Goal: Task Accomplishment & Management: Manage account settings

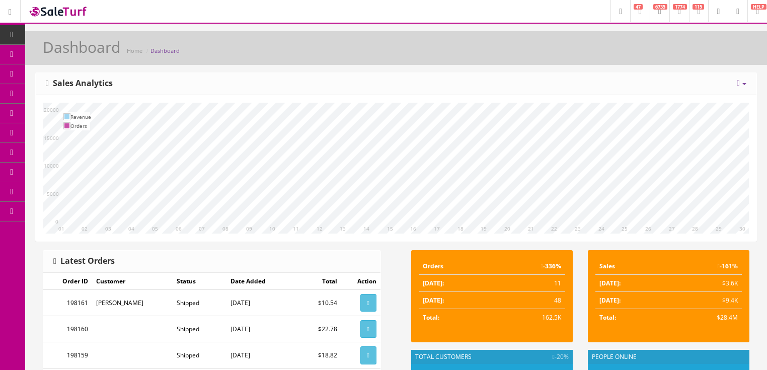
click at [658, 11] on icon at bounding box center [659, 12] width 3 height 6
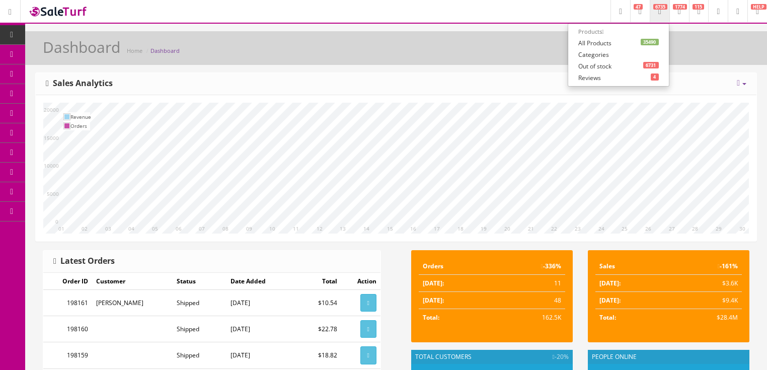
click at [593, 46] on link "35490 All Products" at bounding box center [618, 43] width 101 height 12
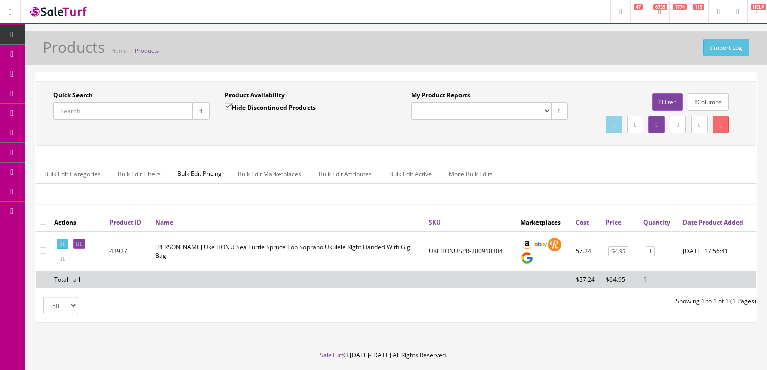
click at [199, 109] on icon "button" at bounding box center [201, 111] width 4 height 6
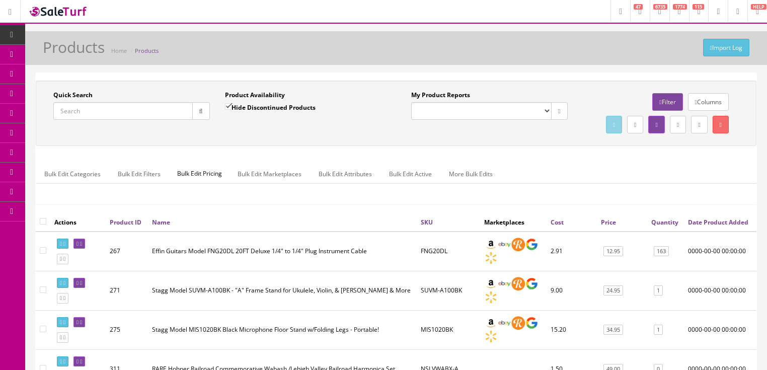
click at [664, 227] on link "Quantity" at bounding box center [664, 222] width 27 height 9
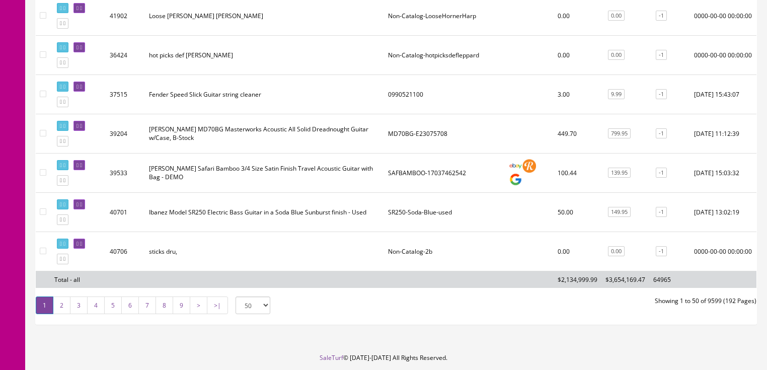
scroll to position [1929, 0]
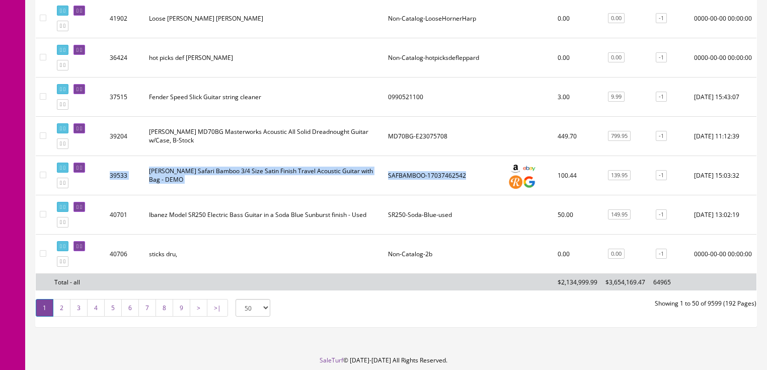
drag, startPoint x: 108, startPoint y: 174, endPoint x: 461, endPoint y: 177, distance: 352.4
click at [461, 177] on tr "39533 Luna Safari Bamboo 3/4 Size Satin Finish Travel Acoustic Guitar with Bag …" at bounding box center [396, 175] width 721 height 39
copy tr "39533 Luna Safari Bamboo 3/4 Size Satin Finish Travel Acoustic Guitar with Bag …"
click at [85, 163] on link at bounding box center [79, 168] width 12 height 11
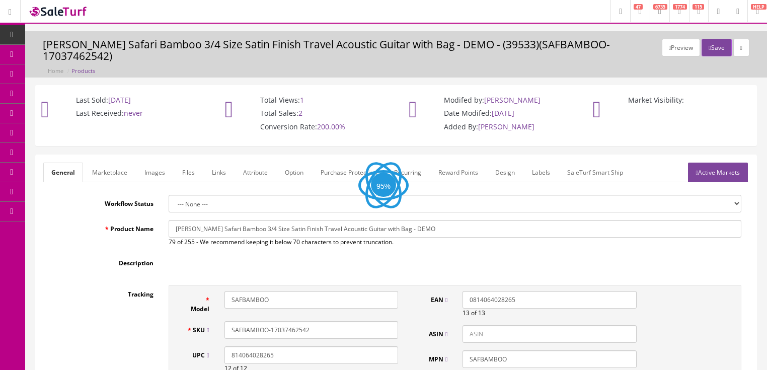
click at [729, 163] on link "Active Markets" at bounding box center [718, 173] width 60 height 20
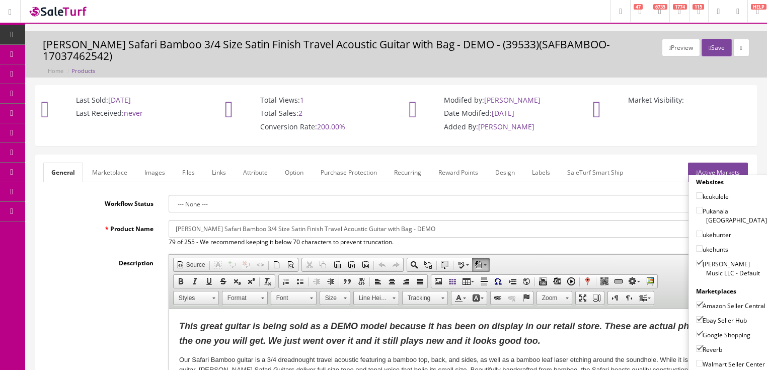
click at [696, 260] on input"] "[PERSON_NAME] Music LLC - Default" at bounding box center [699, 263] width 7 height 7
checkbox input"] "false"
click at [697, 302] on input"] "Amazon Seller Central" at bounding box center [699, 305] width 7 height 7
checkbox input"] "false"
click at [696, 316] on input"] "Ebay Seller Hub" at bounding box center [699, 319] width 7 height 7
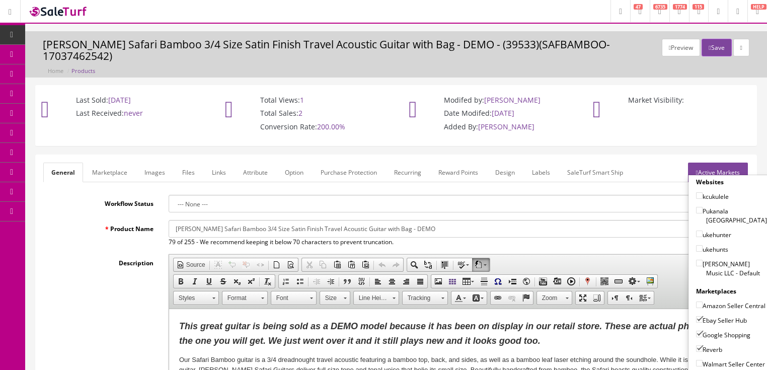
checkbox input"] "false"
click at [697, 331] on input"] "Google Shopping" at bounding box center [699, 334] width 7 height 7
checkbox input"] "false"
click at [697, 345] on input"] "Reverb" at bounding box center [699, 348] width 7 height 7
checkbox input"] "false"
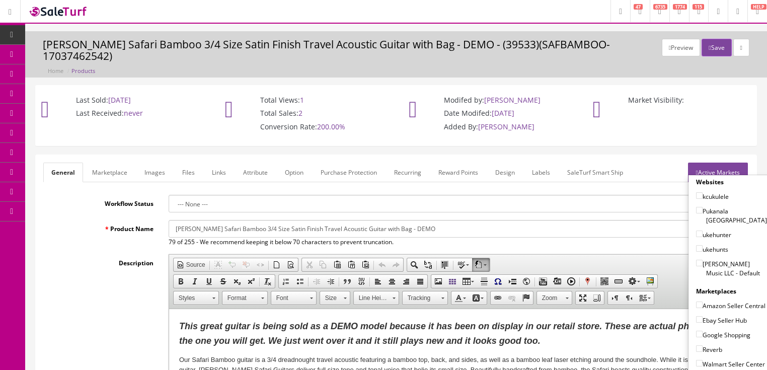
click at [715, 163] on link "Active Markets" at bounding box center [718, 173] width 60 height 20
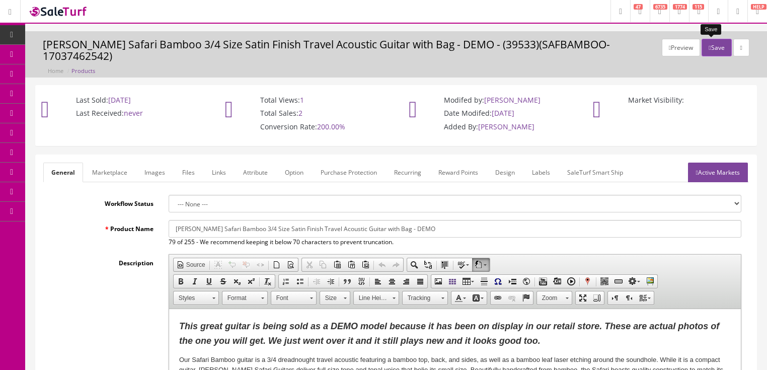
click at [707, 46] on button "Save" at bounding box center [717, 48] width 30 height 18
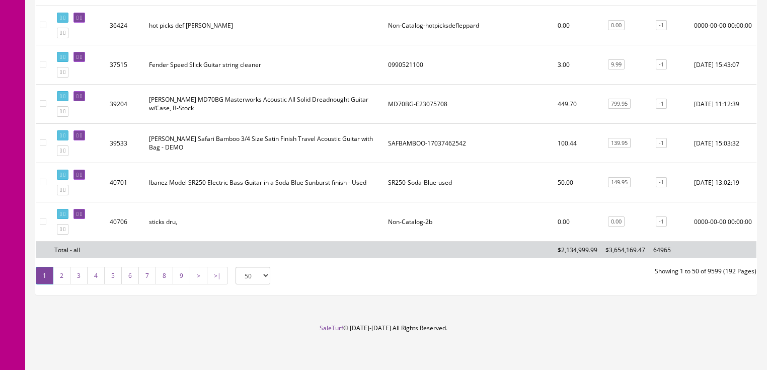
scroll to position [1969, 0]
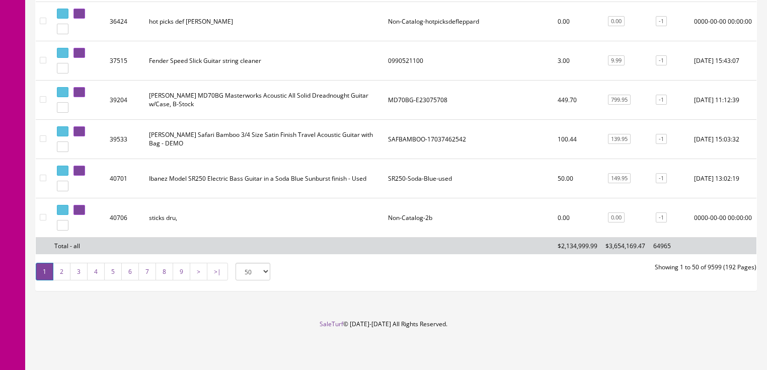
click at [58, 266] on link "2" at bounding box center [62, 272] width 18 height 18
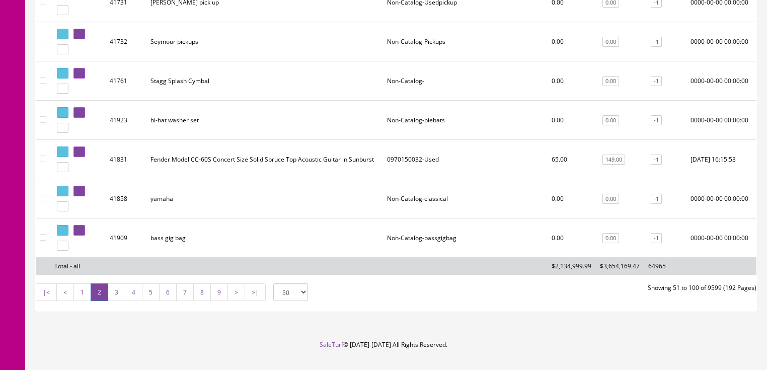
scroll to position [1959, 0]
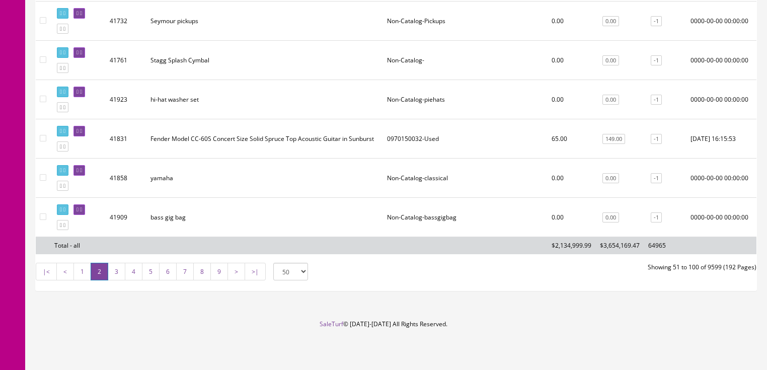
click at [113, 274] on link "3" at bounding box center [117, 272] width 18 height 18
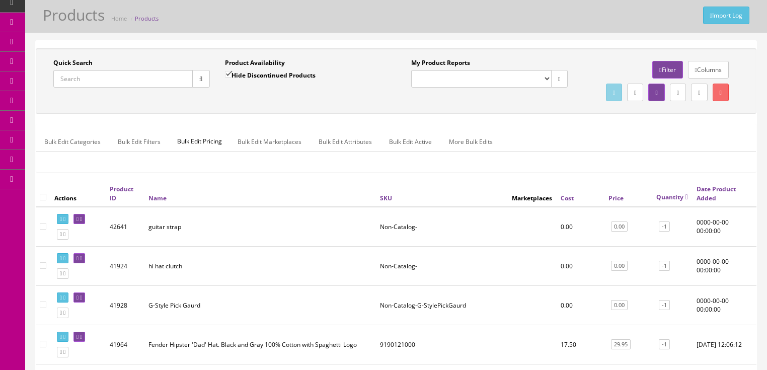
scroll to position [0, 0]
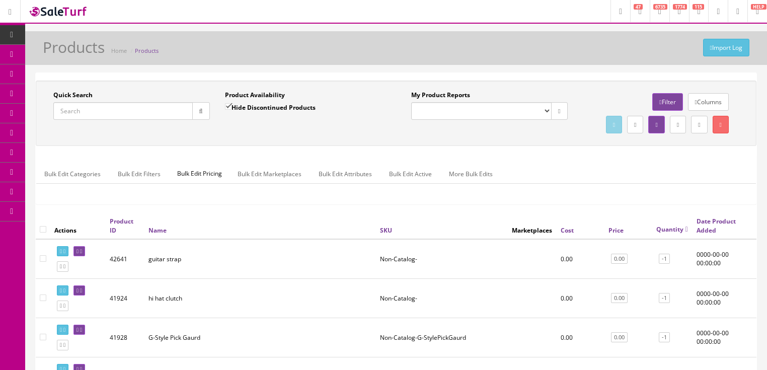
click at [132, 105] on input "Quick Search" at bounding box center [122, 111] width 139 height 18
paste input "0140550501"
click at [203, 108] on button "button" at bounding box center [201, 111] width 18 height 18
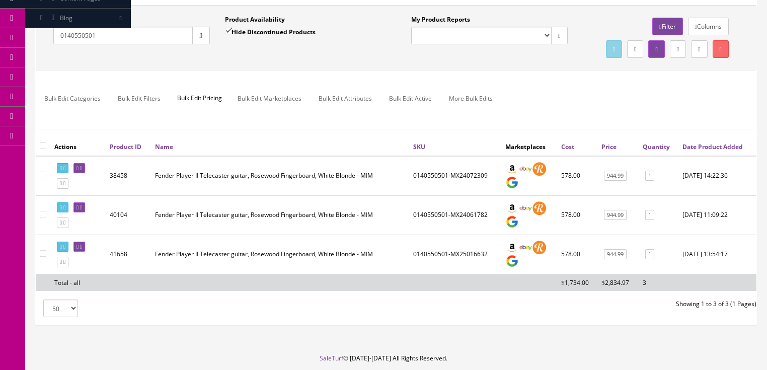
scroll to position [81, 0]
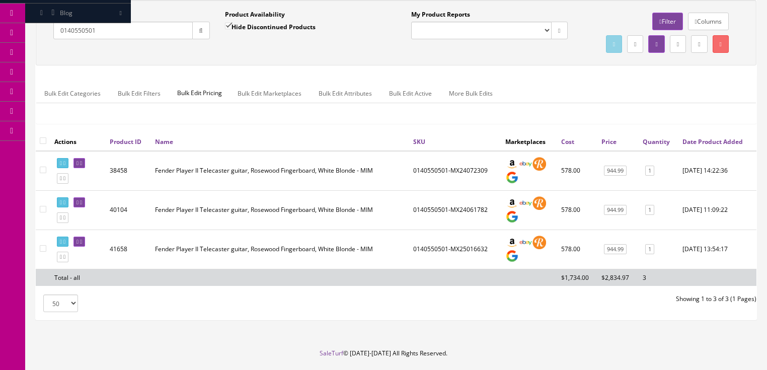
drag, startPoint x: 122, startPoint y: 35, endPoint x: 64, endPoint y: 35, distance: 57.4
click at [58, 37] on input "0140550501" at bounding box center [122, 31] width 139 height 18
paste input "2401565806"
click at [196, 31] on button "button" at bounding box center [201, 31] width 18 height 18
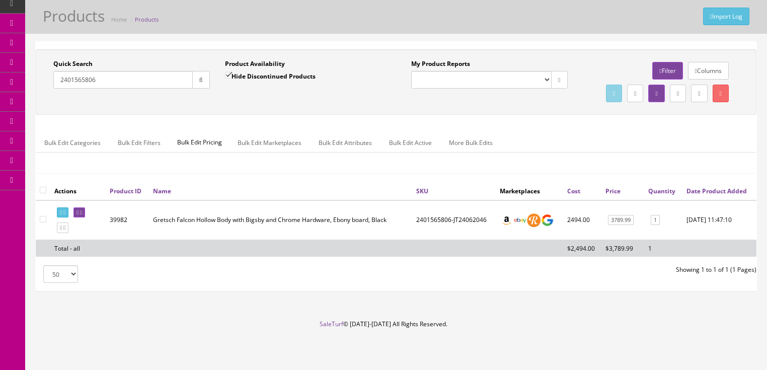
drag, startPoint x: 132, startPoint y: 58, endPoint x: 55, endPoint y: 70, distance: 77.9
click at [55, 70] on div "Quick Search 2401565806 Date From" at bounding box center [132, 77] width 172 height 37
click at [197, 71] on button "button" at bounding box center [201, 80] width 18 height 18
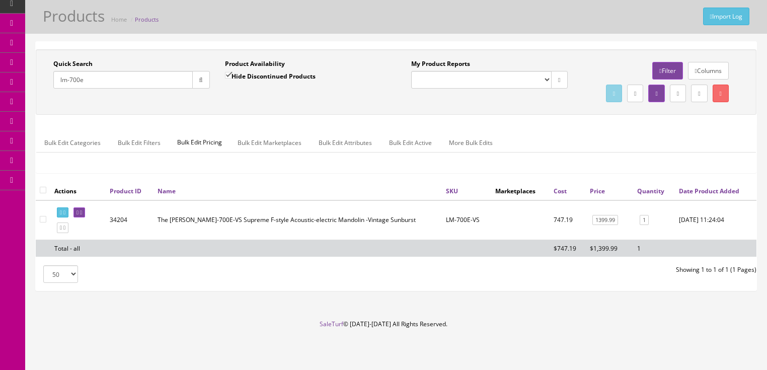
drag, startPoint x: 129, startPoint y: 55, endPoint x: 58, endPoint y: 87, distance: 78.2
click at [58, 87] on div "Quick Search lm-700e Date From Product Availability Hide Discontinued Products …" at bounding box center [396, 81] width 716 height 45
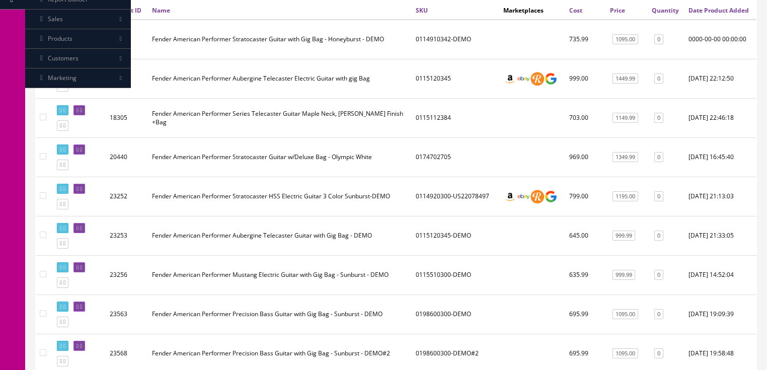
scroll to position [212, 0]
click at [618, 14] on link "Price" at bounding box center [617, 10] width 15 height 9
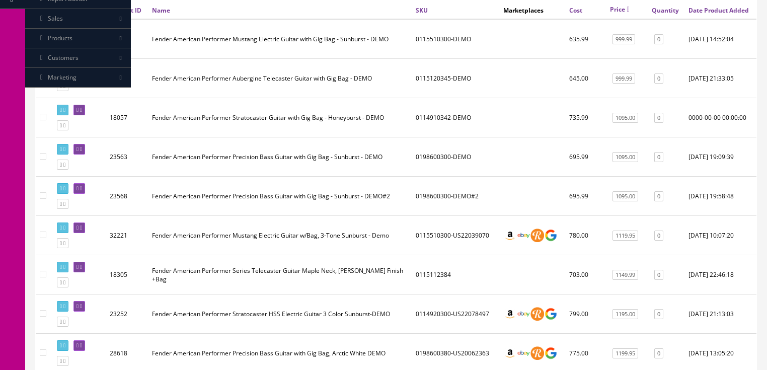
click at [618, 14] on link "Price" at bounding box center [620, 9] width 20 height 9
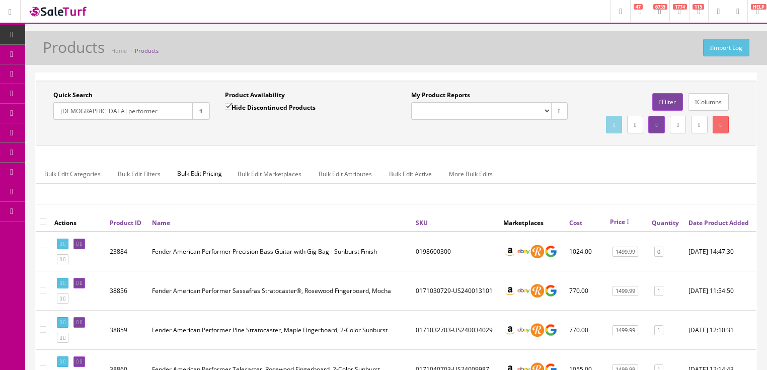
scroll to position [0, 0]
drag, startPoint x: 151, startPoint y: 110, endPoint x: 24, endPoint y: 125, distance: 128.3
type input "lab34"
click at [198, 116] on button "button" at bounding box center [201, 111] width 18 height 18
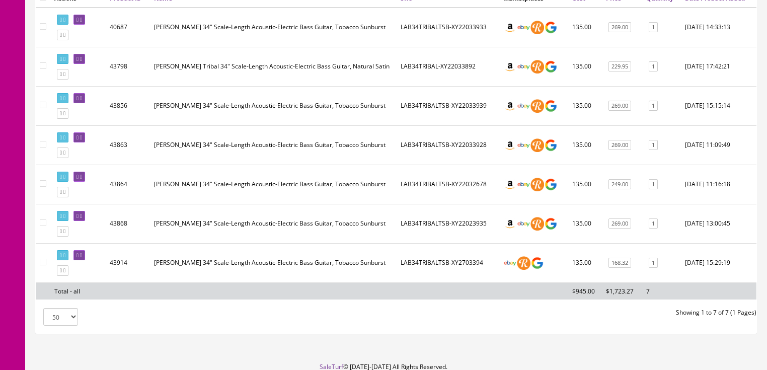
scroll to position [284, 0]
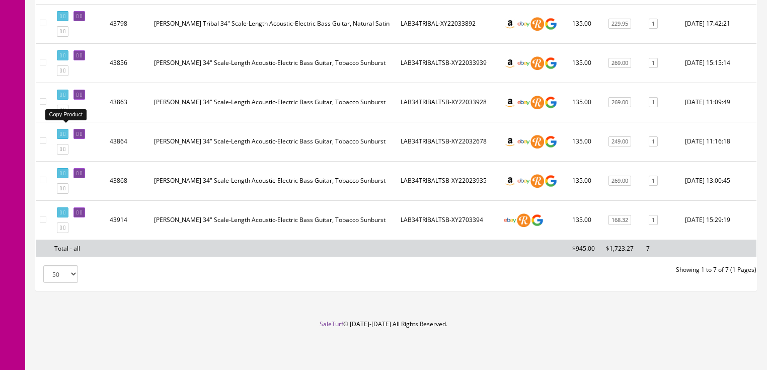
click at [62, 113] on icon at bounding box center [61, 110] width 2 height 6
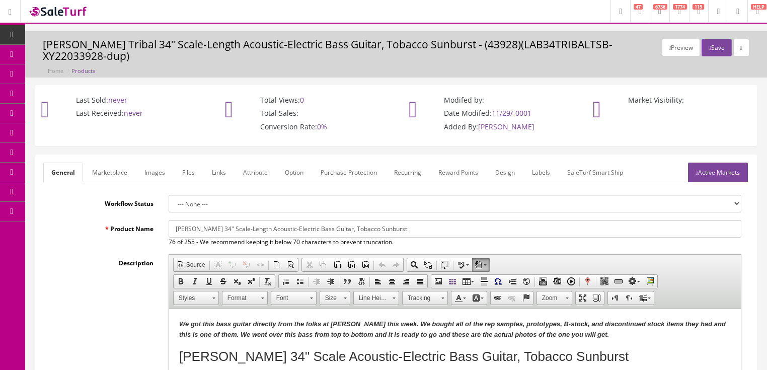
drag, startPoint x: 0, startPoint y: 0, endPoint x: 0, endPoint y: 103, distance: 102.7
click at [28, 115] on div "Last Sold: never Last Received: never" at bounding box center [120, 109] width 184 height 47
click at [155, 163] on link "Images" at bounding box center [154, 173] width 37 height 20
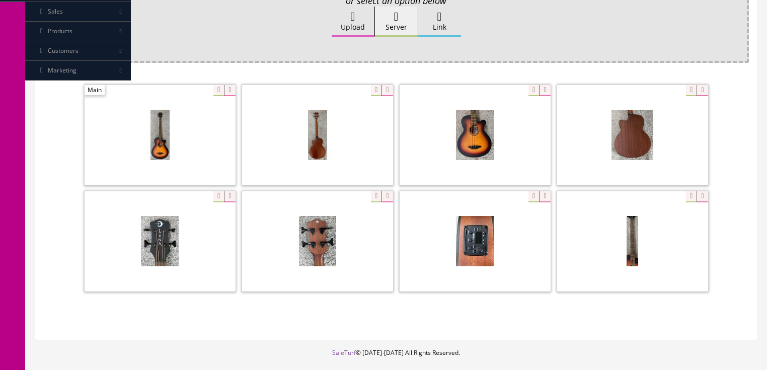
scroll to position [242, 0]
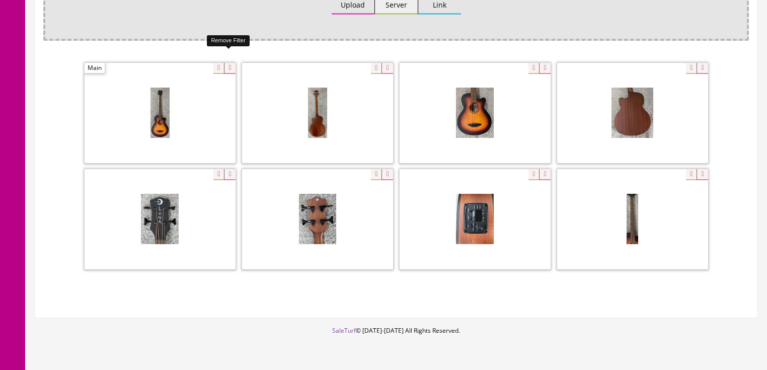
click at [228, 63] on icon at bounding box center [229, 68] width 11 height 11
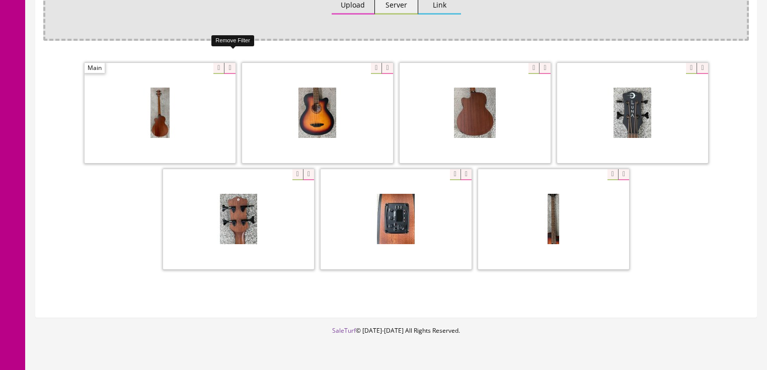
click at [228, 63] on icon at bounding box center [229, 68] width 11 height 11
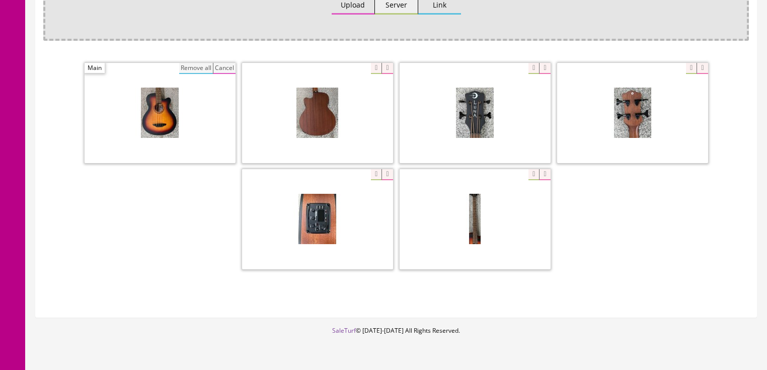
click at [185, 63] on button "Remove all" at bounding box center [196, 68] width 34 height 11
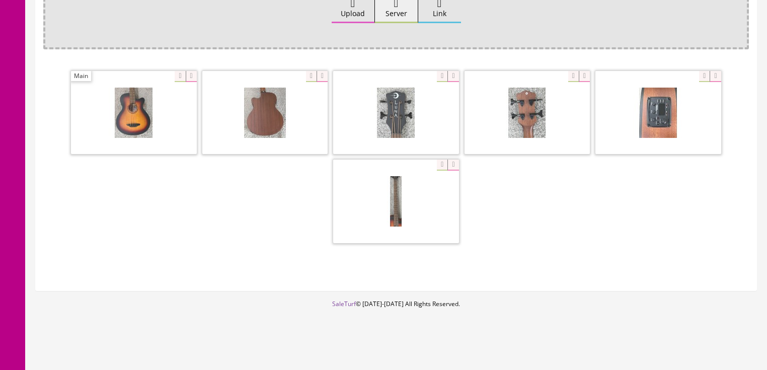
scroll to position [169, 0]
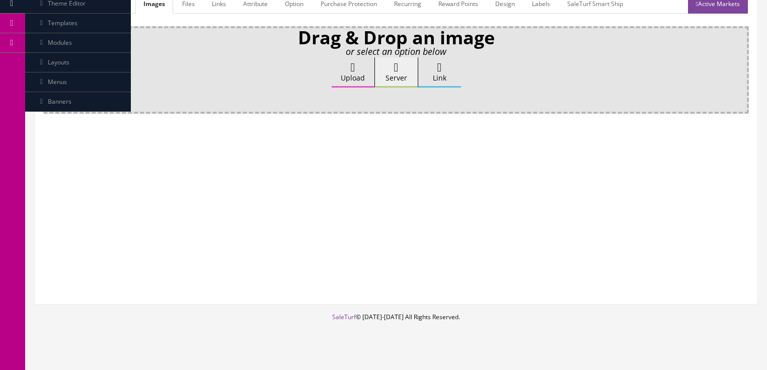
click at [356, 62] on label "Upload" at bounding box center [353, 72] width 43 height 30
click at [50, 62] on input "Upload" at bounding box center [50, 62] width 0 height 10
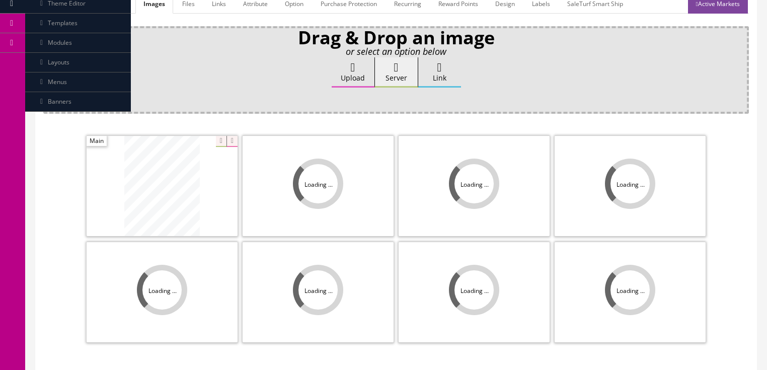
scroll to position [242, 0]
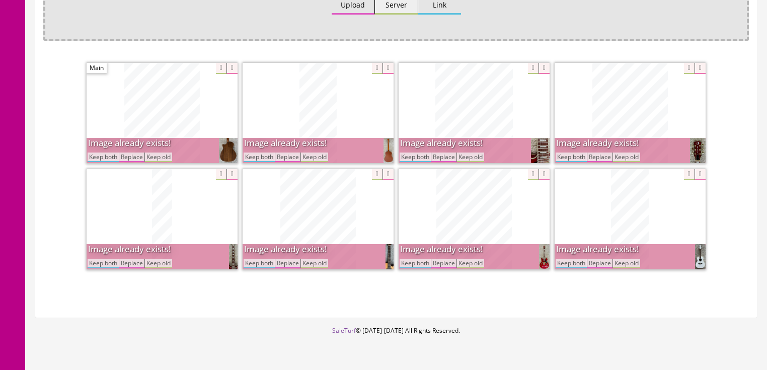
click at [574, 259] on button "Keep both" at bounding box center [571, 264] width 31 height 10
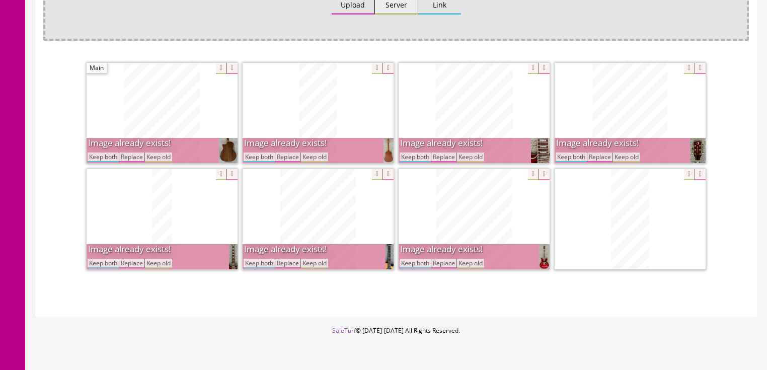
click at [569, 153] on button "Keep both" at bounding box center [571, 158] width 31 height 10
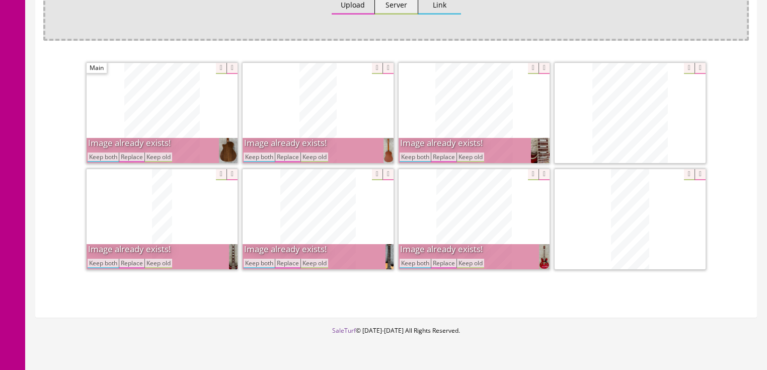
click at [412, 153] on button "Keep both" at bounding box center [415, 158] width 31 height 10
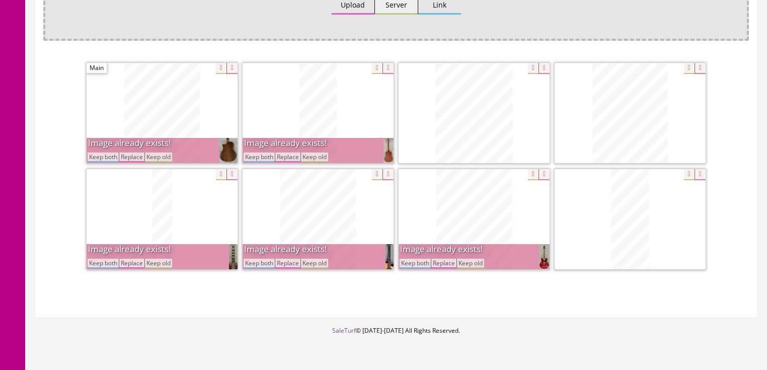
click at [420, 259] on button "Keep both" at bounding box center [415, 264] width 31 height 10
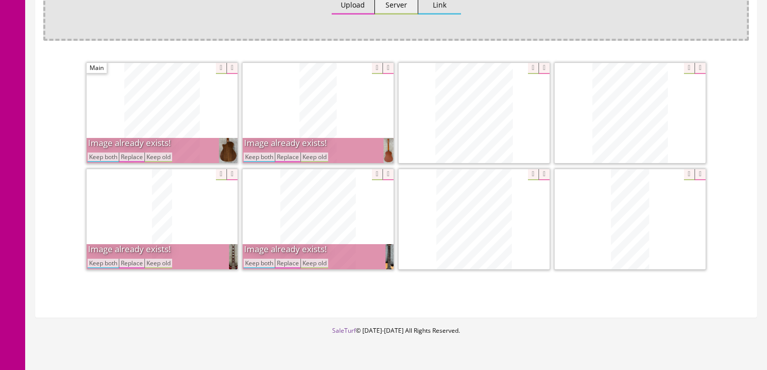
click at [261, 153] on button "Keep both" at bounding box center [259, 158] width 31 height 10
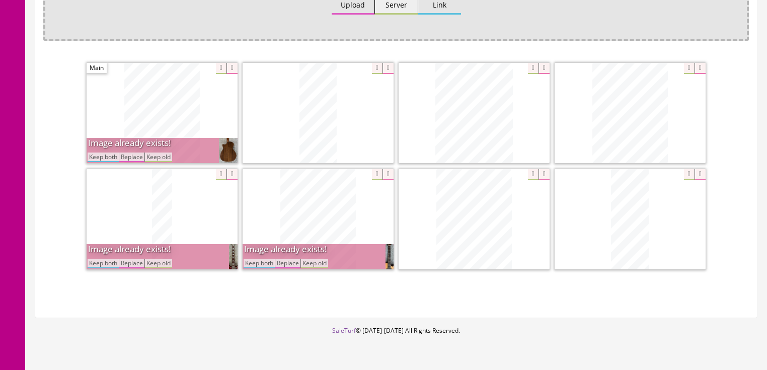
click at [98, 153] on button "Keep both" at bounding box center [103, 158] width 31 height 10
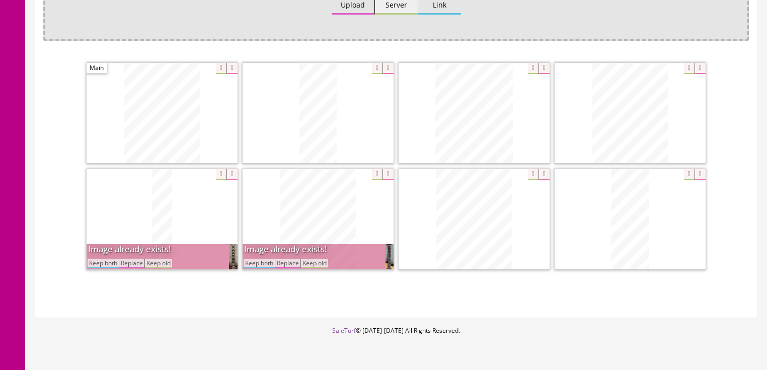
click at [108, 259] on button "Keep both" at bounding box center [103, 264] width 31 height 10
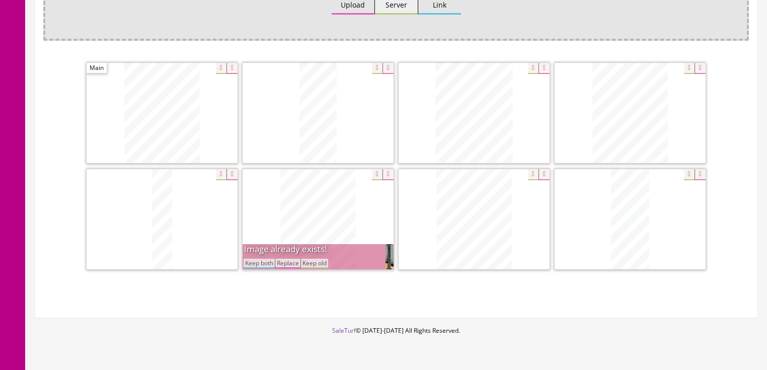
click at [247, 259] on button "Keep both" at bounding box center [259, 264] width 31 height 10
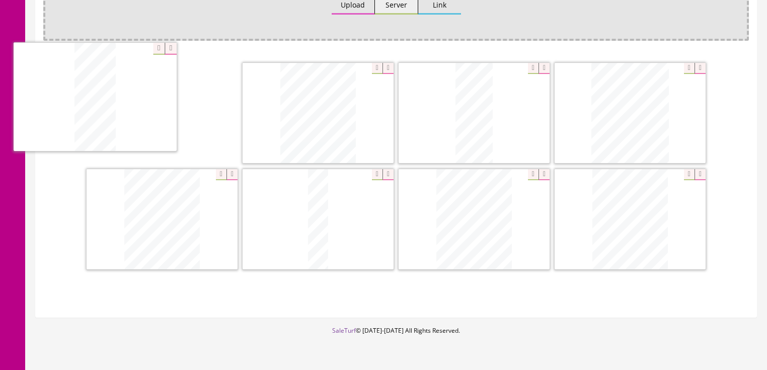
drag, startPoint x: 620, startPoint y: 218, endPoint x: 84, endPoint y: 96, distance: 550.3
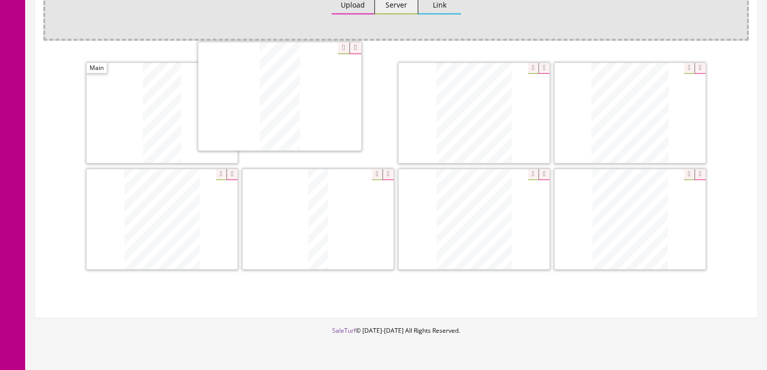
drag, startPoint x: 471, startPoint y: 128, endPoint x: 489, endPoint y: 163, distance: 39.6
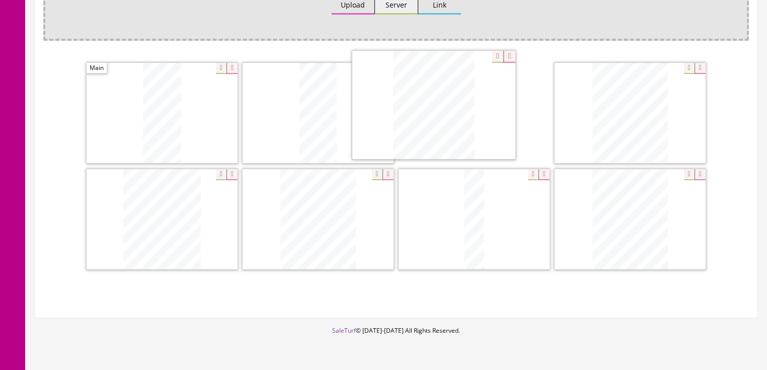
drag, startPoint x: 641, startPoint y: 205, endPoint x: 482, endPoint y: 111, distance: 185.1
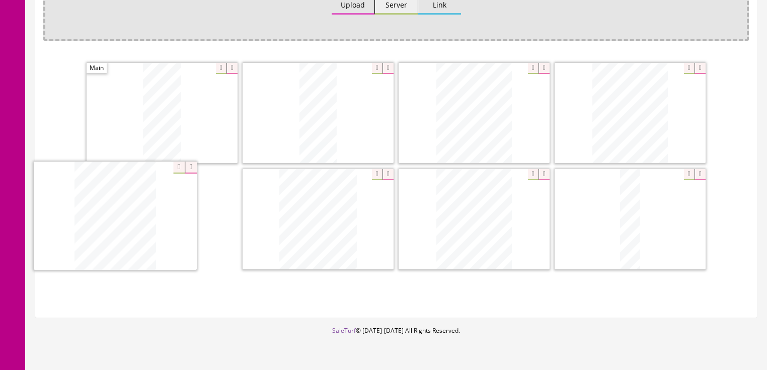
drag, startPoint x: 614, startPoint y: 189, endPoint x: 155, endPoint y: 195, distance: 459.1
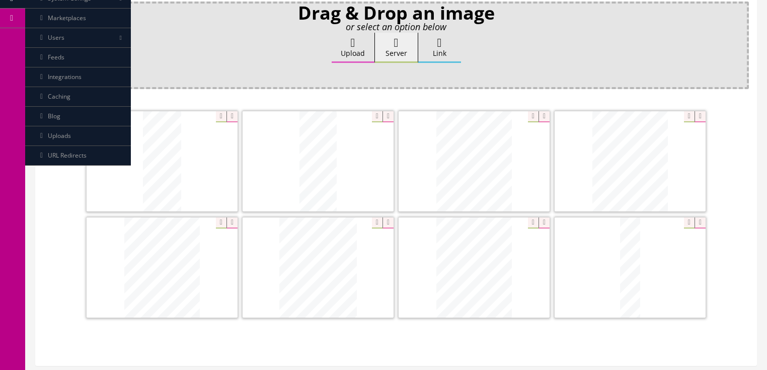
scroll to position [81, 0]
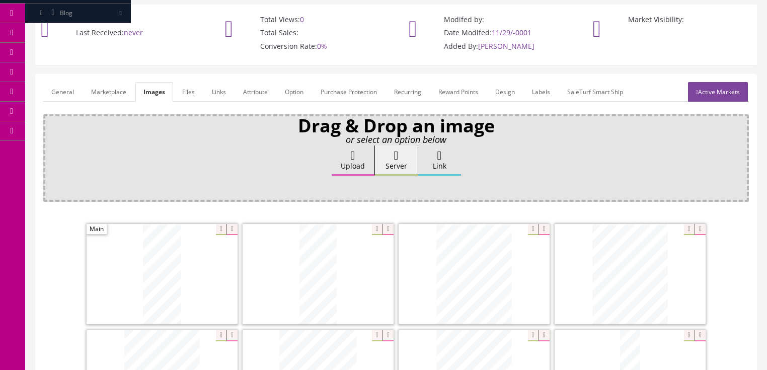
click at [707, 82] on link "Active Markets" at bounding box center [718, 92] width 60 height 20
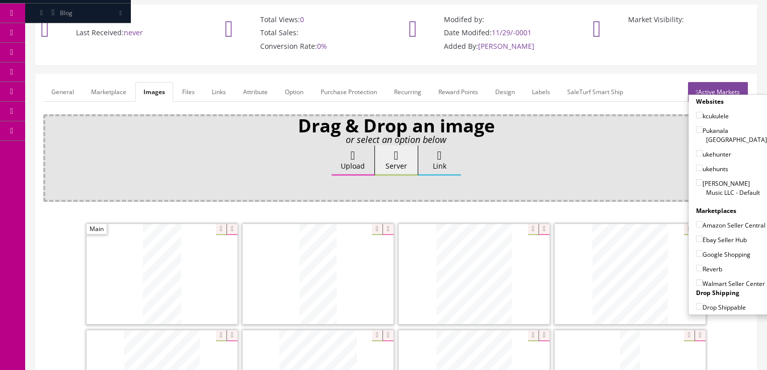
click at [696, 179] on input"] "[PERSON_NAME] Music LLC - Default" at bounding box center [699, 182] width 7 height 7
checkbox input"] "true"
drag, startPoint x: 696, startPoint y: 200, endPoint x: 694, endPoint y: 207, distance: 7.8
click at [696, 221] on input"] "Amazon Seller Central" at bounding box center [699, 224] width 7 height 7
checkbox input"] "true"
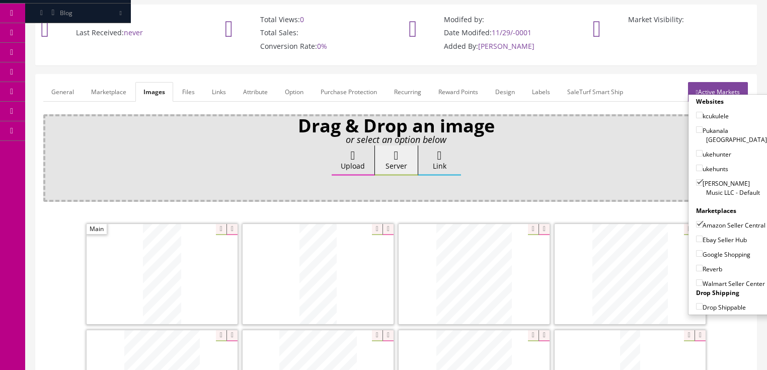
drag, startPoint x: 694, startPoint y: 223, endPoint x: 694, endPoint y: 235, distance: 11.6
click at [696, 236] on input"] "Ebay Seller Hub" at bounding box center [699, 239] width 7 height 7
checkbox input"] "true"
click at [696, 250] on input"] "Google Shopping" at bounding box center [699, 253] width 7 height 7
checkbox input"] "true"
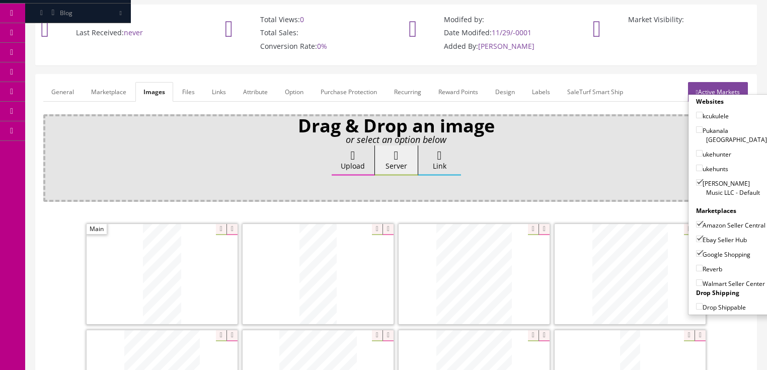
click at [696, 265] on input"] "Reverb" at bounding box center [699, 268] width 7 height 7
checkbox input"] "true"
click at [708, 82] on link "Active Markets" at bounding box center [718, 92] width 60 height 20
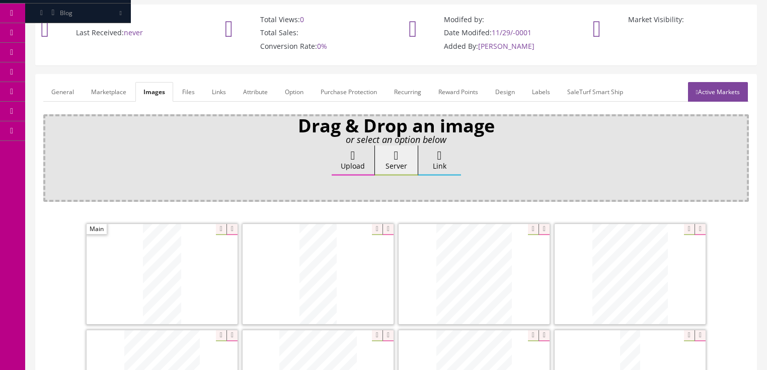
click at [62, 82] on link "General" at bounding box center [62, 92] width 39 height 20
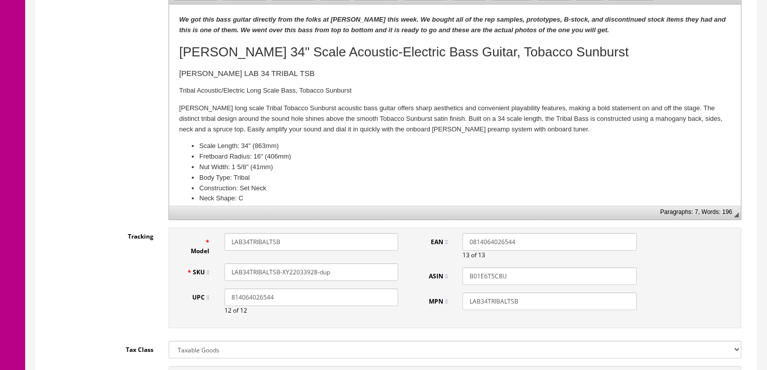
scroll to position [403, 0]
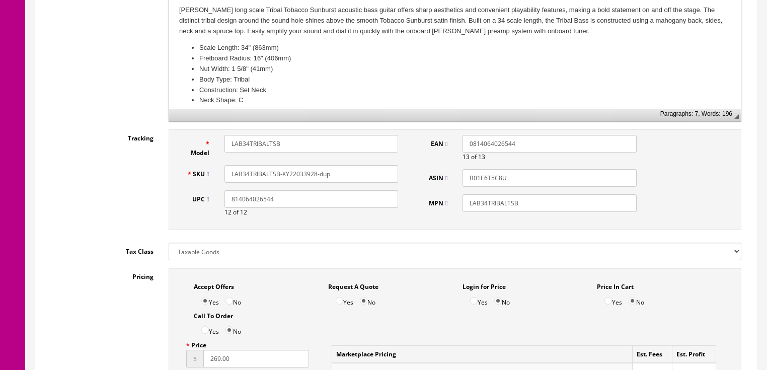
drag, startPoint x: 302, startPoint y: 165, endPoint x: 334, endPoint y: 165, distance: 32.2
click at [334, 165] on input "LAB34TRIBALTSB-XY22033928-dup" at bounding box center [312, 174] width 174 height 18
drag, startPoint x: 345, startPoint y: 165, endPoint x: 253, endPoint y: 155, distance: 92.6
click at [199, 172] on div "SKU LAB34TRIBALTSB-XY22032674" at bounding box center [292, 174] width 227 height 18
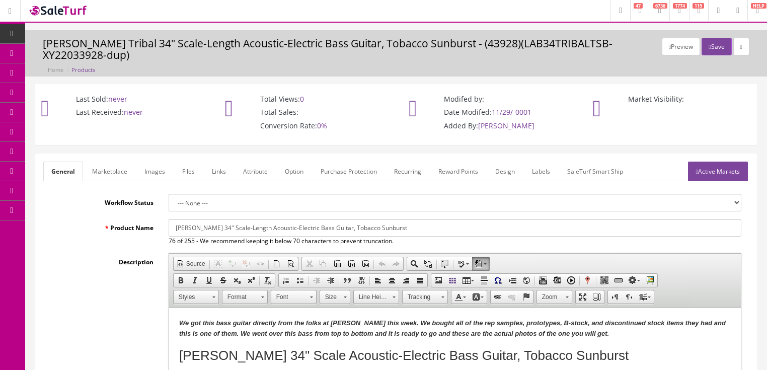
scroll to position [0, 0]
type input "LAB34TRIBALTSB-XY22032674"
click at [715, 167] on link "Active Markets" at bounding box center [718, 173] width 60 height 20
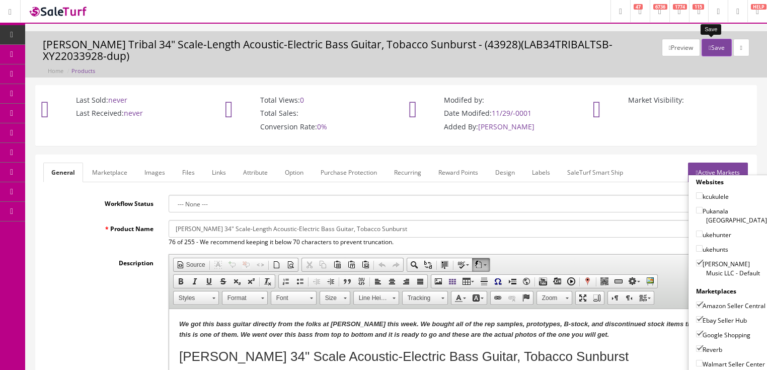
click at [714, 52] on button "Save" at bounding box center [717, 48] width 30 height 18
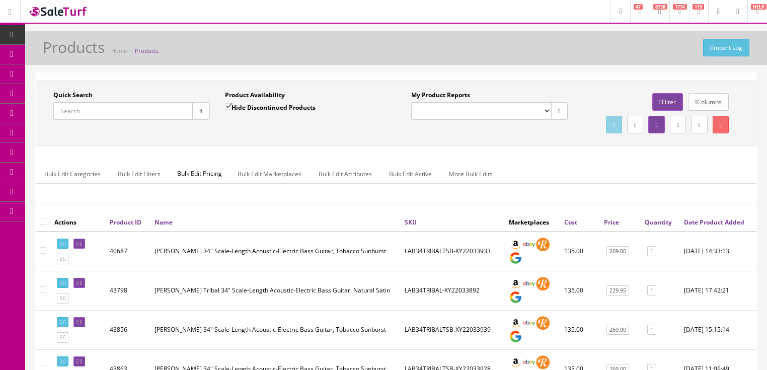
click at [99, 109] on input "Quick Search" at bounding box center [122, 111] width 139 height 18
paste input "LAB34TRIBALTSB-XY22032674"
click at [200, 113] on icon "button" at bounding box center [201, 111] width 4 height 6
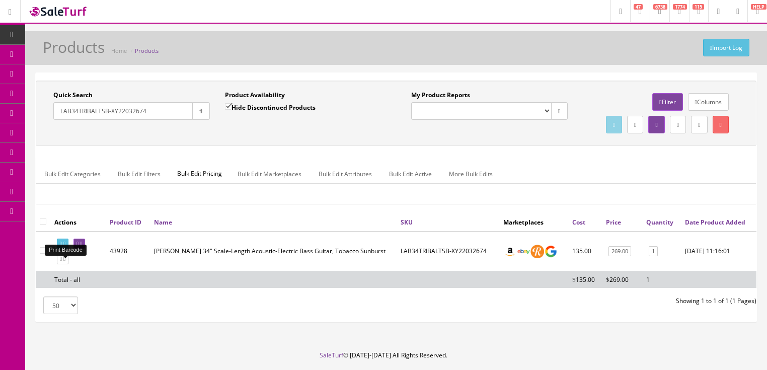
click at [65, 247] on icon at bounding box center [64, 244] width 2 height 6
drag, startPoint x: 172, startPoint y: 111, endPoint x: 58, endPoint y: 152, distance: 120.5
click at [58, 136] on div "Quick Search LAB34TRIBALTSB-XY22032674 Date From Product Availability Hide Disc…" at bounding box center [396, 113] width 716 height 45
type input "eqatbls"
click at [227, 106] on input "Hide Discontinued Products" at bounding box center [228, 106] width 7 height 7
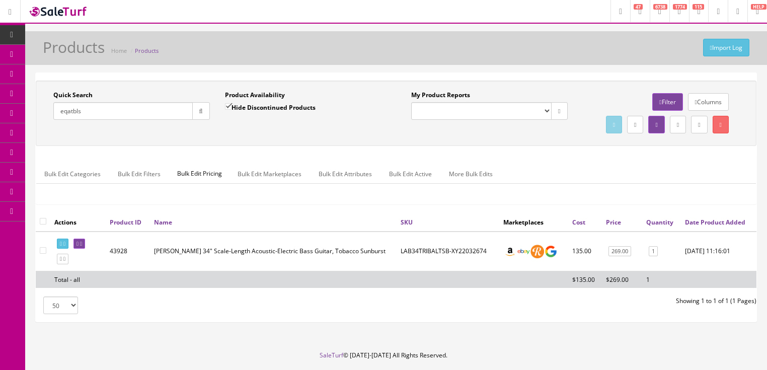
checkbox input "false"
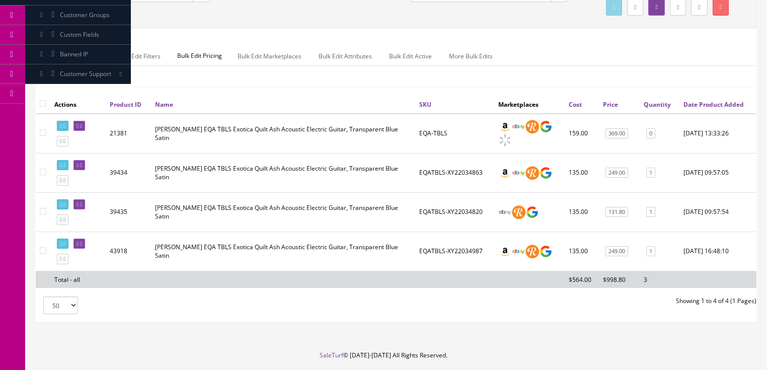
scroll to position [161, 0]
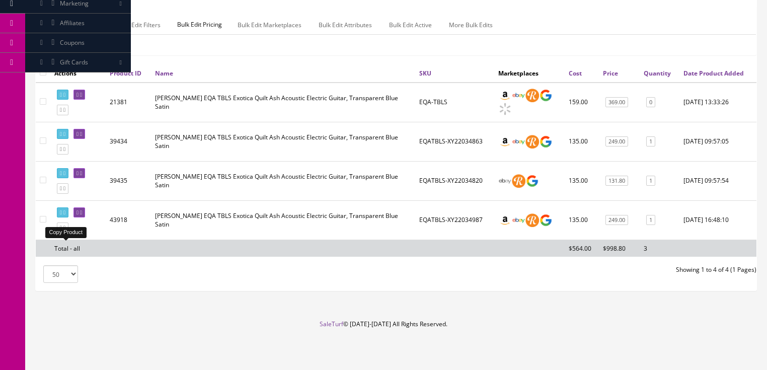
click at [65, 233] on link at bounding box center [63, 227] width 12 height 11
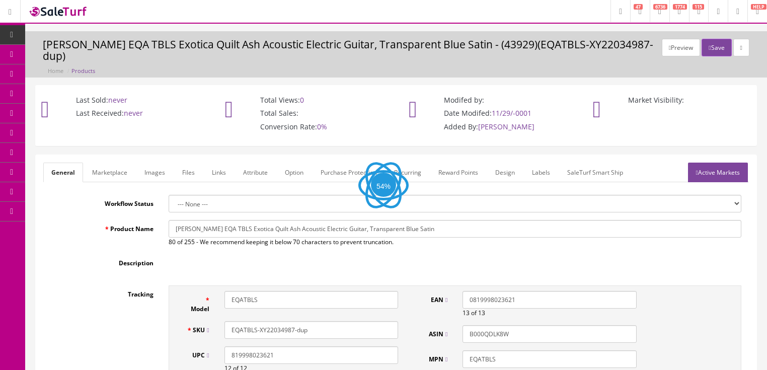
click at [155, 166] on link "Images" at bounding box center [154, 173] width 37 height 20
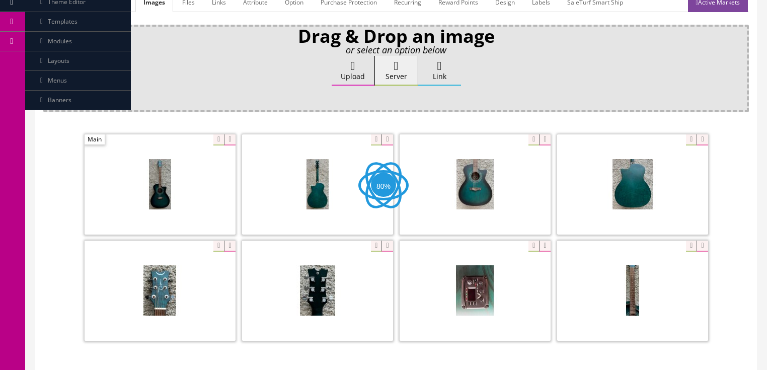
scroll to position [201, 0]
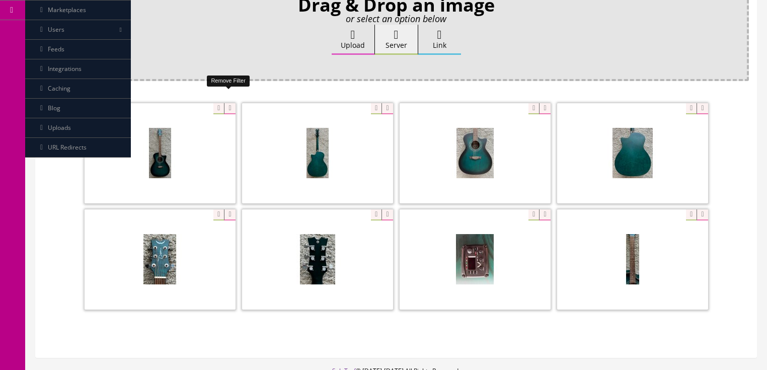
click at [224, 103] on icon at bounding box center [229, 108] width 11 height 11
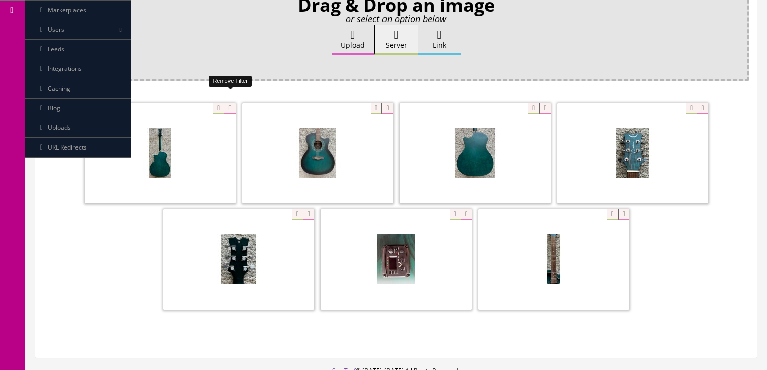
click at [224, 103] on icon at bounding box center [229, 108] width 11 height 11
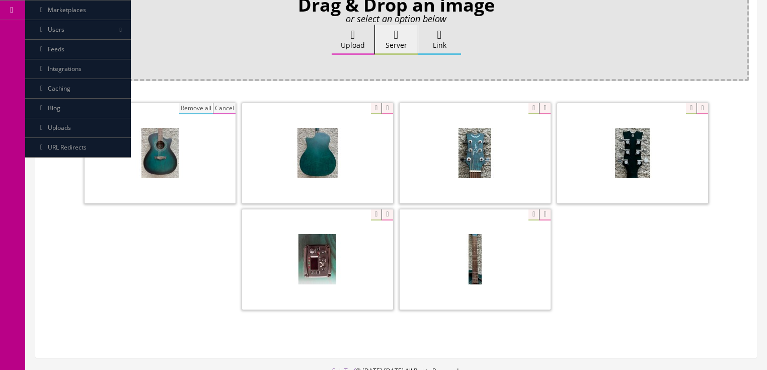
click at [193, 103] on span at bounding box center [160, 153] width 151 height 100
click at [194, 103] on button "Remove all" at bounding box center [196, 108] width 34 height 11
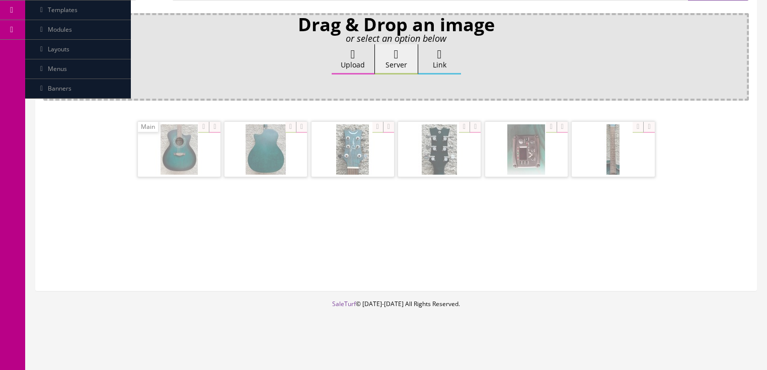
scroll to position [169, 0]
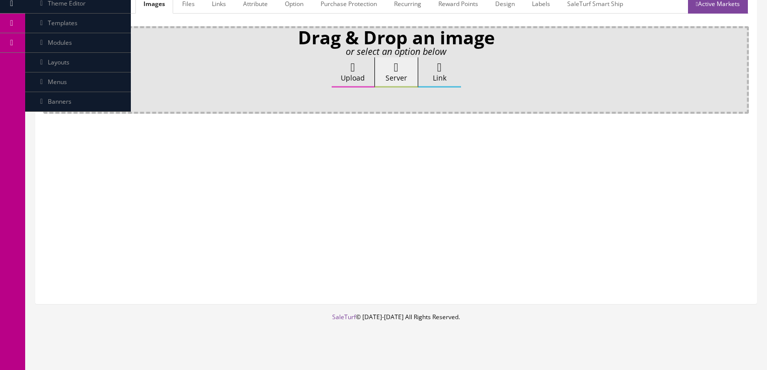
click at [340, 61] on label "Upload" at bounding box center [353, 72] width 43 height 30
click at [50, 61] on input "Upload" at bounding box center [50, 62] width 0 height 10
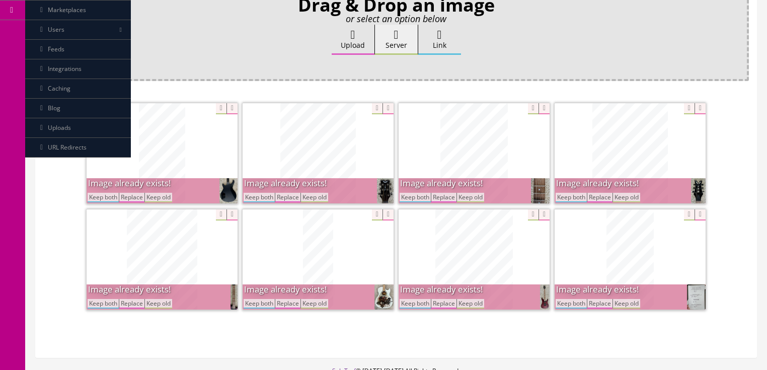
click at [258, 193] on button "Keep both" at bounding box center [259, 198] width 31 height 10
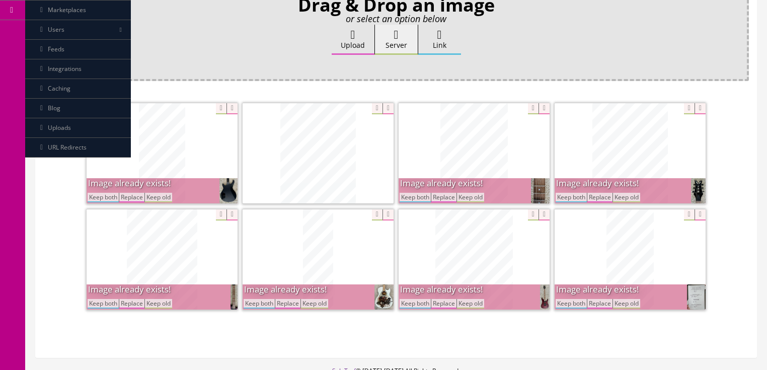
drag, startPoint x: 105, startPoint y: 185, endPoint x: 219, endPoint y: 187, distance: 114.8
click at [106, 193] on button "Keep both" at bounding box center [103, 198] width 31 height 10
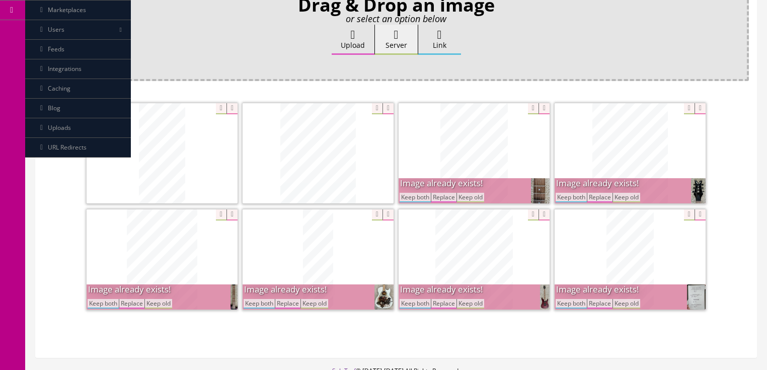
click at [415, 193] on button "Keep both" at bounding box center [415, 198] width 31 height 10
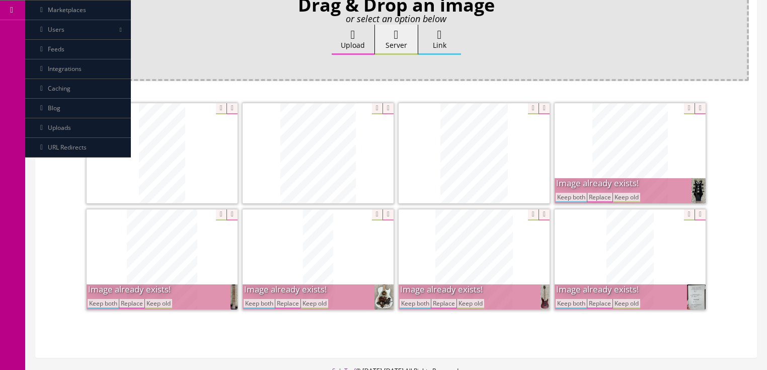
click at [573, 193] on button "Keep both" at bounding box center [571, 198] width 31 height 10
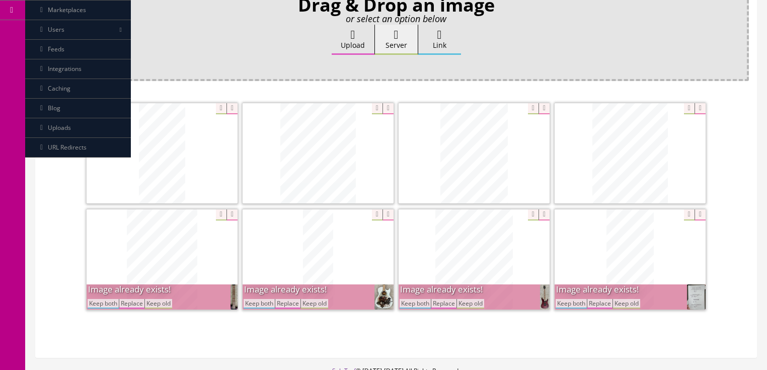
click at [570, 299] on button "Keep both" at bounding box center [571, 304] width 31 height 10
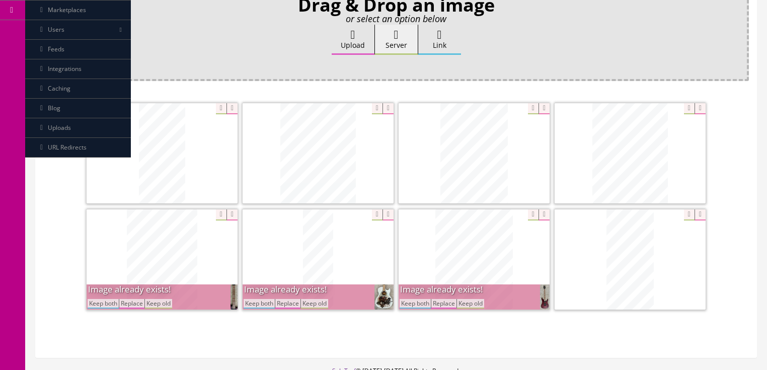
drag, startPoint x: 419, startPoint y: 295, endPoint x: 404, endPoint y: 300, distance: 15.8
click at [418, 299] on button "Keep both" at bounding box center [415, 304] width 31 height 10
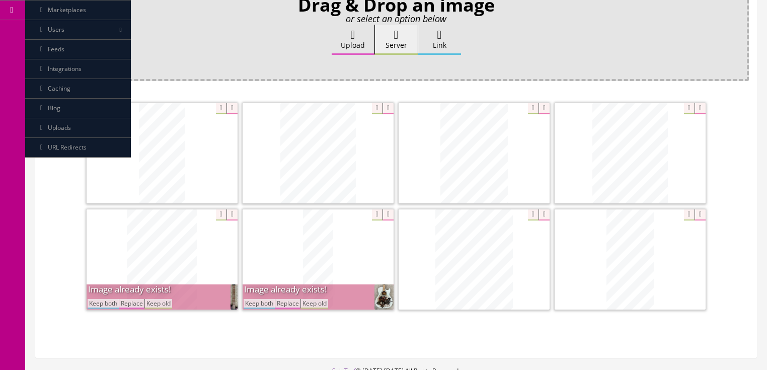
click at [256, 299] on button "Keep both" at bounding box center [259, 304] width 31 height 10
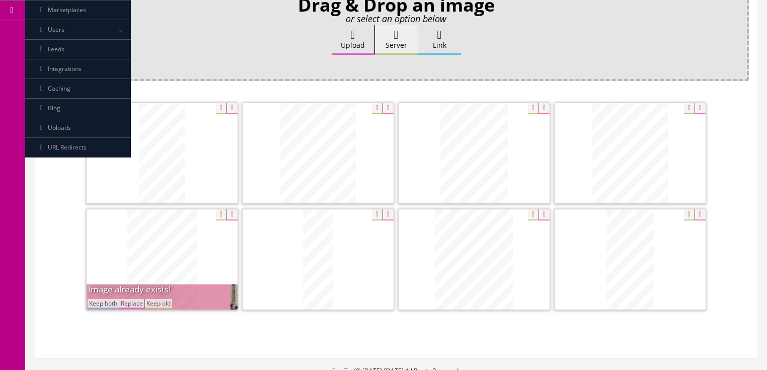
click at [92, 299] on button "Keep both" at bounding box center [103, 304] width 31 height 10
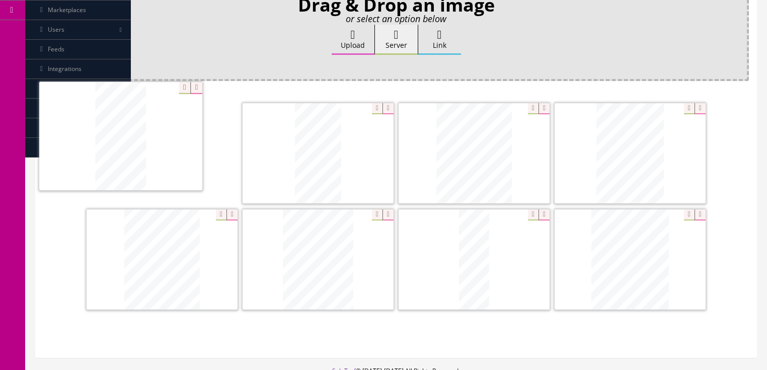
drag, startPoint x: 610, startPoint y: 257, endPoint x: 107, endPoint y: 141, distance: 516.5
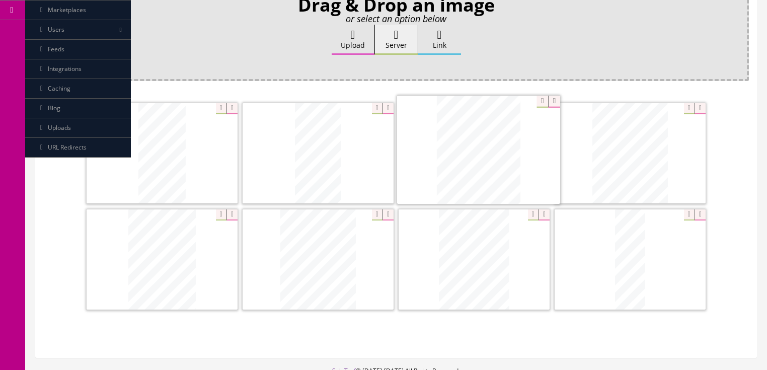
drag, startPoint x: 589, startPoint y: 244, endPoint x: 438, endPoint y: 135, distance: 186.5
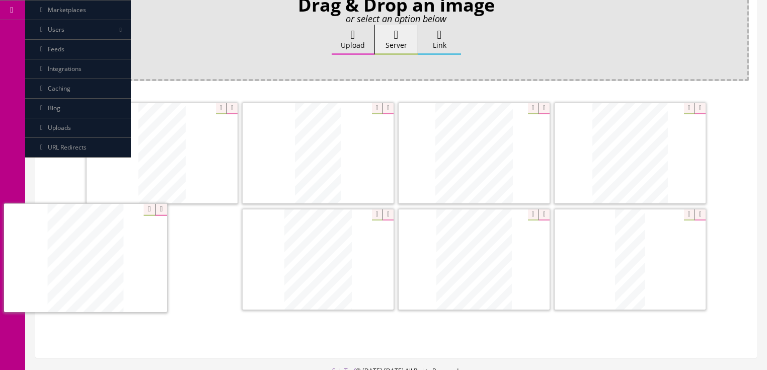
drag, startPoint x: 457, startPoint y: 221, endPoint x: 99, endPoint y: 223, distance: 357.9
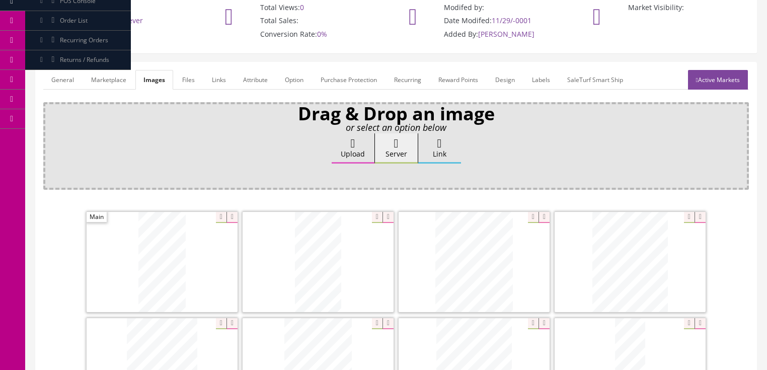
scroll to position [0, 0]
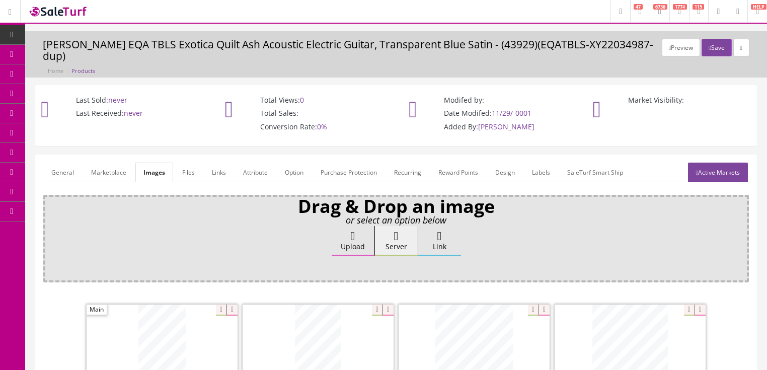
click at [705, 163] on link "Active Markets" at bounding box center [718, 173] width 60 height 20
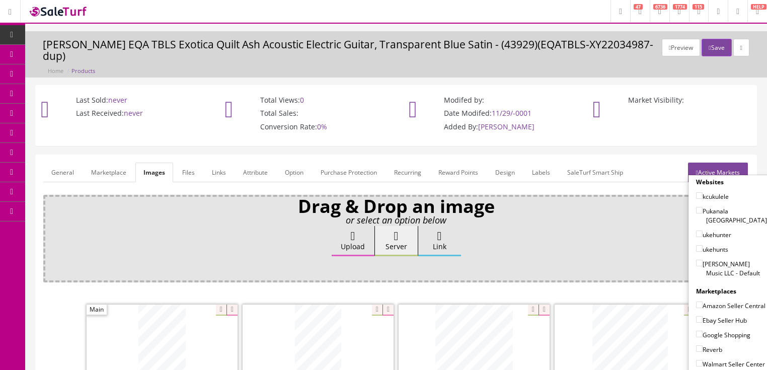
drag, startPoint x: 693, startPoint y: 240, endPoint x: 695, endPoint y: 249, distance: 9.4
click at [696, 260] on input"] "[PERSON_NAME] Music LLC - Default" at bounding box center [699, 263] width 7 height 7
checkbox input"] "true"
click at [697, 302] on input"] "Amazon Seller Central" at bounding box center [699, 305] width 7 height 7
checkbox input"] "true"
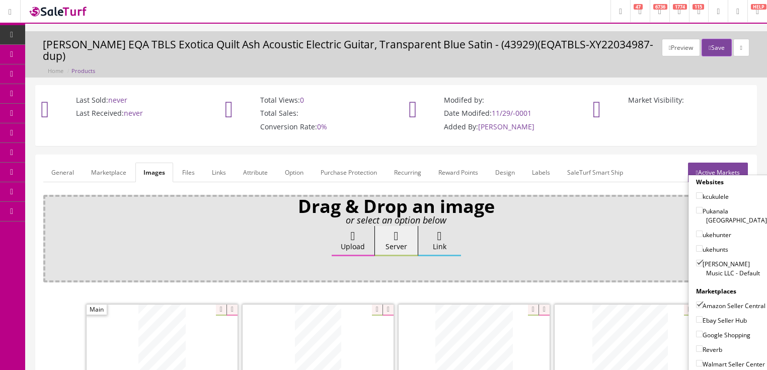
click at [696, 316] on input"] "Ebay Seller Hub" at bounding box center [699, 319] width 7 height 7
checkbox input"] "true"
click at [697, 331] on input"] "Google Shopping" at bounding box center [699, 334] width 7 height 7
checkbox input"] "true"
click at [698, 345] on input"] "Reverb" at bounding box center [699, 348] width 7 height 7
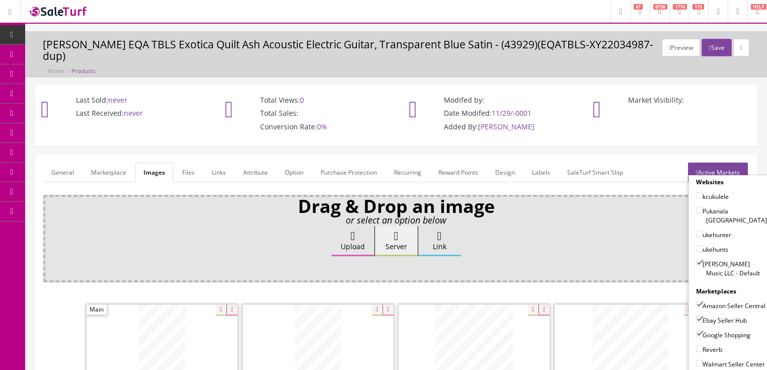
checkbox input"] "true"
click at [724, 163] on link "Active Markets" at bounding box center [718, 173] width 60 height 20
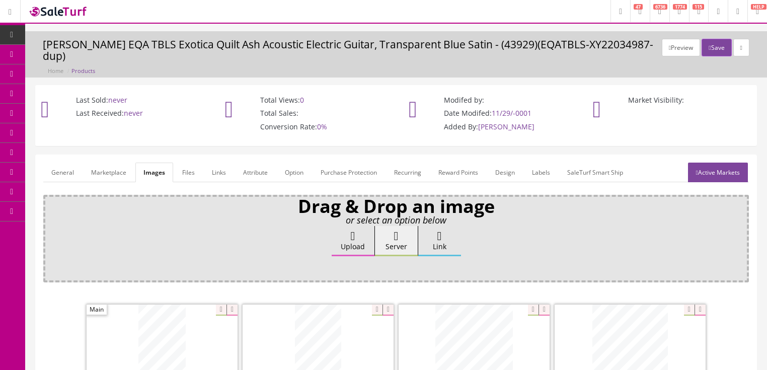
click at [57, 163] on link "General" at bounding box center [62, 173] width 39 height 20
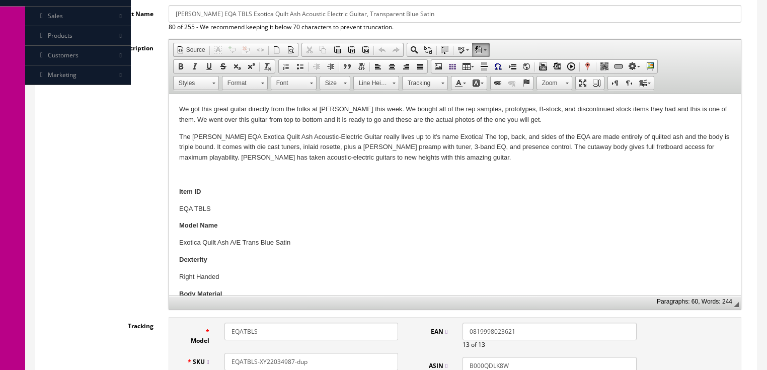
scroll to position [322, 0]
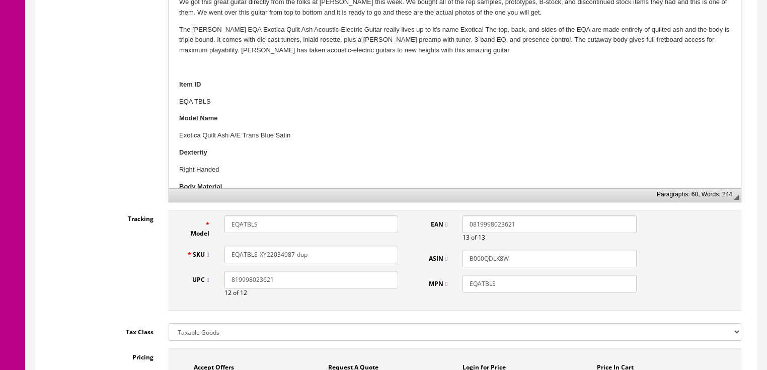
drag, startPoint x: 265, startPoint y: 243, endPoint x: 328, endPoint y: 245, distance: 63.0
click at [328, 246] on input "EQATBLS-XY22034987-dup" at bounding box center [312, 255] width 174 height 18
drag, startPoint x: 231, startPoint y: 244, endPoint x: 313, endPoint y: 243, distance: 82.1
click at [328, 246] on input "EQATBLS-XY12034r68" at bounding box center [312, 255] width 174 height 18
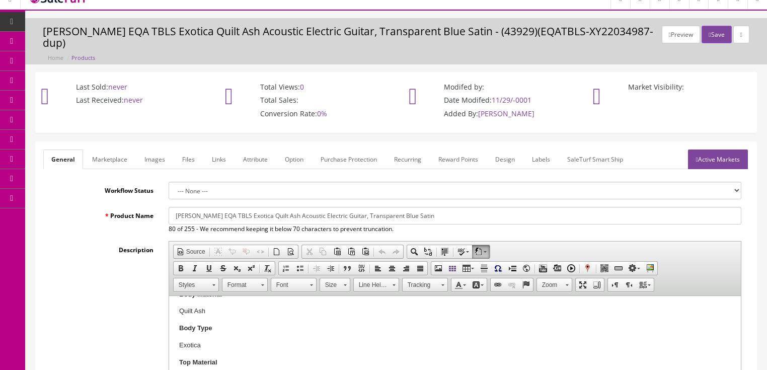
scroll to position [0, 0]
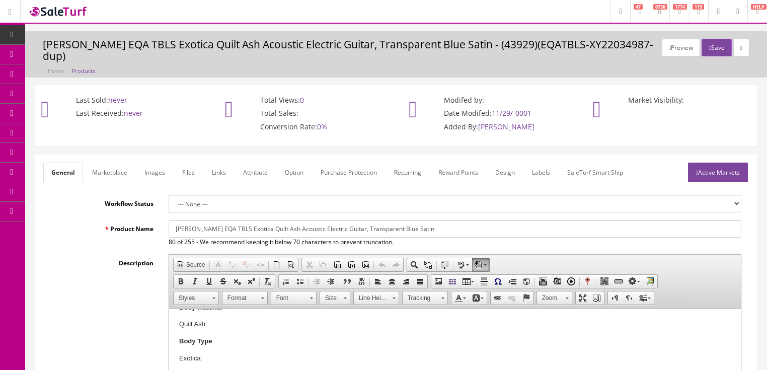
type input "EQATBLS-XY12034r68"
click at [707, 163] on link "Active Markets" at bounding box center [718, 173] width 60 height 20
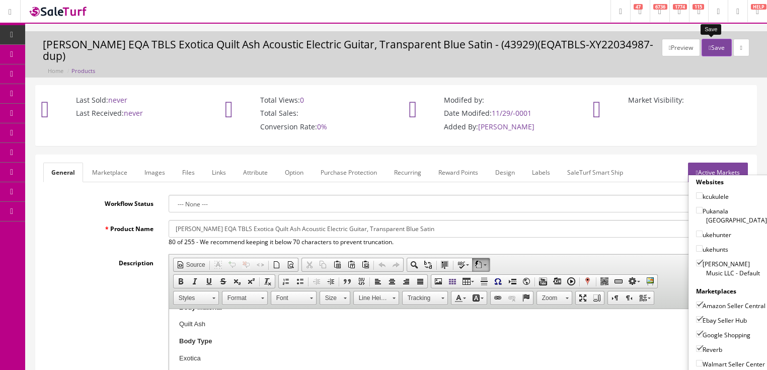
click at [713, 48] on button "Save" at bounding box center [717, 48] width 30 height 18
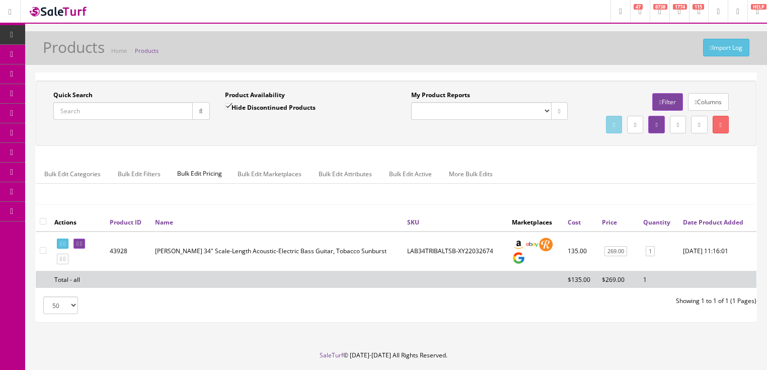
click at [157, 109] on input "Quick Search" at bounding box center [122, 111] width 139 height 18
paste input "EQATBLS-XY12034r68"
click at [201, 113] on icon "button" at bounding box center [201, 111] width 4 height 6
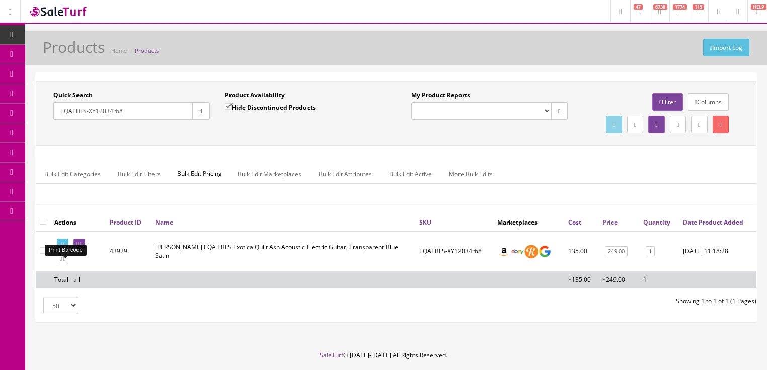
click at [66, 249] on link at bounding box center [63, 244] width 12 height 11
drag, startPoint x: 141, startPoint y: 105, endPoint x: 42, endPoint y: 132, distance: 102.8
click at [42, 132] on div "Quick Search EQATBLS-XY12034r68 Date From Product Availability Hide Discontinue…" at bounding box center [396, 113] width 716 height 45
type input "axespalt"
click at [231, 105] on input "Hide Discontinued Products" at bounding box center [228, 106] width 7 height 7
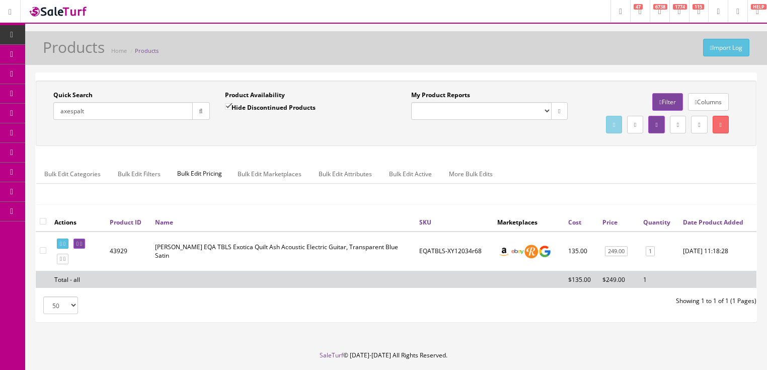
checkbox input "false"
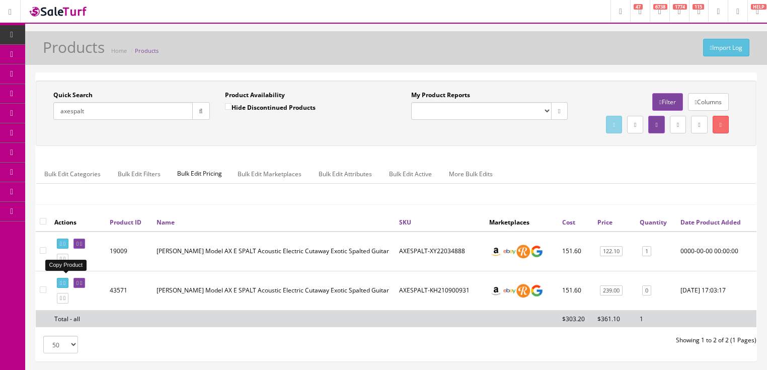
click at [65, 262] on icon at bounding box center [64, 259] width 2 height 6
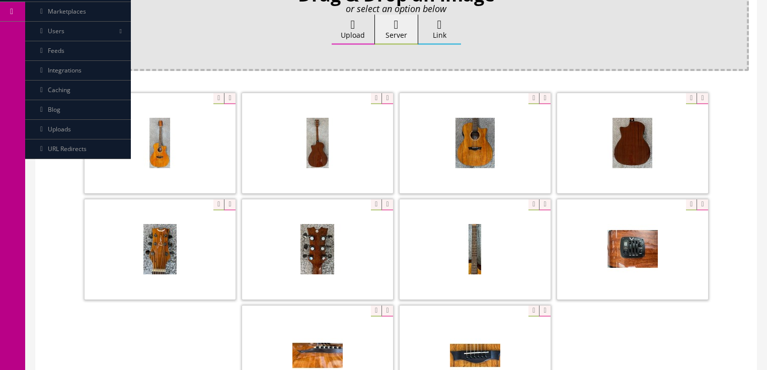
scroll to position [201, 0]
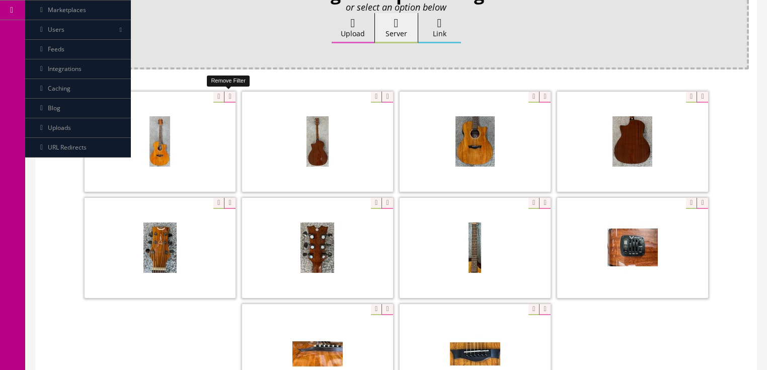
click at [226, 99] on icon at bounding box center [229, 97] width 11 height 11
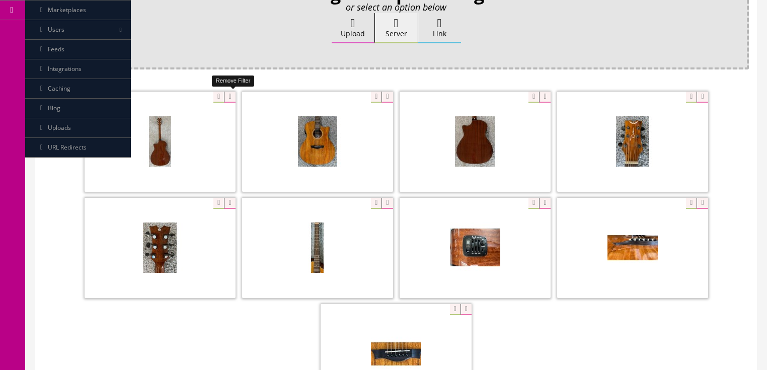
click at [226, 99] on icon at bounding box center [229, 97] width 11 height 11
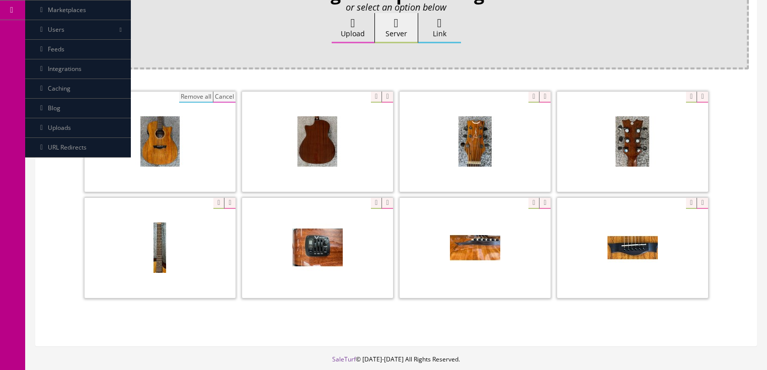
click at [201, 92] on button "Remove all" at bounding box center [196, 97] width 34 height 11
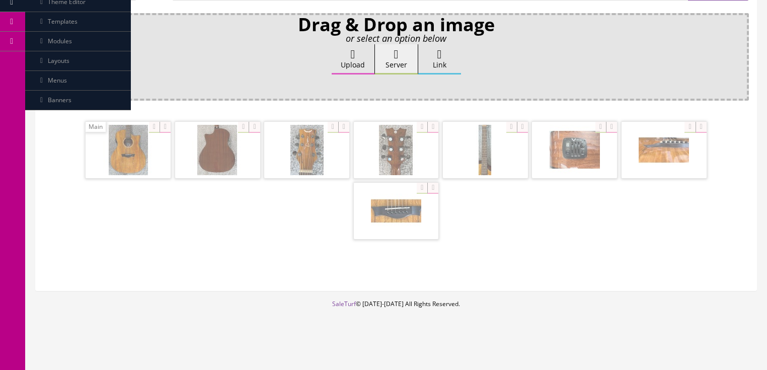
scroll to position [169, 0]
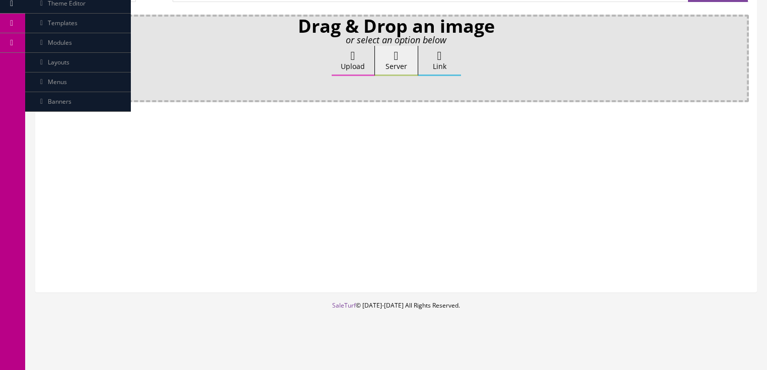
click at [339, 60] on label "Upload" at bounding box center [353, 61] width 43 height 30
click at [50, 56] on input "Upload" at bounding box center [50, 51] width 0 height 10
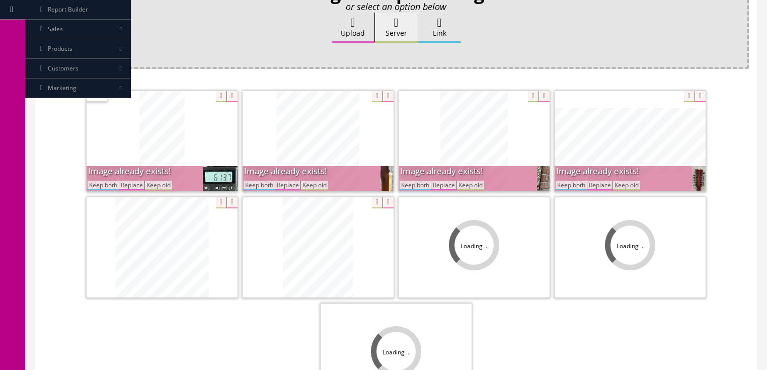
scroll to position [242, 0]
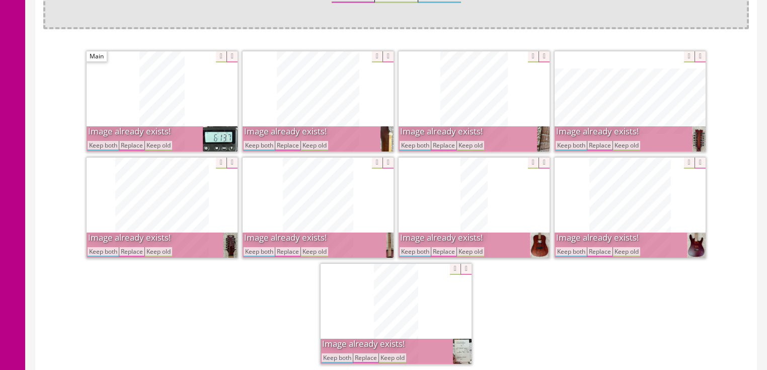
drag, startPoint x: 410, startPoint y: 148, endPoint x: 495, endPoint y: 148, distance: 85.1
click at [411, 148] on button "Keep both" at bounding box center [415, 146] width 31 height 10
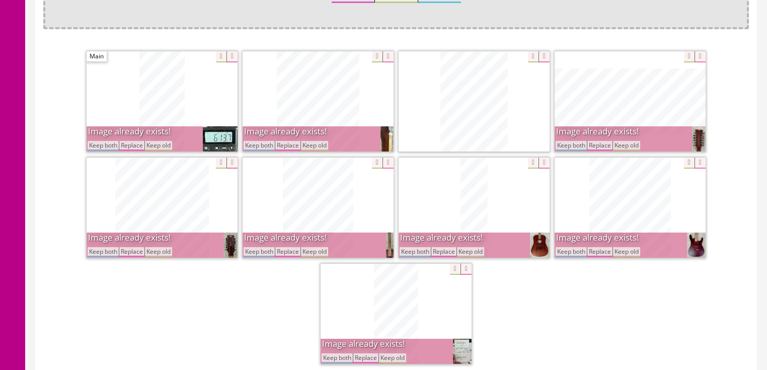
click at [562, 144] on button "Keep both" at bounding box center [571, 146] width 31 height 10
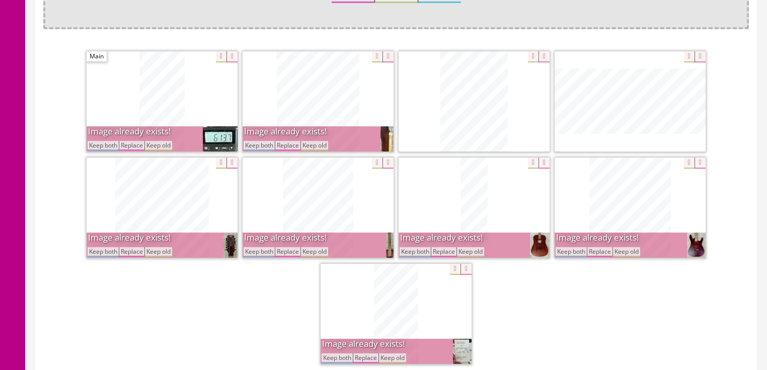
click at [569, 250] on button "Keep both" at bounding box center [571, 252] width 31 height 10
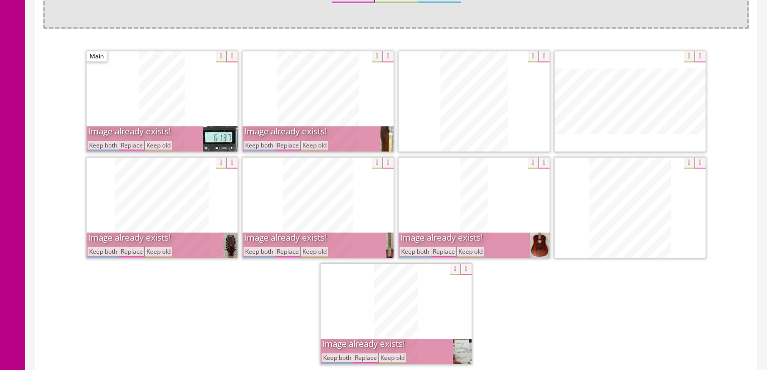
drag, startPoint x: 409, startPoint y: 252, endPoint x: 301, endPoint y: 211, distance: 115.0
click at [409, 252] on button "Keep both" at bounding box center [415, 252] width 31 height 10
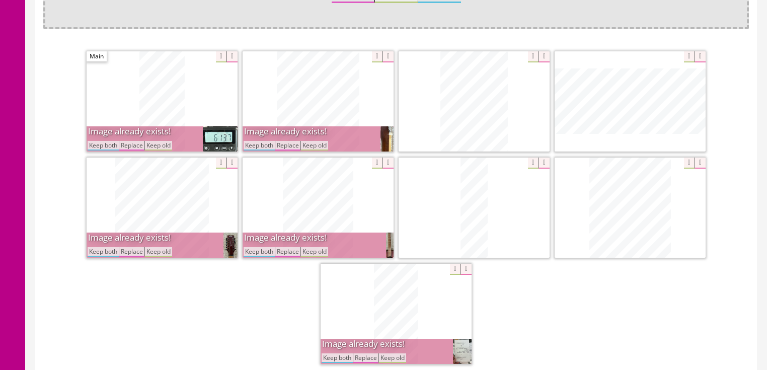
click at [261, 145] on button "Keep both" at bounding box center [259, 146] width 31 height 10
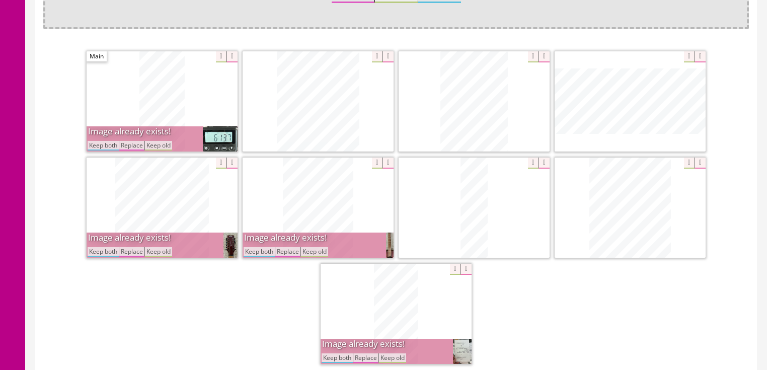
click at [112, 144] on button "Keep both" at bounding box center [103, 146] width 31 height 10
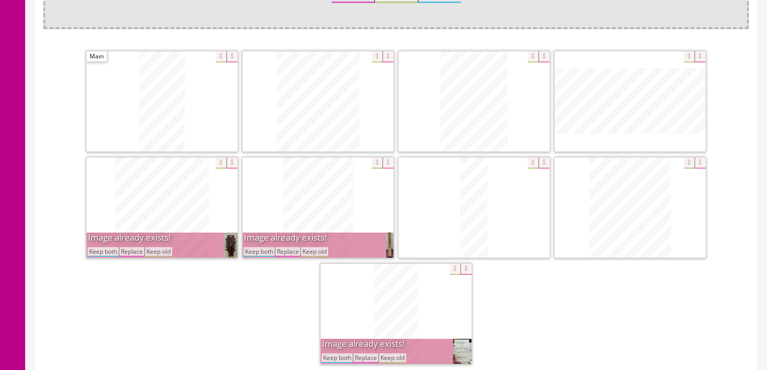
click at [97, 250] on button "Keep both" at bounding box center [103, 252] width 31 height 10
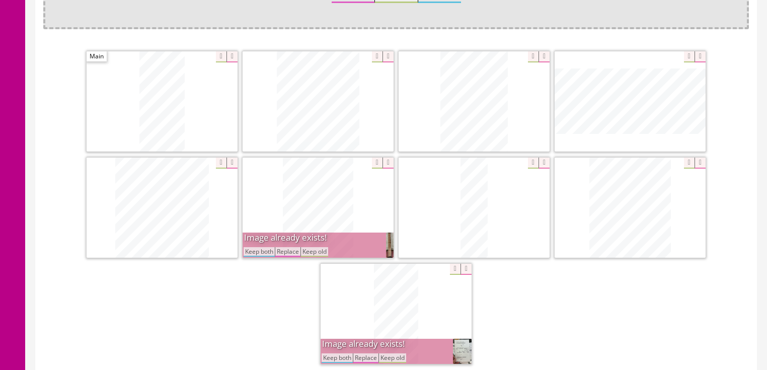
click at [260, 250] on button "Keep both" at bounding box center [259, 252] width 31 height 10
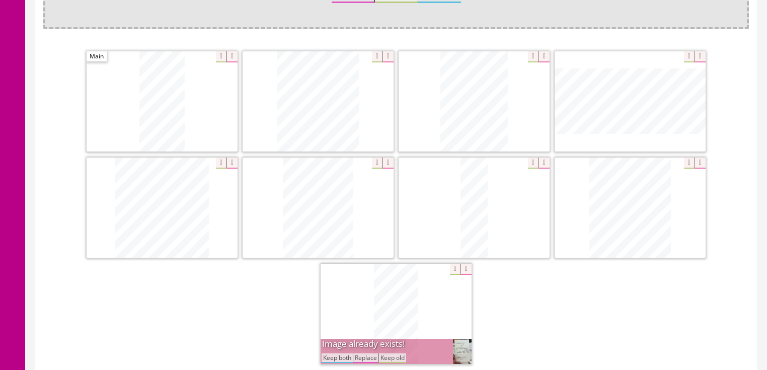
click at [326, 353] on button "Keep both" at bounding box center [337, 358] width 31 height 10
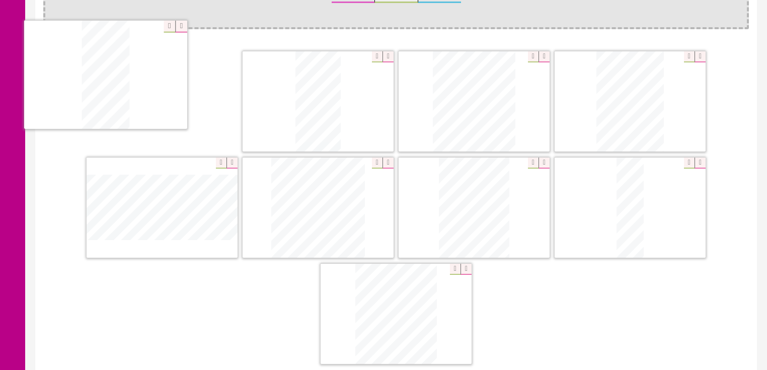
drag, startPoint x: 370, startPoint y: 328, endPoint x: 99, endPoint y: 113, distance: 346.5
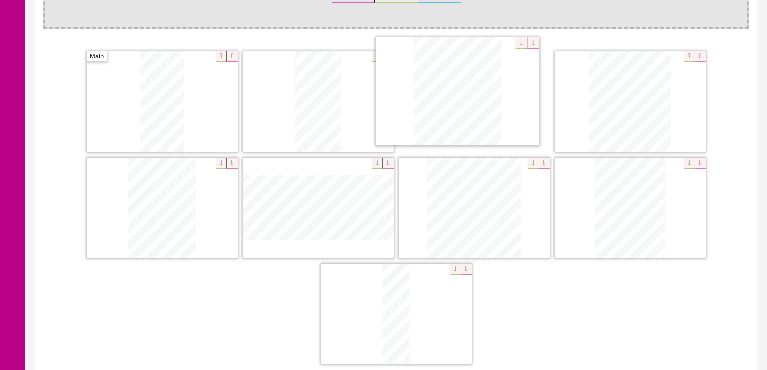
drag, startPoint x: 403, startPoint y: 311, endPoint x: 520, endPoint y: 127, distance: 218.4
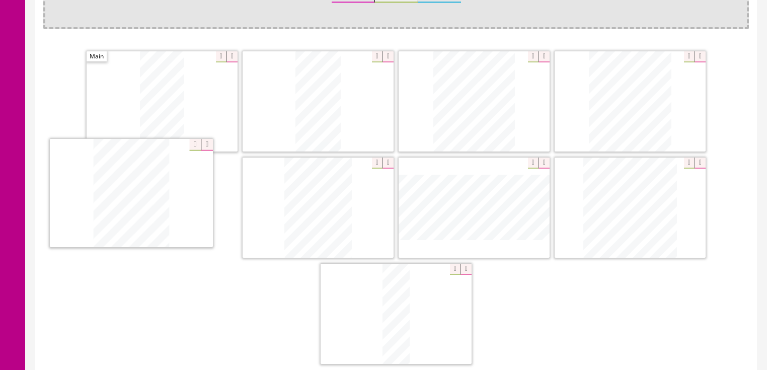
drag, startPoint x: 605, startPoint y: 196, endPoint x: 106, endPoint y: 183, distance: 499.0
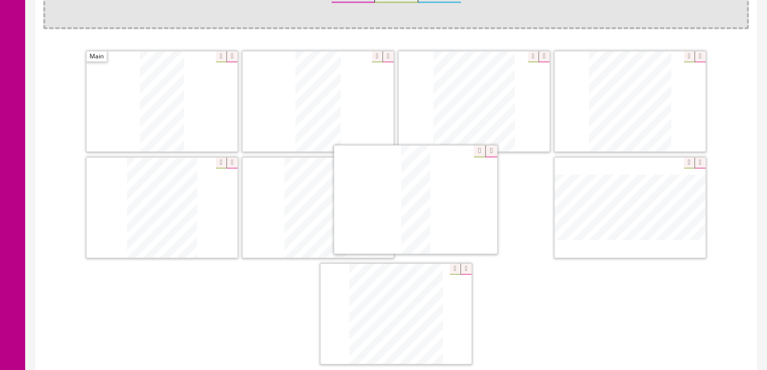
drag, startPoint x: 396, startPoint y: 270, endPoint x: 403, endPoint y: 187, distance: 82.9
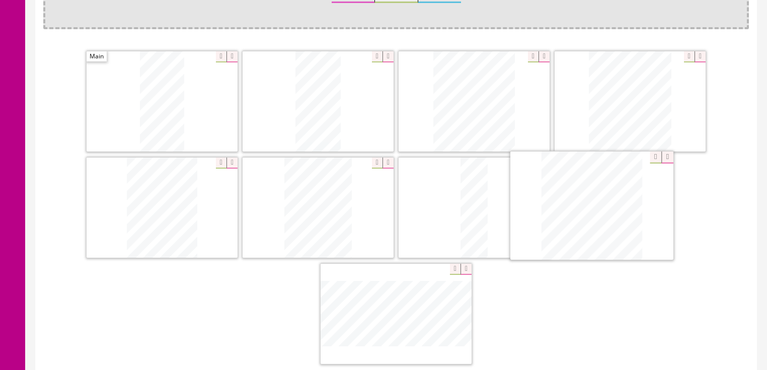
drag, startPoint x: 394, startPoint y: 287, endPoint x: 616, endPoint y: 178, distance: 247.0
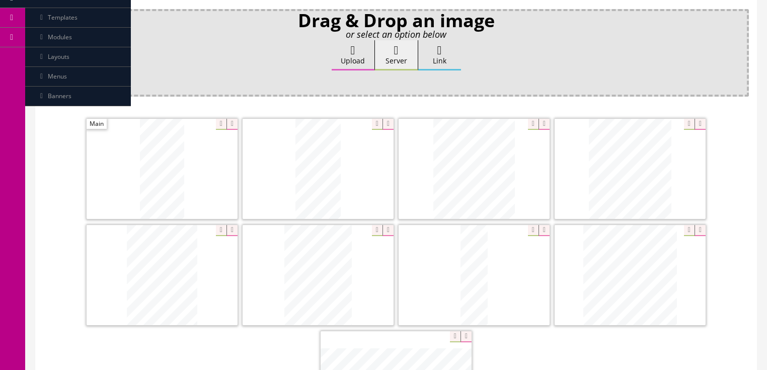
scroll to position [40, 0]
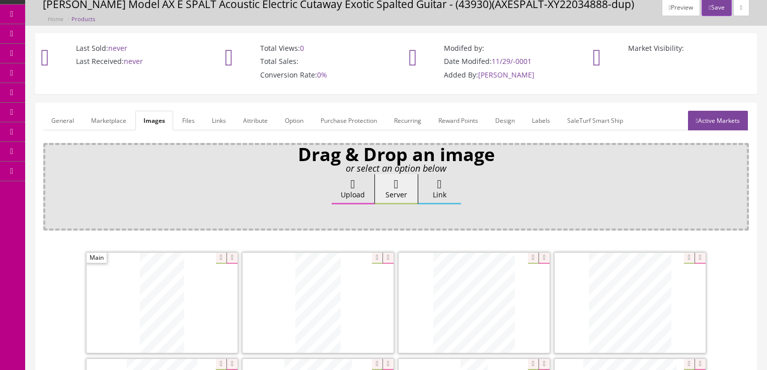
click at [64, 125] on link "General" at bounding box center [62, 121] width 39 height 20
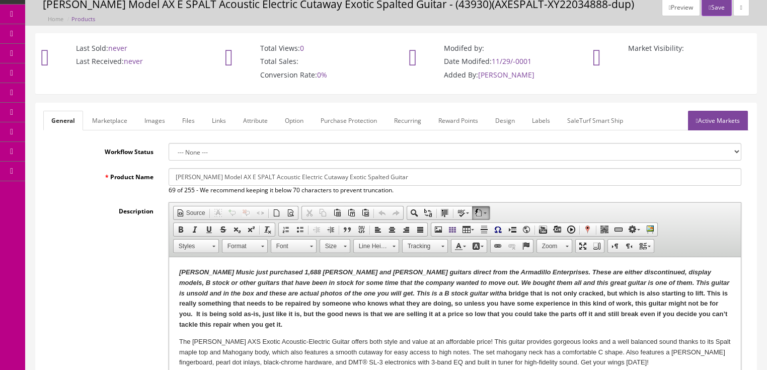
click at [422, 294] on strong "Butler Music just purchased 1,688 Dean and Luna guitars direct from the Armadil…" at bounding box center [454, 298] width 550 height 60
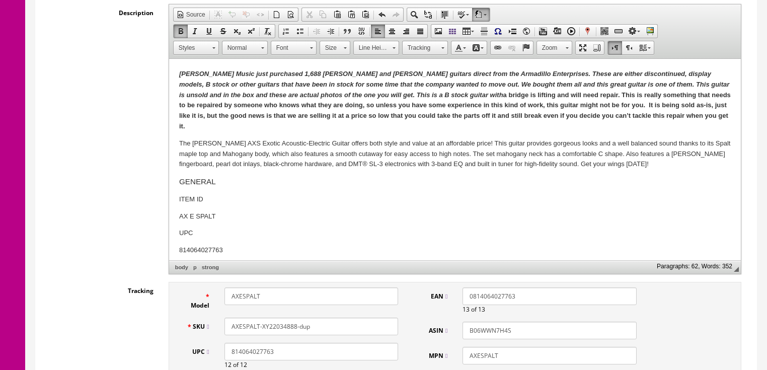
scroll to position [242, 0]
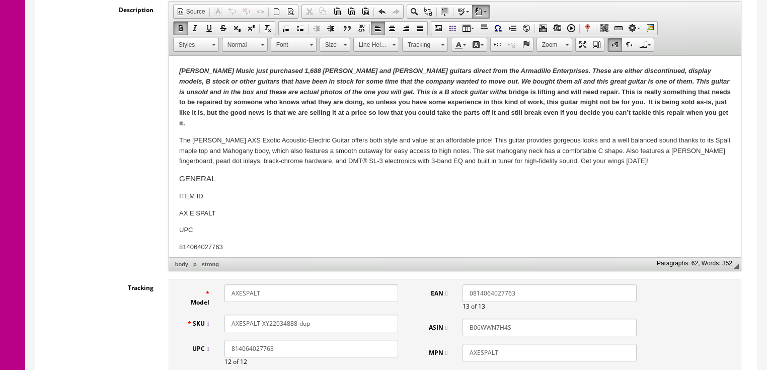
drag, startPoint x: 287, startPoint y: 324, endPoint x: 326, endPoint y: 322, distance: 39.3
click at [326, 322] on input "AXESPALT-XY22034888-dup" at bounding box center [312, 324] width 174 height 18
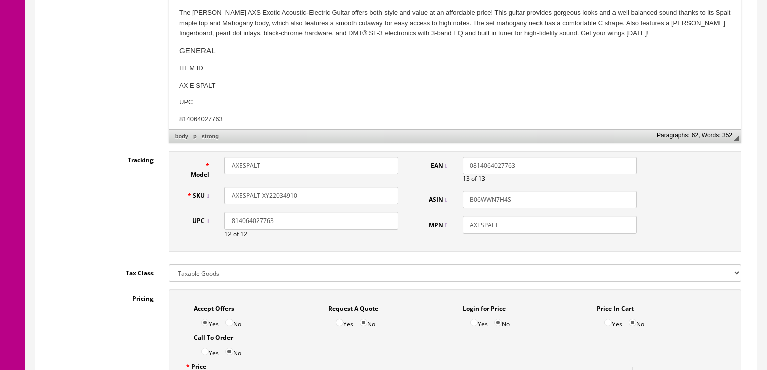
scroll to position [362, 0]
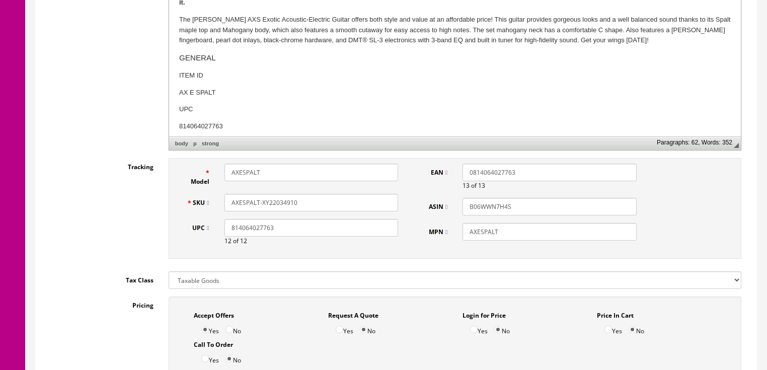
drag, startPoint x: 304, startPoint y: 205, endPoint x: 240, endPoint y: 206, distance: 64.4
click at [235, 207] on input "AXESPALT-XY22034910" at bounding box center [312, 203] width 174 height 18
drag, startPoint x: 226, startPoint y: 201, endPoint x: 310, endPoint y: 200, distance: 84.1
click at [314, 199] on input "AXESPALT-XY22034910" at bounding box center [312, 203] width 174 height 18
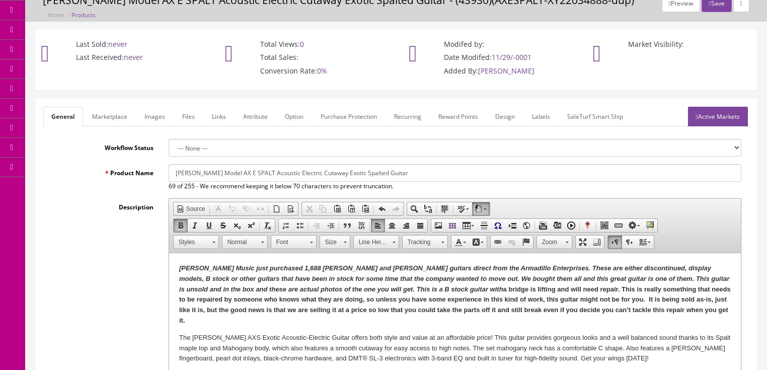
scroll to position [0, 0]
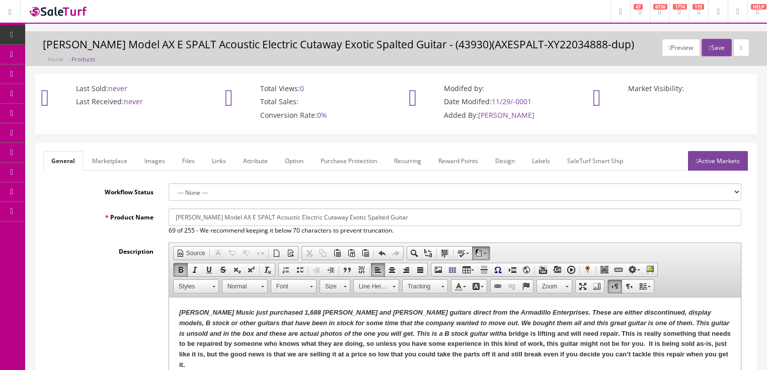
type input "AXESPALT-XY22034910"
click at [715, 164] on link "Active Markets" at bounding box center [718, 161] width 60 height 20
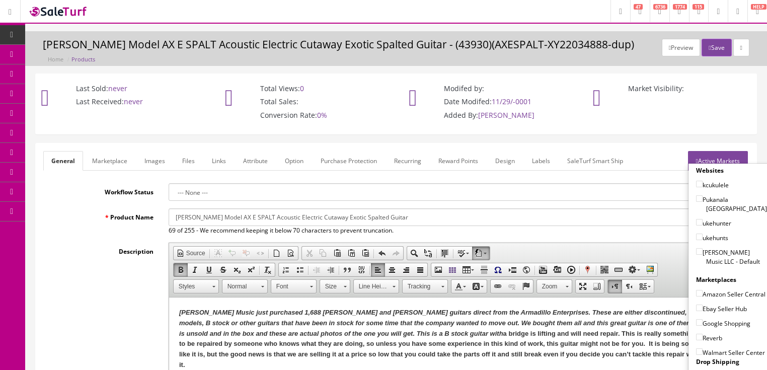
click at [697, 248] on input"] "[PERSON_NAME] Music LLC - Default" at bounding box center [699, 251] width 7 height 7
checkbox input"] "true"
drag, startPoint x: 694, startPoint y: 307, endPoint x: 694, endPoint y: 316, distance: 9.1
click at [696, 307] on input"] "Ebay Seller Hub" at bounding box center [699, 308] width 7 height 7
checkbox input"] "true"
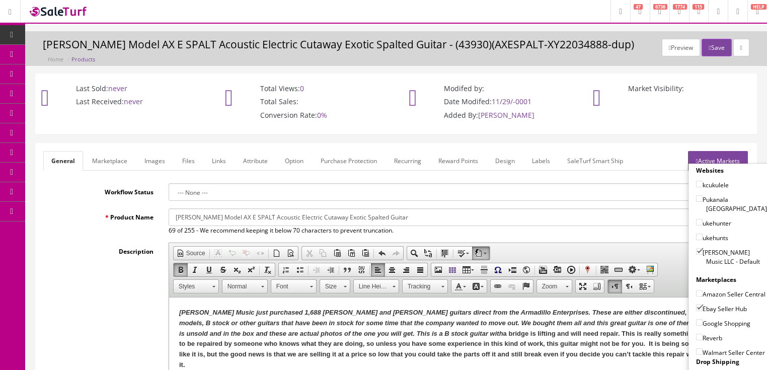
click at [696, 322] on input"] "Google Shopping" at bounding box center [699, 322] width 7 height 7
checkbox input"] "true"
click at [697, 334] on input"] "Reverb" at bounding box center [699, 337] width 7 height 7
checkbox input"] "true"
click at [733, 151] on link "Active Markets" at bounding box center [718, 161] width 60 height 20
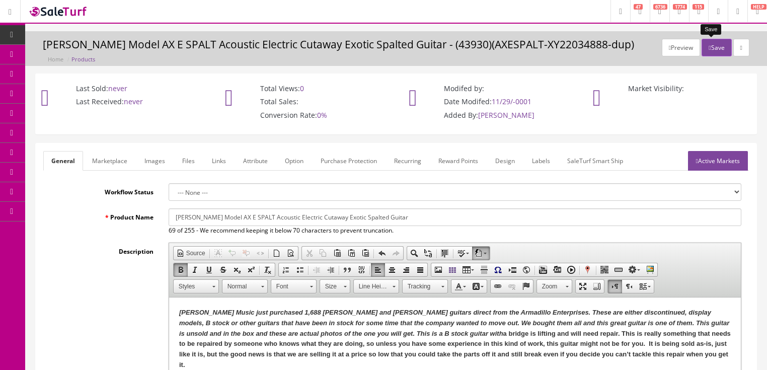
click at [711, 52] on button "Save" at bounding box center [717, 48] width 30 height 18
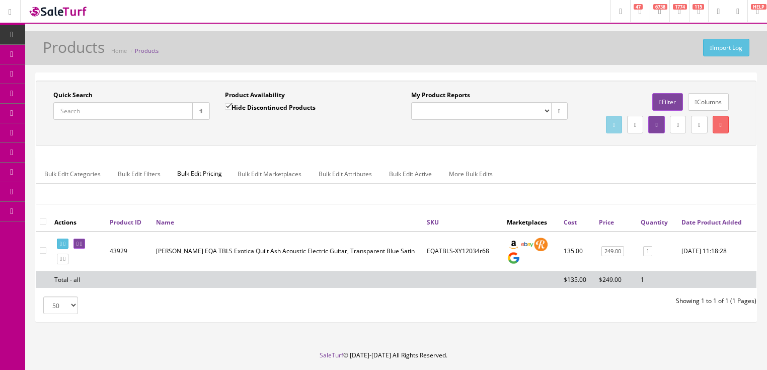
click at [118, 112] on input "Quick Search" at bounding box center [122, 111] width 139 height 18
paste input "AXESPALT-XY22034910"
click at [199, 111] on icon "button" at bounding box center [201, 111] width 4 height 6
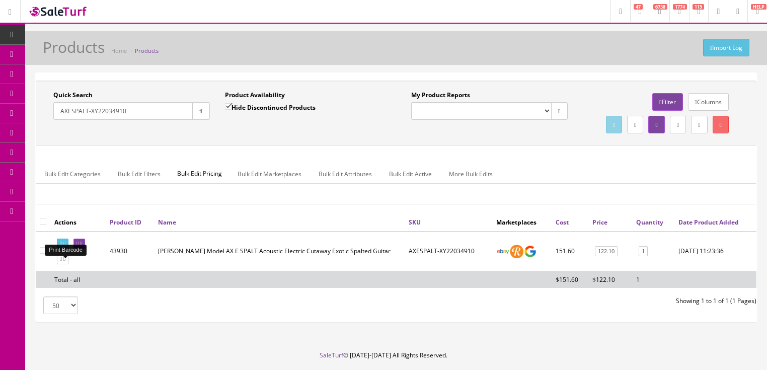
click at [62, 247] on icon at bounding box center [61, 244] width 2 height 6
drag, startPoint x: 56, startPoint y: 142, endPoint x: 176, endPoint y: 161, distance: 121.3
click at [2, 160] on div "Research Trends Trending on Ebay Google Trends Amazon Insights (Login Before Cl…" at bounding box center [383, 200] width 767 height 401
type input "eqagn"
click at [228, 106] on input "Hide Discontinued Products" at bounding box center [228, 106] width 7 height 7
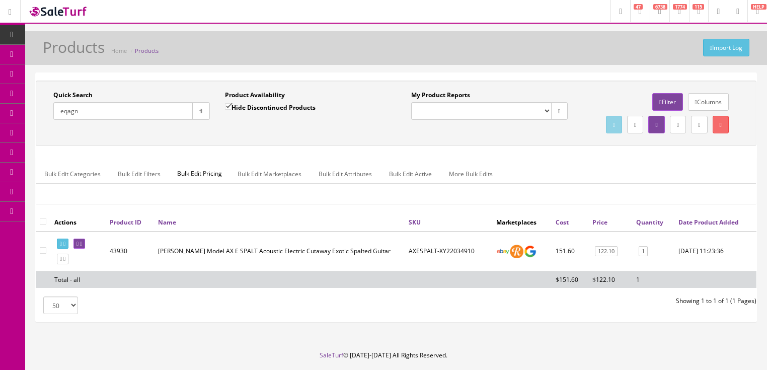
checkbox input "false"
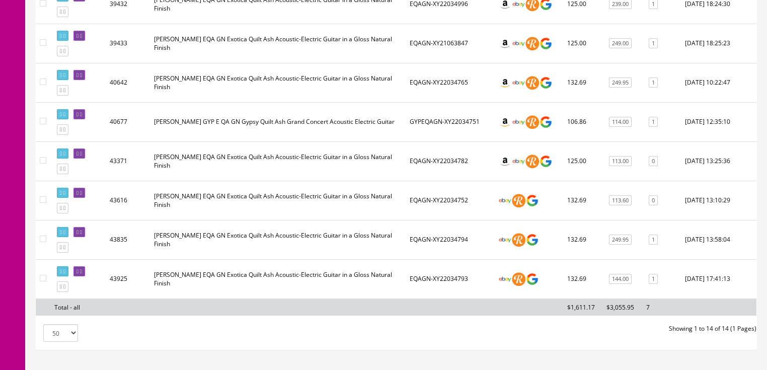
scroll to position [483, 0]
click at [62, 14] on icon at bounding box center [61, 12] width 2 height 6
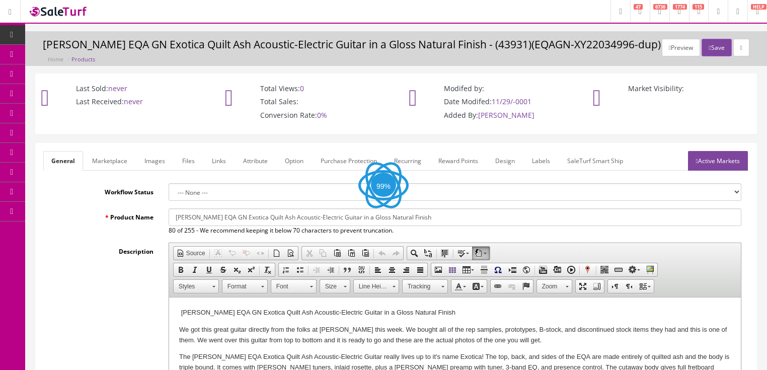
click at [147, 161] on link "Images" at bounding box center [154, 161] width 37 height 20
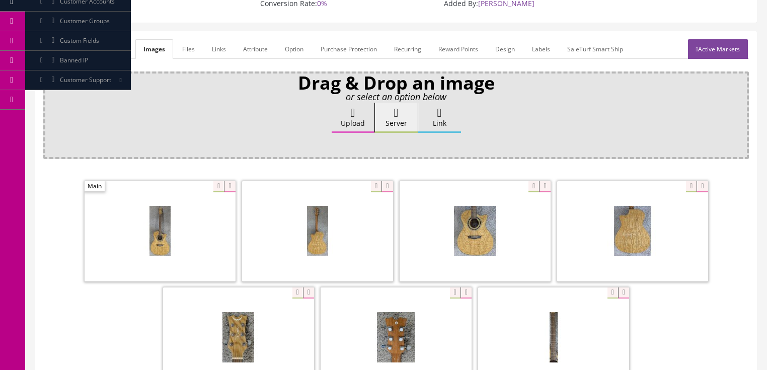
scroll to position [161, 0]
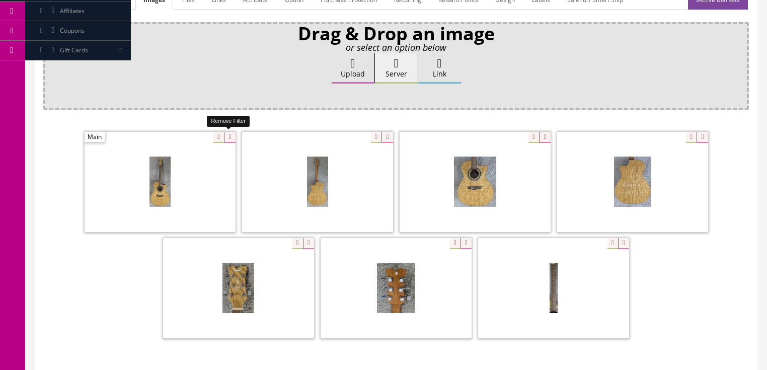
click at [226, 137] on icon at bounding box center [229, 137] width 11 height 11
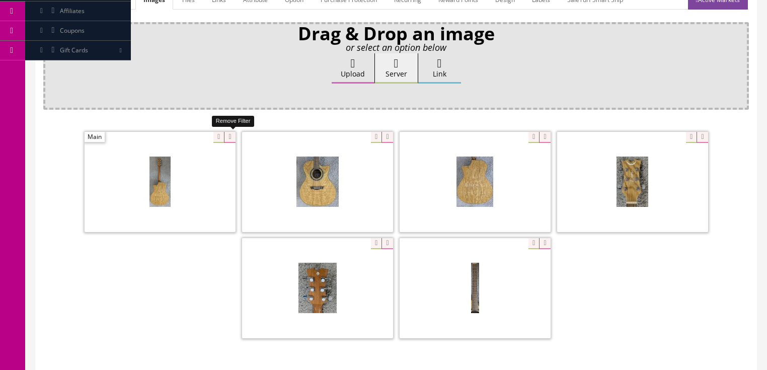
click at [226, 137] on icon at bounding box center [229, 137] width 11 height 11
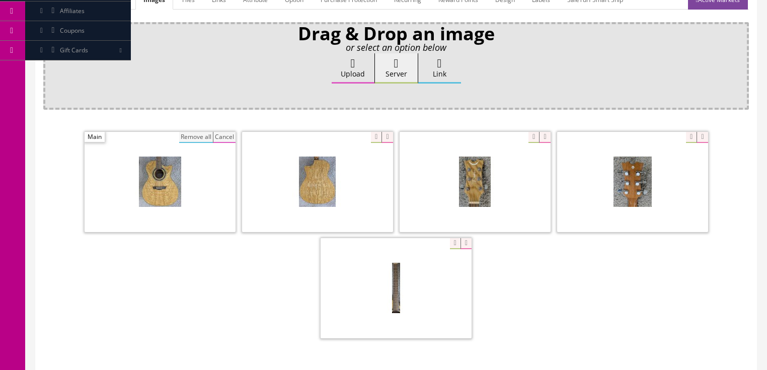
click at [203, 137] on button "Remove all" at bounding box center [196, 137] width 34 height 11
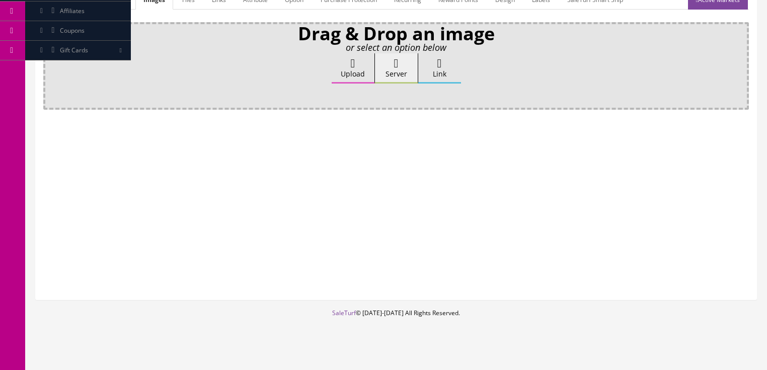
click at [342, 79] on label "Upload" at bounding box center [353, 68] width 43 height 30
click at [50, 63] on input "Upload" at bounding box center [50, 58] width 0 height 10
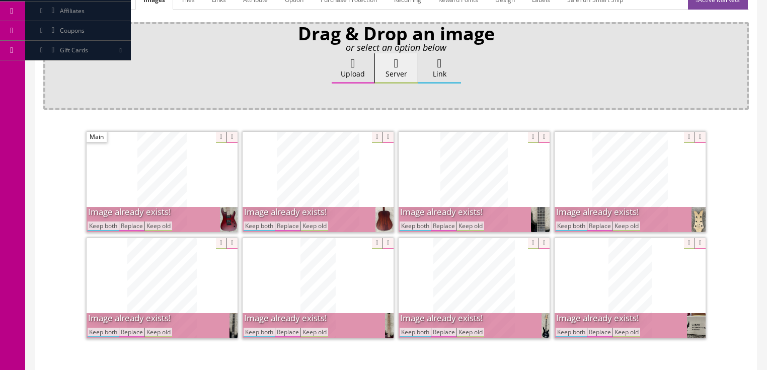
click at [113, 224] on button "Keep both" at bounding box center [103, 226] width 31 height 10
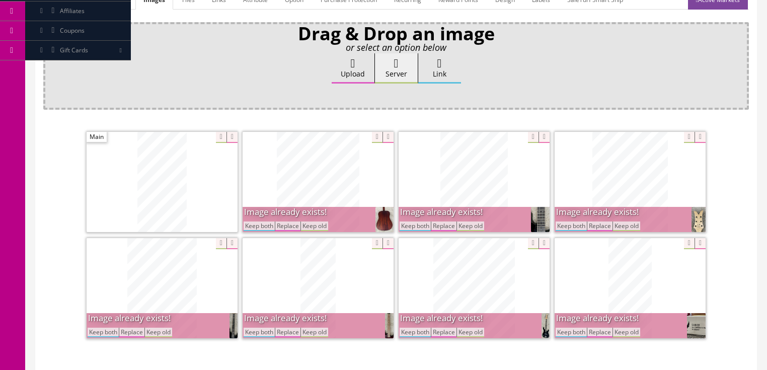
click at [252, 229] on button "Keep both" at bounding box center [259, 226] width 31 height 10
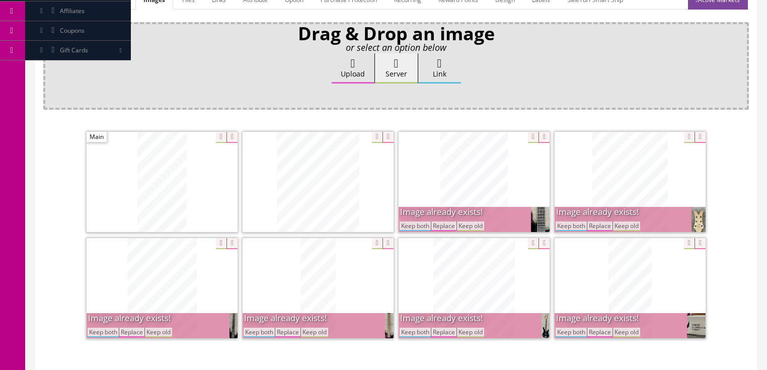
click at [402, 226] on button "Keep both" at bounding box center [415, 226] width 31 height 10
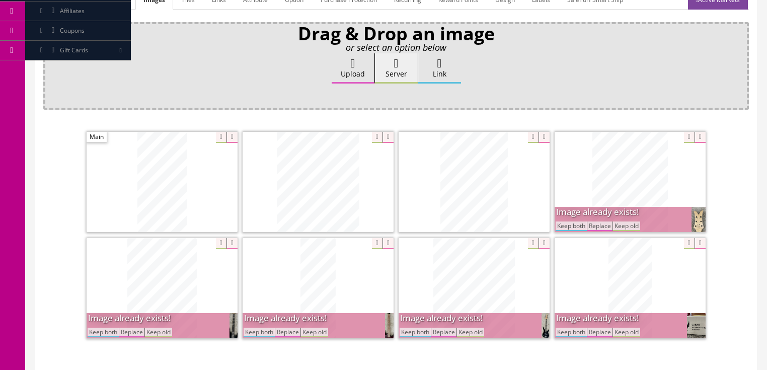
click at [578, 229] on button "Keep both" at bounding box center [571, 226] width 31 height 10
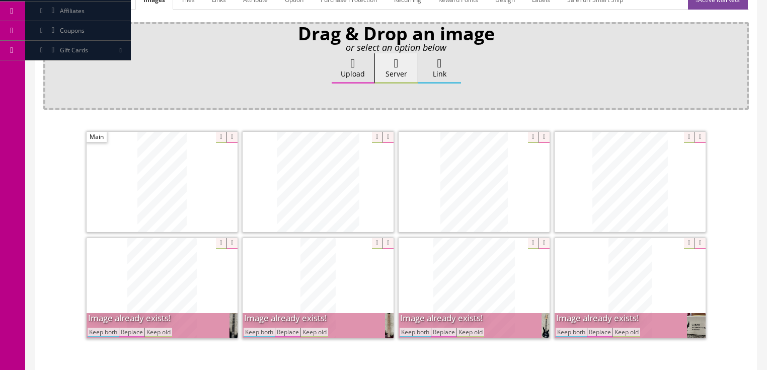
click at [575, 332] on button "Keep both" at bounding box center [571, 333] width 31 height 10
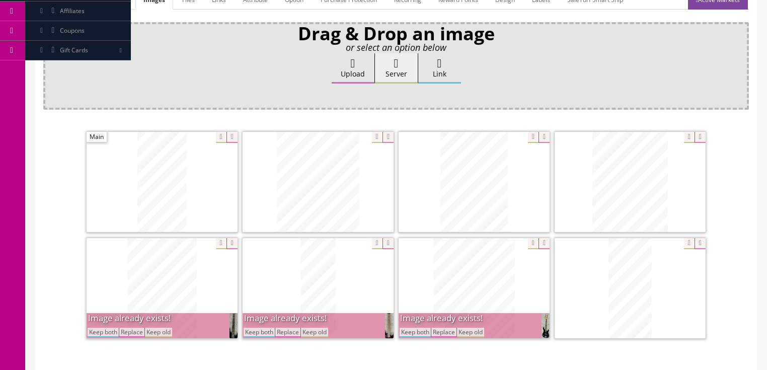
drag, startPoint x: 422, startPoint y: 332, endPoint x: 383, endPoint y: 333, distance: 39.3
click at [422, 332] on button "Keep both" at bounding box center [415, 333] width 31 height 10
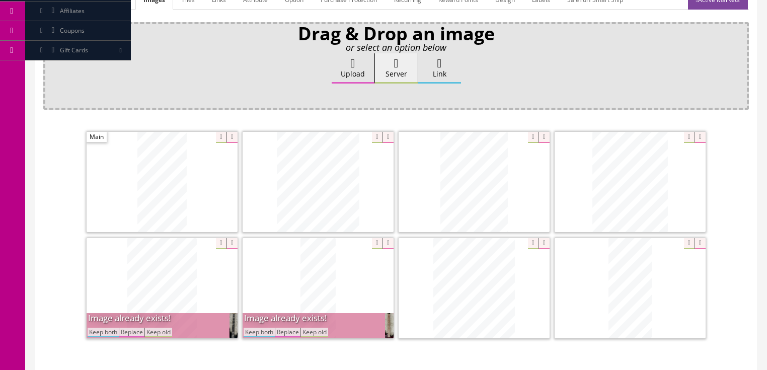
click at [254, 333] on button "Keep both" at bounding box center [259, 333] width 31 height 10
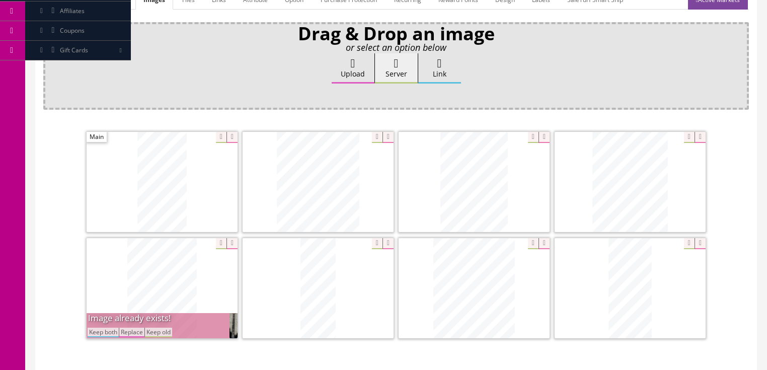
click at [110, 334] on button "Keep both" at bounding box center [103, 333] width 31 height 10
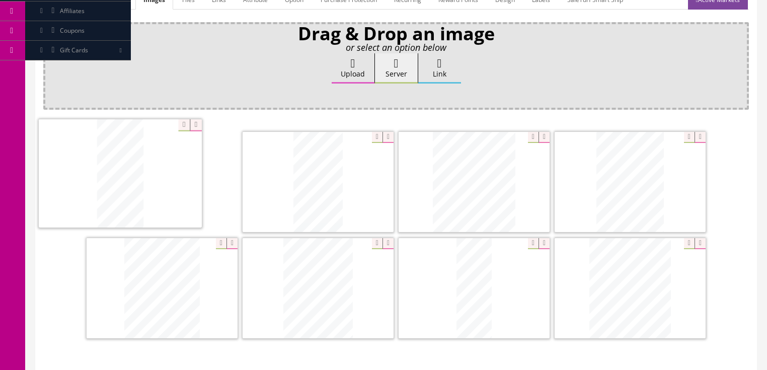
drag, startPoint x: 617, startPoint y: 304, endPoint x: 126, endPoint y: 195, distance: 502.3
drag, startPoint x: 627, startPoint y: 282, endPoint x: 471, endPoint y: 167, distance: 193.7
drag, startPoint x: 489, startPoint y: 270, endPoint x: 143, endPoint y: 272, distance: 346.3
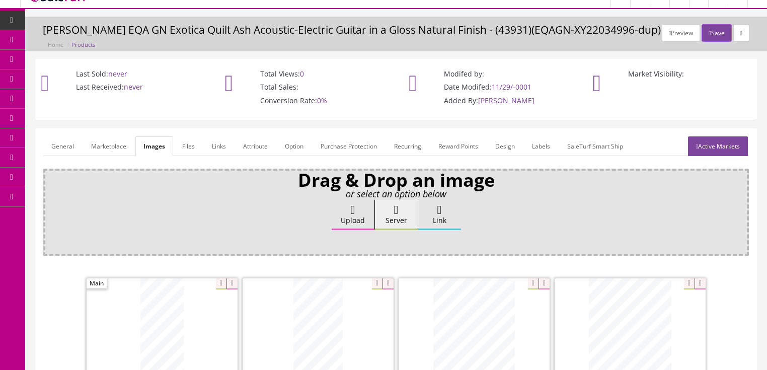
scroll to position [0, 0]
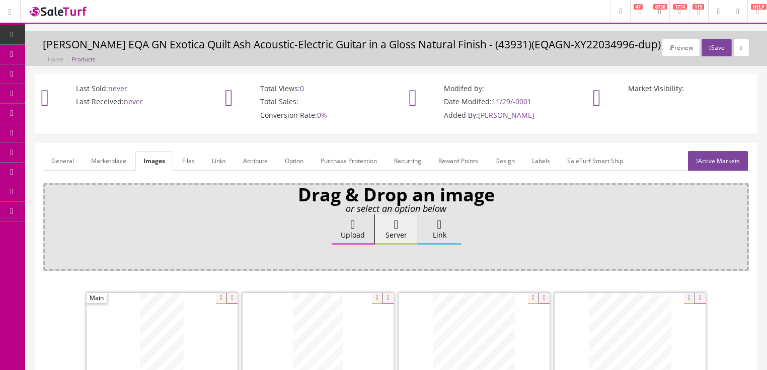
click at [50, 157] on link "General" at bounding box center [62, 161] width 39 height 20
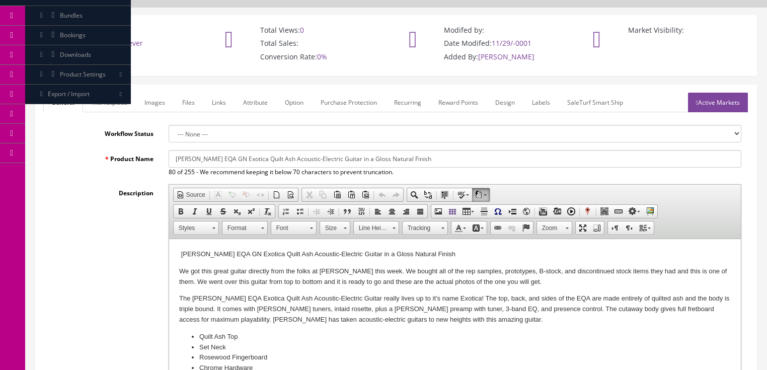
scroll to position [81, 0]
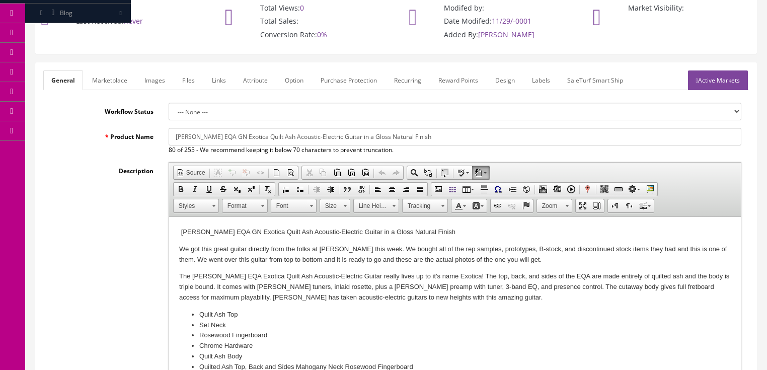
click at [521, 261] on p "We got this great guitar directly from the folks at [PERSON_NAME] this week. We…" at bounding box center [455, 254] width 552 height 21
click at [529, 257] on p "We got this great guitar directly from the folks at [PERSON_NAME] this week. We…" at bounding box center [455, 254] width 552 height 21
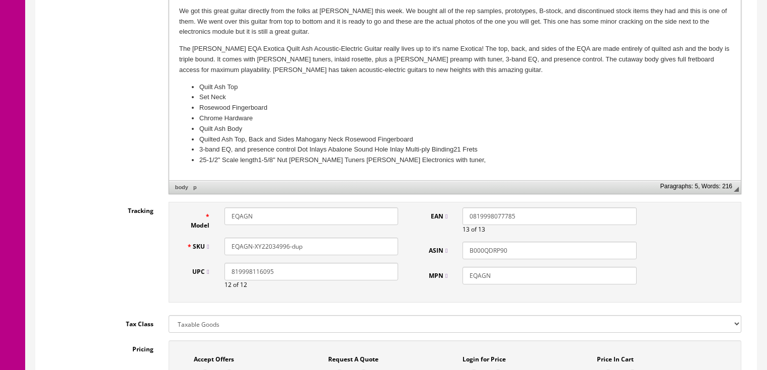
scroll to position [322, 0]
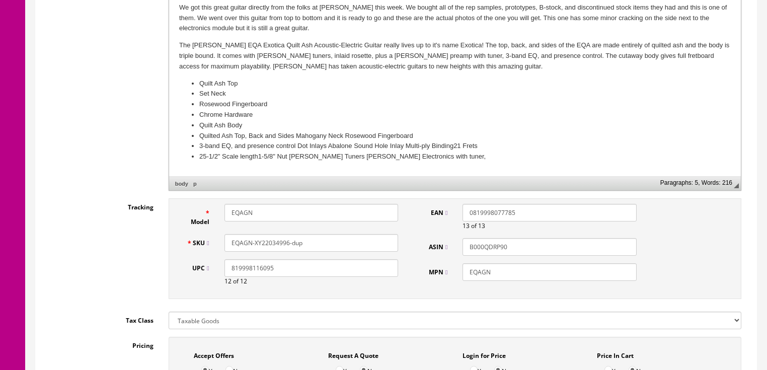
click at [276, 246] on input "EQAGN-XY22034996-dup" at bounding box center [312, 243] width 174 height 18
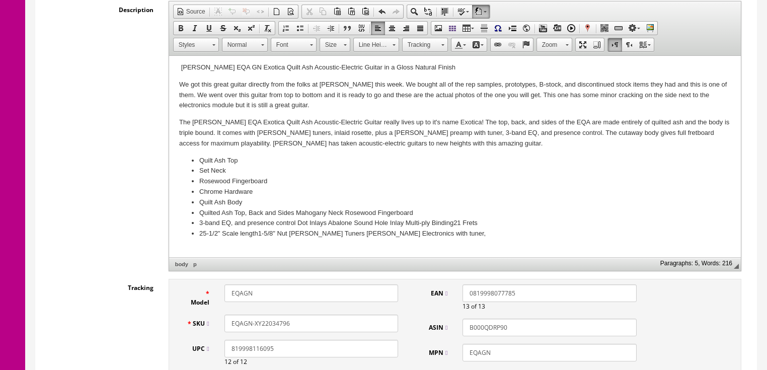
scroll to position [12, 0]
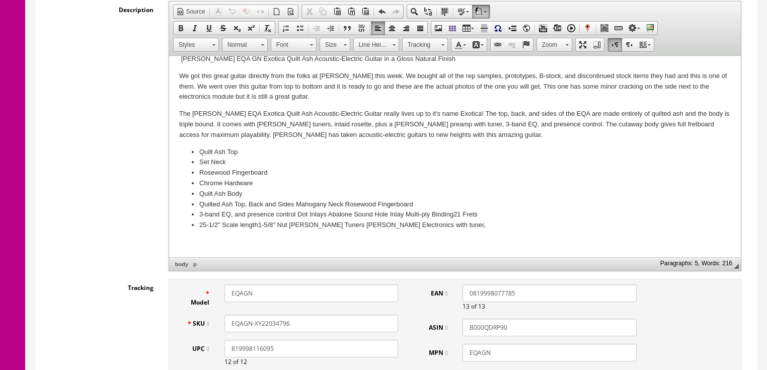
drag, startPoint x: 302, startPoint y: 322, endPoint x: 230, endPoint y: 326, distance: 72.1
click at [208, 324] on div "SKU EQAGN-XY22034796" at bounding box center [292, 324] width 227 height 18
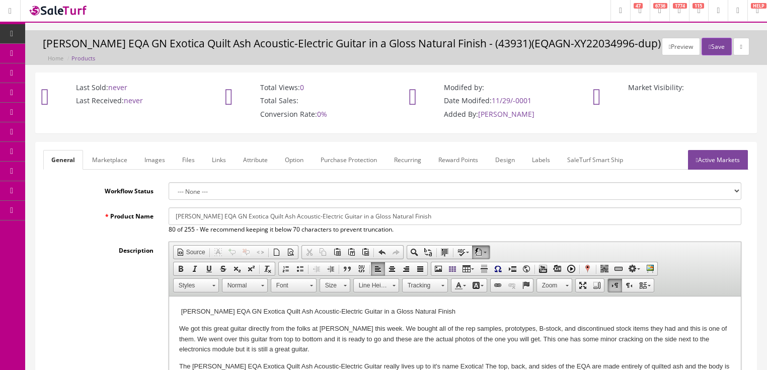
scroll to position [0, 0]
type input "EQAGN-XY22034796"
click at [701, 152] on link "Active Markets" at bounding box center [718, 161] width 60 height 20
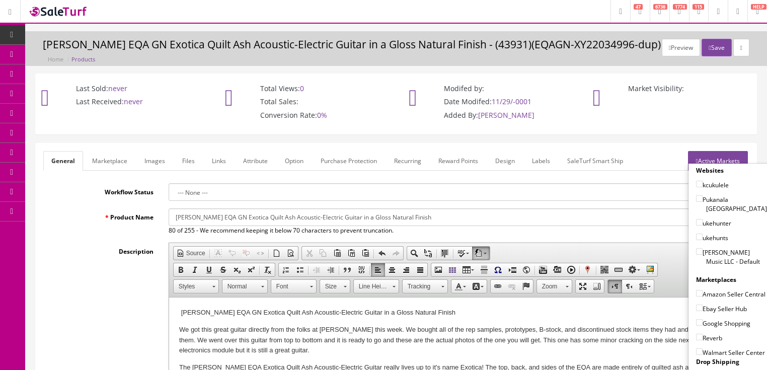
drag, startPoint x: 696, startPoint y: 240, endPoint x: 699, endPoint y: 273, distance: 33.8
click at [696, 248] on input"] "[PERSON_NAME] Music LLC - Default" at bounding box center [699, 251] width 7 height 7
checkbox input"] "true"
click at [696, 306] on input"] "Ebay Seller Hub" at bounding box center [699, 308] width 7 height 7
checkbox input"] "true"
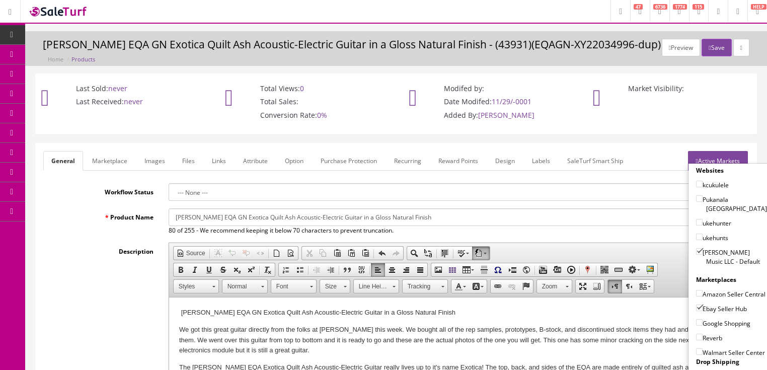
drag, startPoint x: 693, startPoint y: 322, endPoint x: 693, endPoint y: 333, distance: 11.6
click at [696, 323] on input"] "Google Shopping" at bounding box center [699, 322] width 7 height 7
checkbox input"] "true"
click at [696, 336] on input"] "Reverb" at bounding box center [699, 337] width 7 height 7
checkbox input"] "true"
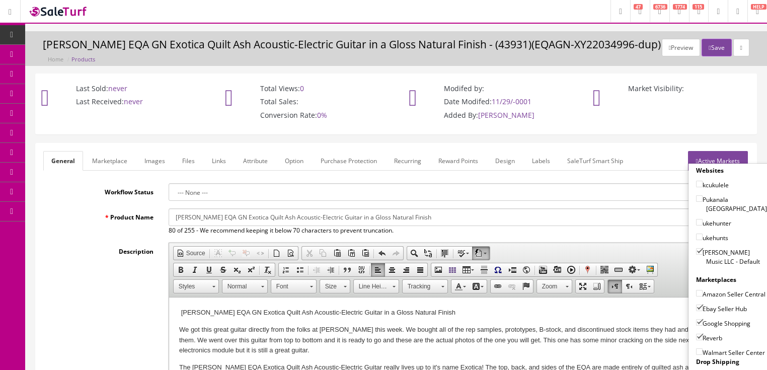
click at [721, 156] on link "Active Markets" at bounding box center [718, 161] width 60 height 20
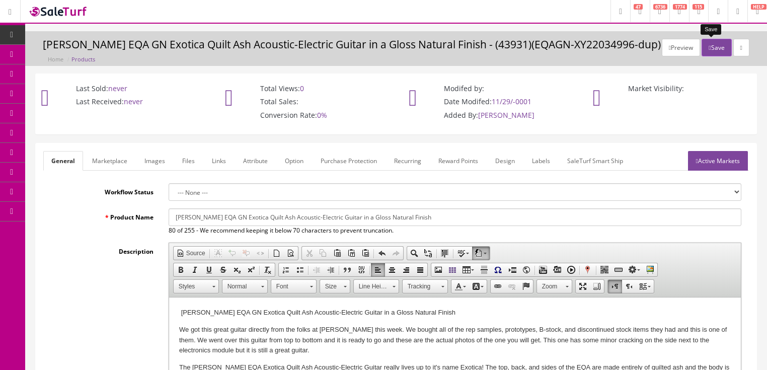
click at [710, 45] on button "Save" at bounding box center [717, 48] width 30 height 18
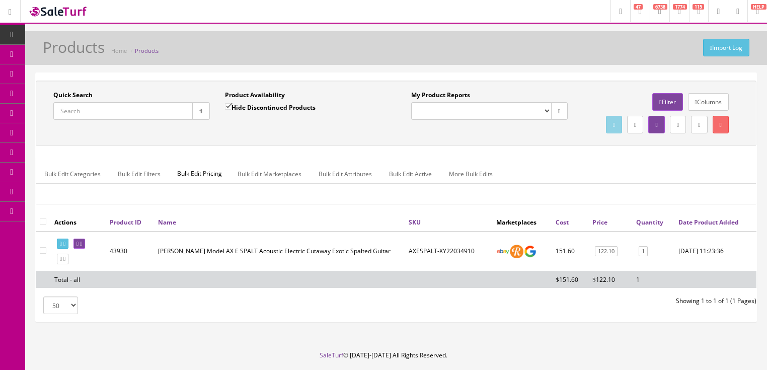
click at [133, 108] on input "Quick Search" at bounding box center [122, 111] width 139 height 18
paste input "EQAGN-XY22034796"
click at [201, 105] on button "button" at bounding box center [201, 111] width 18 height 18
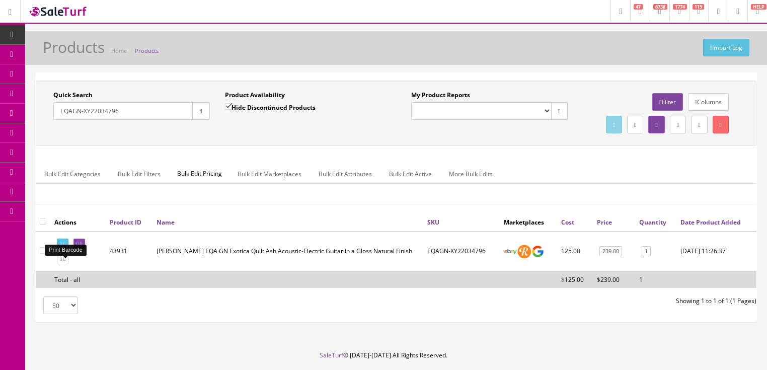
click at [62, 247] on icon at bounding box center [61, 244] width 2 height 6
drag, startPoint x: 121, startPoint y: 112, endPoint x: 57, endPoint y: 134, distance: 67.5
click at [57, 134] on div "Quick Search EQAGN-XY22034796 Date From Product Availability Hide Discontinued …" at bounding box center [396, 113] width 716 height 45
type input "henoaspr"
click at [228, 105] on input "Hide Discontinued Products" at bounding box center [228, 106] width 7 height 7
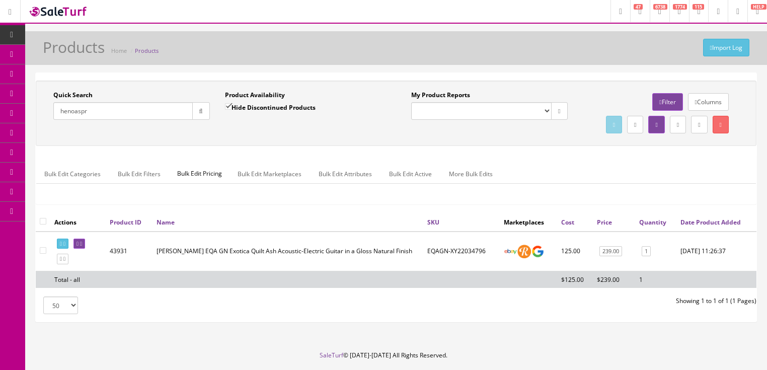
checkbox input "false"
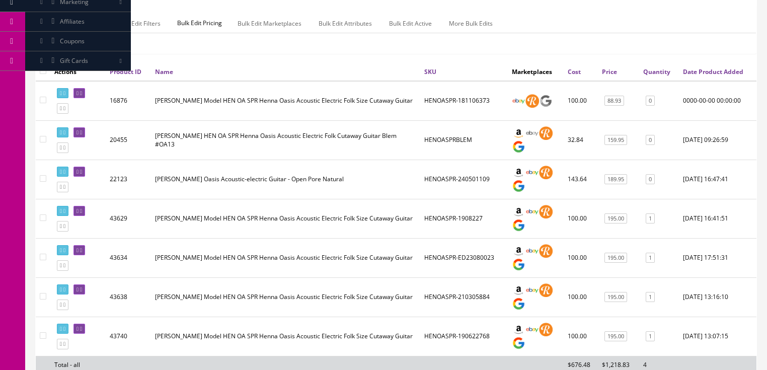
scroll to position [201, 0]
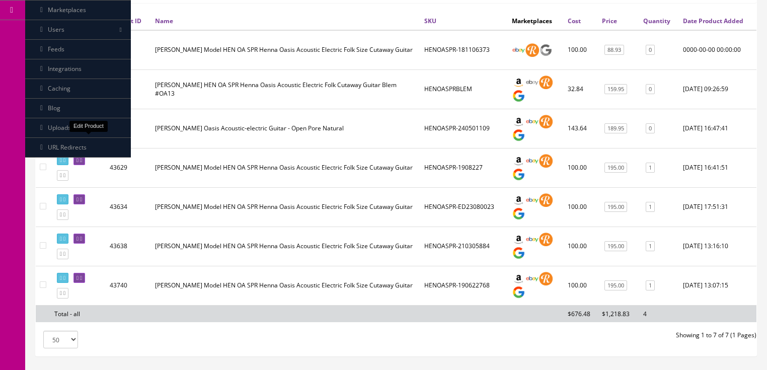
click at [82, 124] on icon at bounding box center [81, 121] width 2 height 6
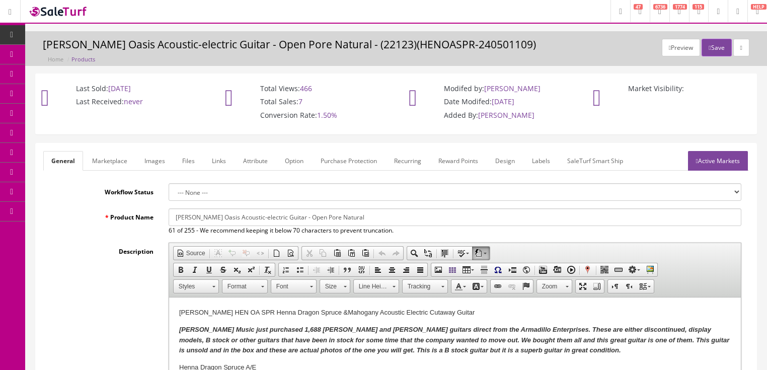
click at [150, 160] on link "Images" at bounding box center [154, 161] width 37 height 20
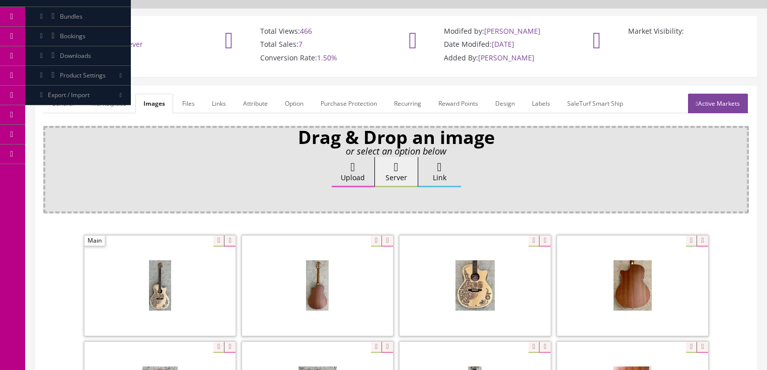
scroll to position [161, 0]
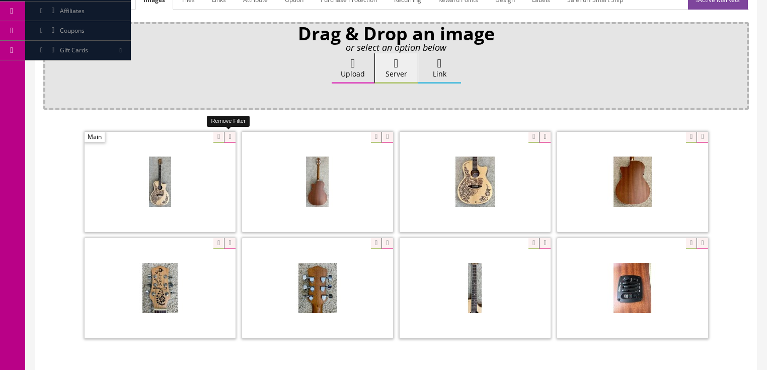
click at [224, 137] on icon at bounding box center [229, 137] width 11 height 11
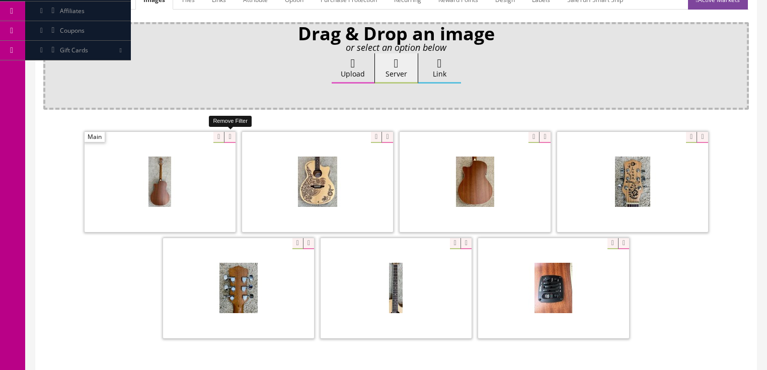
click at [224, 136] on icon at bounding box center [229, 137] width 11 height 11
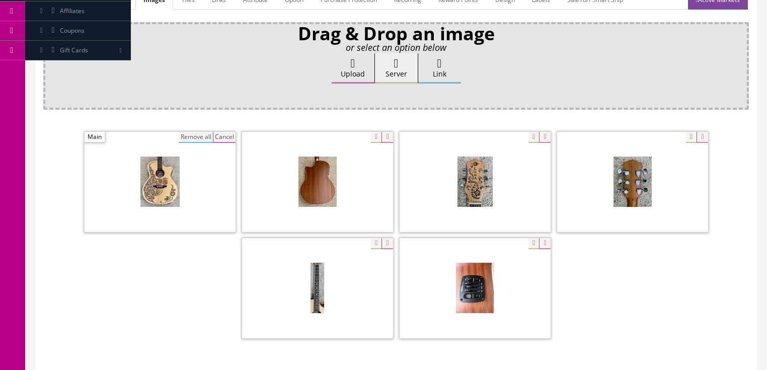
click at [195, 139] on button "Remove all" at bounding box center [196, 137] width 34 height 11
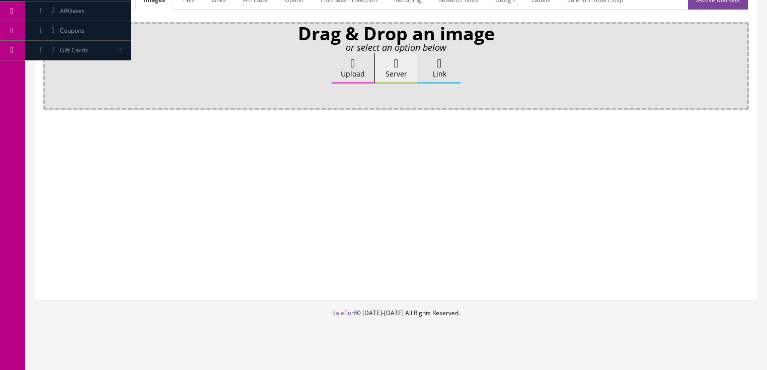
click at [351, 68] on label "Upload" at bounding box center [353, 68] width 43 height 30
click at [50, 63] on input "Upload" at bounding box center [50, 58] width 0 height 10
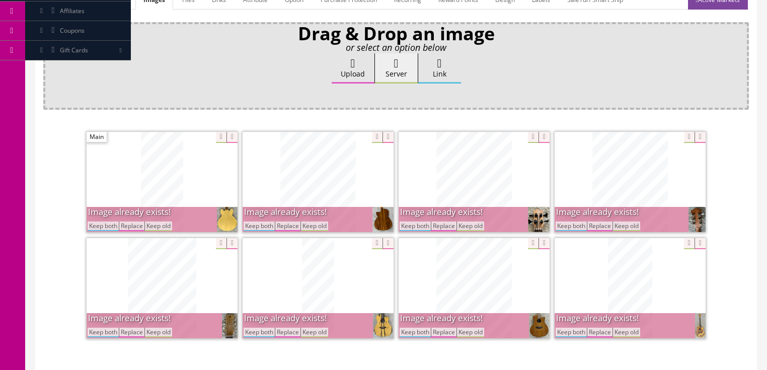
click at [568, 226] on button "Keep both" at bounding box center [571, 226] width 31 height 10
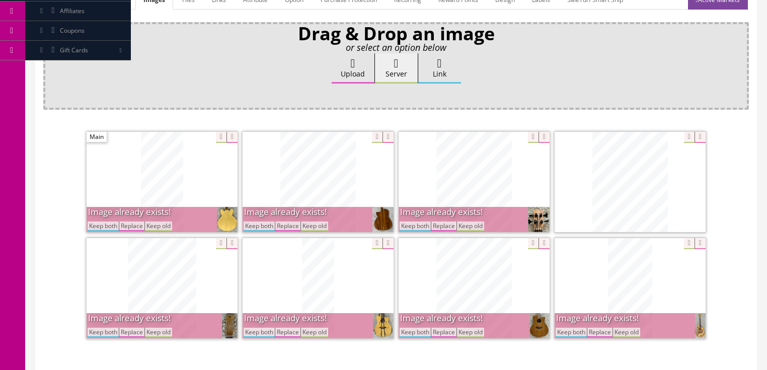
click at [584, 332] on button "Keep both" at bounding box center [571, 333] width 31 height 10
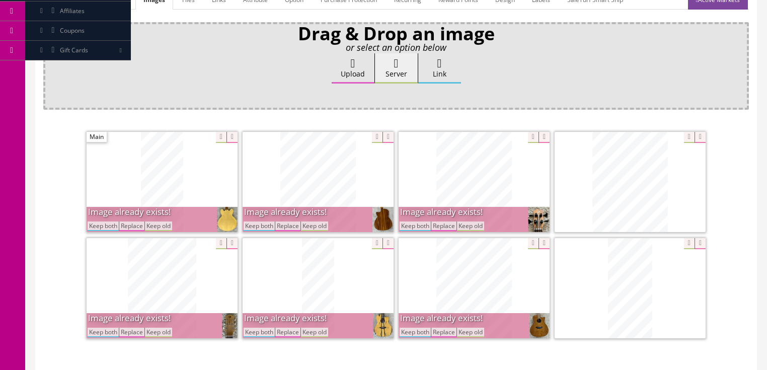
click at [403, 227] on button "Keep both" at bounding box center [415, 226] width 31 height 10
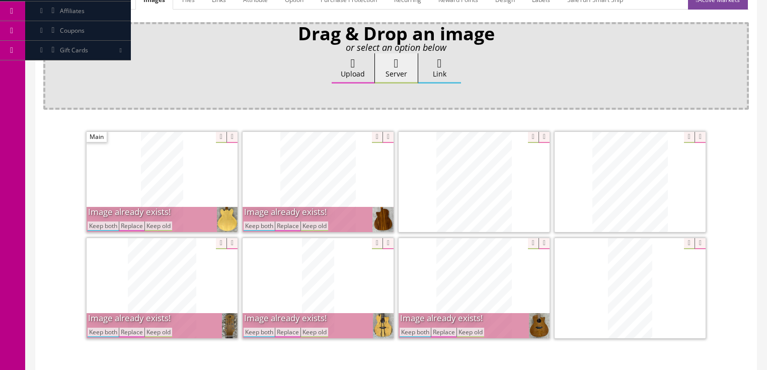
drag, startPoint x: 421, startPoint y: 332, endPoint x: 309, endPoint y: 278, distance: 124.3
click at [421, 332] on button "Keep both" at bounding box center [415, 333] width 31 height 10
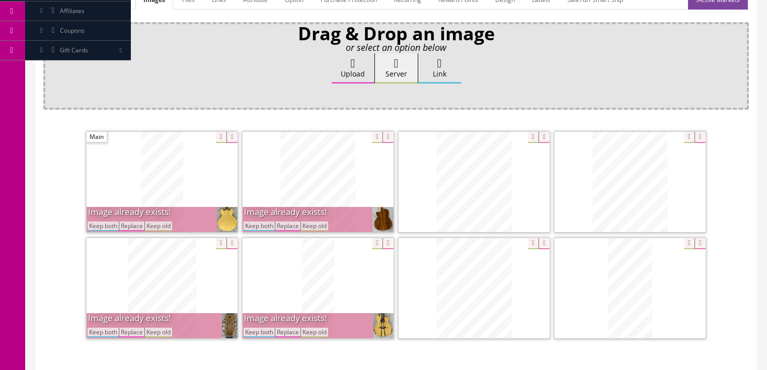
click at [266, 226] on button "Keep both" at bounding box center [259, 226] width 31 height 10
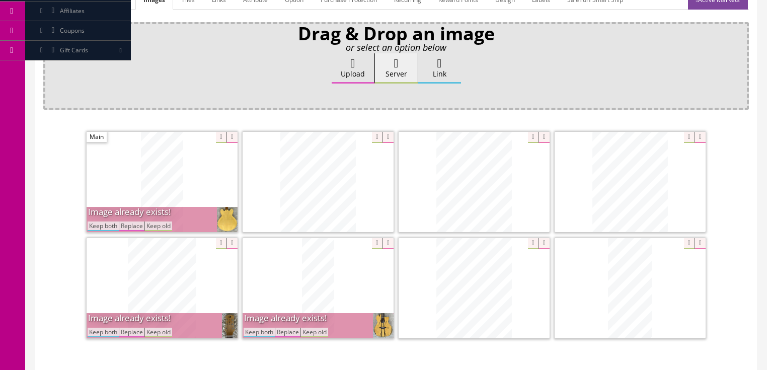
drag, startPoint x: 103, startPoint y: 223, endPoint x: 87, endPoint y: 260, distance: 39.9
click at [103, 224] on button "Keep both" at bounding box center [103, 226] width 31 height 10
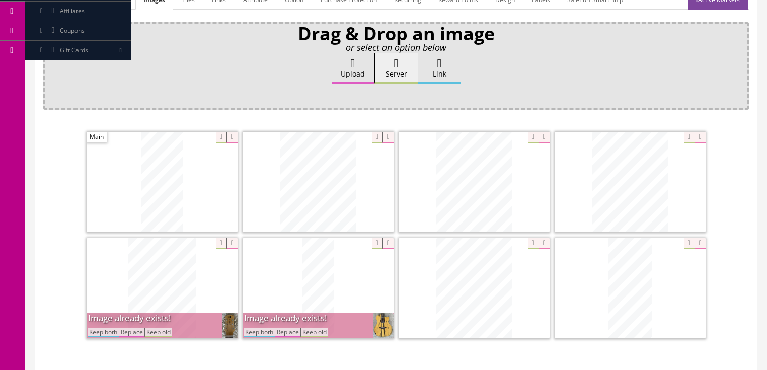
click at [105, 330] on button "Keep both" at bounding box center [103, 333] width 31 height 10
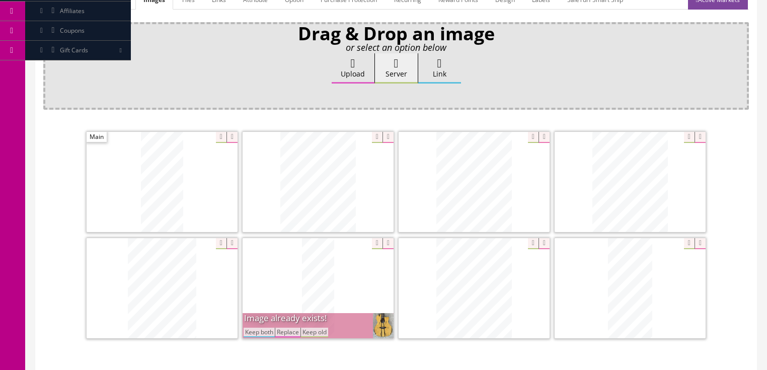
click at [254, 328] on button "Keep both" at bounding box center [259, 333] width 31 height 10
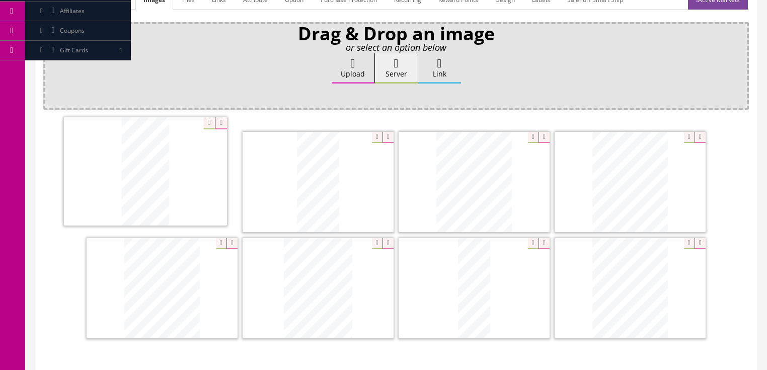
drag, startPoint x: 613, startPoint y: 297, endPoint x: 132, endPoint y: 182, distance: 494.7
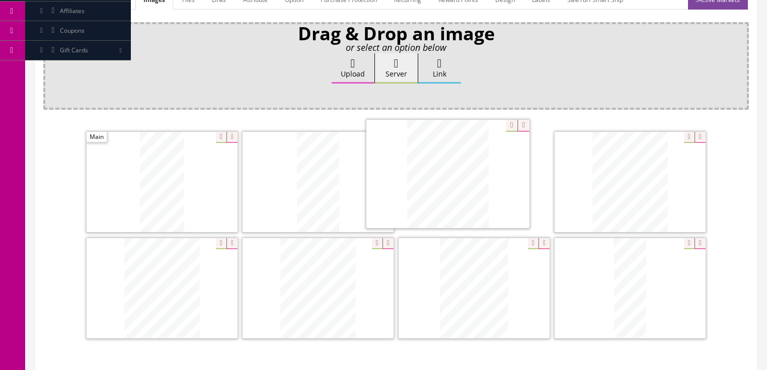
drag, startPoint x: 645, startPoint y: 285, endPoint x: 463, endPoint y: 173, distance: 214.3
drag, startPoint x: 469, startPoint y: 282, endPoint x: 124, endPoint y: 280, distance: 345.3
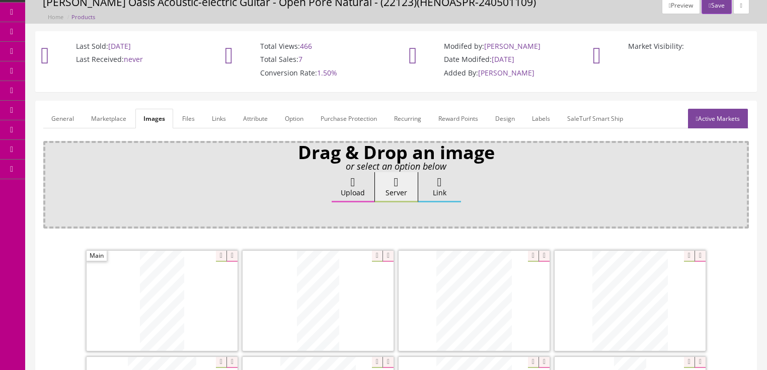
scroll to position [0, 0]
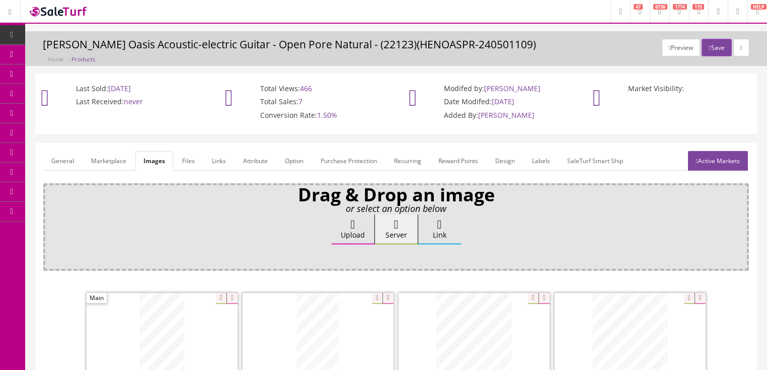
click at [713, 159] on link "Active Markets" at bounding box center [718, 161] width 60 height 20
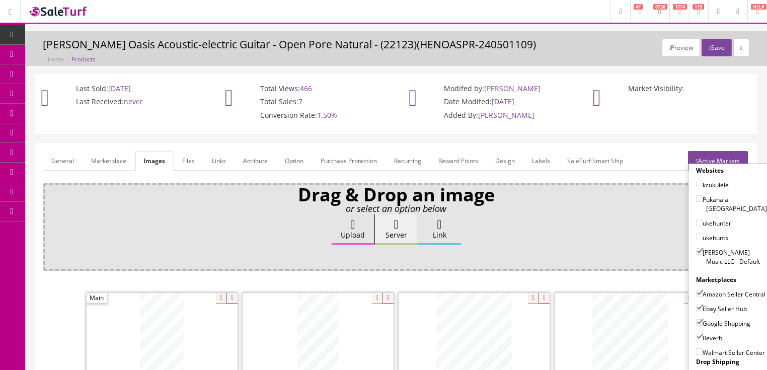
click at [724, 152] on link "Active Markets" at bounding box center [718, 161] width 60 height 20
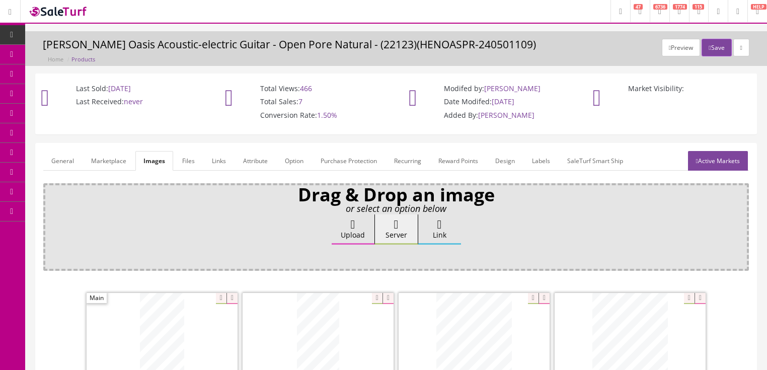
click at [56, 163] on link "General" at bounding box center [62, 161] width 39 height 20
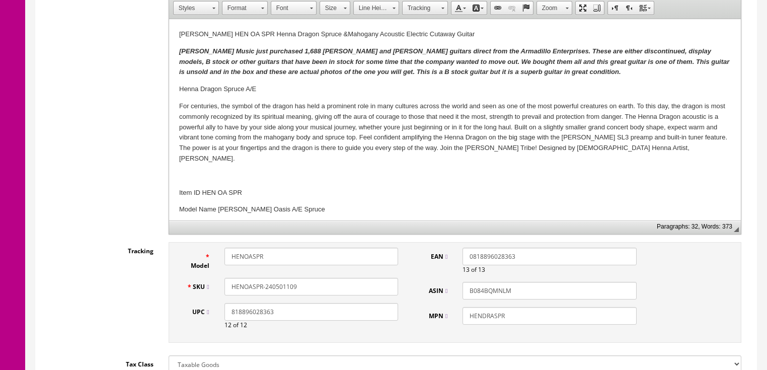
scroll to position [282, 0]
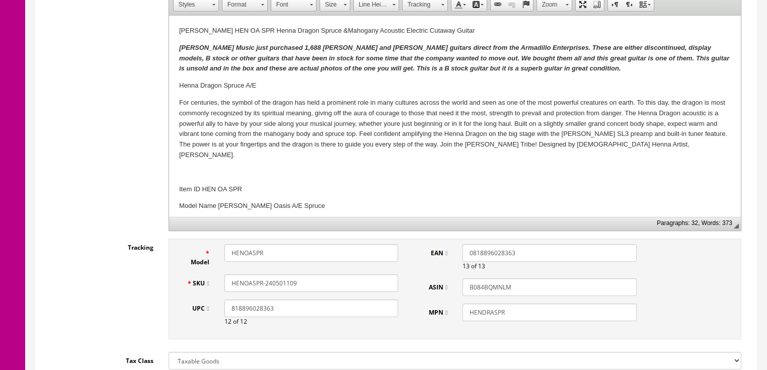
drag, startPoint x: 269, startPoint y: 285, endPoint x: 339, endPoint y: 279, distance: 70.7
click at [334, 281] on input "HENOASPR-240501109" at bounding box center [312, 283] width 174 height 18
drag, startPoint x: 309, startPoint y: 278, endPoint x: 219, endPoint y: 286, distance: 89.9
click at [219, 286] on div "HENOASPR-210101519" at bounding box center [311, 283] width 189 height 18
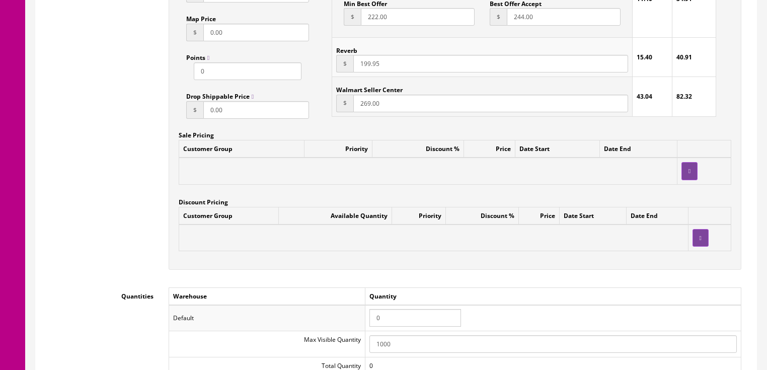
scroll to position [886, 0]
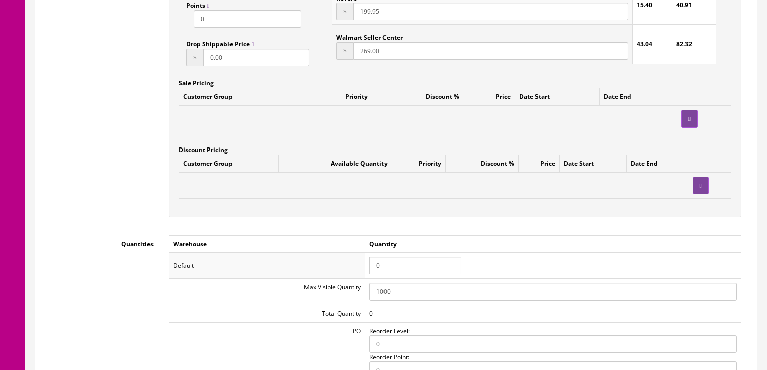
type input "HENOASPR-210101519"
drag, startPoint x: 394, startPoint y: 266, endPoint x: 360, endPoint y: 266, distance: 33.7
click at [360, 266] on tr "Default 0" at bounding box center [455, 266] width 572 height 26
type input "1"
drag, startPoint x: 554, startPoint y: 248, endPoint x: 561, endPoint y: 238, distance: 12.2
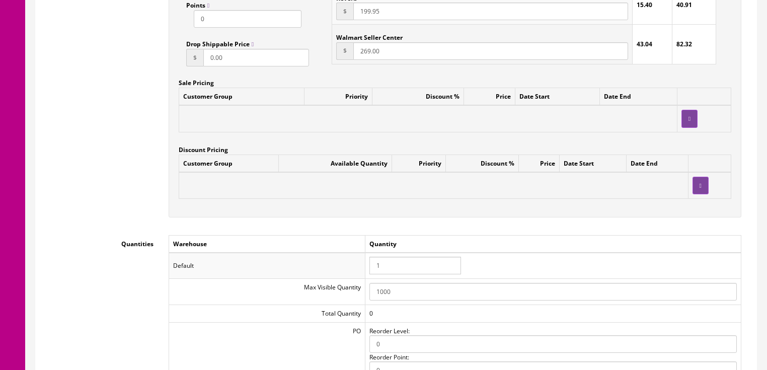
click at [556, 248] on td "Quantity" at bounding box center [553, 244] width 376 height 18
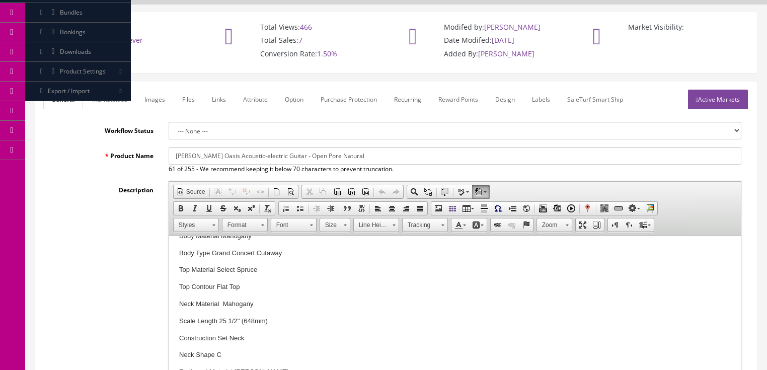
scroll to position [40, 0]
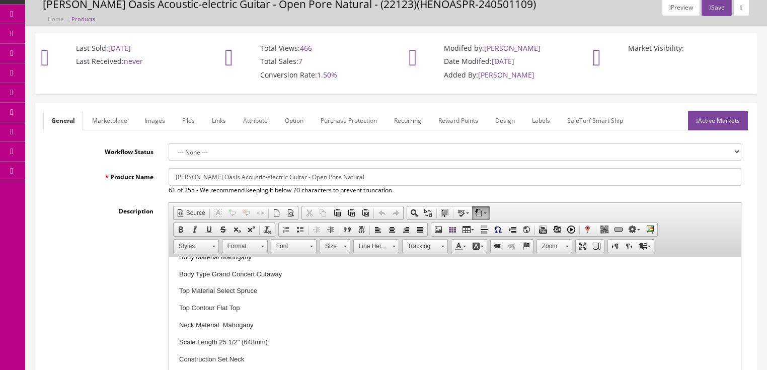
click at [725, 116] on link "Active Markets" at bounding box center [718, 121] width 60 height 20
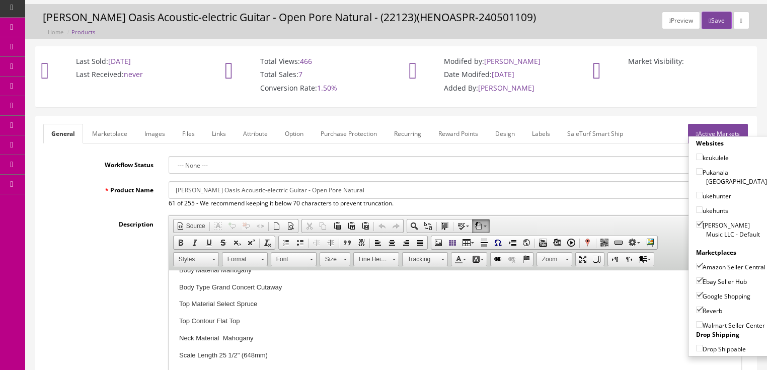
scroll to position [0, 0]
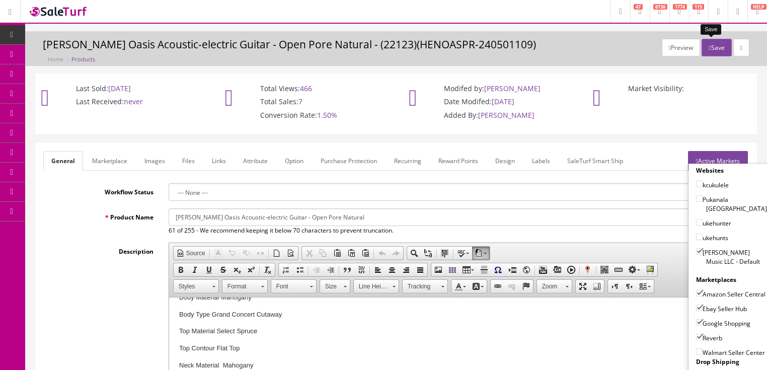
click at [712, 42] on button "Save" at bounding box center [717, 48] width 30 height 18
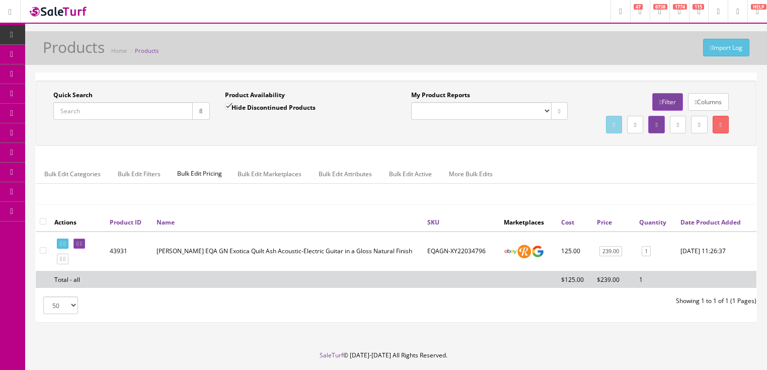
click at [127, 109] on input "Quick Search" at bounding box center [122, 111] width 139 height 18
paste input "HENOASPR-210101519"
click at [199, 116] on button "button" at bounding box center [201, 111] width 18 height 18
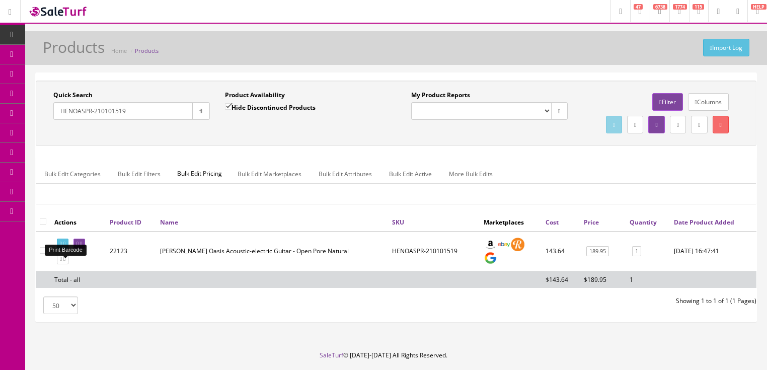
click at [65, 247] on icon at bounding box center [64, 244] width 2 height 6
drag, startPoint x: 140, startPoint y: 119, endPoint x: 40, endPoint y: 143, distance: 103.2
click at [40, 136] on div "Quick Search HENOASPR-210101519 Date From Product Availability Hide Discontinue…" at bounding box center [396, 113] width 716 height 45
type input "lab tribal"
click at [228, 108] on input "Hide Discontinued Products" at bounding box center [228, 106] width 7 height 7
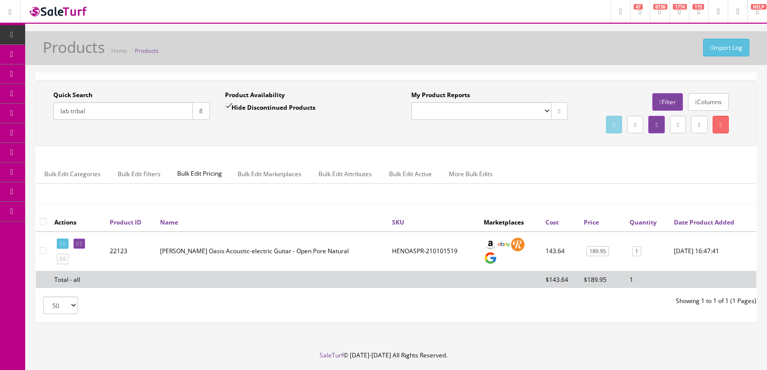
checkbox input "false"
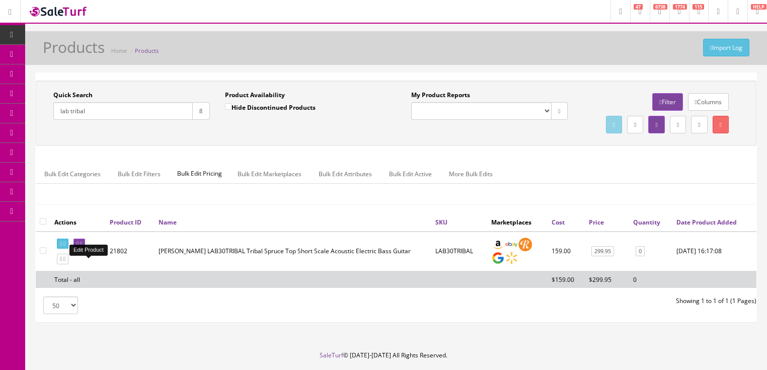
click at [85, 249] on link at bounding box center [79, 244] width 12 height 11
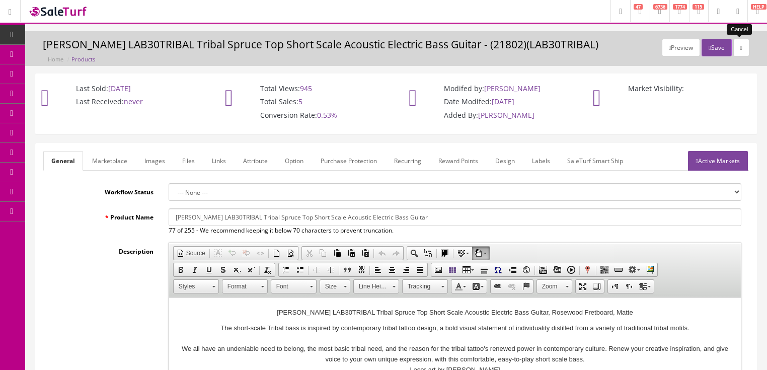
click at [742, 52] on link at bounding box center [741, 48] width 16 height 18
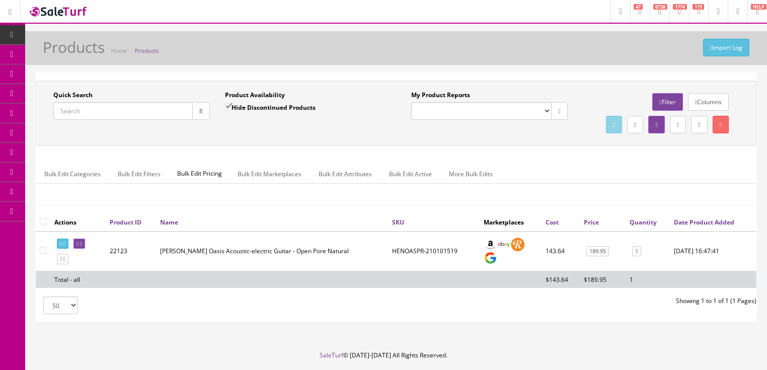
click at [112, 107] on input "Quick Search" at bounding box center [122, 111] width 139 height 18
type input "lab34"
click at [226, 108] on input "Hide Discontinued Products" at bounding box center [228, 106] width 7 height 7
checkbox input "false"
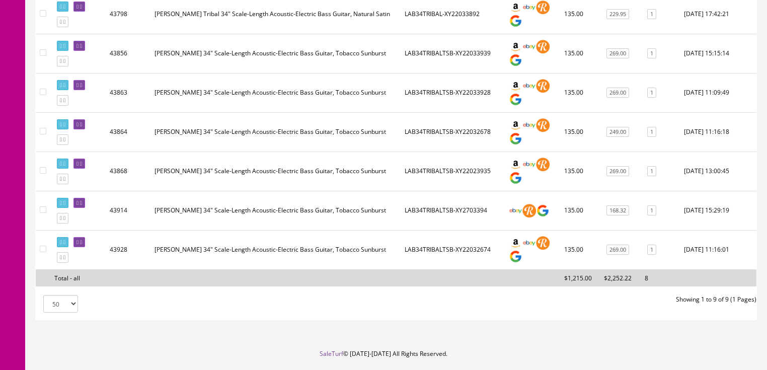
scroll to position [361, 0]
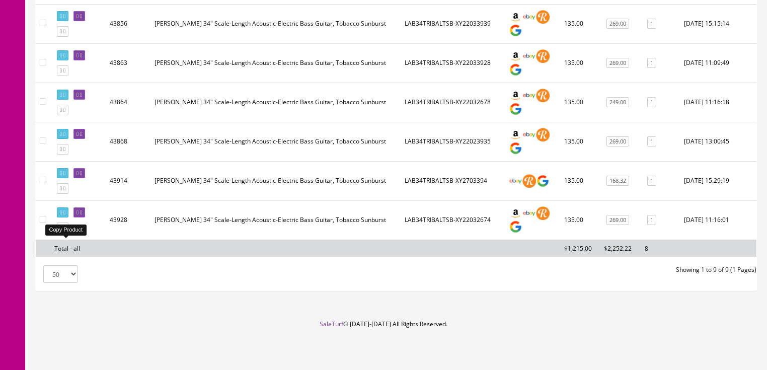
click at [62, 227] on icon at bounding box center [61, 228] width 2 height 6
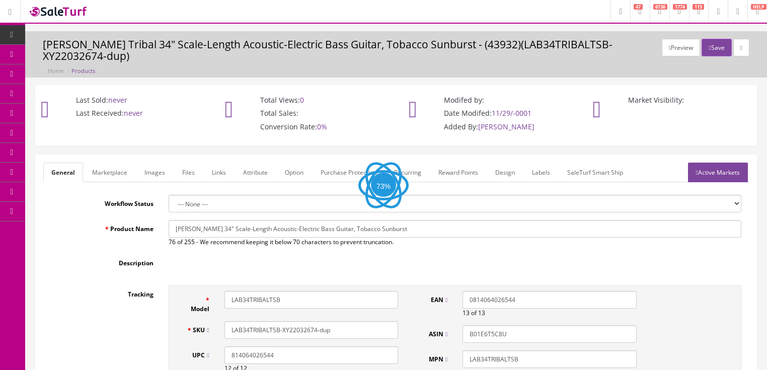
click at [155, 163] on link "Images" at bounding box center [154, 173] width 37 height 20
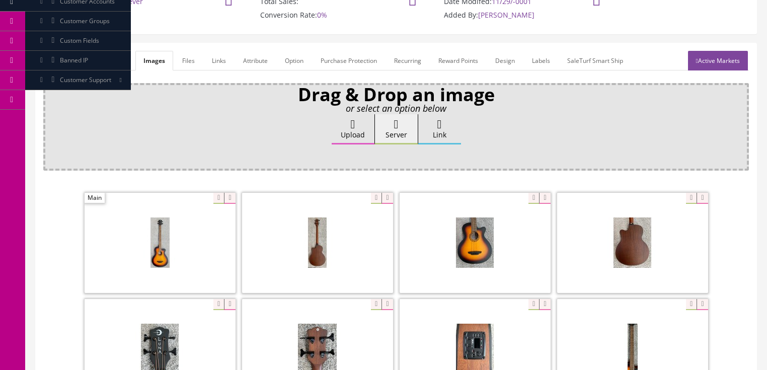
scroll to position [121, 0]
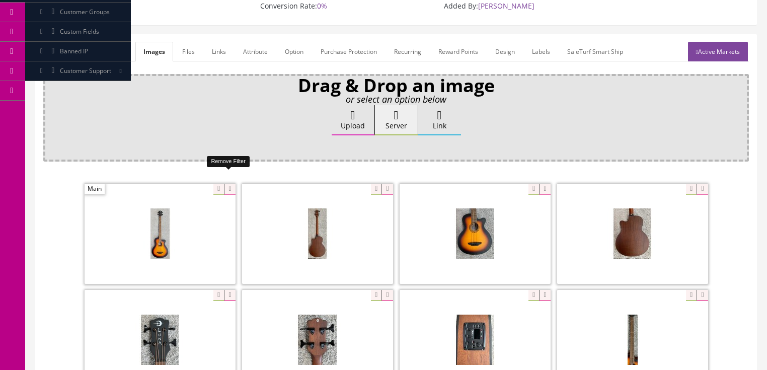
click at [227, 184] on icon at bounding box center [229, 189] width 11 height 11
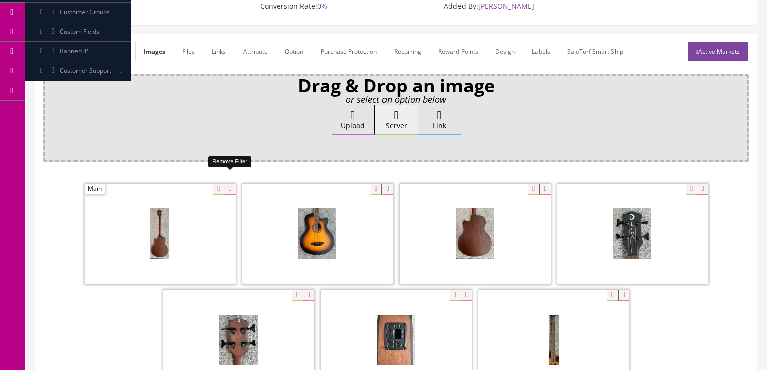
click at [227, 184] on icon at bounding box center [229, 189] width 11 height 11
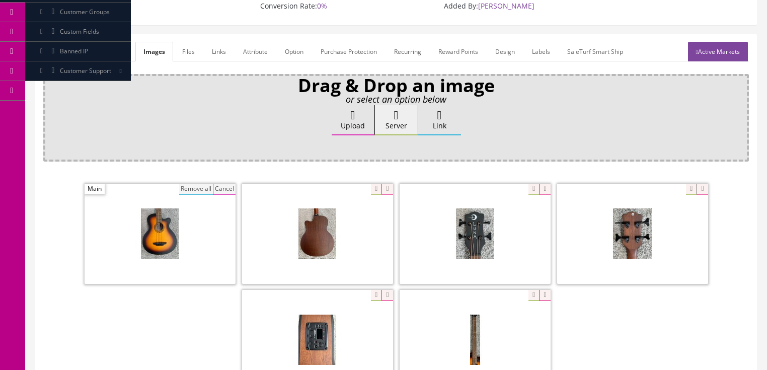
click at [204, 184] on button "Remove all" at bounding box center [196, 189] width 34 height 11
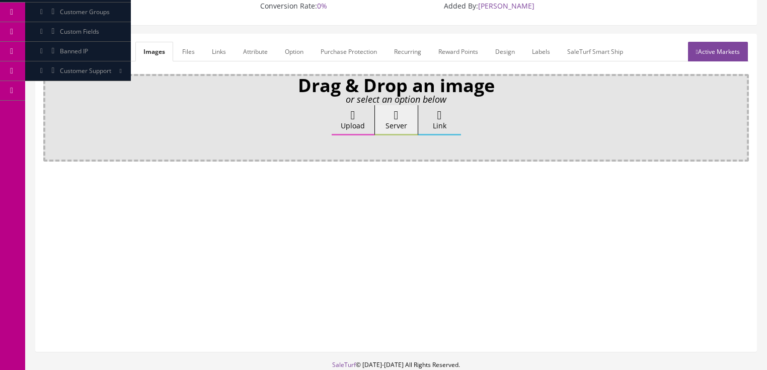
click at [344, 107] on label "Upload" at bounding box center [353, 120] width 43 height 30
click at [50, 107] on input "Upload" at bounding box center [50, 110] width 0 height 10
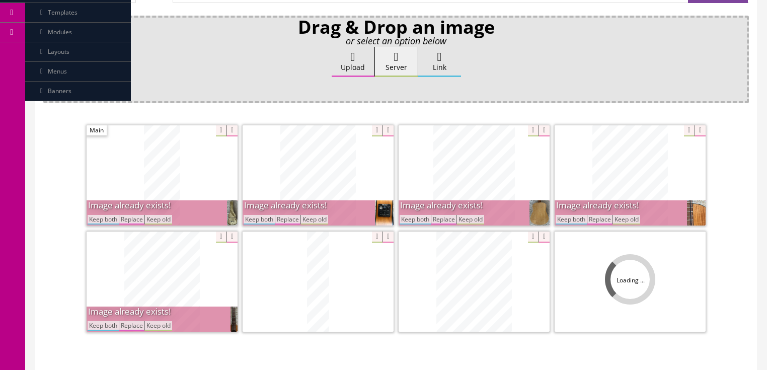
scroll to position [201, 0]
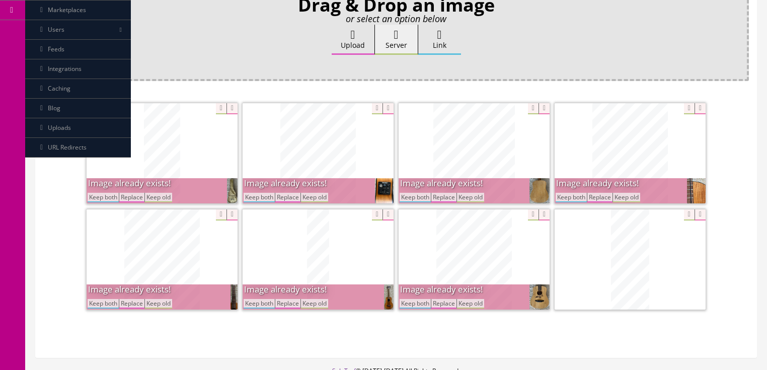
click at [263, 193] on button "Keep both" at bounding box center [259, 198] width 31 height 10
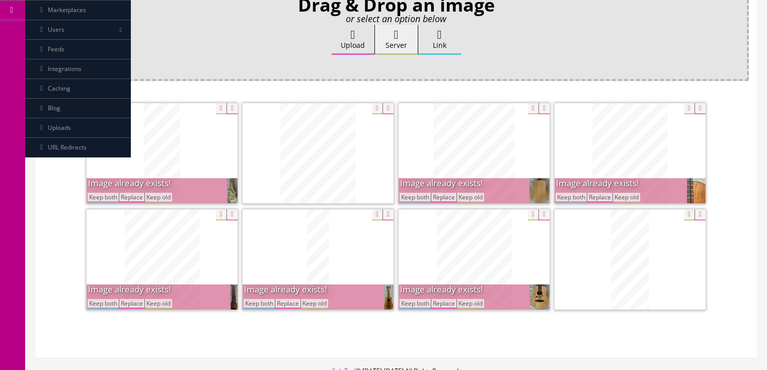
click at [109, 193] on button "Keep both" at bounding box center [103, 198] width 31 height 10
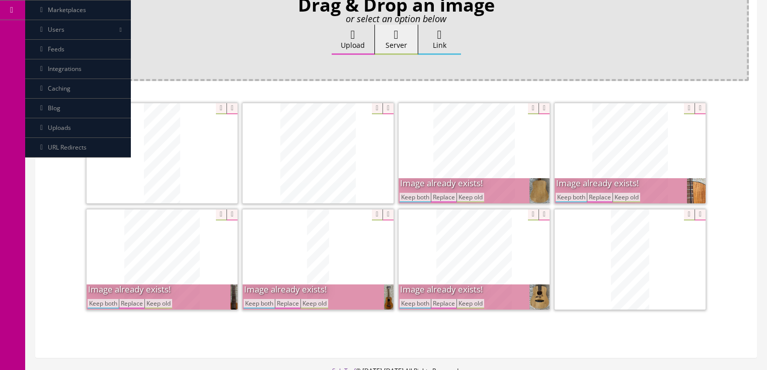
click at [422, 193] on button "Keep both" at bounding box center [415, 198] width 31 height 10
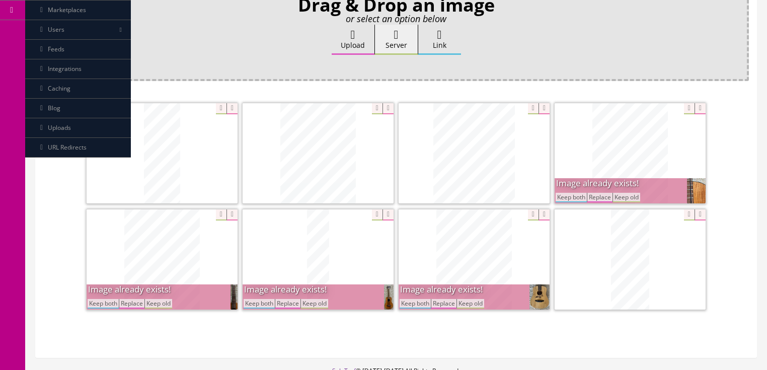
click at [556, 193] on button "Keep both" at bounding box center [571, 198] width 31 height 10
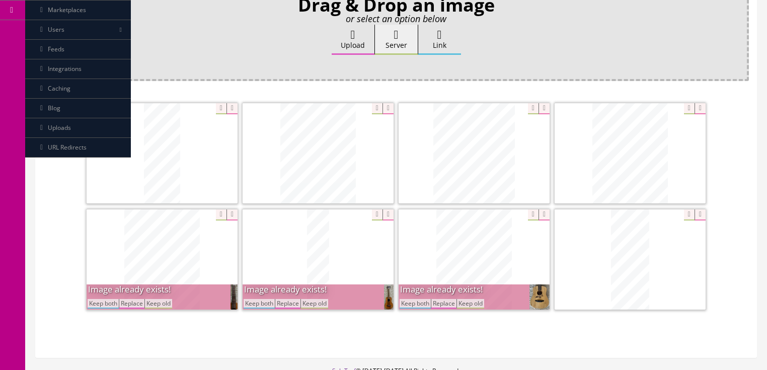
click at [419, 299] on button "Keep both" at bounding box center [415, 304] width 31 height 10
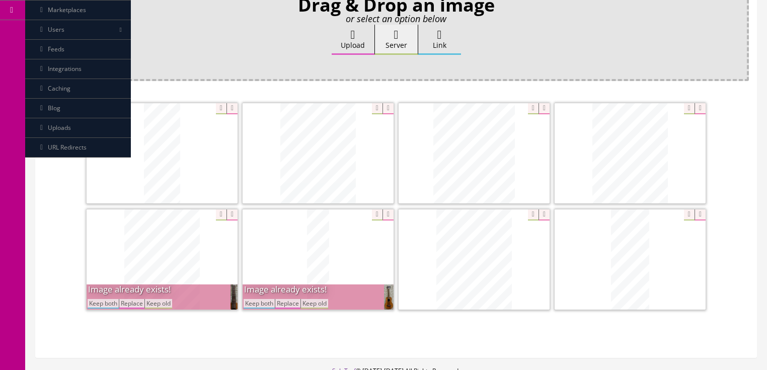
click at [254, 299] on button "Keep both" at bounding box center [259, 304] width 31 height 10
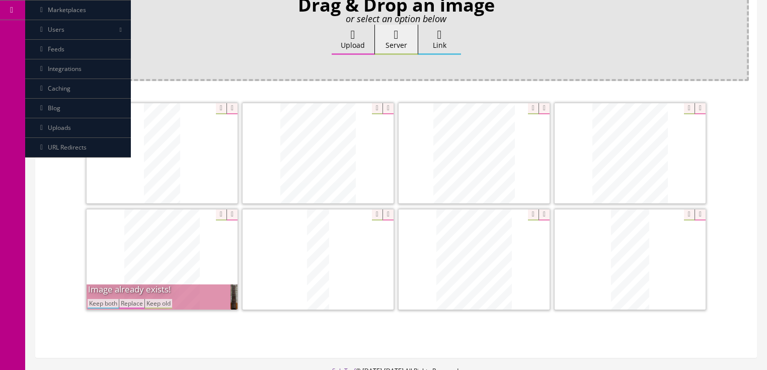
click at [91, 299] on button "Keep both" at bounding box center [103, 304] width 31 height 10
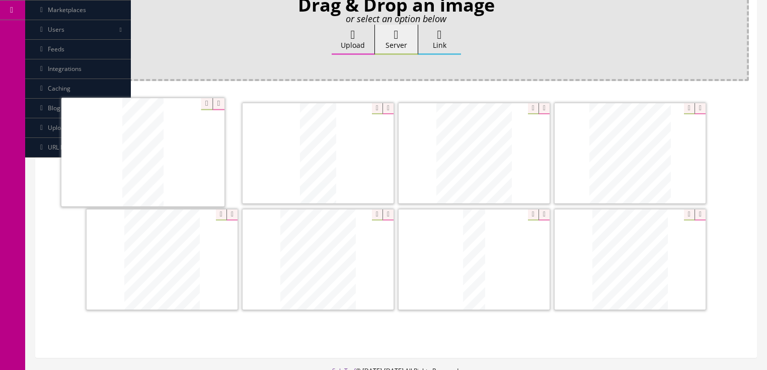
drag, startPoint x: 612, startPoint y: 270, endPoint x: 123, endPoint y: 164, distance: 499.6
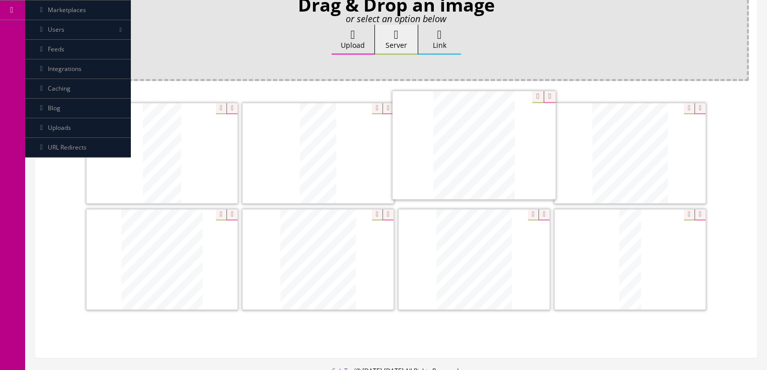
drag, startPoint x: 621, startPoint y: 248, endPoint x: 465, endPoint y: 135, distance: 192.5
drag, startPoint x: 460, startPoint y: 213, endPoint x: 140, endPoint y: 207, distance: 319.7
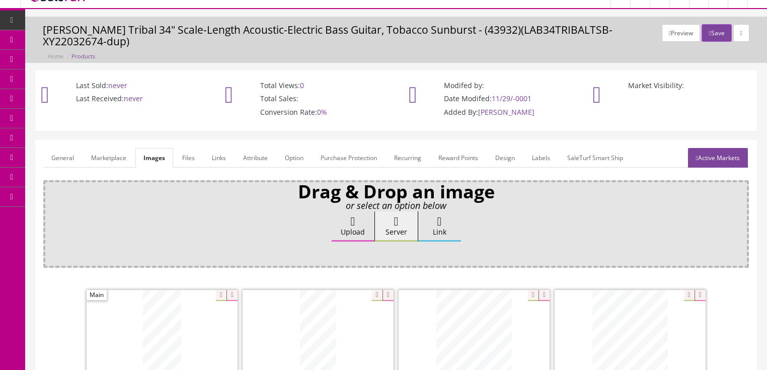
scroll to position [0, 0]
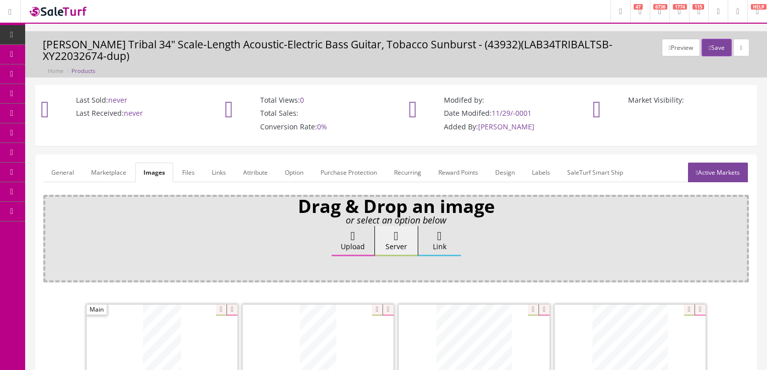
click at [721, 165] on link "Active Markets" at bounding box center [718, 173] width 60 height 20
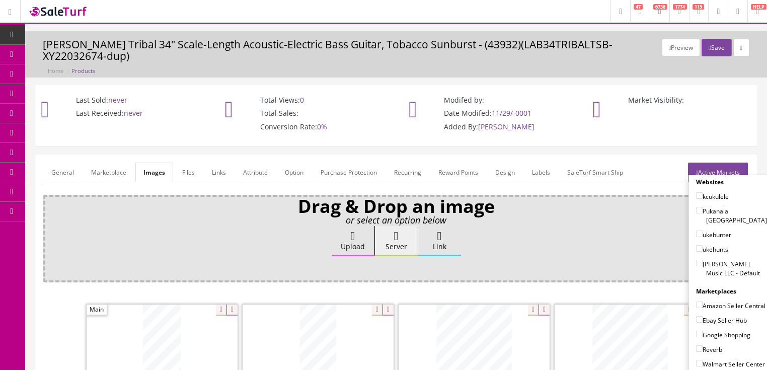
click at [696, 260] on input"] "[PERSON_NAME] Music LLC - Default" at bounding box center [699, 263] width 7 height 7
checkbox input"] "true"
click at [696, 302] on input"] "Amazon Seller Central" at bounding box center [699, 305] width 7 height 7
checkbox input"] "true"
drag, startPoint x: 696, startPoint y: 309, endPoint x: 696, endPoint y: 316, distance: 7.6
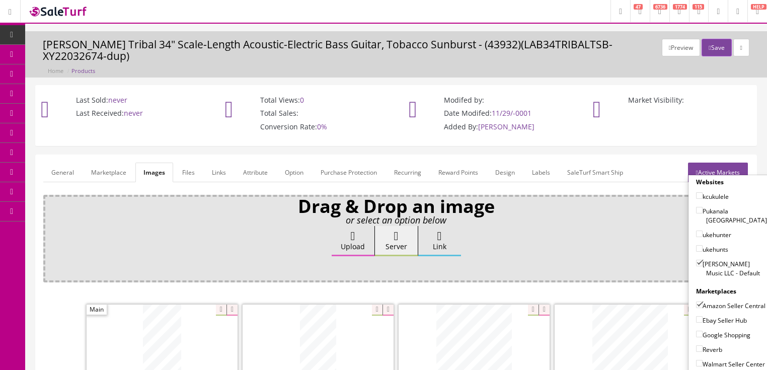
click at [696, 315] on label "Ebay Seller Hub" at bounding box center [721, 320] width 51 height 10
click at [696, 316] on input"] "Ebay Seller Hub" at bounding box center [699, 319] width 7 height 7
checkbox input"] "true"
drag, startPoint x: 696, startPoint y: 321, endPoint x: 694, endPoint y: 328, distance: 7.8
click at [696, 331] on input"] "Google Shopping" at bounding box center [699, 334] width 7 height 7
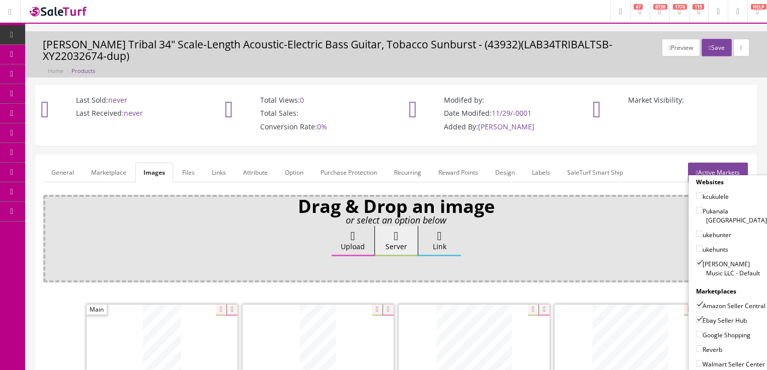
checkbox input"] "true"
click at [696, 345] on input"] "Reverb" at bounding box center [699, 348] width 7 height 7
checkbox input"] "true"
click at [708, 163] on link "Active Markets" at bounding box center [718, 173] width 60 height 20
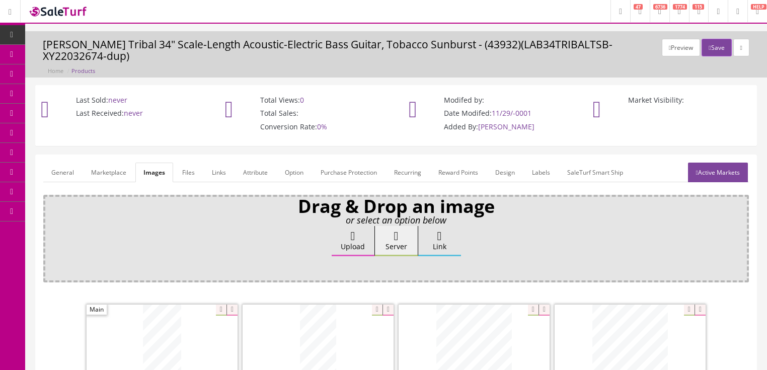
click at [66, 163] on link "General" at bounding box center [62, 173] width 39 height 20
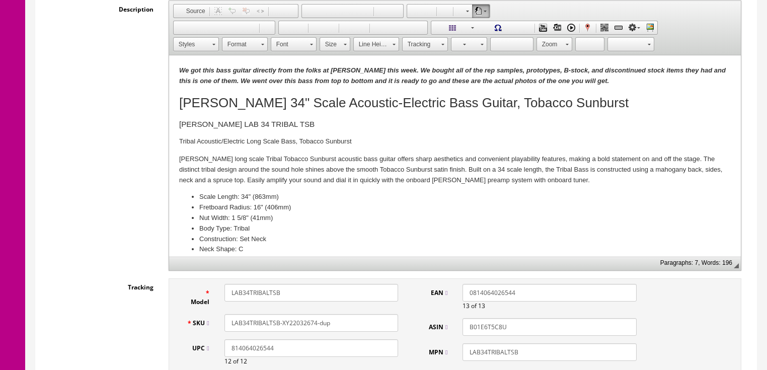
scroll to position [282, 0]
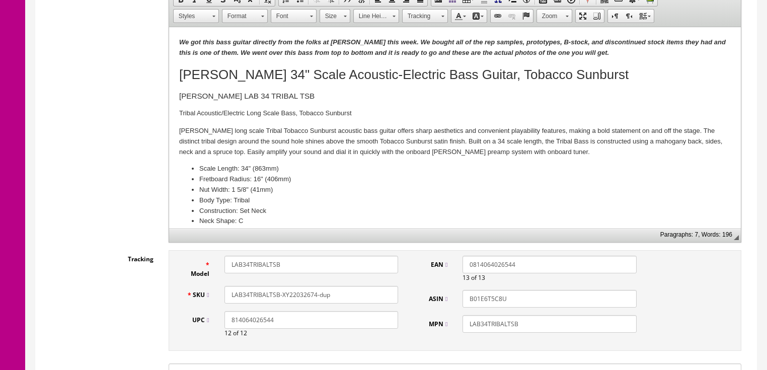
drag, startPoint x: 299, startPoint y: 281, endPoint x: 350, endPoint y: 284, distance: 51.9
click at [350, 286] on input "LAB34TRIBALTSB-XY22032674-dup" at bounding box center [312, 295] width 174 height 18
drag, startPoint x: 351, startPoint y: 284, endPoint x: 202, endPoint y: 296, distance: 149.0
click at [200, 297] on div "Model LAB34TRIBALTSB SKU LAB34TRIBALTSB-XY22082682 UPC 814064026544 12 of 12" at bounding box center [292, 301] width 227 height 90
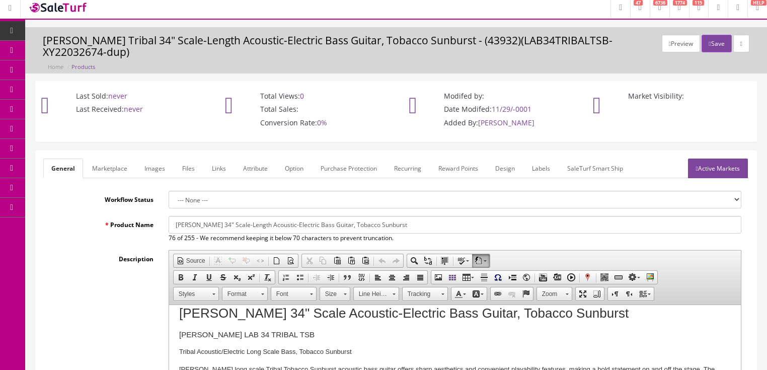
scroll to position [0, 0]
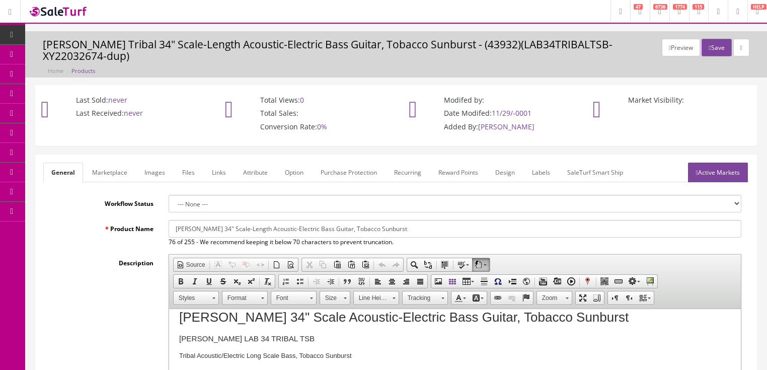
type input "LAB34TRIBALTSB-XY22082682"
click at [730, 163] on link "Active Markets" at bounding box center [718, 173] width 60 height 20
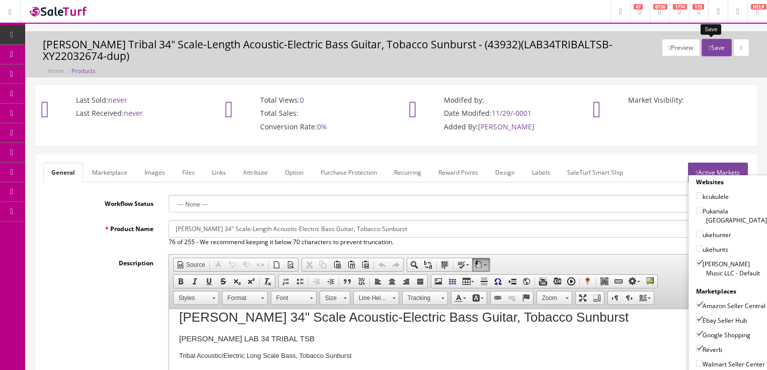
click at [709, 49] on icon "button" at bounding box center [710, 48] width 2 height 6
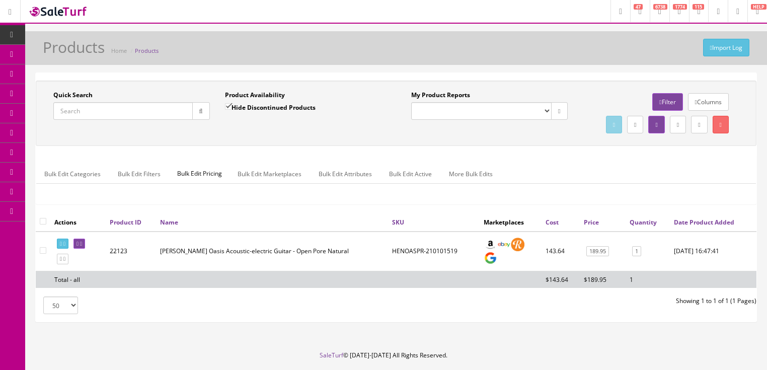
click at [169, 116] on input "Quick Search" at bounding box center [122, 111] width 139 height 18
paste input "LAB34TRIBALTSB-XY22082682"
click at [205, 116] on button "button" at bounding box center [201, 111] width 18 height 18
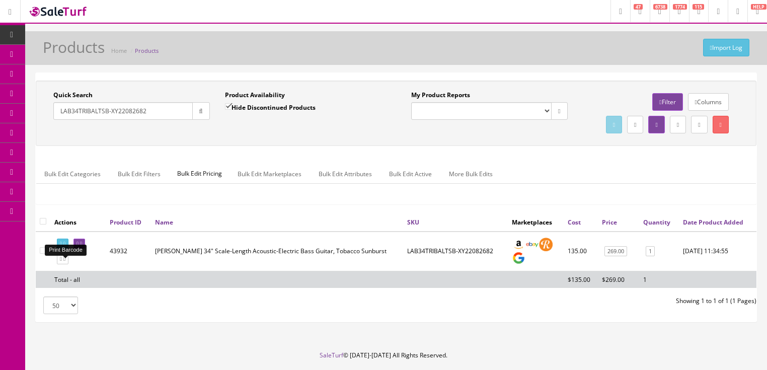
click at [62, 247] on icon at bounding box center [61, 244] width 2 height 6
drag, startPoint x: 155, startPoint y: 110, endPoint x: 38, endPoint y: 144, distance: 122.0
click at [38, 136] on div "Quick Search LAB34TRIBALTSB-XY22082682 Date From Product Availability Hide Disc…" at bounding box center [396, 113] width 716 height 45
type input "htkoagce"
click at [225, 104] on input "Hide Discontinued Products" at bounding box center [228, 106] width 7 height 7
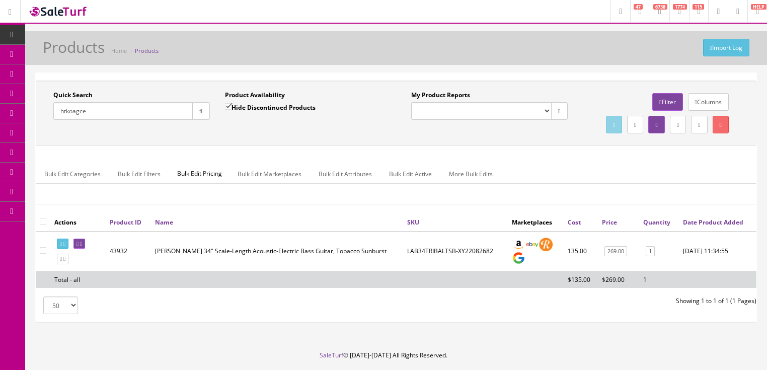
checkbox input "false"
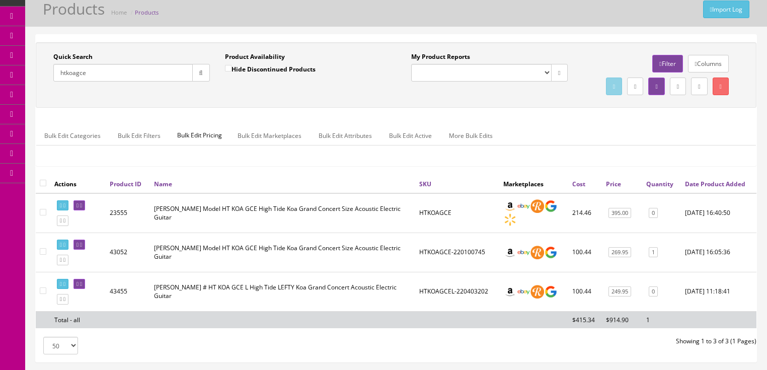
scroll to position [40, 0]
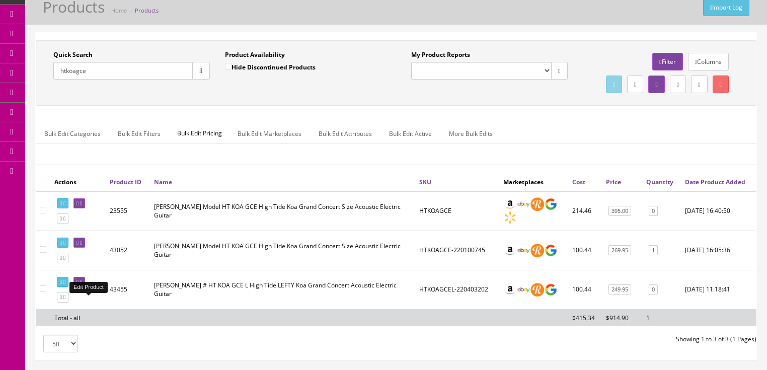
click at [85, 287] on link at bounding box center [79, 282] width 12 height 11
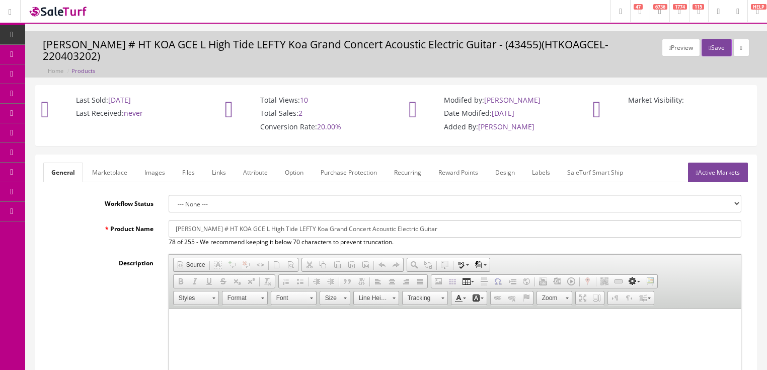
click at [153, 163] on link "Images" at bounding box center [154, 173] width 37 height 20
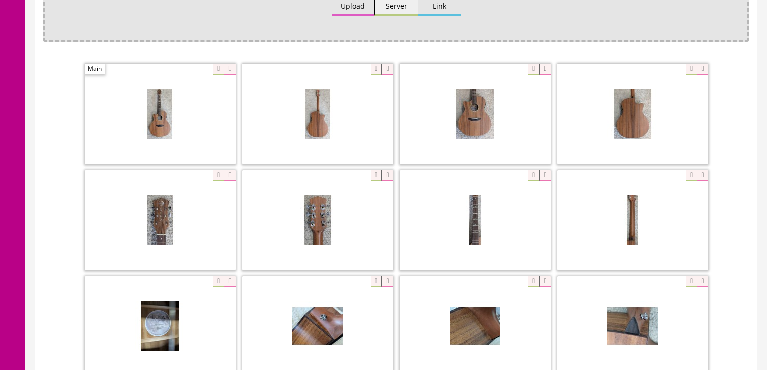
scroll to position [242, 0]
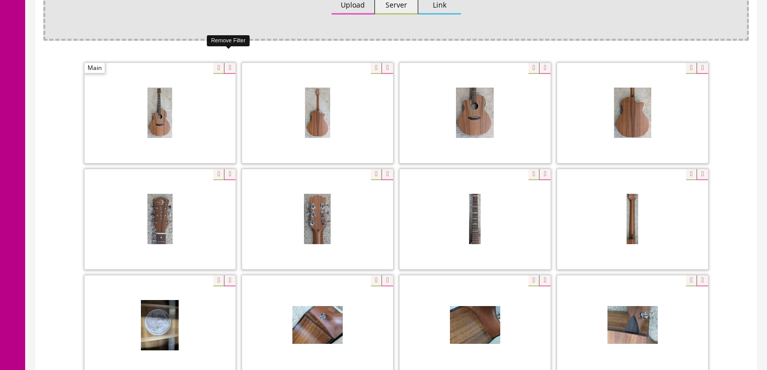
click at [231, 63] on icon at bounding box center [229, 68] width 11 height 11
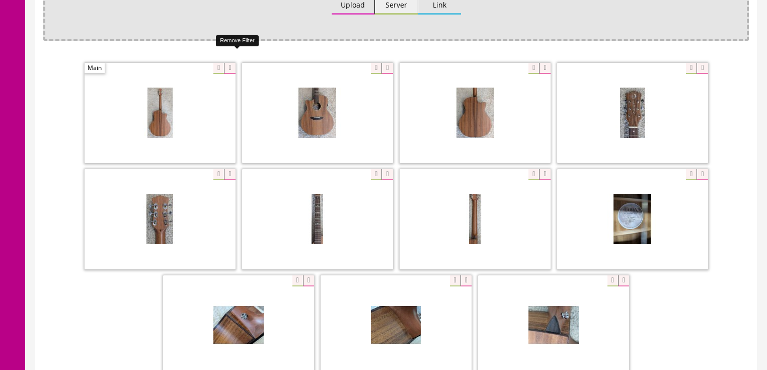
click at [231, 63] on icon at bounding box center [229, 68] width 11 height 11
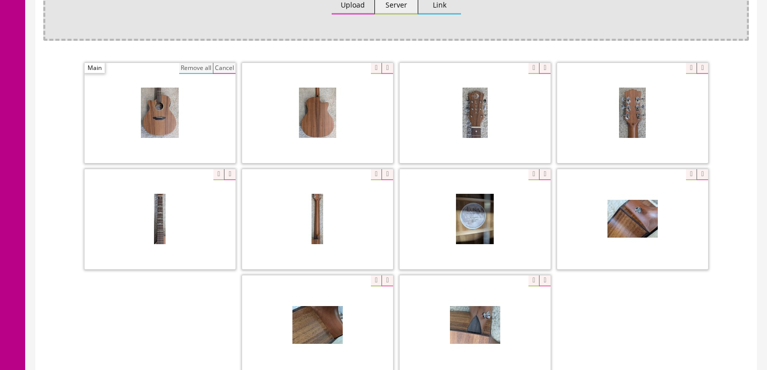
click at [203, 63] on button "Remove all" at bounding box center [196, 68] width 34 height 11
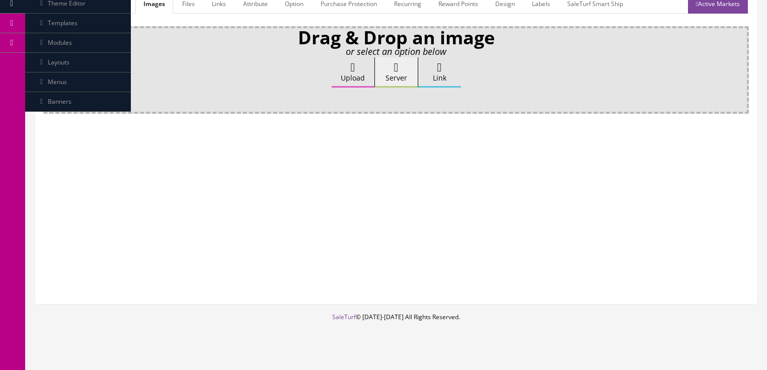
click at [351, 64] on label "Upload" at bounding box center [353, 72] width 43 height 30
click at [50, 64] on input "Upload" at bounding box center [50, 62] width 0 height 10
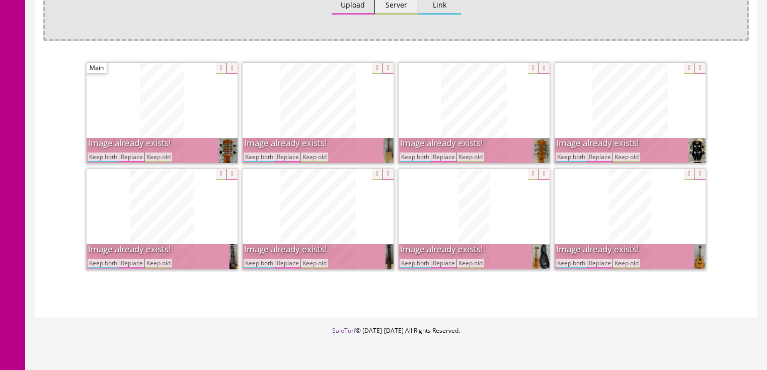
drag, startPoint x: 264, startPoint y: 147, endPoint x: 207, endPoint y: 147, distance: 56.4
click at [264, 153] on button "Keep both" at bounding box center [259, 158] width 31 height 10
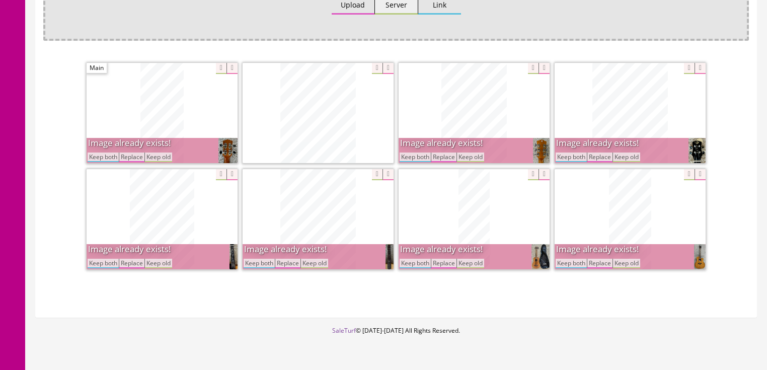
click at [102, 153] on button "Keep both" at bounding box center [103, 158] width 31 height 10
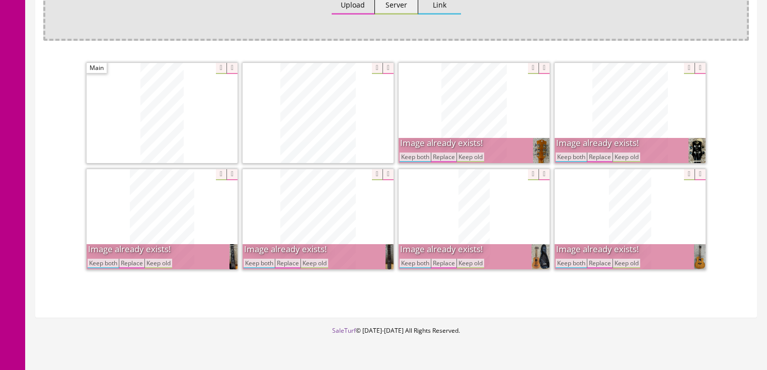
click at [419, 153] on button "Keep both" at bounding box center [415, 158] width 31 height 10
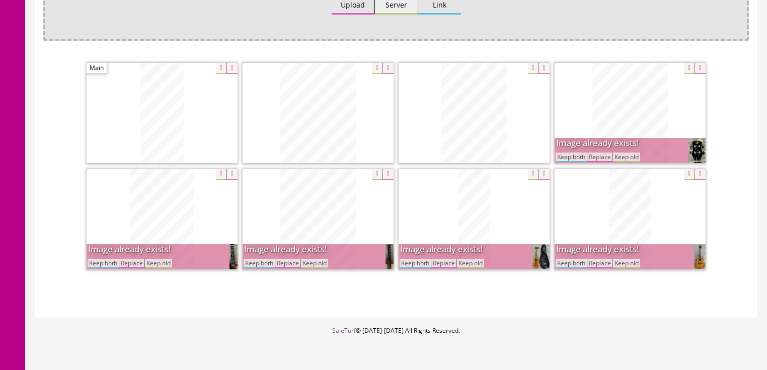
click at [570, 153] on button "Keep both" at bounding box center [571, 158] width 31 height 10
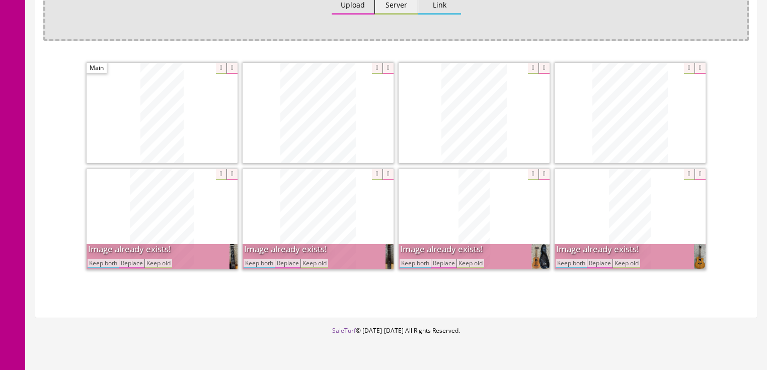
click at [571, 259] on button "Keep both" at bounding box center [571, 264] width 31 height 10
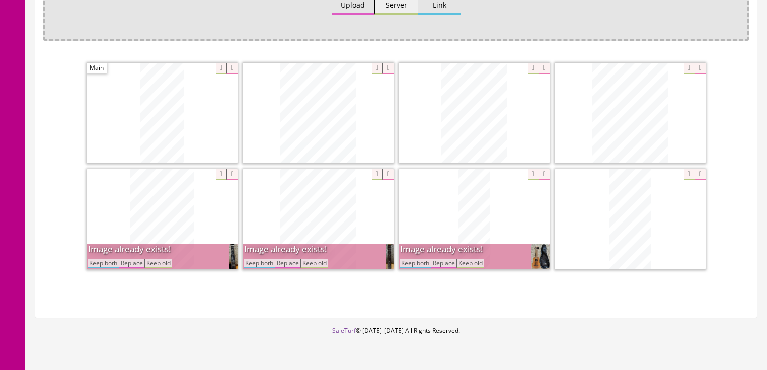
click at [404, 259] on button "Keep both" at bounding box center [415, 264] width 31 height 10
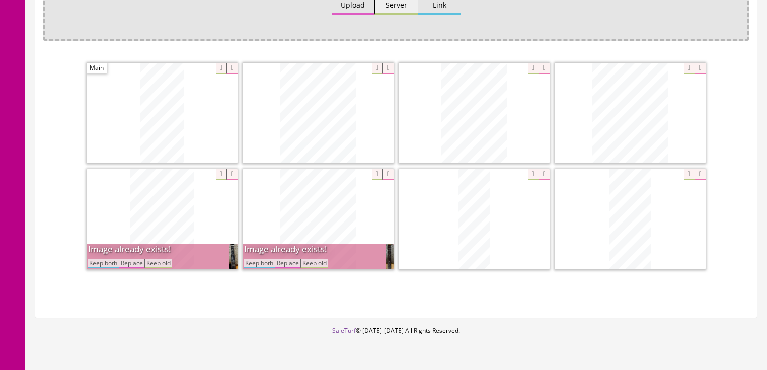
click at [268, 259] on button "Keep both" at bounding box center [259, 264] width 31 height 10
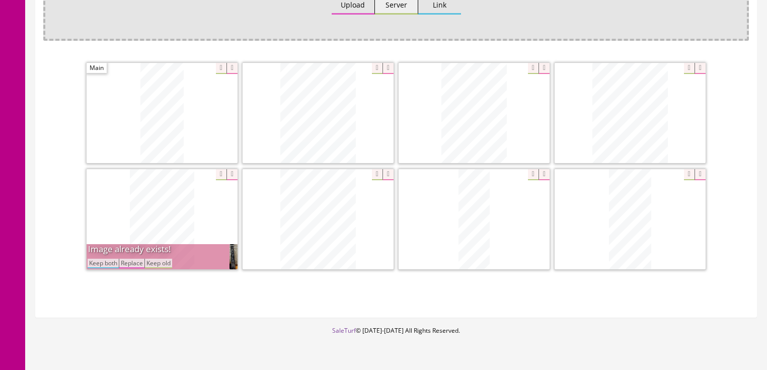
click at [109, 259] on button "Keep both" at bounding box center [103, 264] width 31 height 10
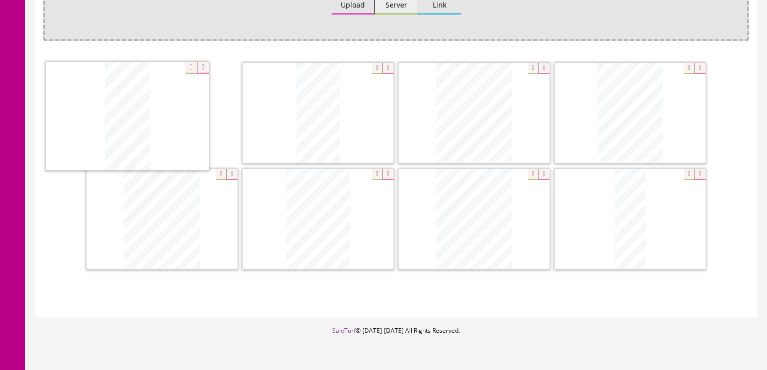
drag, startPoint x: 609, startPoint y: 225, endPoint x: 107, endPoint y: 123, distance: 512.6
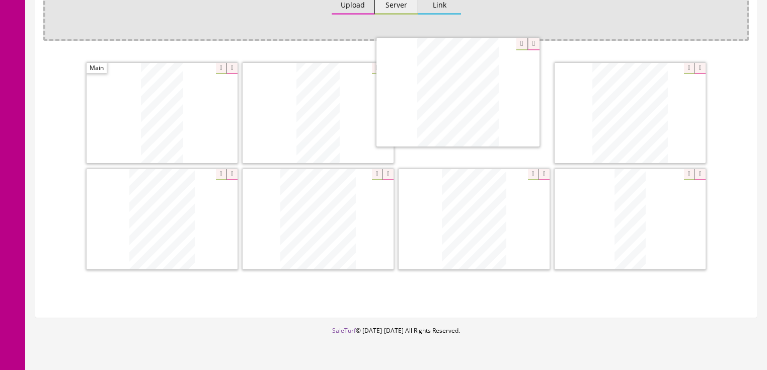
drag, startPoint x: 455, startPoint y: 200, endPoint x: 452, endPoint y: 108, distance: 91.7
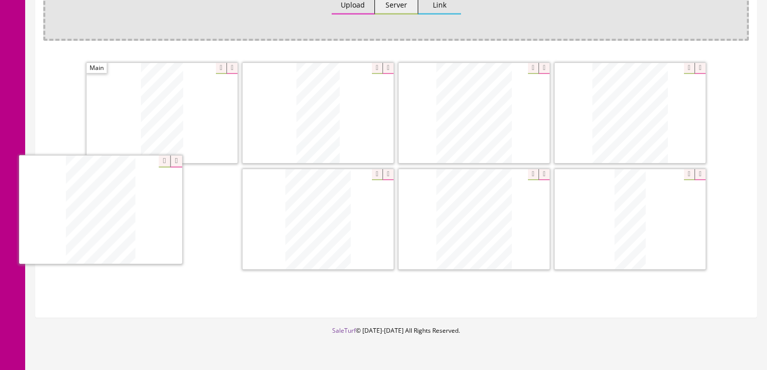
drag, startPoint x: 452, startPoint y: 177, endPoint x: 79, endPoint y: 169, distance: 373.6
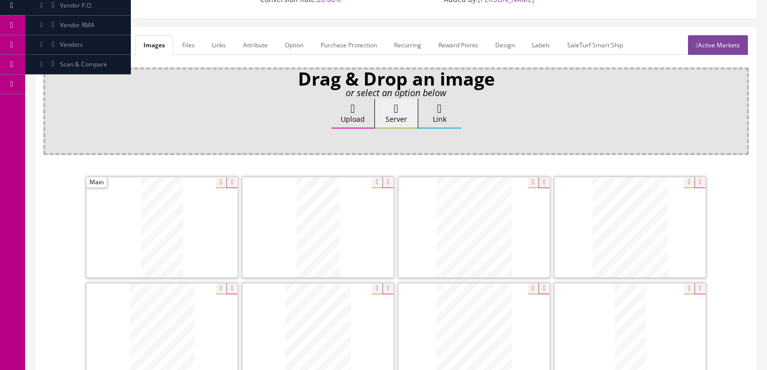
scroll to position [121, 0]
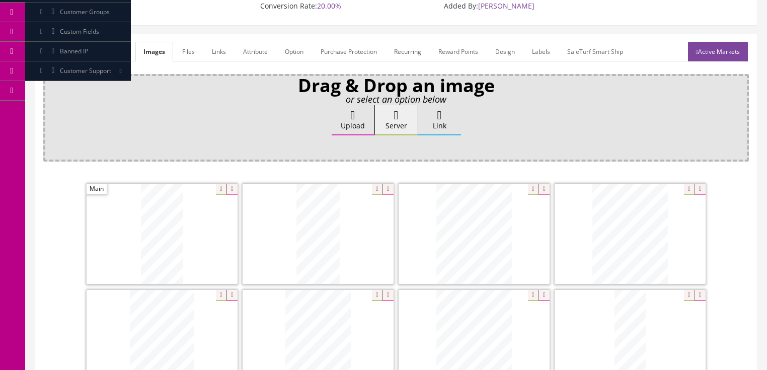
click at [66, 42] on link "General" at bounding box center [62, 52] width 39 height 20
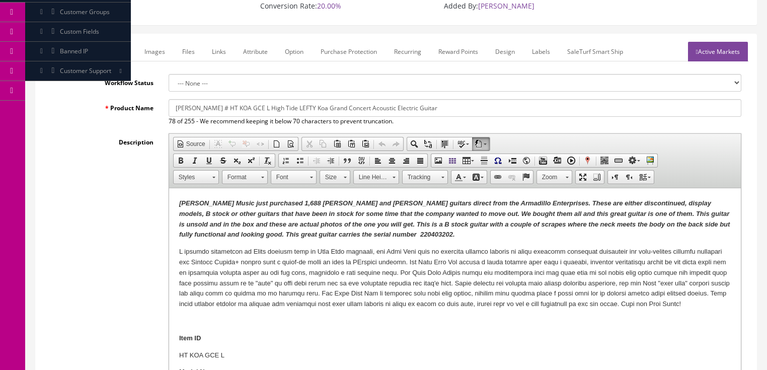
click at [337, 236] on em "Butler Music just purchased 1,688 Dean and Luna guitars direct from the Armadil…" at bounding box center [454, 218] width 551 height 39
click at [380, 227] on em "Butler Music just purchased 1,688 Dean and Luna guitars direct from the Armadil…" at bounding box center [454, 218] width 551 height 39
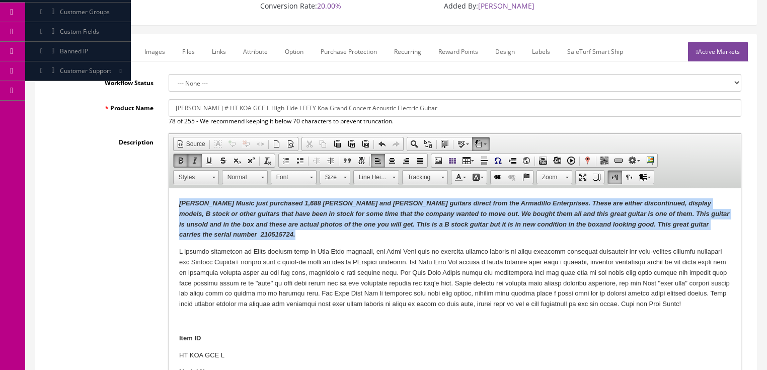
drag, startPoint x: 174, startPoint y: 200, endPoint x: 728, endPoint y: 225, distance: 555.3
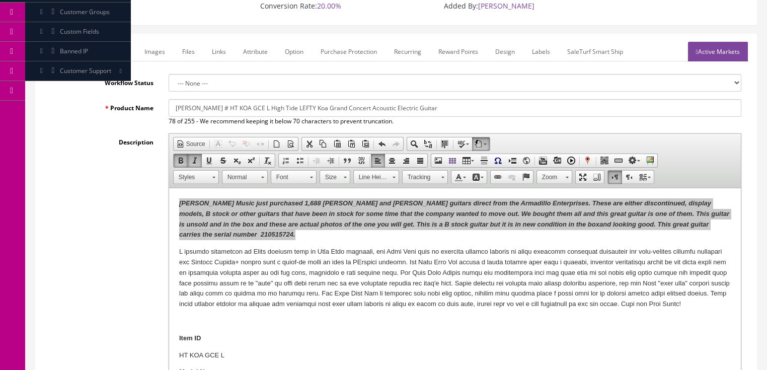
scroll to position [0, 0]
click at [665, 230] on span "Copy" at bounding box center [681, 229] width 53 height 13
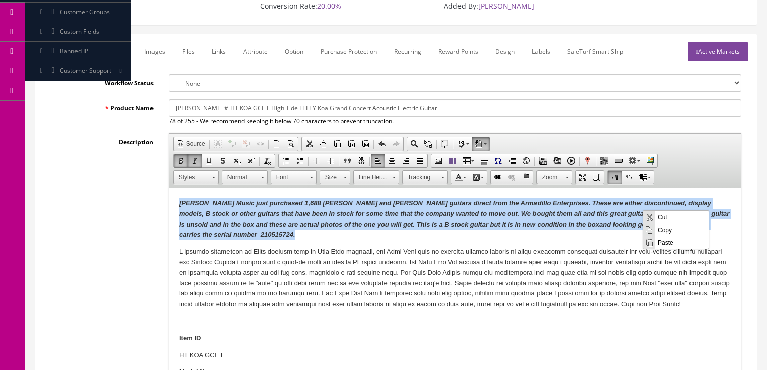
copy em "Butler Music just purchased 1,688 Dean and Luna guitars direct from the Armadil…"
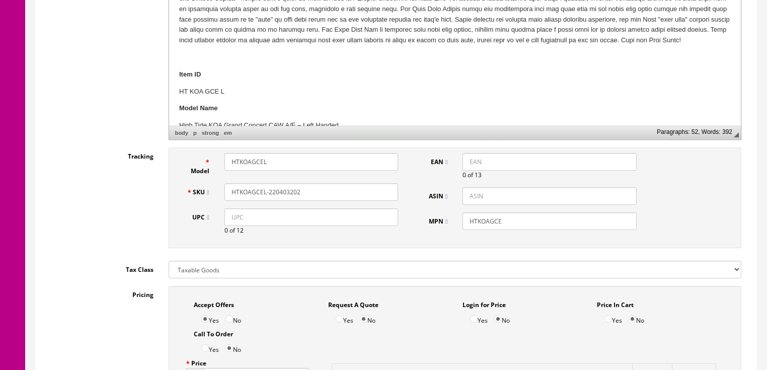
scroll to position [403, 0]
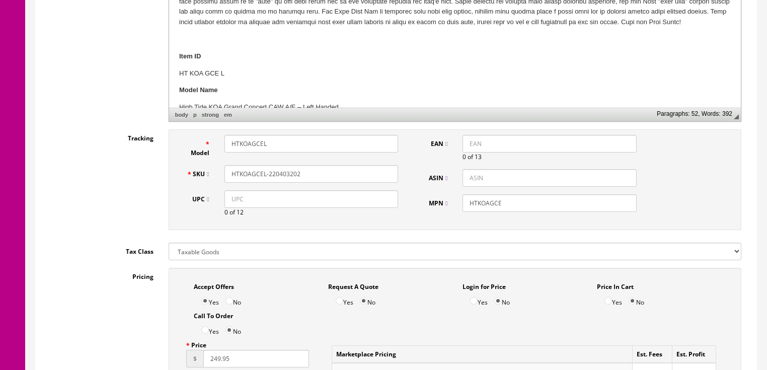
drag, startPoint x: 272, startPoint y: 164, endPoint x: 331, endPoint y: 161, distance: 58.5
click at [331, 165] on input "HTKOAGCEL-220403202" at bounding box center [312, 174] width 174 height 18
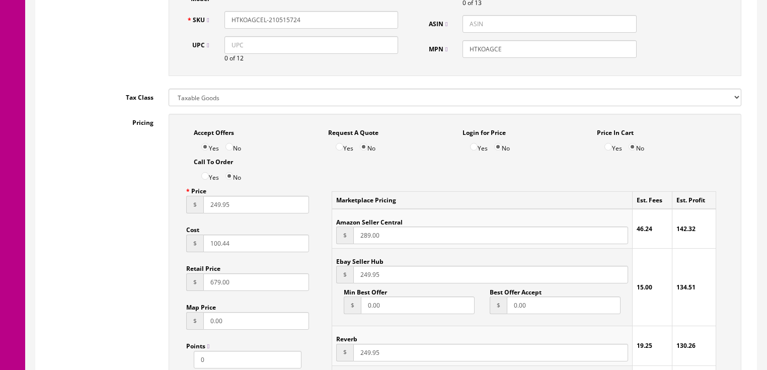
scroll to position [564, 0]
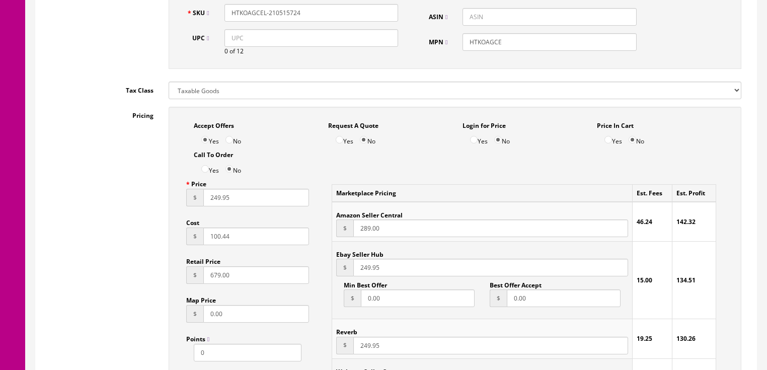
type input "HTKOAGCEL-210515724"
drag, startPoint x: 214, startPoint y: 188, endPoint x: 200, endPoint y: 205, distance: 21.9
click at [215, 189] on input "249.95" at bounding box center [256, 198] width 106 height 18
type input "269.95"
click at [364, 259] on input "249.95" at bounding box center [490, 268] width 274 height 18
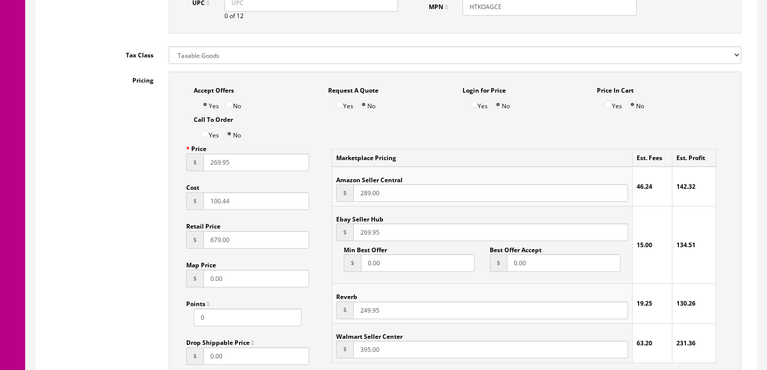
scroll to position [604, 0]
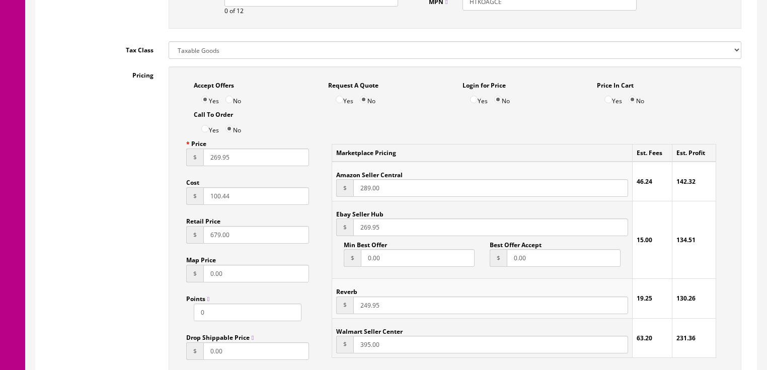
type input "269.95"
click at [364, 300] on input "249.95" at bounding box center [490, 305] width 274 height 18
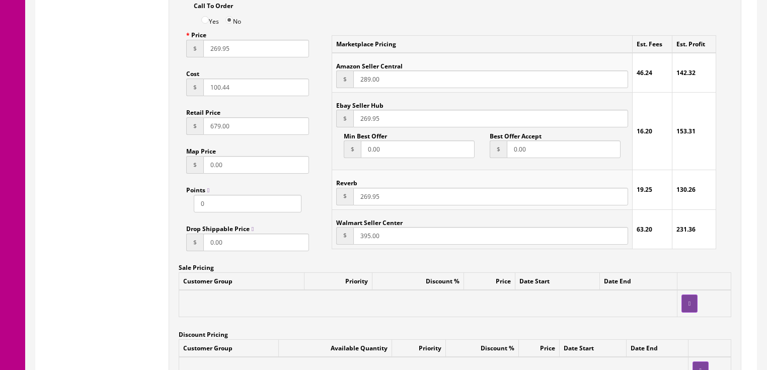
scroll to position [805, 0]
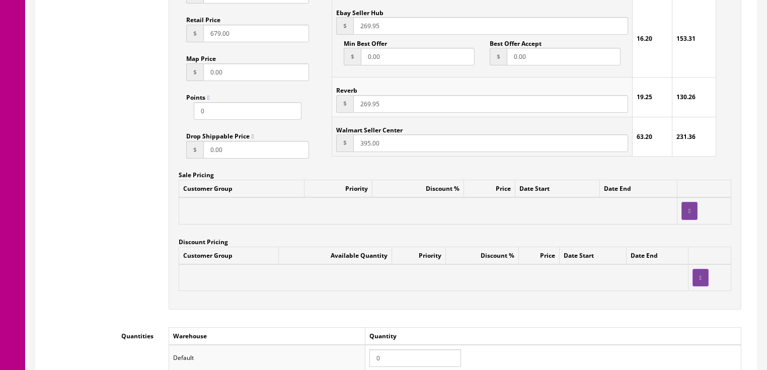
type input "269.95"
drag, startPoint x: 388, startPoint y: 342, endPoint x: 349, endPoint y: 344, distance: 38.3
click at [349, 345] on tr "Default 0" at bounding box center [455, 358] width 572 height 26
type input "1"
click at [471, 296] on div "Accept Offers Yes No Request A Quote Yes No Login for Price Yes No Price In Car…" at bounding box center [455, 87] width 573 height 444
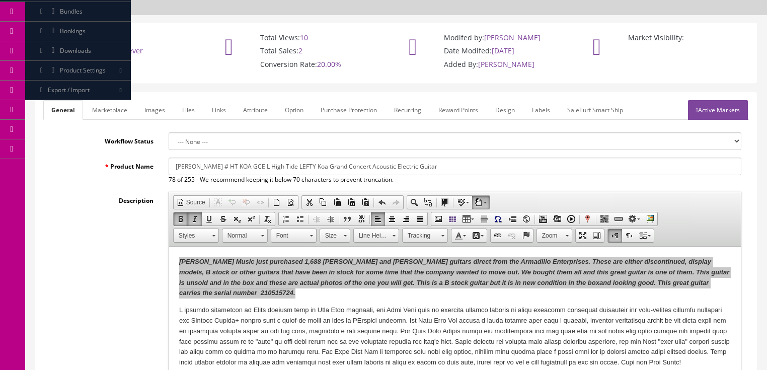
scroll to position [40, 0]
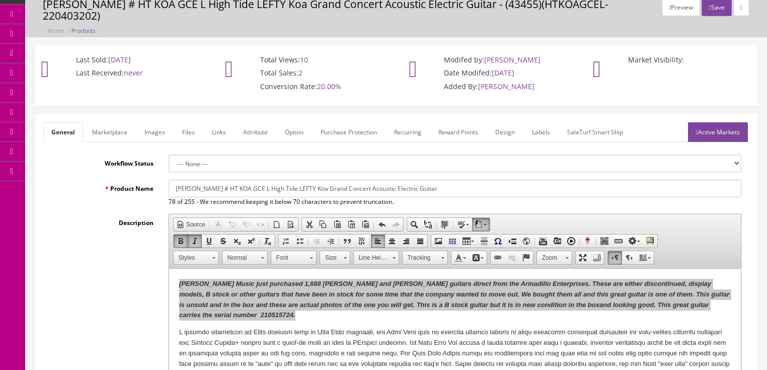
click at [704, 126] on link "Active Markets" at bounding box center [718, 132] width 60 height 20
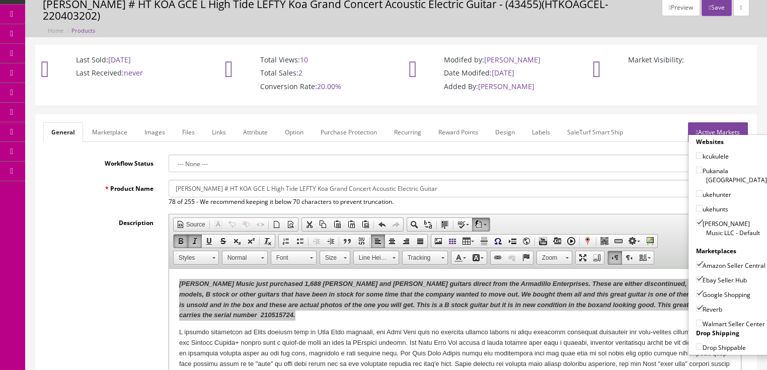
click at [717, 122] on link "Active Markets" at bounding box center [718, 132] width 60 height 20
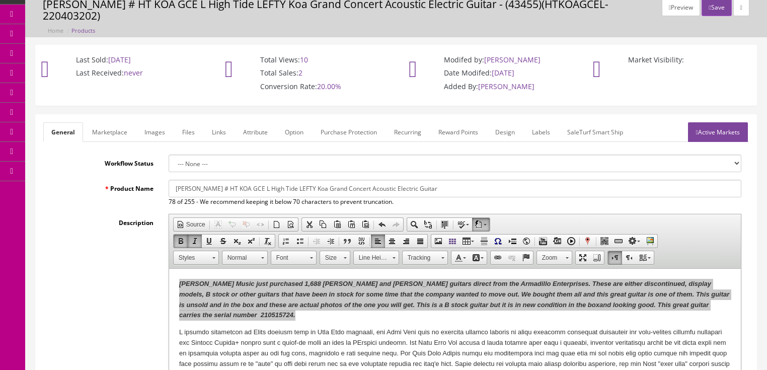
click at [109, 122] on link "Marketplace" at bounding box center [109, 132] width 51 height 20
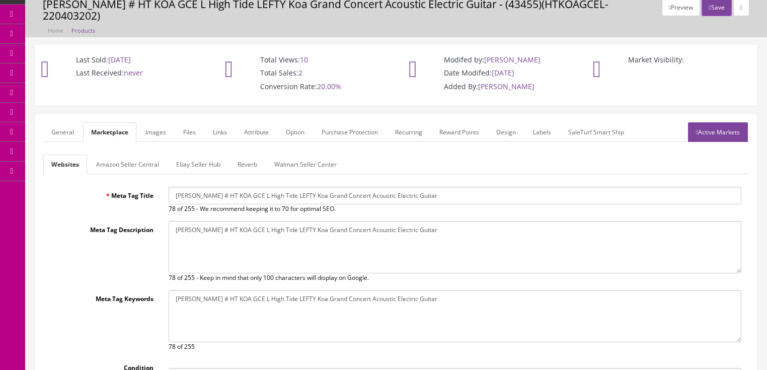
click at [125, 155] on link "Amazon Seller Central" at bounding box center [127, 165] width 79 height 20
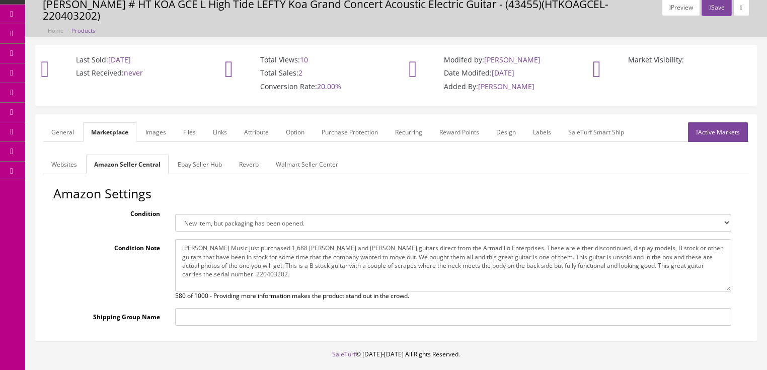
drag, startPoint x: 177, startPoint y: 232, endPoint x: 248, endPoint y: 272, distance: 80.9
click at [248, 272] on textarea "Butler Music just purchased 1,688 Dean and Luna guitars direct from the Armadil…" at bounding box center [453, 265] width 556 height 52
paste textarea "but it is in new condition in the box and looking good. This great guitar carri…"
type textarea "Butler Music just purchased 1,688 Dean and Luna guitars direct from the Armadil…"
click at [201, 156] on link "Ebay Seller Hub" at bounding box center [200, 165] width 60 height 20
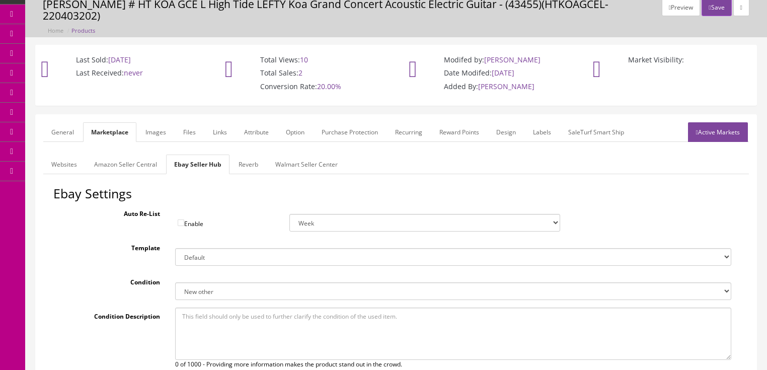
click at [257, 155] on link "Reverb" at bounding box center [249, 165] width 36 height 20
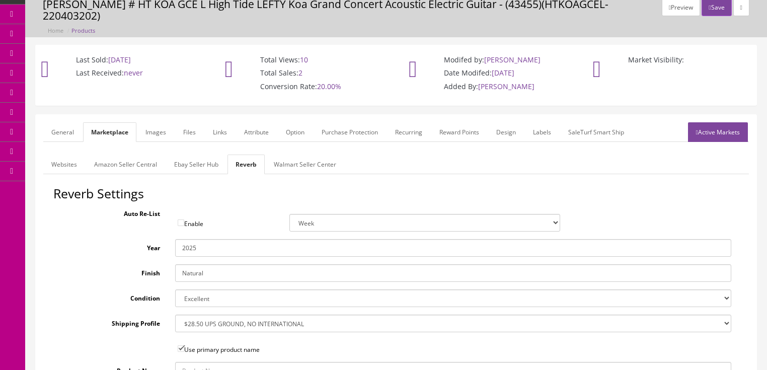
click at [157, 122] on link "Images" at bounding box center [155, 132] width 37 height 20
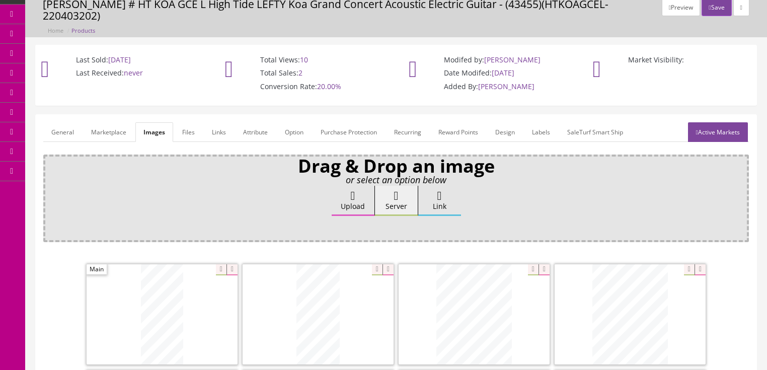
click at [255, 123] on link "Attribute" at bounding box center [255, 132] width 41 height 20
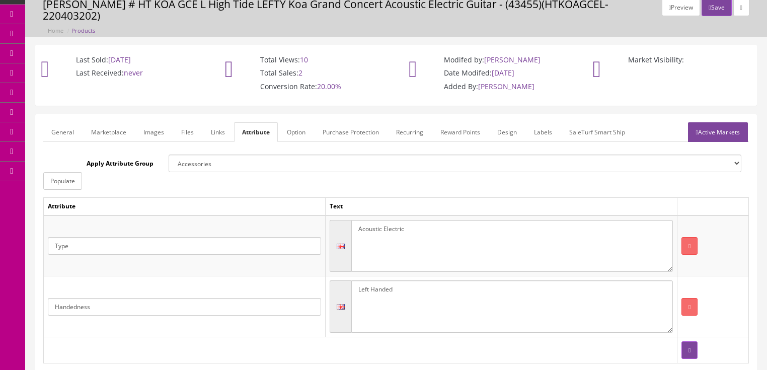
click at [58, 127] on link "General" at bounding box center [62, 132] width 39 height 20
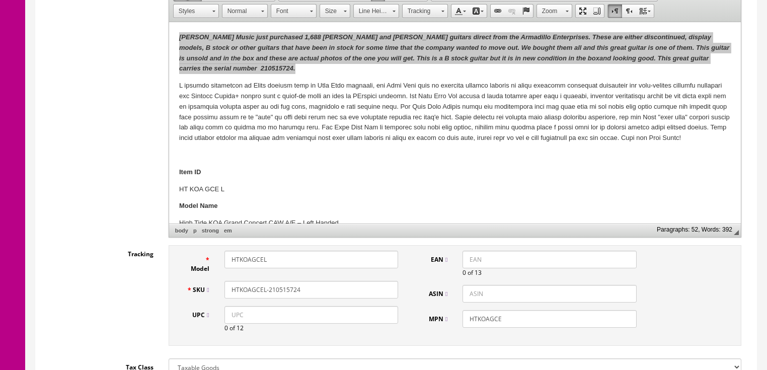
scroll to position [322, 0]
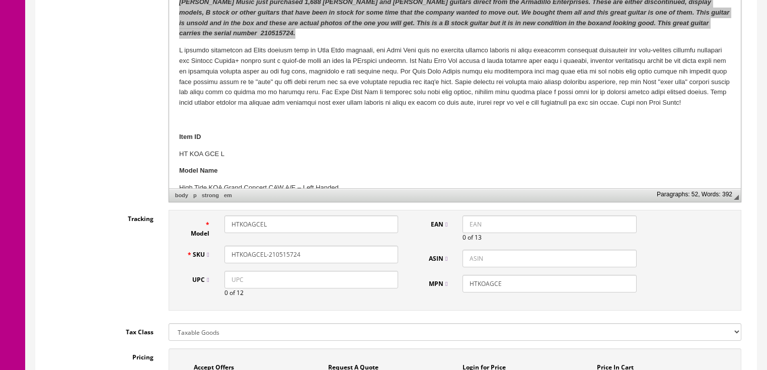
drag, startPoint x: 314, startPoint y: 239, endPoint x: 204, endPoint y: 246, distance: 109.9
click at [173, 248] on div "Model HTKOAGCEL SKU HTKOAGCEL-210515724 UPC 0 of 12 EAN 0 of 13 ASIN MPN HTKOAG…" at bounding box center [455, 260] width 573 height 101
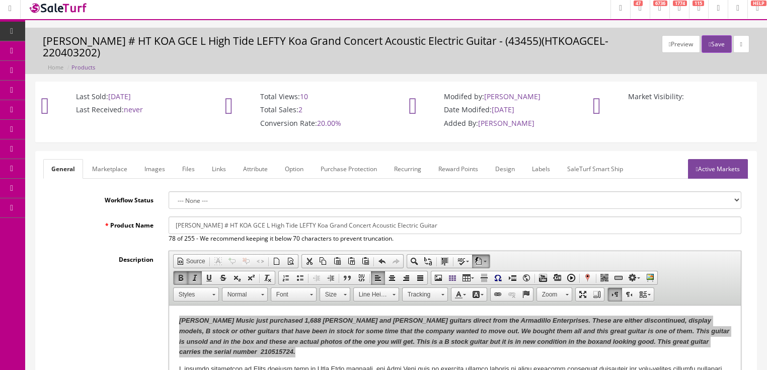
scroll to position [0, 0]
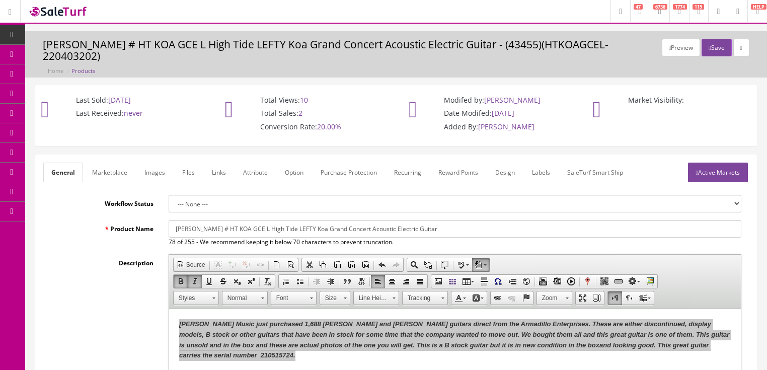
click at [734, 166] on link "Active Markets" at bounding box center [718, 173] width 60 height 20
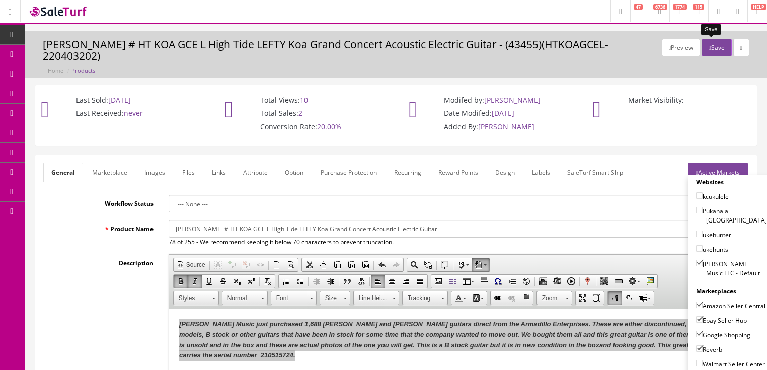
click at [706, 52] on button "Save" at bounding box center [717, 48] width 30 height 18
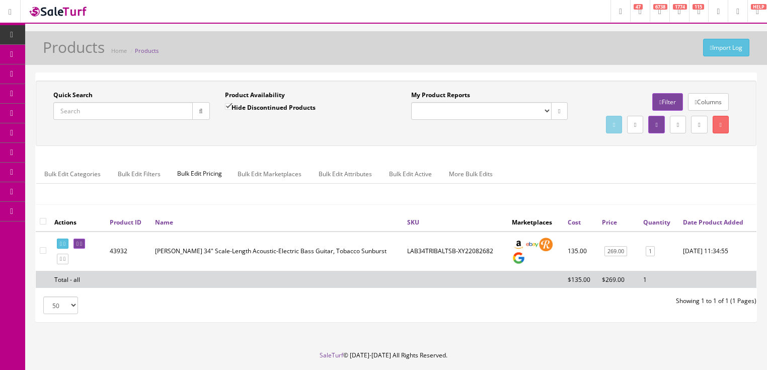
click at [128, 112] on input "Quick Search" at bounding box center [122, 111] width 139 height 18
paste input "HTKOAGCEL-210515724"
click at [199, 111] on icon "button" at bounding box center [201, 111] width 4 height 6
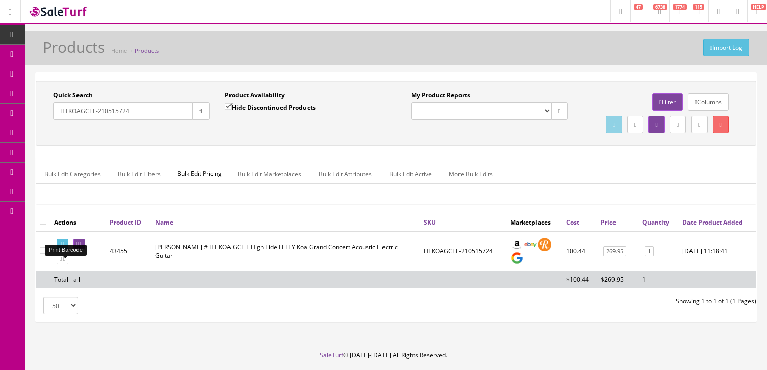
click at [64, 249] on link at bounding box center [63, 244] width 12 height 11
drag, startPoint x: 129, startPoint y: 110, endPoint x: 60, endPoint y: 110, distance: 68.5
click at [47, 110] on div "Quick Search HTKOAGCEL-210515724 Date From" at bounding box center [132, 109] width 172 height 37
paste input "0143120391"
click at [196, 110] on button "button" at bounding box center [201, 111] width 18 height 18
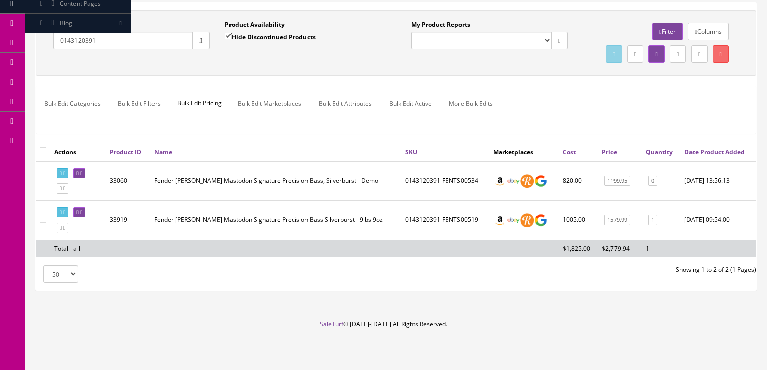
scroll to position [90, 0]
drag, startPoint x: 123, startPoint y: 21, endPoint x: 66, endPoint y: 27, distance: 57.7
click at [57, 32] on input "0143120391" at bounding box center [122, 41] width 139 height 18
paste input "RFCN67CEAMAM"
click at [195, 32] on button "button" at bounding box center [201, 41] width 18 height 18
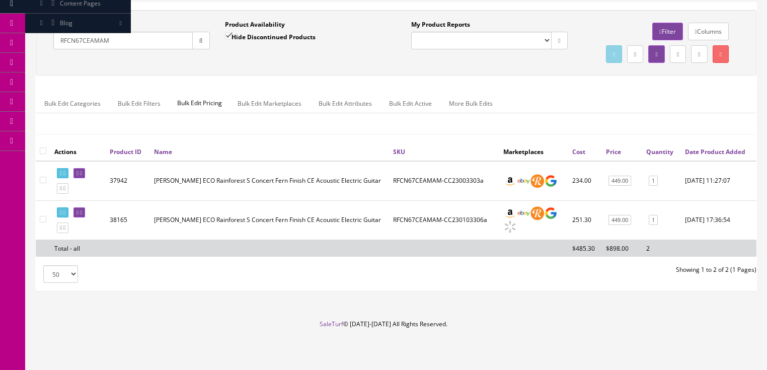
drag, startPoint x: 131, startPoint y: 19, endPoint x: 28, endPoint y: 50, distance: 108.1
click at [26, 48] on div "Research Trends Trending on Ebay Google Trends Amazon Insights (Login Before Cl…" at bounding box center [383, 150] width 767 height 440
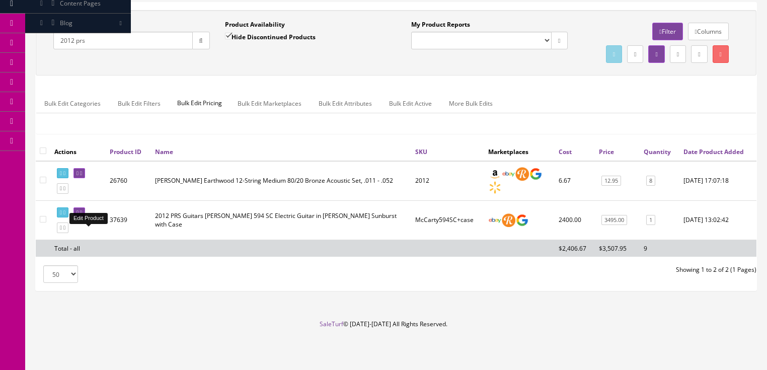
type input "2012 prs"
click at [82, 213] on icon at bounding box center [81, 213] width 2 height 6
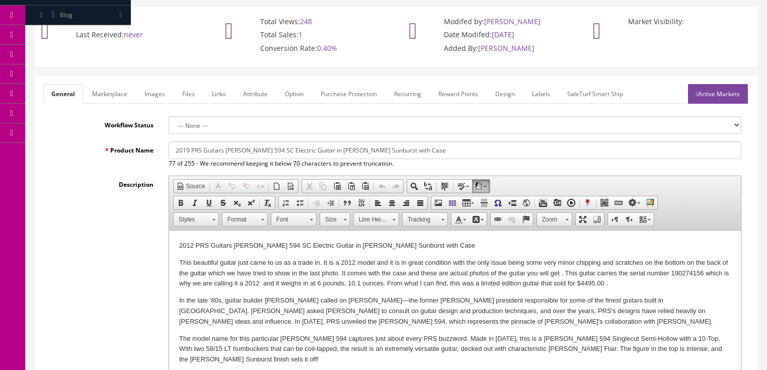
scroll to position [81, 0]
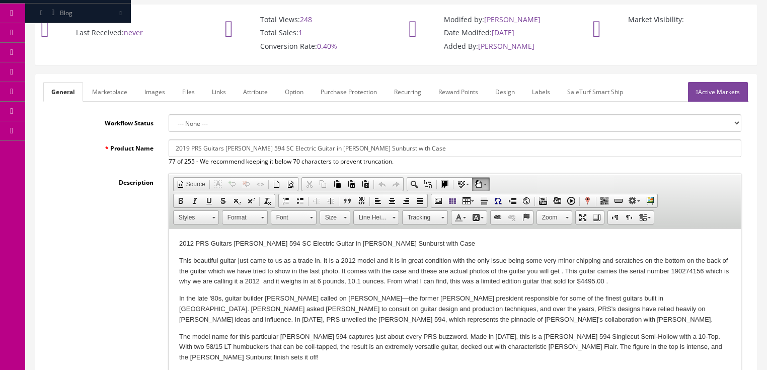
type input "2019 PRS Guitars [PERSON_NAME] 594 SC Electric Guitar in [PERSON_NAME] Sunburst…"
click at [190, 243] on p "2012 PRS Guitars [PERSON_NAME] 594 SC Electric Guitar in [PERSON_NAME] Sunburst…" at bounding box center [455, 244] width 552 height 11
click at [281, 282] on p "This beautiful guitar just came to us as a trade in. It is a 2012 model and it …" at bounding box center [455, 271] width 552 height 31
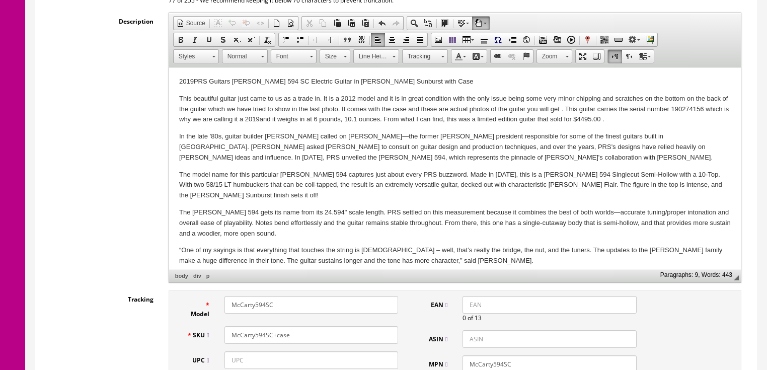
scroll to position [0, 0]
click at [548, 177] on p "The model name for this particular [PERSON_NAME] 594 captures just about every …" at bounding box center [455, 186] width 552 height 31
click at [226, 326] on input "McCarty594SC+case" at bounding box center [312, 335] width 174 height 18
type input "2019McCarty594SC+case"
click at [228, 296] on input "McCarty594SC" at bounding box center [312, 305] width 174 height 18
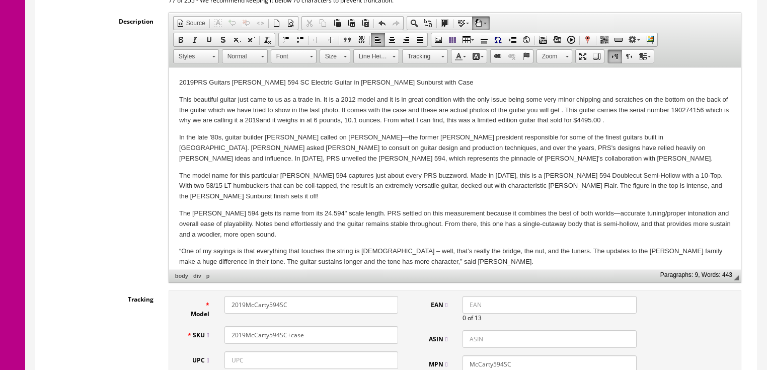
type input "2019McCarty594SC"
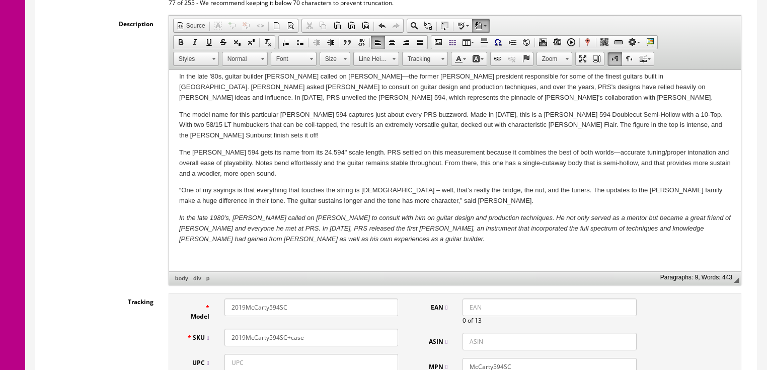
scroll to position [242, 0]
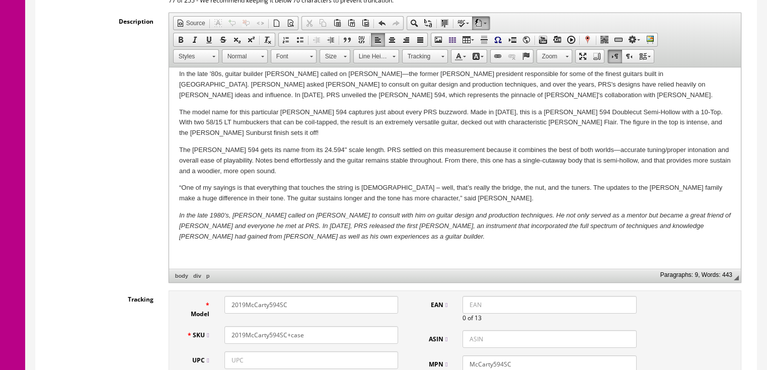
drag, startPoint x: 302, startPoint y: 327, endPoint x: 218, endPoint y: 326, distance: 84.1
click at [207, 327] on div "SKU 2019McCarty594SC+case" at bounding box center [292, 335] width 227 height 18
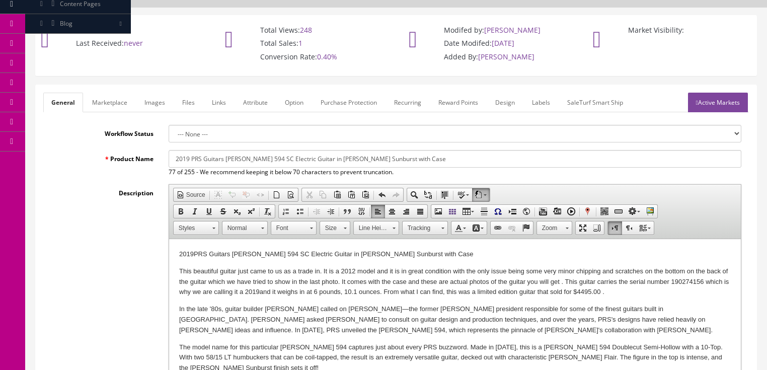
scroll to position [0, 0]
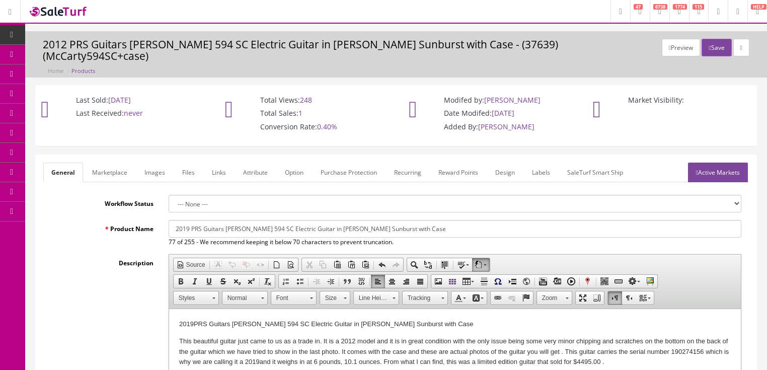
click at [714, 163] on link "Active Markets" at bounding box center [718, 173] width 60 height 20
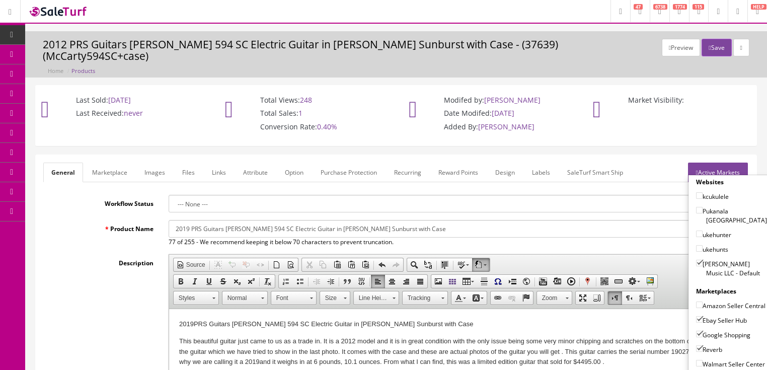
drag, startPoint x: 697, startPoint y: 240, endPoint x: 699, endPoint y: 256, distance: 15.8
click at [698, 260] on input"] "[PERSON_NAME] Music LLC - Default" at bounding box center [699, 263] width 7 height 7
checkbox input"] "false"
click at [696, 316] on input"] "Ebay Seller Hub" at bounding box center [699, 319] width 7 height 7
checkbox input"] "false"
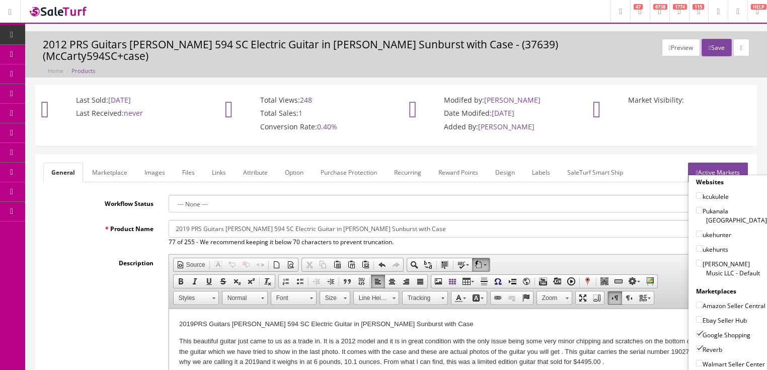
drag, startPoint x: 695, startPoint y: 320, endPoint x: 695, endPoint y: 332, distance: 11.6
click at [696, 331] on input"] "Google Shopping" at bounding box center [699, 334] width 7 height 7
checkbox input"] "false"
drag, startPoint x: 695, startPoint y: 333, endPoint x: 701, endPoint y: 302, distance: 32.3
click at [696, 345] on input"] "Reverb" at bounding box center [699, 348] width 7 height 7
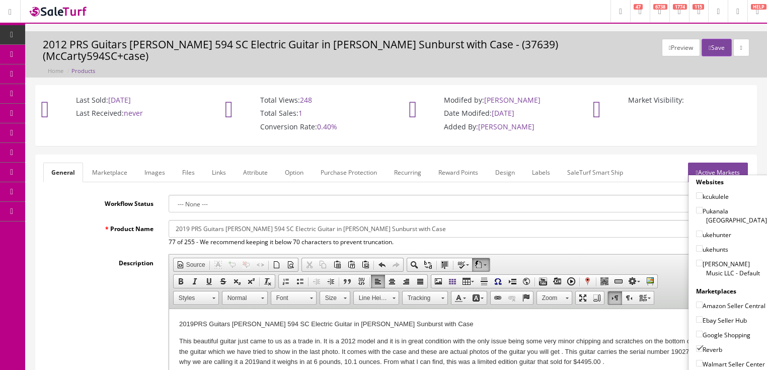
checkbox input"] "false"
click at [714, 163] on link "Active Markets" at bounding box center [718, 173] width 60 height 20
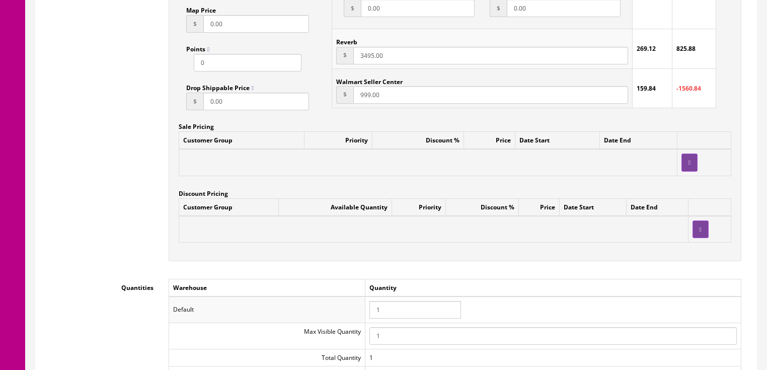
scroll to position [926, 0]
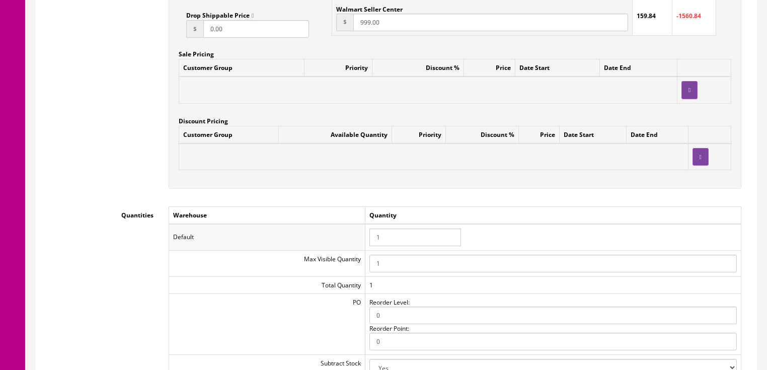
drag, startPoint x: 395, startPoint y: 232, endPoint x: 347, endPoint y: 232, distance: 47.3
click at [348, 232] on tr "Default 1" at bounding box center [455, 237] width 572 height 26
type input "0"
click at [487, 206] on td "Quantity" at bounding box center [553, 215] width 376 height 18
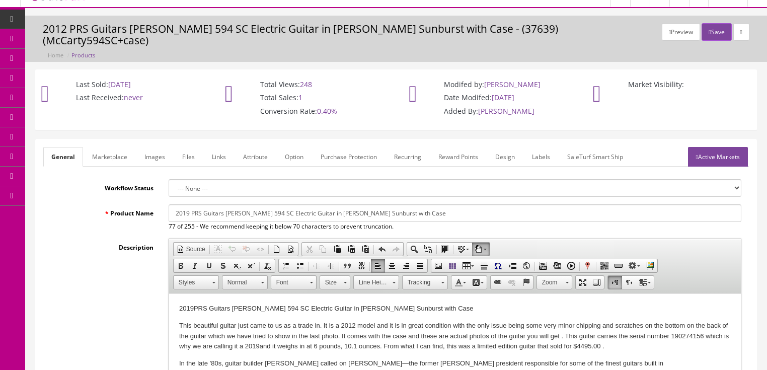
scroll to position [0, 0]
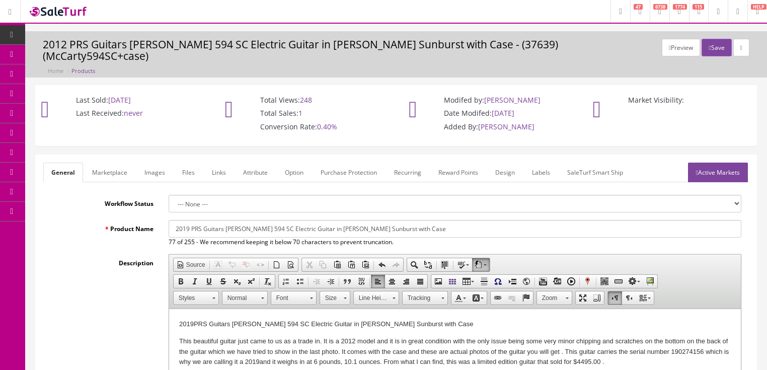
drag, startPoint x: 703, startPoint y: 165, endPoint x: 705, endPoint y: 150, distance: 15.8
click at [703, 164] on link "Active Markets" at bounding box center [718, 173] width 60 height 20
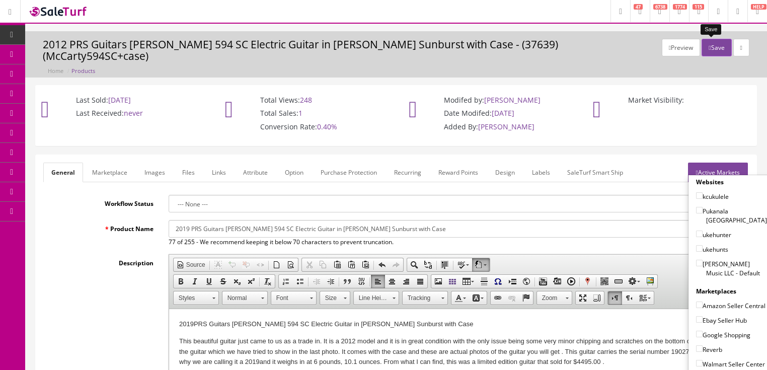
click at [709, 48] on icon "button" at bounding box center [710, 48] width 2 height 6
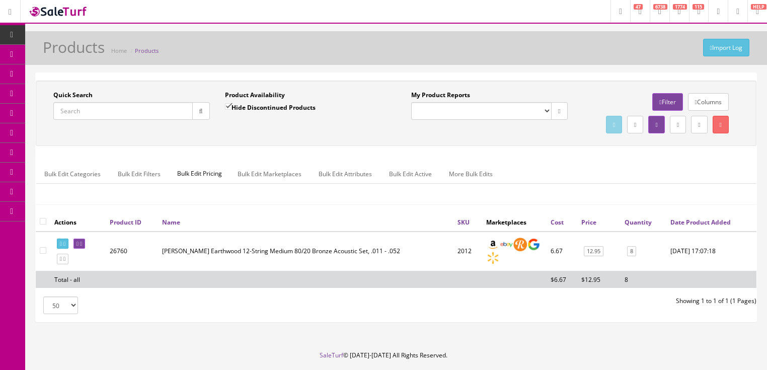
click at [151, 111] on input "Quick Search" at bounding box center [122, 111] width 139 height 18
paste input "2019McCarty594SC+case"
type input "2019McCarty594SC+case"
click at [228, 107] on input "Hide Discontinued Products" at bounding box center [228, 106] width 7 height 7
checkbox input "false"
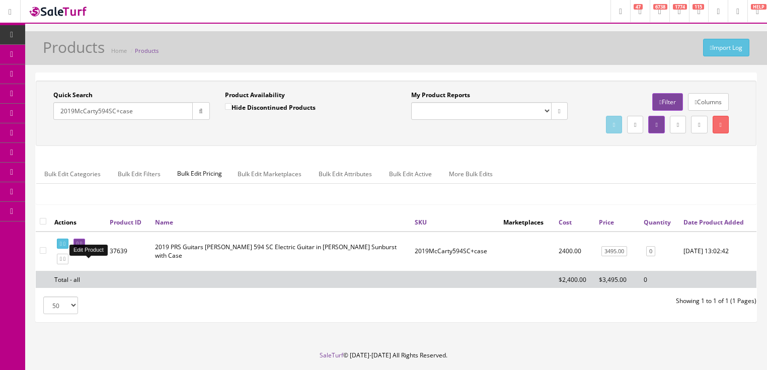
click at [85, 249] on link at bounding box center [79, 244] width 12 height 11
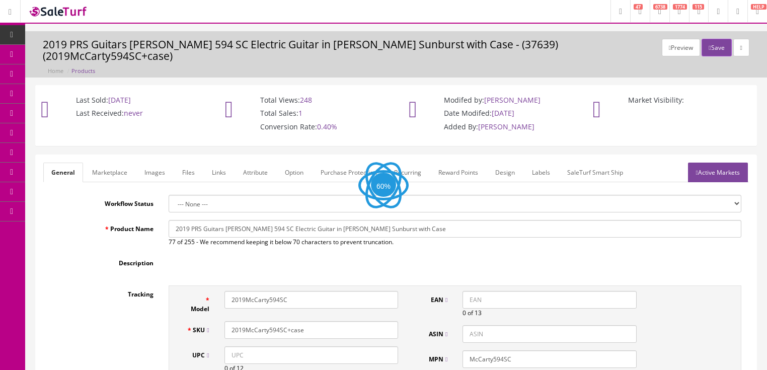
click at [720, 168] on link "Active Markets" at bounding box center [718, 173] width 60 height 20
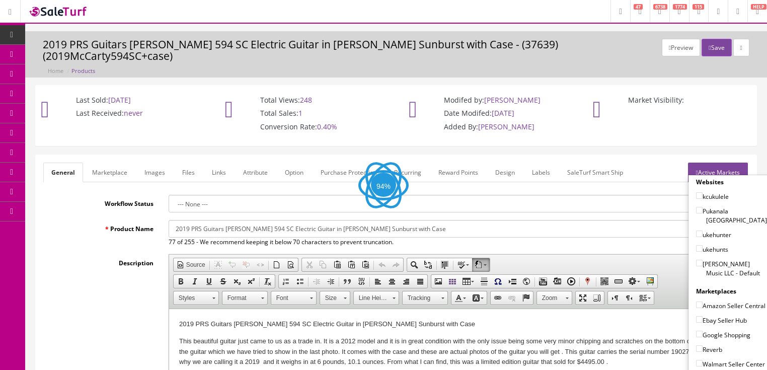
click at [696, 260] on input"] "[PERSON_NAME] Music LLC - Default" at bounding box center [699, 263] width 7 height 7
checkbox input"] "true"
click at [696, 316] on input"] "Ebay Seller Hub" at bounding box center [699, 319] width 7 height 7
checkbox input"] "true"
click at [696, 331] on input"] "Google Shopping" at bounding box center [699, 334] width 7 height 7
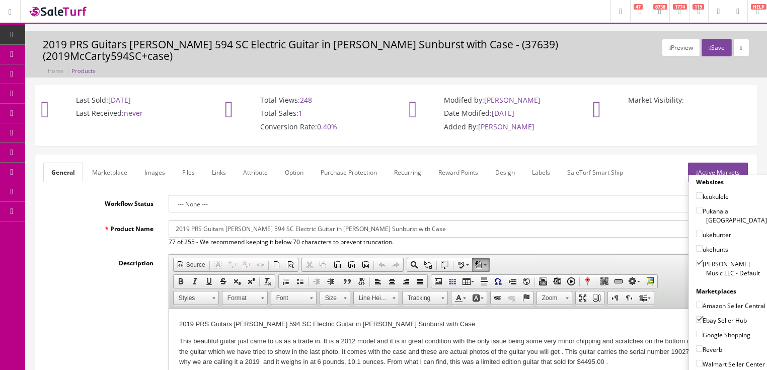
checkbox input"] "true"
click at [696, 345] on input"] "Reverb" at bounding box center [699, 348] width 7 height 7
checkbox input"] "true"
click at [722, 163] on link "Active Markets" at bounding box center [718, 173] width 60 height 20
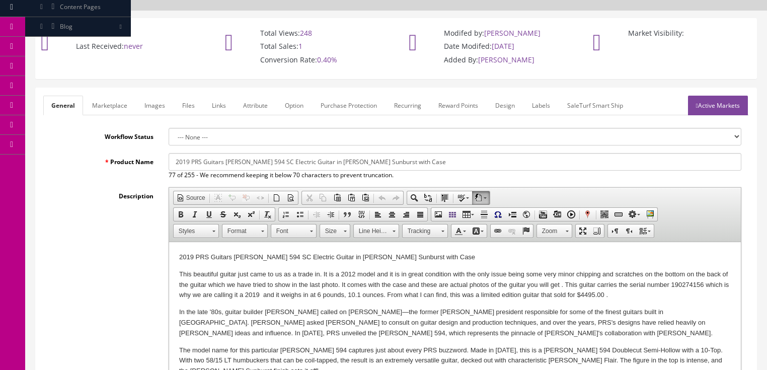
scroll to position [201, 0]
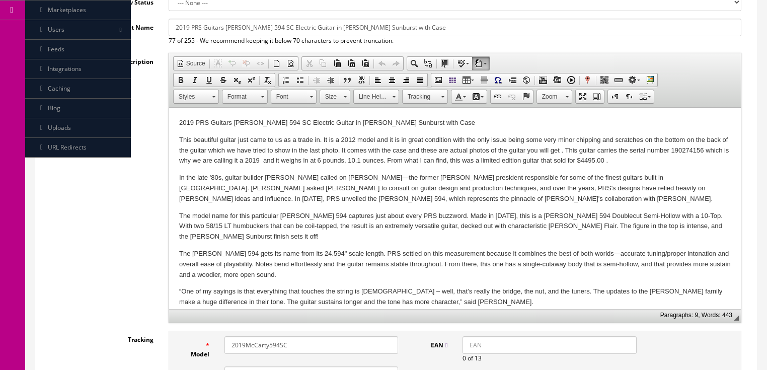
click at [349, 137] on p "This beautiful guitar just came to us as a trade in. It is a 2012 model and it …" at bounding box center [455, 150] width 552 height 31
click at [351, 137] on p "This beautiful guitar just came to us as a trade in. It is a 2012 model and it …" at bounding box center [455, 150] width 552 height 31
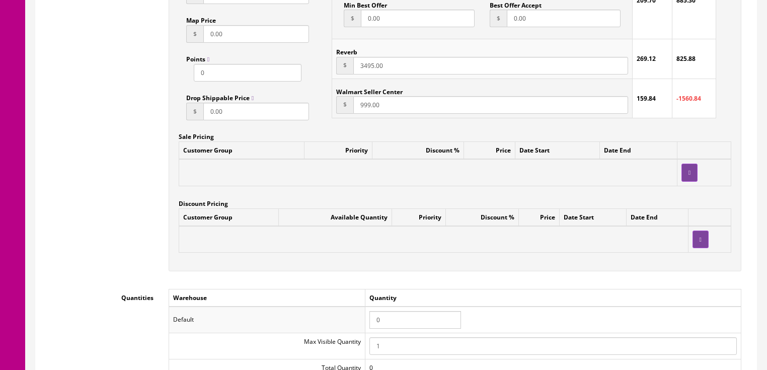
scroll to position [846, 0]
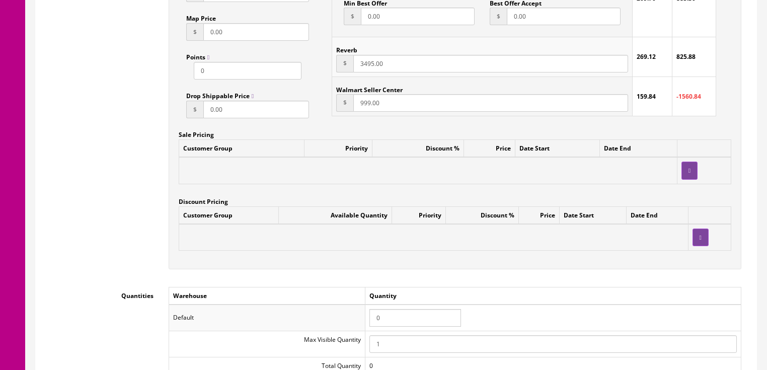
drag, startPoint x: 403, startPoint y: 310, endPoint x: 362, endPoint y: 311, distance: 40.3
click at [362, 311] on tr "Default 0" at bounding box center [455, 318] width 572 height 26
type input "1"
click at [459, 236] on td at bounding box center [433, 237] width 509 height 27
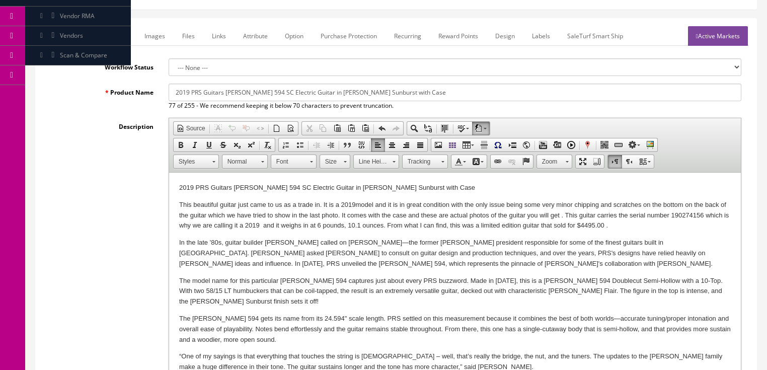
scroll to position [81, 0]
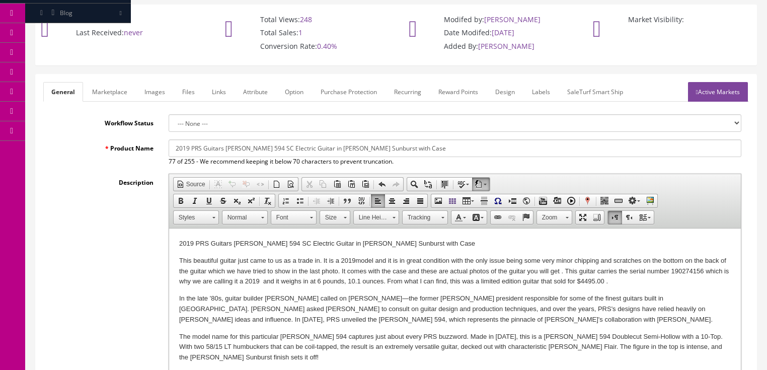
click at [713, 82] on link "Active Markets" at bounding box center [718, 92] width 60 height 20
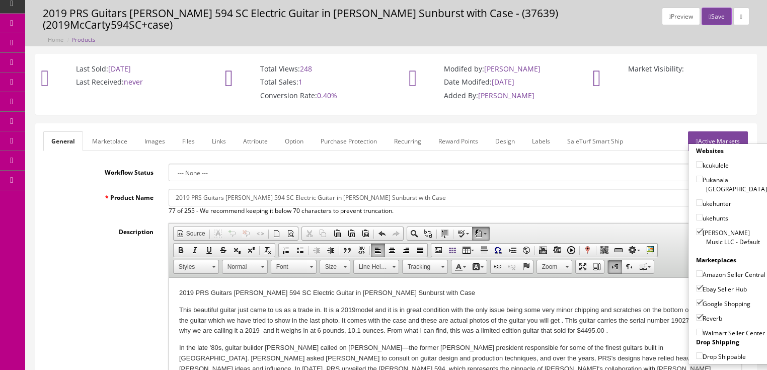
scroll to position [0, 0]
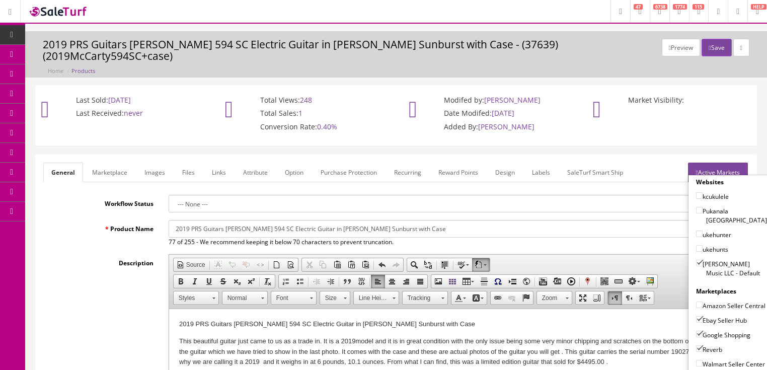
drag, startPoint x: 727, startPoint y: 153, endPoint x: 658, endPoint y: 145, distance: 68.9
click at [727, 163] on link "Active Markets" at bounding box center [718, 173] width 60 height 20
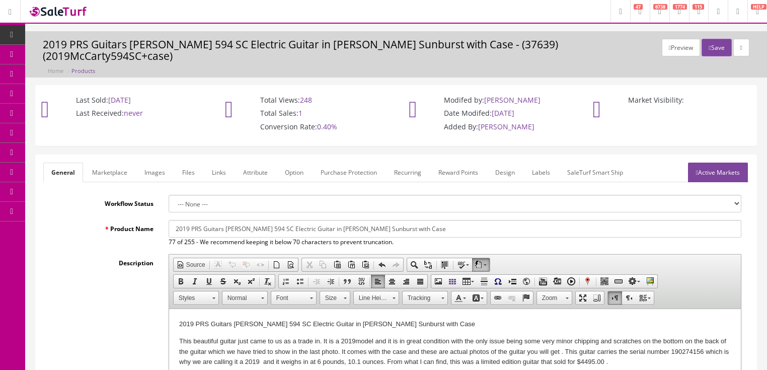
click at [112, 163] on link "Marketplace" at bounding box center [109, 173] width 51 height 20
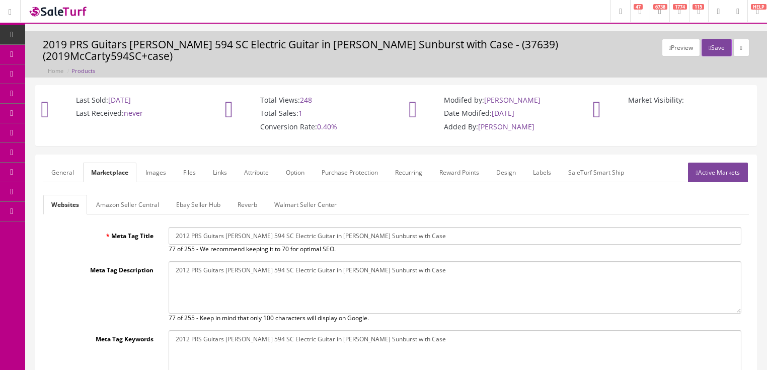
click at [66, 168] on link "General" at bounding box center [62, 173] width 39 height 20
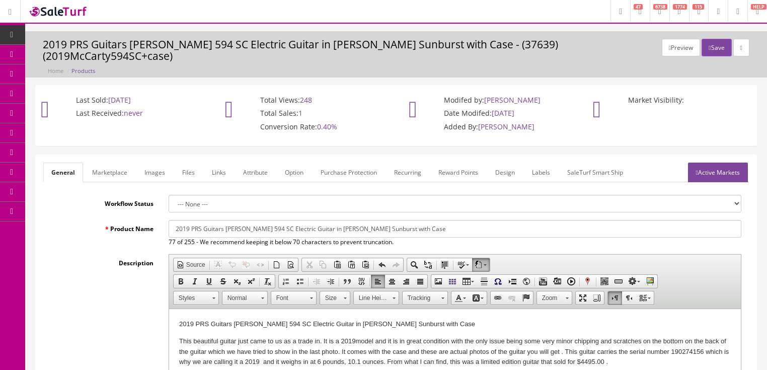
drag, startPoint x: 171, startPoint y: 210, endPoint x: 409, endPoint y: 216, distance: 238.2
click at [464, 220] on input "2019 PRS Guitars McCarty 594 SC Electric Guitar in McCarty Sunburst with Case" at bounding box center [455, 229] width 573 height 18
click at [113, 163] on link "Marketplace" at bounding box center [109, 173] width 51 height 20
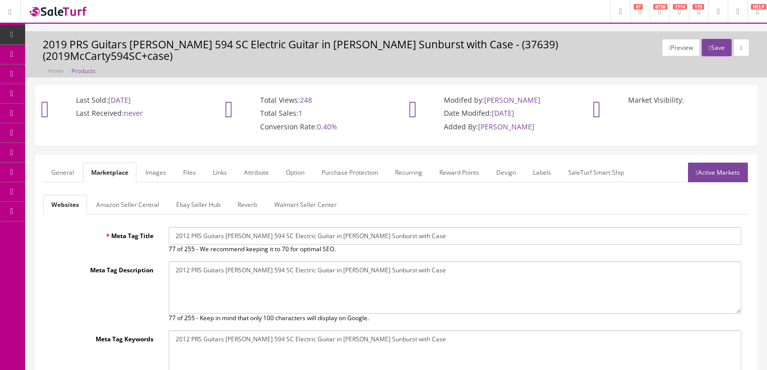
drag, startPoint x: 174, startPoint y: 225, endPoint x: 453, endPoint y: 225, distance: 278.9
click at [472, 227] on input "2012 PRS Guitars McCarty 594 SC Electric Guitar in McCarty Sunburst with Case" at bounding box center [455, 236] width 573 height 18
paste input "9"
type input "2019 PRS Guitars McCarty 594 SC Electric Guitar in McCarty Sunburst with Case"
drag, startPoint x: 197, startPoint y: 257, endPoint x: 443, endPoint y: 262, distance: 245.7
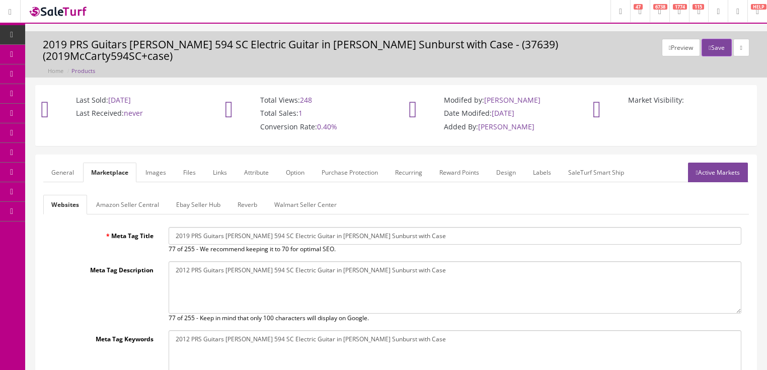
click at [451, 262] on textarea "2012 PRS Guitars McCarty 594 SC Electric Guitar in McCarty Sunburst with Case" at bounding box center [455, 287] width 573 height 52
paste textarea "9"
type textarea "2019 PRS Guitars McCarty 594 SC Electric Guitar in McCarty Sunburst with Case"
drag, startPoint x: 173, startPoint y: 322, endPoint x: 413, endPoint y: 326, distance: 240.1
click at [413, 330] on textarea "2012 PRS Guitars McCarty 594 SC Electric Guitar in McCarty Sunburst with Case" at bounding box center [455, 356] width 573 height 52
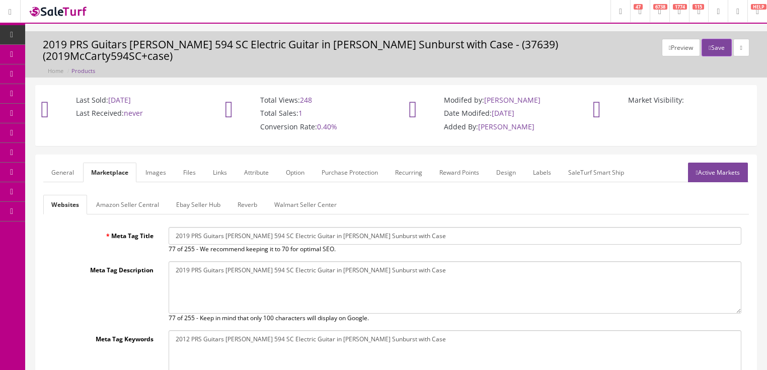
paste textarea "9"
type textarea "2019 PRS Guitars McCarty 594 SC Electric Guitar in McCarty Sunburst with Case"
click at [155, 195] on link "Amazon Seller Central" at bounding box center [127, 205] width 79 height 20
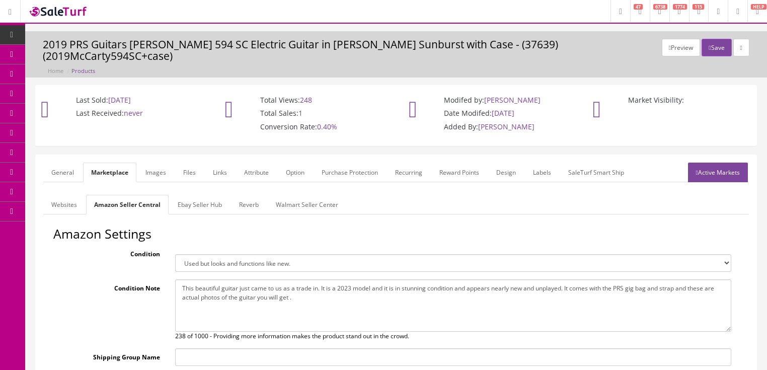
click at [343, 279] on textarea "This beautiful guitar just came to us as a trade in. It is a 2023 model and it …" at bounding box center [453, 305] width 556 height 52
click at [403, 279] on textarea "This beautiful guitar just came to us as a trade in. It is a 2023 model and it …" at bounding box center [453, 305] width 556 height 52
click at [189, 195] on link "Ebay Seller Hub" at bounding box center [200, 205] width 60 height 20
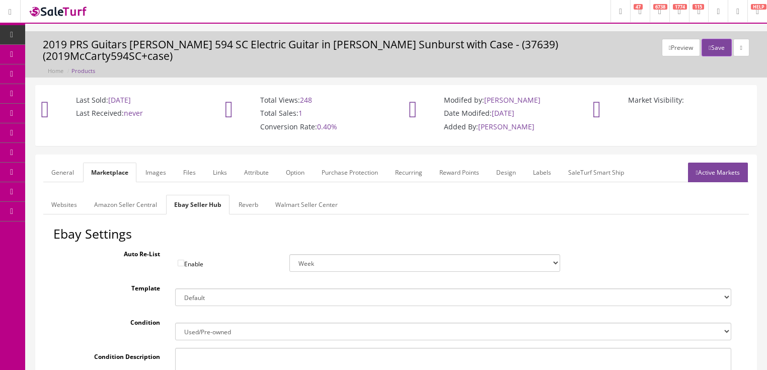
click at [128, 195] on link "Amazon Seller Central" at bounding box center [125, 205] width 79 height 20
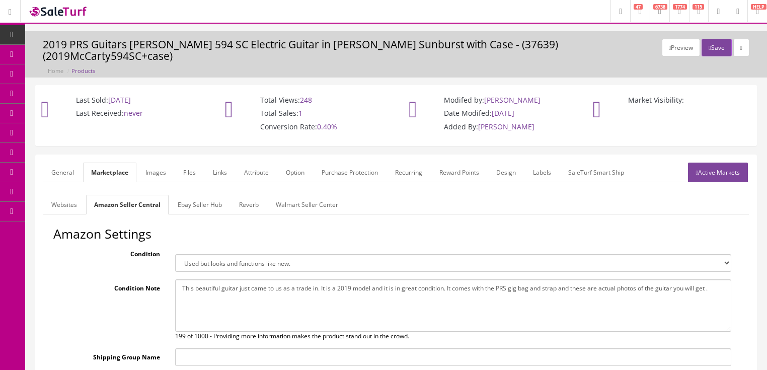
drag, startPoint x: 179, startPoint y: 276, endPoint x: 713, endPoint y: 282, distance: 533.6
click at [720, 286] on textarea "This beautiful guitar just came to us as a trade in. It is a 2023 model and it …" at bounding box center [453, 305] width 556 height 52
paste textarea "2019 PRS Guitars McCarty 594 SC Electric Guitar in McCarty Sunburst with Case"
type textarea "2019 PRS Guitars McCarty 594 SC Electric Guitar in McCarty Sunburst with Case"
click at [193, 195] on link "Ebay Seller Hub" at bounding box center [200, 205] width 60 height 20
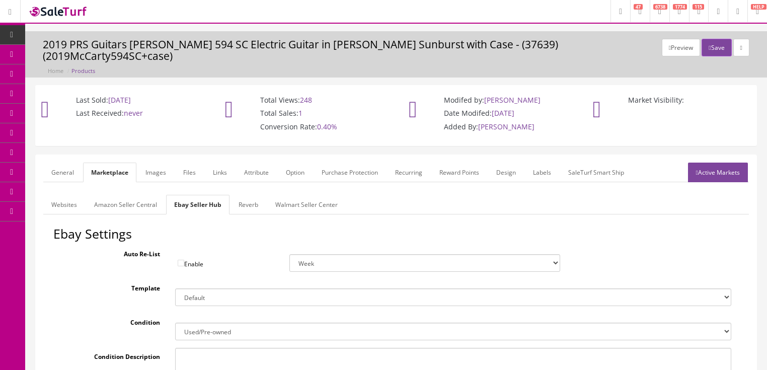
paste textarea "2019 PRS Guitars McCarty 594 SC Electric Guitar in McCarty Sunburst with Case"
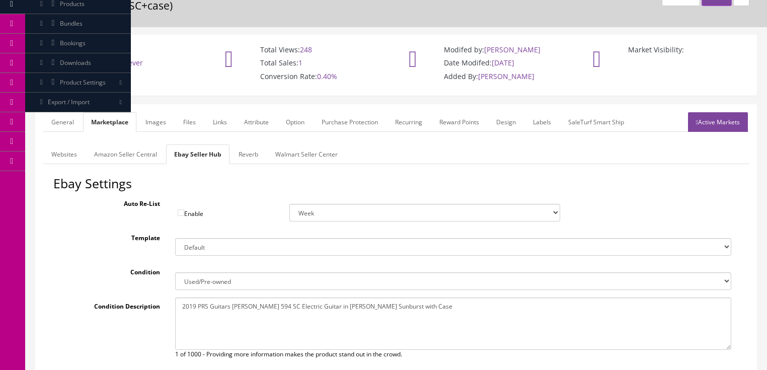
scroll to position [36, 0]
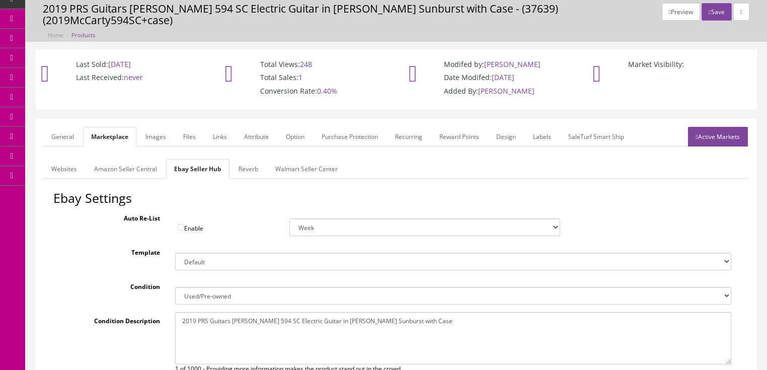
type textarea "2019 PRS Guitars McCarty 594 SC Electric Guitar in McCarty Sunburst with Case"
click at [242, 163] on link "Reverb" at bounding box center [249, 169] width 36 height 20
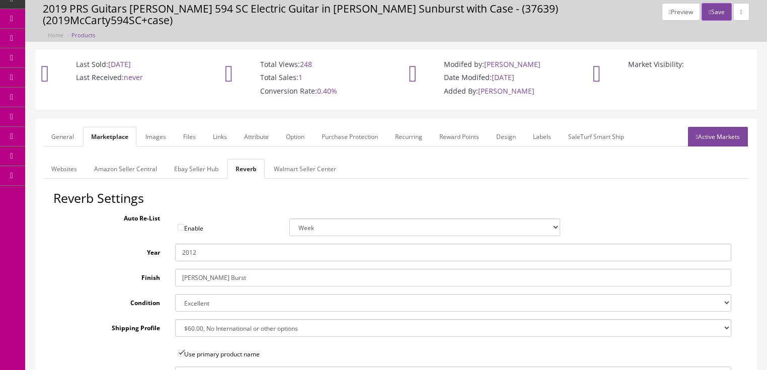
drag, startPoint x: 191, startPoint y: 240, endPoint x: 238, endPoint y: 242, distance: 46.9
click at [238, 244] on input "2012" at bounding box center [453, 253] width 556 height 18
type input "2019"
click at [230, 209] on div "Auto Re-List Enable Week 2 Weeks 30 Days (Month) 90 Days (3 Months)" at bounding box center [396, 222] width 686 height 27
click at [150, 127] on link "Images" at bounding box center [155, 137] width 37 height 20
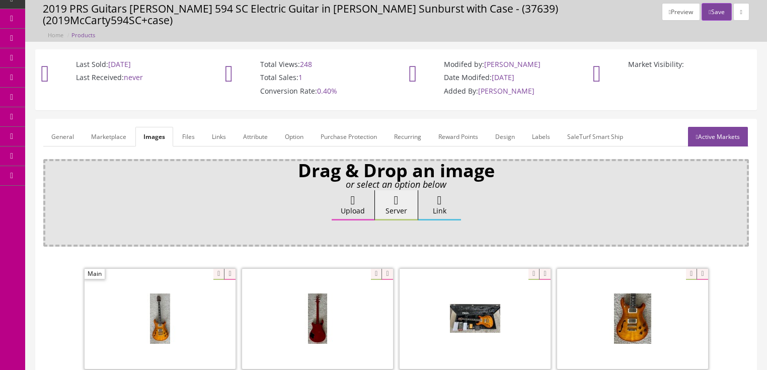
click at [241, 127] on link "Attribute" at bounding box center [255, 137] width 41 height 20
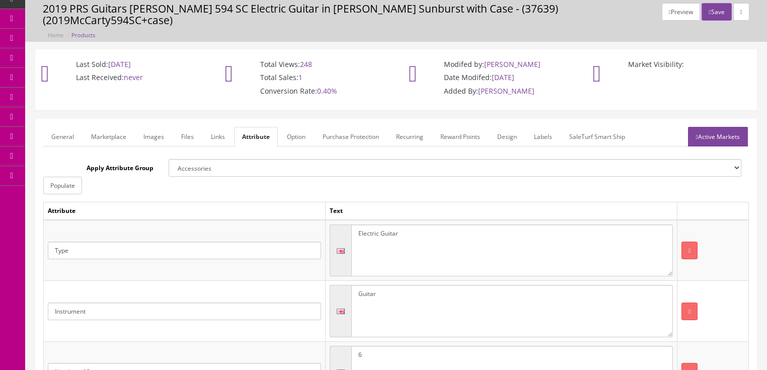
click at [712, 132] on link "Active Markets" at bounding box center [718, 137] width 60 height 20
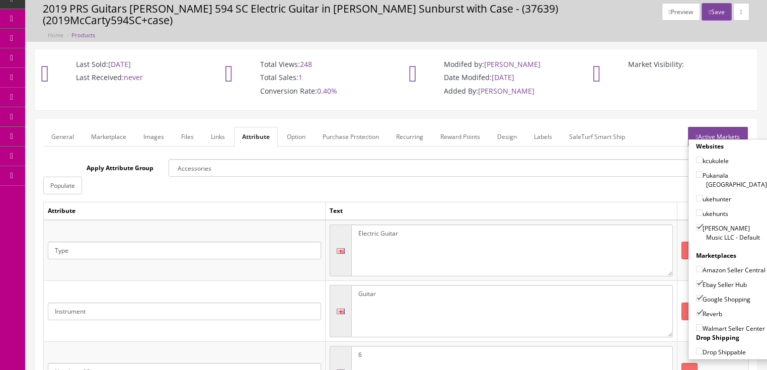
click at [709, 127] on link "Active Markets" at bounding box center [718, 137] width 60 height 20
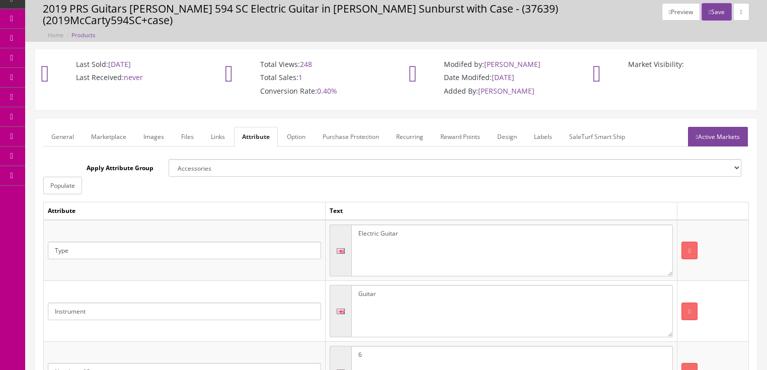
click at [48, 128] on link "General" at bounding box center [62, 137] width 39 height 20
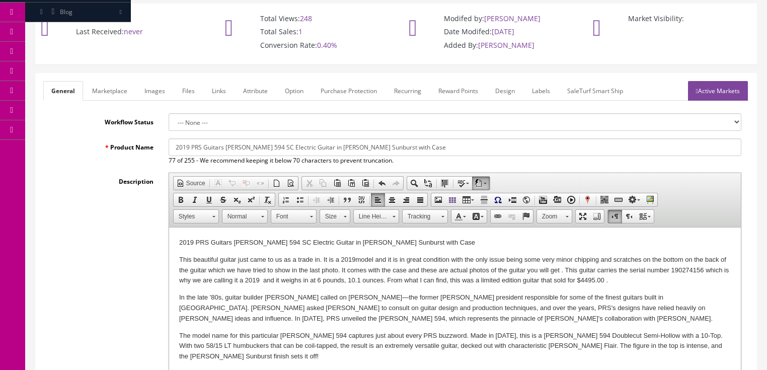
scroll to position [76, 0]
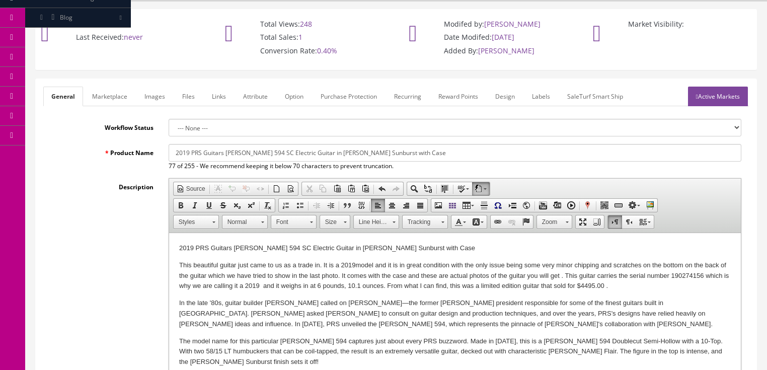
drag, startPoint x: 142, startPoint y: 85, endPoint x: 152, endPoint y: 107, distance: 23.7
click at [143, 87] on link "Images" at bounding box center [154, 97] width 37 height 20
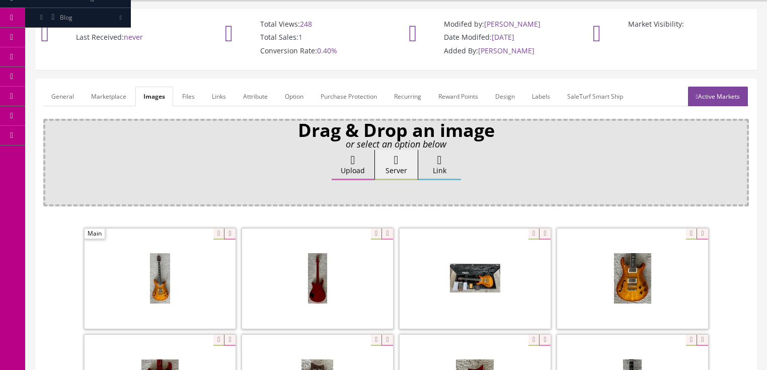
drag, startPoint x: 60, startPoint y: 85, endPoint x: 64, endPoint y: 95, distance: 11.0
click at [59, 87] on link "General" at bounding box center [62, 97] width 39 height 20
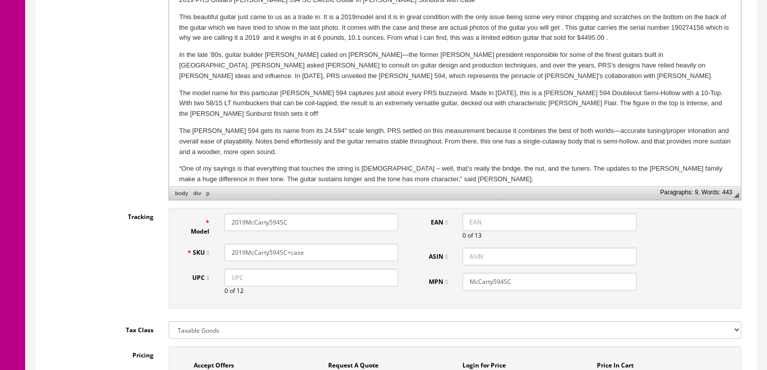
scroll to position [358, 0]
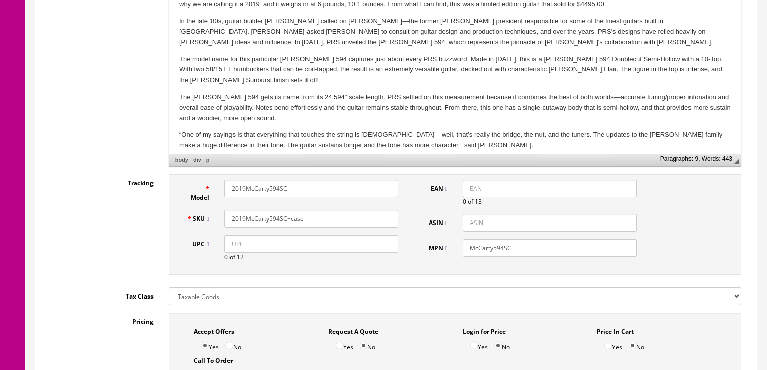
drag, startPoint x: 304, startPoint y: 209, endPoint x: 244, endPoint y: 209, distance: 60.4
click at [228, 210] on input "2019McCarty594SC+case" at bounding box center [312, 219] width 174 height 18
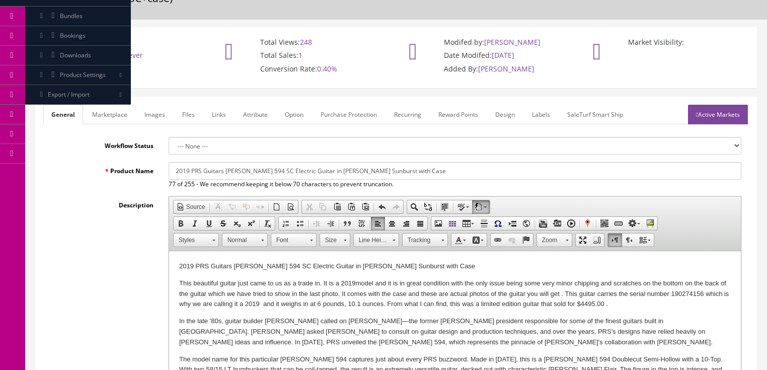
scroll to position [0, 0]
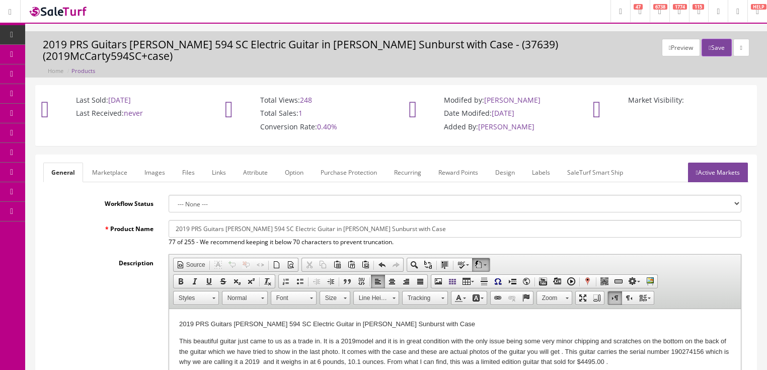
click at [719, 163] on link "Active Markets" at bounding box center [718, 173] width 60 height 20
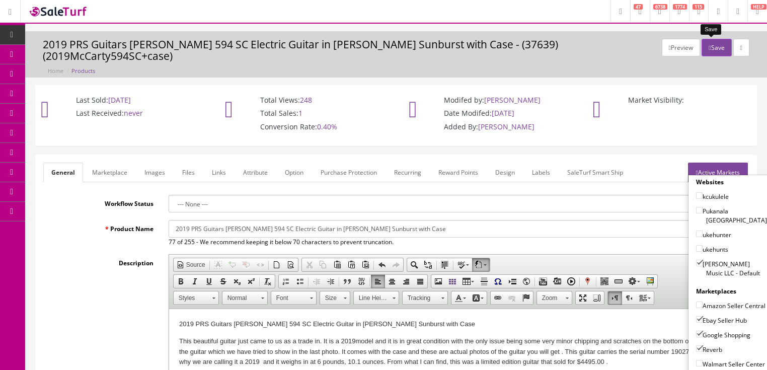
click at [709, 46] on button "Save" at bounding box center [717, 48] width 30 height 18
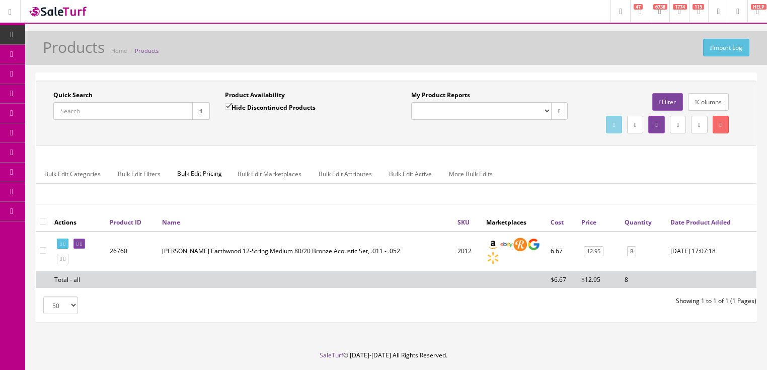
click at [131, 107] on input "Quick Search" at bounding box center [122, 111] width 139 height 18
paste input "2019McCarty594SC+case"
type input "2019McCarty594SC+case"
click at [193, 113] on button "button" at bounding box center [201, 111] width 18 height 18
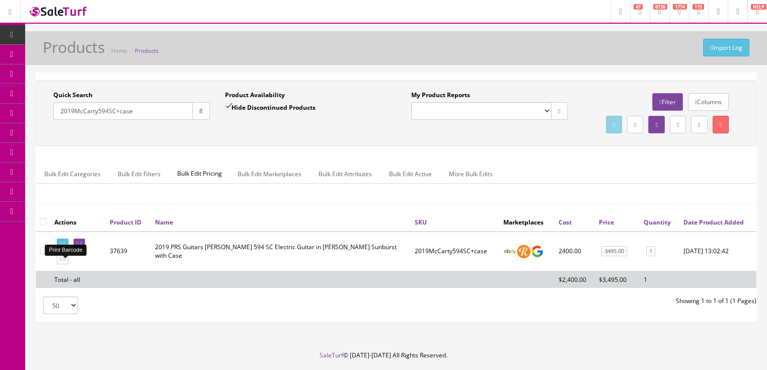
click at [62, 247] on icon at bounding box center [61, 244] width 2 height 6
click at [82, 247] on icon at bounding box center [81, 244] width 2 height 6
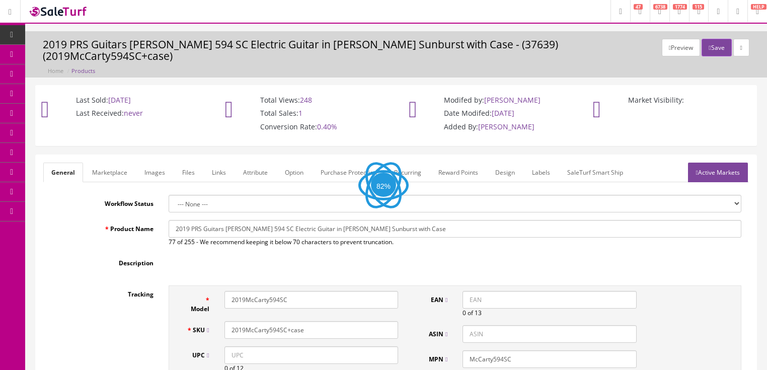
click at [541, 163] on link "Labels" at bounding box center [541, 173] width 34 height 20
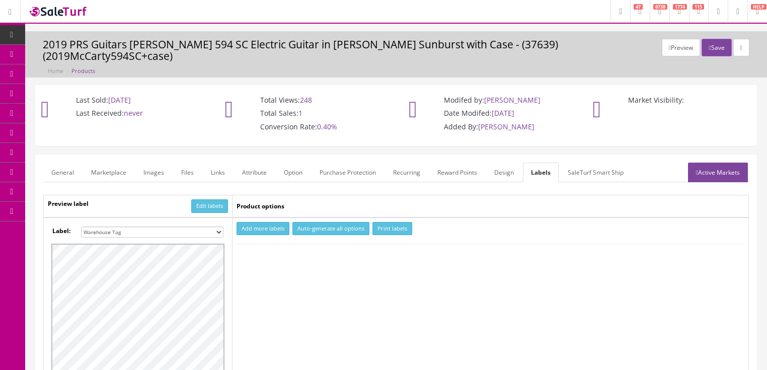
click at [217, 227] on select "Small Label 2 x 1 Label Shoe label 100 barcodes Dymo Label 2 X 1 Sticker Labels…" at bounding box center [152, 232] width 142 height 11
select select "16"
click at [81, 227] on select "Small Label 2 x 1 Label Shoe label 100 barcodes Dymo Label 2 X 1 Sticker Labels…" at bounding box center [152, 232] width 142 height 11
click at [260, 222] on button "Add more labels" at bounding box center [263, 229] width 53 height 14
type input "1"
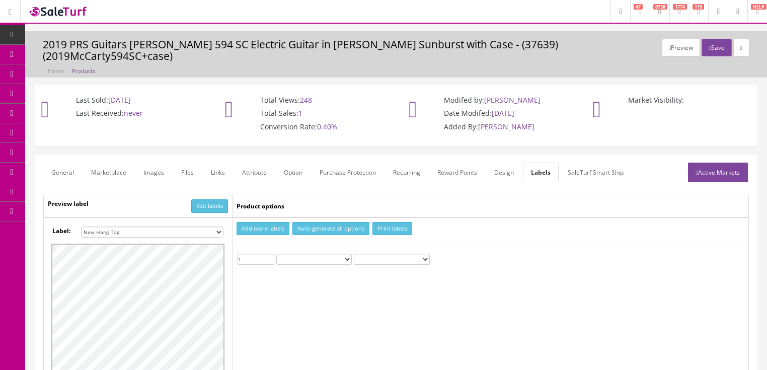
click at [270, 254] on input "1" at bounding box center [256, 259] width 37 height 11
click at [391, 222] on button "Print labels" at bounding box center [392, 229] width 40 height 14
click at [707, 48] on button "Save" at bounding box center [717, 48] width 30 height 18
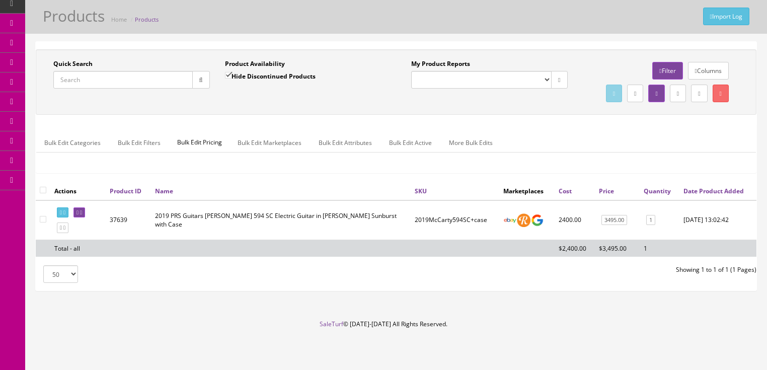
scroll to position [40, 0]
click at [109, 72] on input "Quick Search" at bounding box center [122, 80] width 139 height 18
type input "kauwela"
click at [227, 72] on input "Hide Discontinued Products" at bounding box center [228, 75] width 7 height 7
checkbox input "false"
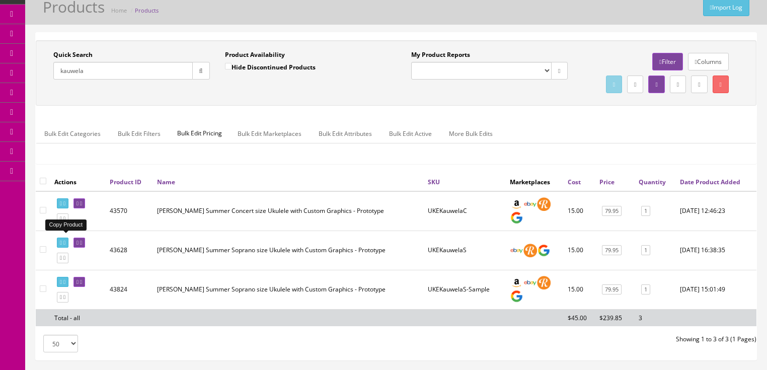
click at [66, 224] on link at bounding box center [63, 218] width 12 height 11
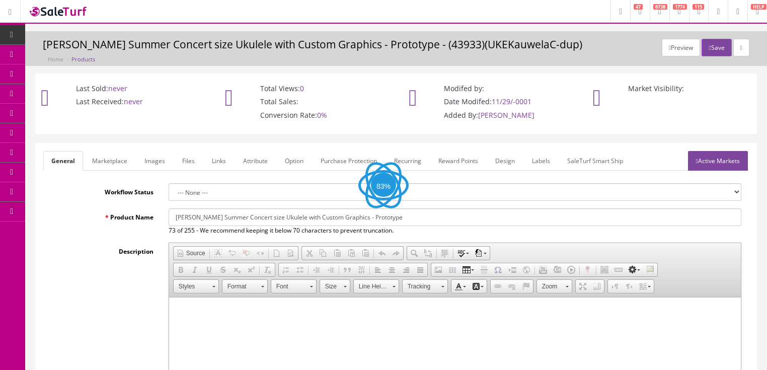
click at [190, 216] on input "[PERSON_NAME] Summer Concert size Ukulele with Custom Graphics - Prototype" at bounding box center [455, 217] width 573 height 18
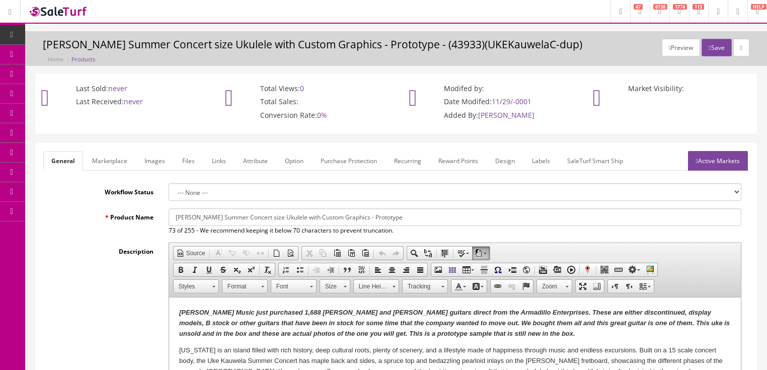
drag, startPoint x: 175, startPoint y: 216, endPoint x: 214, endPoint y: 215, distance: 38.8
click at [214, 215] on input "Luna Kauwela Summer Concert size Ukulele with Custom Graphics - Prototype" at bounding box center [455, 217] width 573 height 18
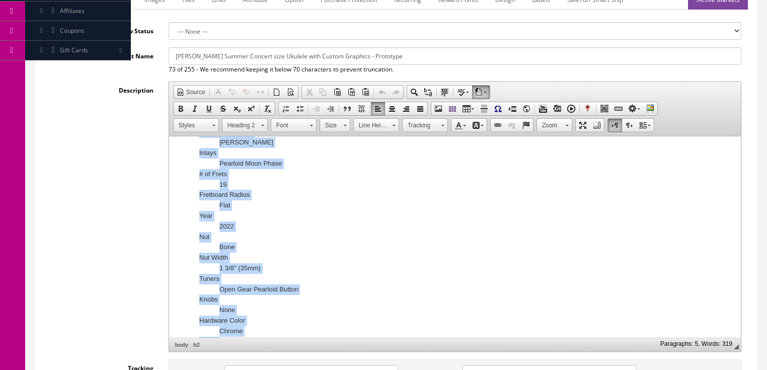
scroll to position [502, 0]
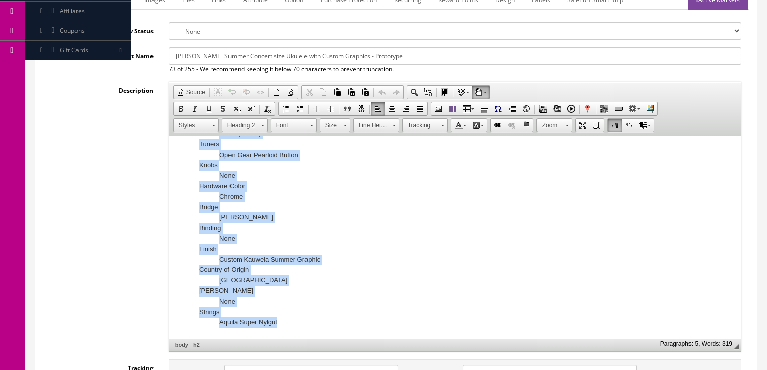
drag, startPoint x: 178, startPoint y: 251, endPoint x: 367, endPoint y: 341, distance: 209.8
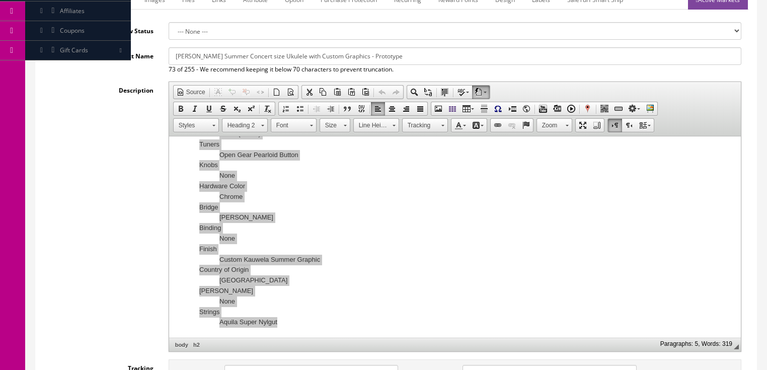
scroll to position [0, 0]
click at [406, 346] on span "Paste" at bounding box center [414, 345] width 53 height 13
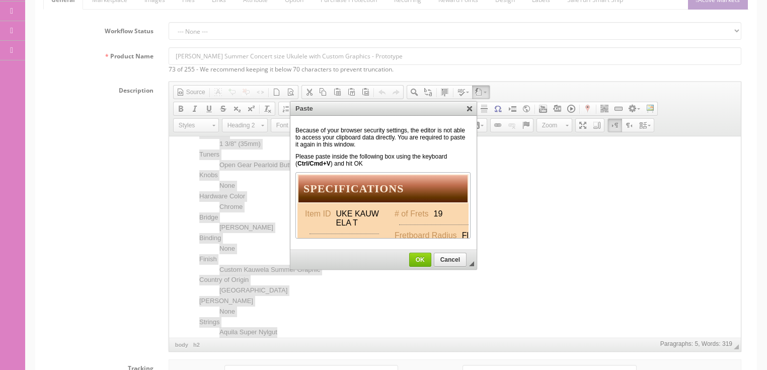
scroll to position [367, 0]
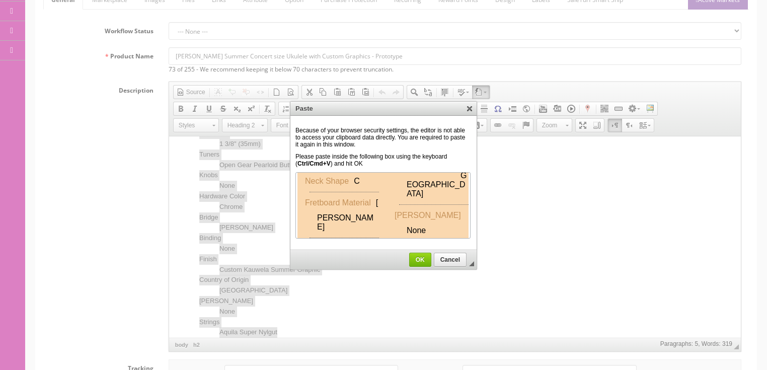
click at [424, 257] on span "OK" at bounding box center [420, 259] width 21 height 7
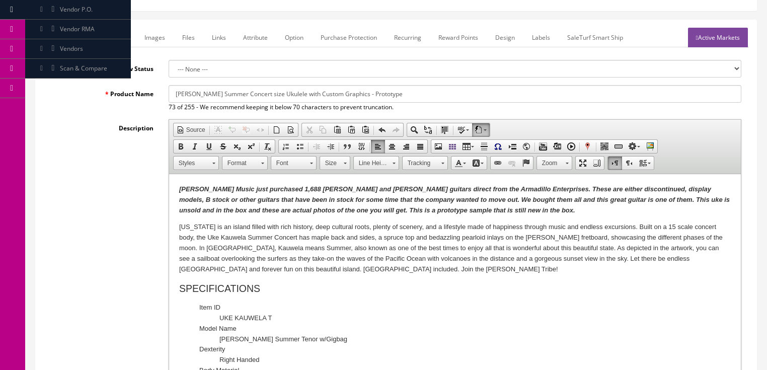
scroll to position [121, 0]
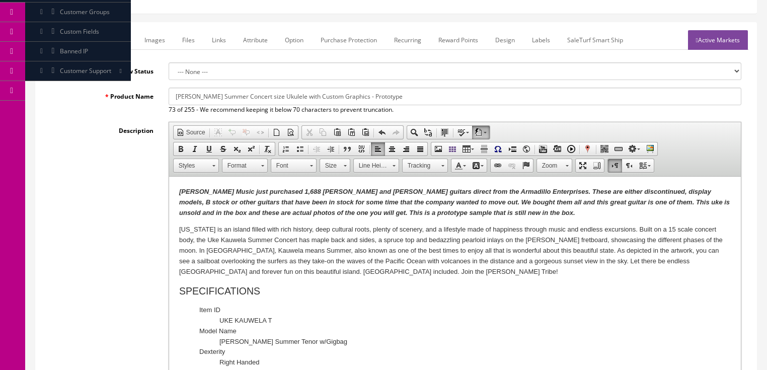
click at [165, 44] on link "Images" at bounding box center [154, 40] width 37 height 20
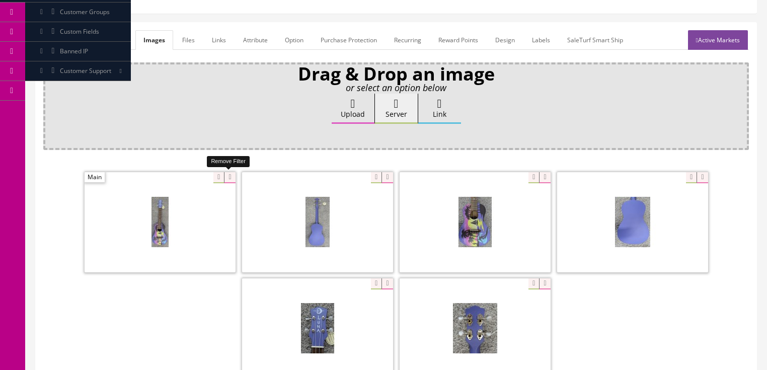
click at [226, 179] on icon at bounding box center [229, 177] width 11 height 11
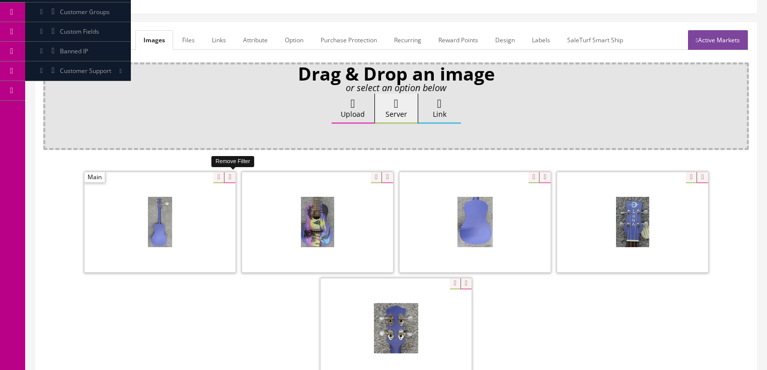
click at [226, 179] on icon at bounding box center [229, 177] width 11 height 11
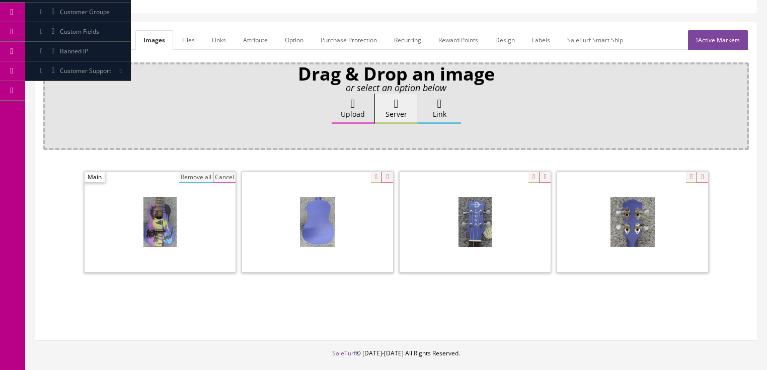
click at [197, 175] on button "Remove all" at bounding box center [196, 177] width 34 height 11
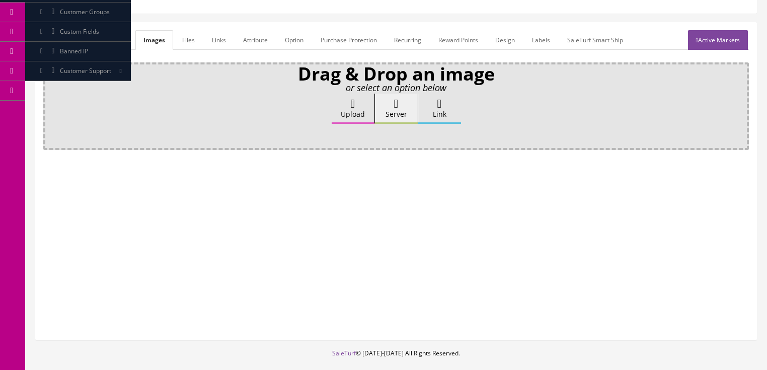
click at [340, 113] on label "Upload" at bounding box center [353, 109] width 43 height 30
click at [50, 104] on input "Upload" at bounding box center [50, 99] width 0 height 10
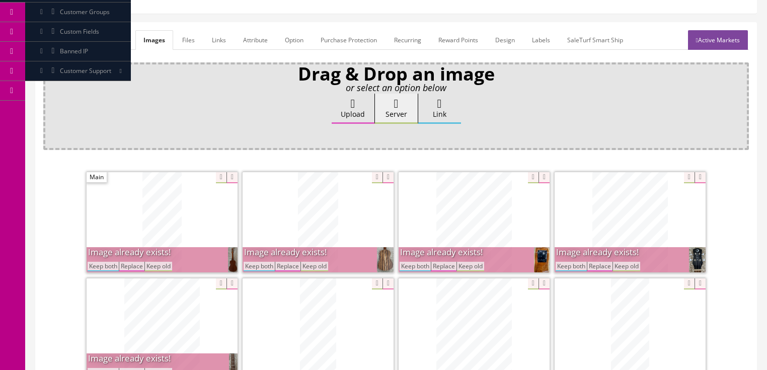
scroll to position [242, 0]
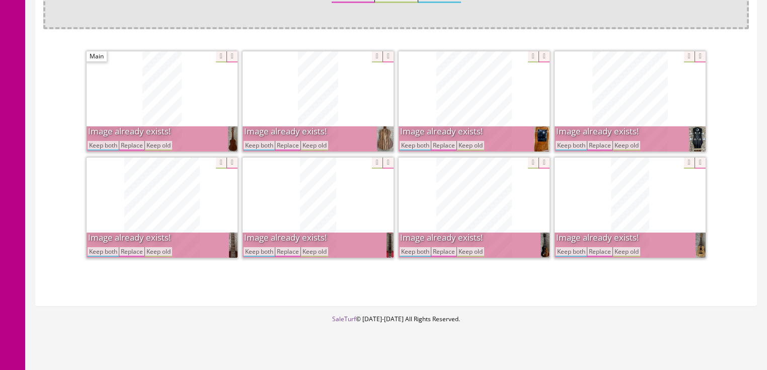
click at [572, 251] on button "Keep both" at bounding box center [571, 252] width 31 height 10
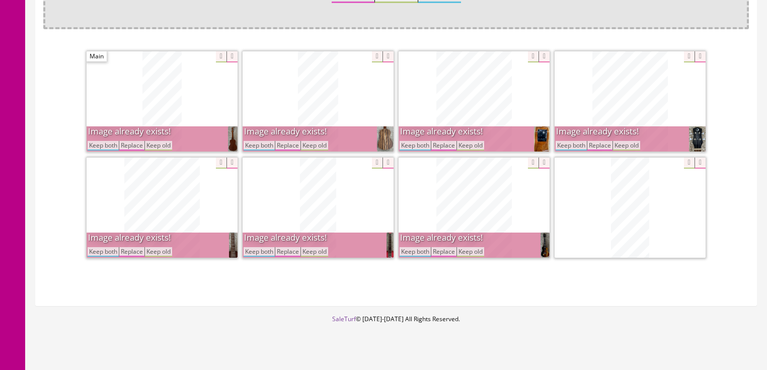
click at [573, 148] on button "Keep both" at bounding box center [571, 146] width 31 height 10
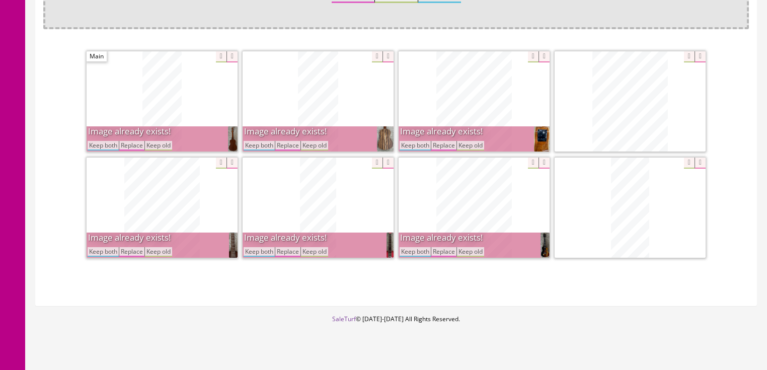
drag, startPoint x: 417, startPoint y: 142, endPoint x: 417, endPoint y: 150, distance: 7.6
click at [416, 142] on button "Keep both" at bounding box center [415, 146] width 31 height 10
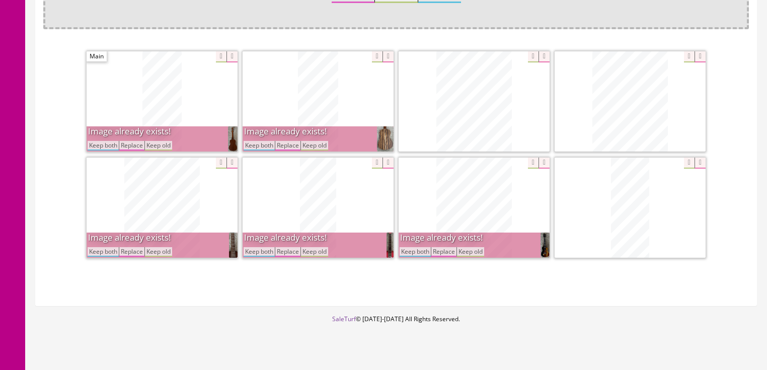
click at [413, 252] on button "Keep both" at bounding box center [415, 252] width 31 height 10
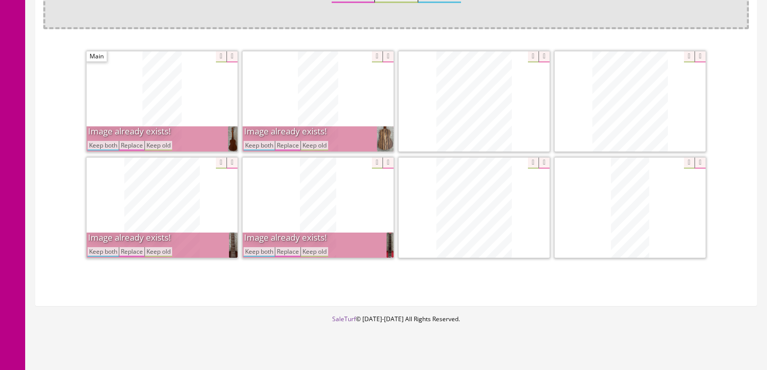
click at [262, 147] on button "Keep both" at bounding box center [259, 146] width 31 height 10
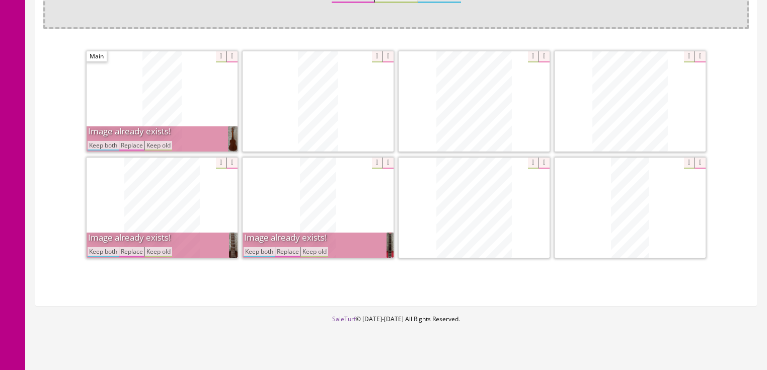
click at [266, 250] on button "Keep both" at bounding box center [259, 252] width 31 height 10
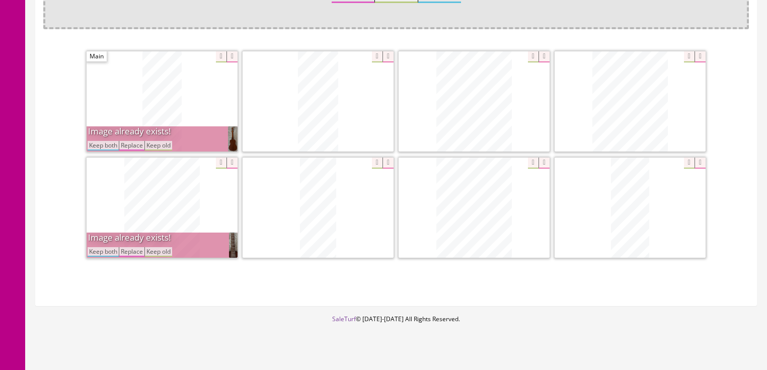
click at [98, 146] on button "Keep both" at bounding box center [103, 146] width 31 height 10
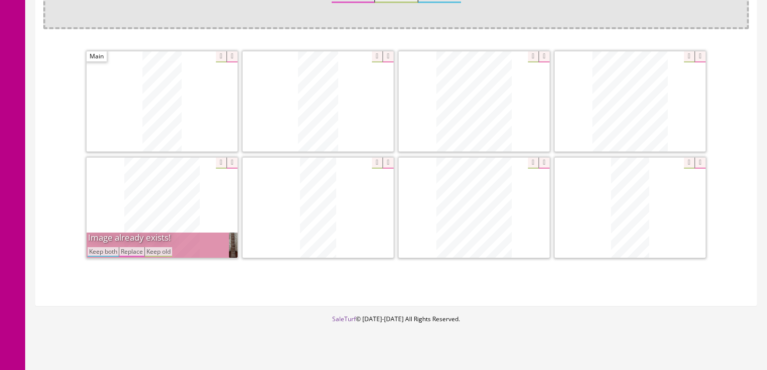
click at [106, 249] on button "Keep both" at bounding box center [103, 252] width 31 height 10
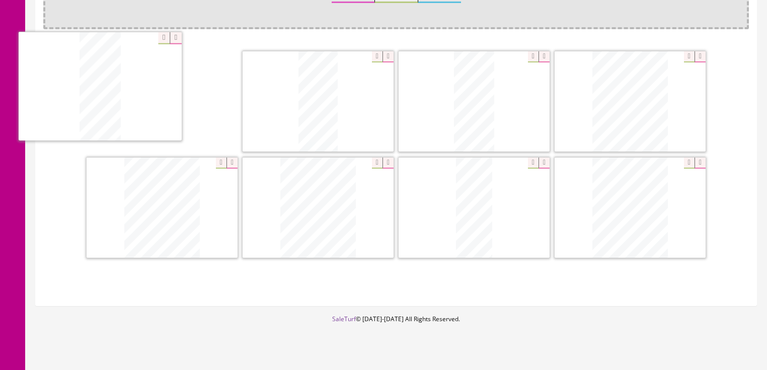
drag, startPoint x: 623, startPoint y: 196, endPoint x: 93, endPoint y: 76, distance: 543.4
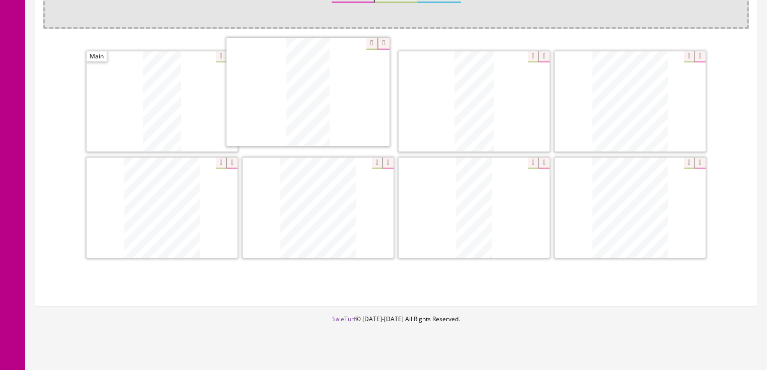
drag, startPoint x: 474, startPoint y: 121, endPoint x: 312, endPoint y: 114, distance: 162.8
drag, startPoint x: 607, startPoint y: 202, endPoint x: 459, endPoint y: 96, distance: 182.5
drag, startPoint x: 183, startPoint y: 200, endPoint x: 627, endPoint y: 91, distance: 457.7
drag, startPoint x: 457, startPoint y: 196, endPoint x: 104, endPoint y: 199, distance: 352.9
drag, startPoint x: 473, startPoint y: 187, endPoint x: 409, endPoint y: 183, distance: 64.5
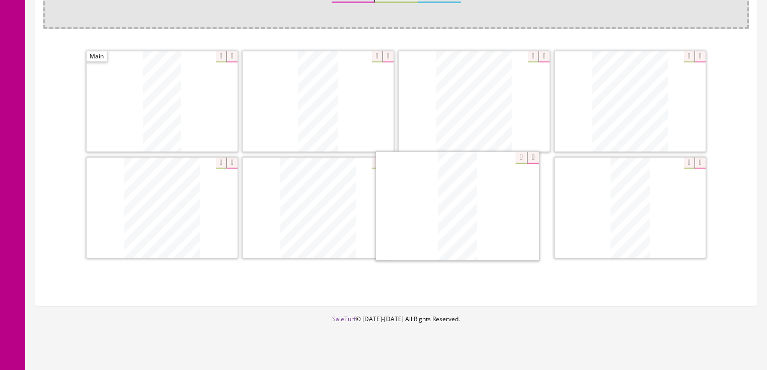
drag, startPoint x: 610, startPoint y: 184, endPoint x: 437, endPoint y: 185, distance: 173.2
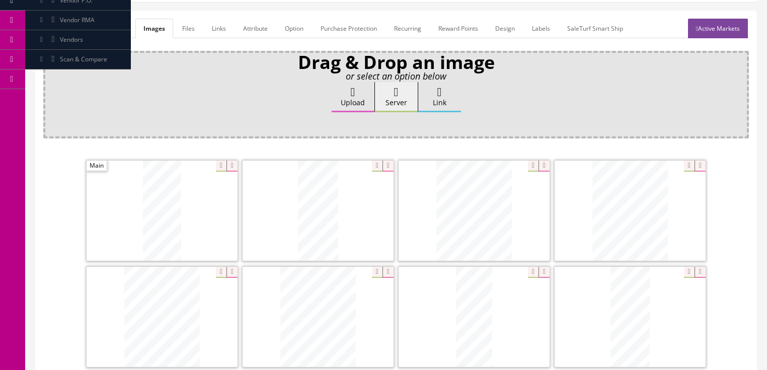
scroll to position [121, 0]
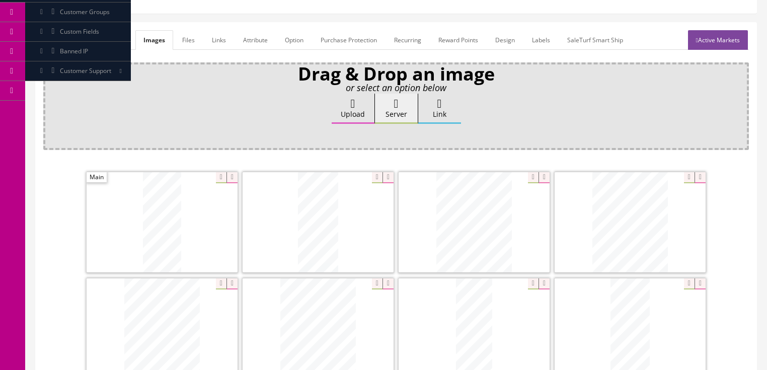
click at [739, 47] on link "Active Markets" at bounding box center [718, 40] width 60 height 20
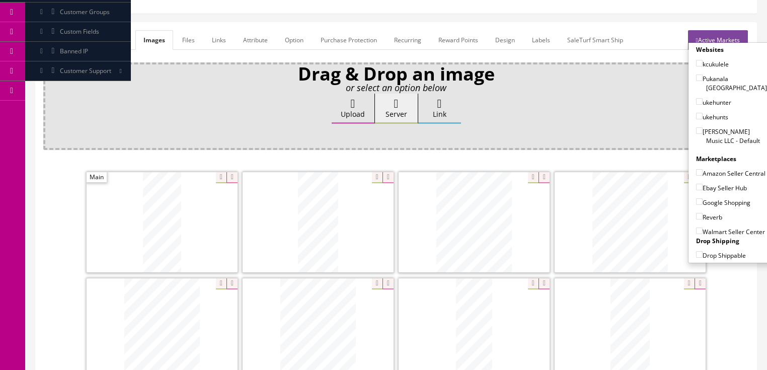
click at [696, 127] on input"] "[PERSON_NAME] Music LLC - Default" at bounding box center [699, 130] width 7 height 7
checkbox input"] "true"
click at [696, 169] on input"] "Amazon Seller Central" at bounding box center [699, 172] width 7 height 7
checkbox input"] "true"
click at [696, 184] on input"] "Ebay Seller Hub" at bounding box center [699, 187] width 7 height 7
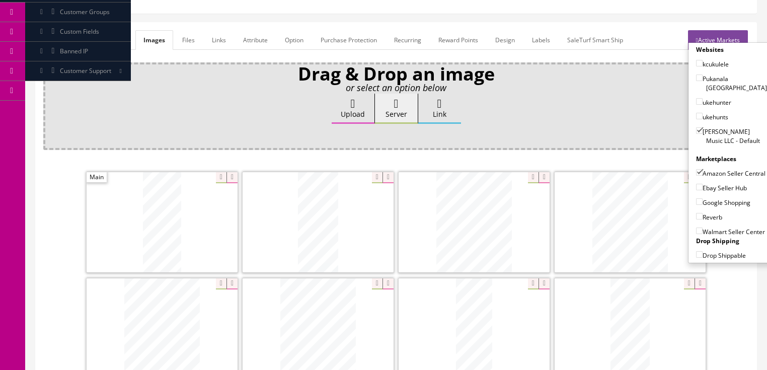
checkbox input"] "true"
click at [696, 201] on input"] "Google Shopping" at bounding box center [699, 201] width 7 height 7
checkbox input"] "true"
click at [697, 213] on input"] "Reverb" at bounding box center [699, 216] width 7 height 7
checkbox input"] "true"
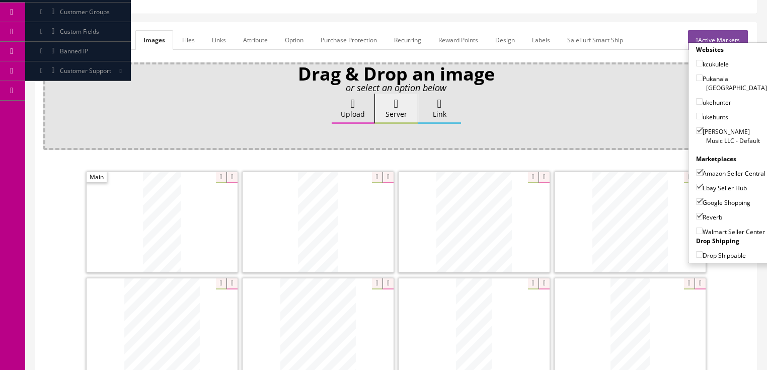
click at [721, 37] on link "Active Markets" at bounding box center [718, 40] width 60 height 20
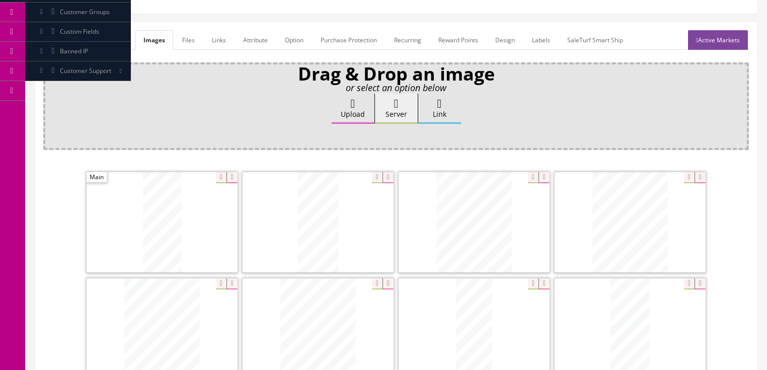
click at [66, 42] on link "General" at bounding box center [62, 40] width 39 height 20
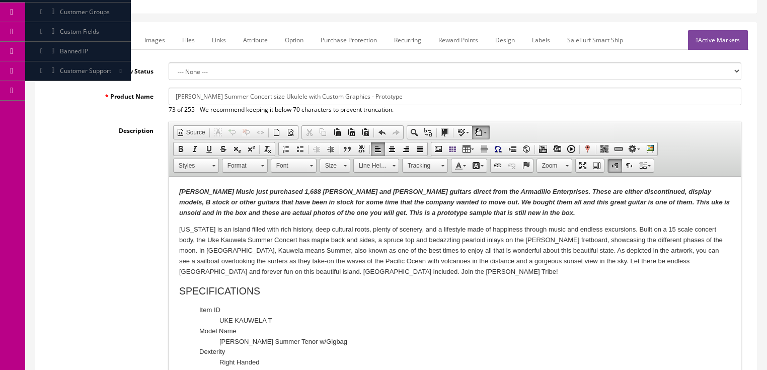
drag, startPoint x: 259, startPoint y: 432, endPoint x: 336, endPoint y: 215, distance: 230.4
click at [336, 215] on em "Butler Music just purchased 1,688 Dean and Luna guitars direct from the Armadil…" at bounding box center [454, 202] width 551 height 29
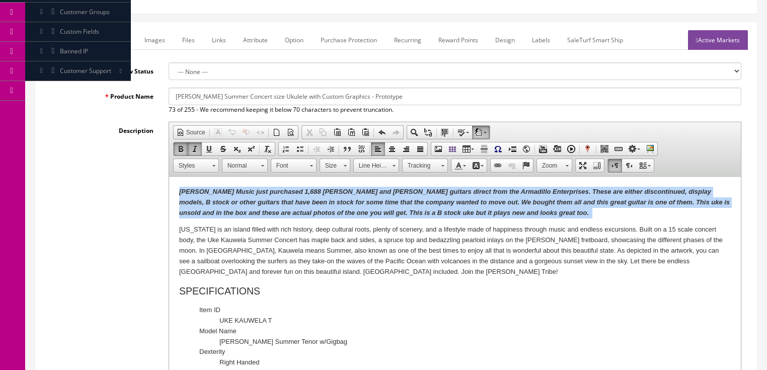
drag, startPoint x: 173, startPoint y: 187, endPoint x: 519, endPoint y: 210, distance: 347.1
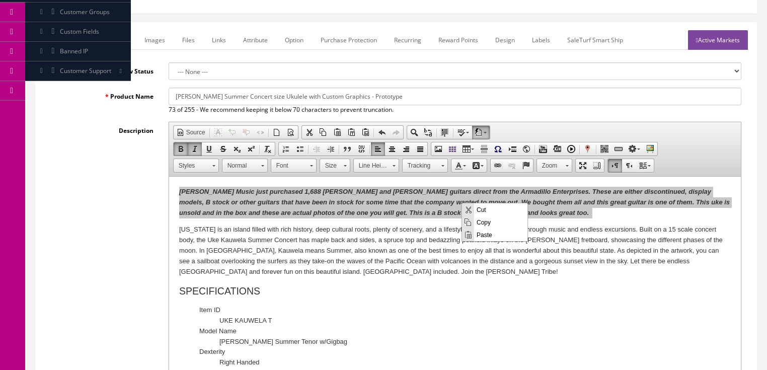
click at [481, 223] on span "Copy" at bounding box center [500, 221] width 53 height 13
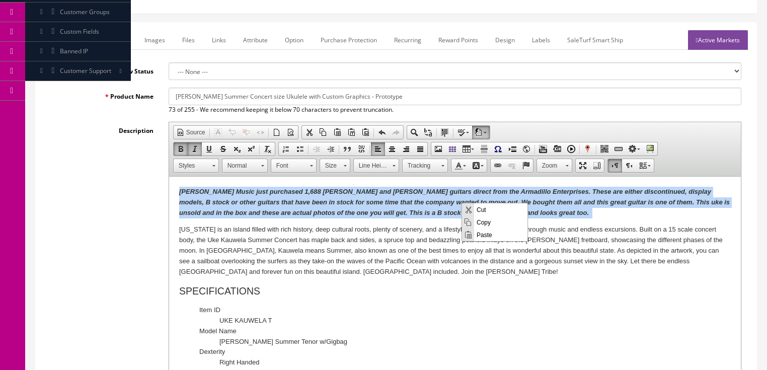
copy em "Butler Music just purchased 1,688 Dean and Luna guitars direct from the Armadil…"
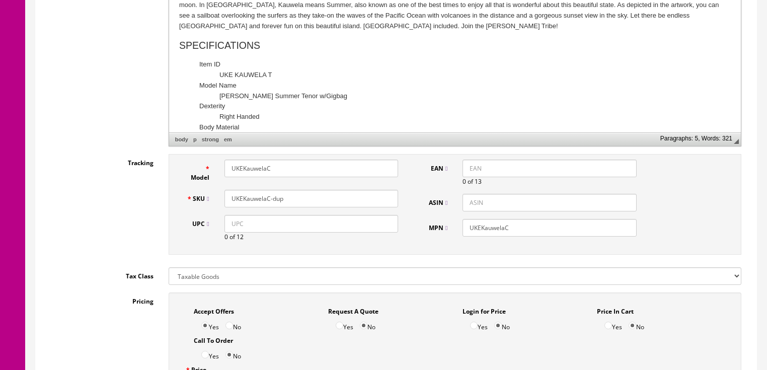
scroll to position [403, 0]
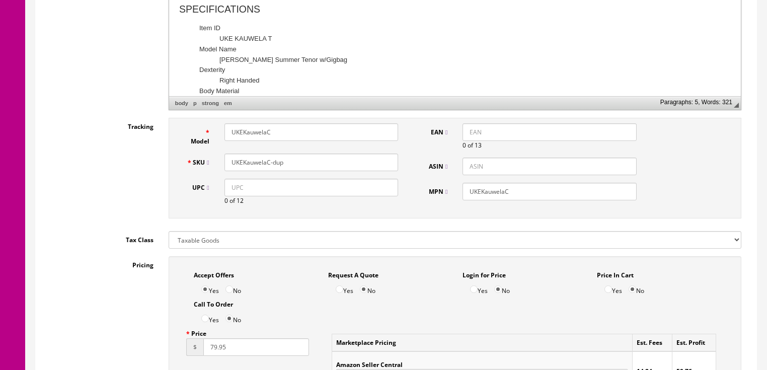
drag, startPoint x: 267, startPoint y: 133, endPoint x: 304, endPoint y: 134, distance: 37.3
click at [304, 134] on input "UKEKauwelaC" at bounding box center [312, 132] width 174 height 18
type input "UKEKauwelaT"
drag, startPoint x: 267, startPoint y: 161, endPoint x: 300, endPoint y: 164, distance: 33.4
click at [298, 164] on input "UKEKauwelaC-dup" at bounding box center [312, 163] width 174 height 18
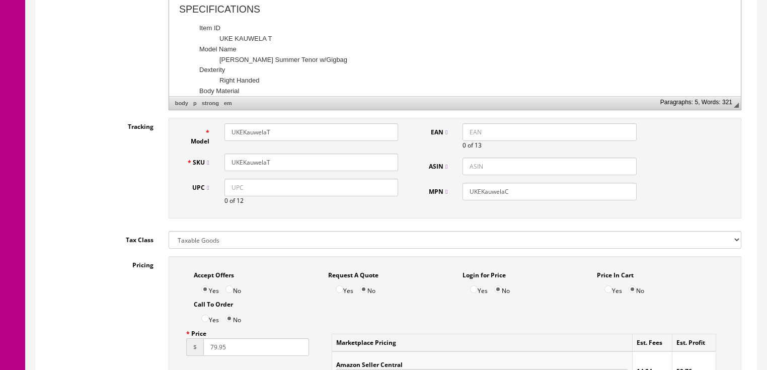
type input "UKEKauwelaT"
drag, startPoint x: 504, startPoint y: 192, endPoint x: 529, endPoint y: 195, distance: 25.3
click at [525, 193] on input "UKEKauwelaC" at bounding box center [550, 192] width 174 height 18
type input "UKEKauwelaT"
click at [282, 165] on input "UKEKauwelaT" at bounding box center [312, 163] width 174 height 18
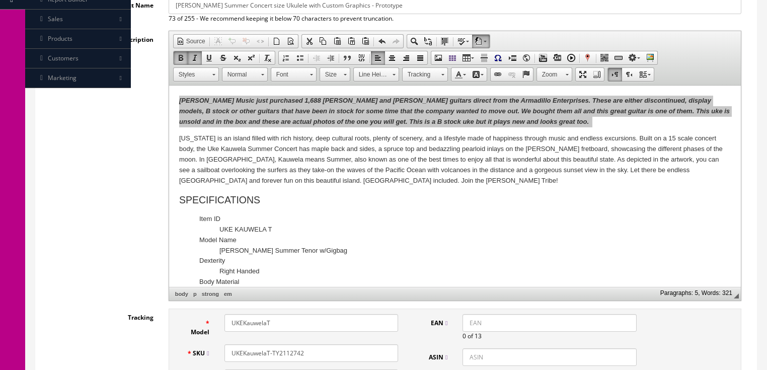
scroll to position [201, 0]
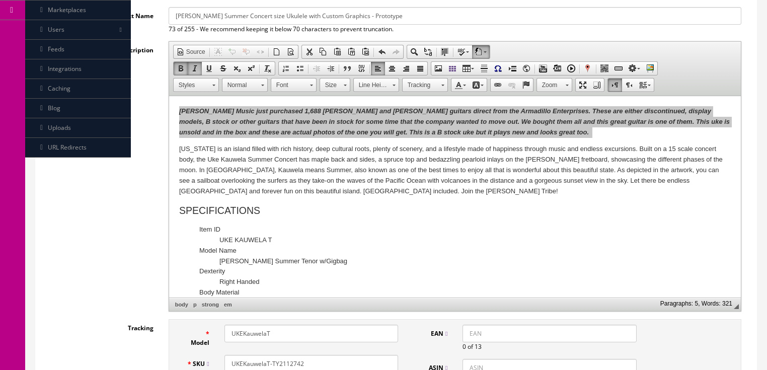
type input "UKEKauwelaT-TY2112742"
drag, startPoint x: 368, startPoint y: 151, endPoint x: 528, endPoint y: 188, distance: 164.4
click at [368, 151] on span "Copy" at bounding box center [379, 148] width 53 height 13
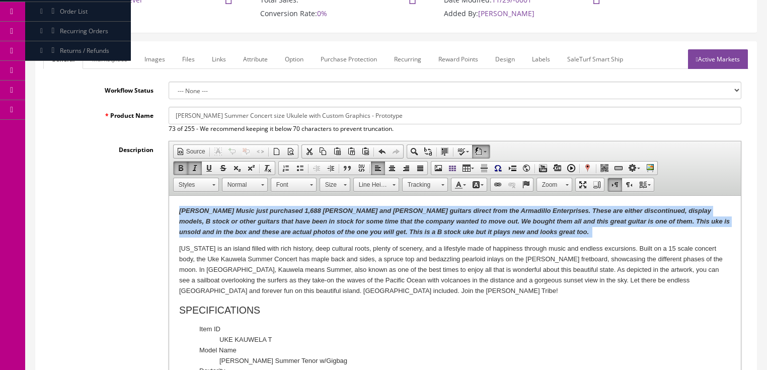
scroll to position [81, 0]
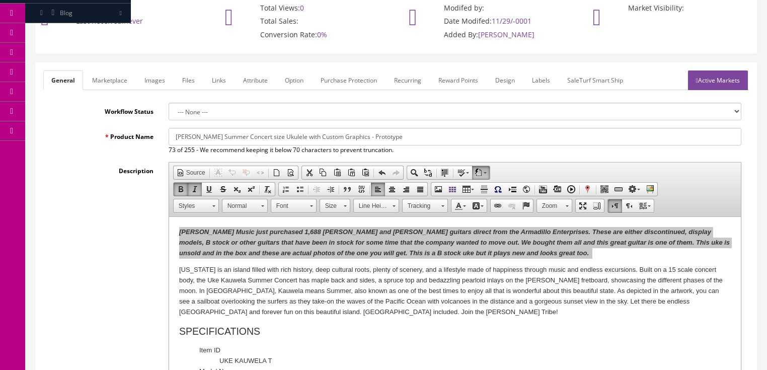
click at [126, 84] on link "Marketplace" at bounding box center [109, 80] width 51 height 20
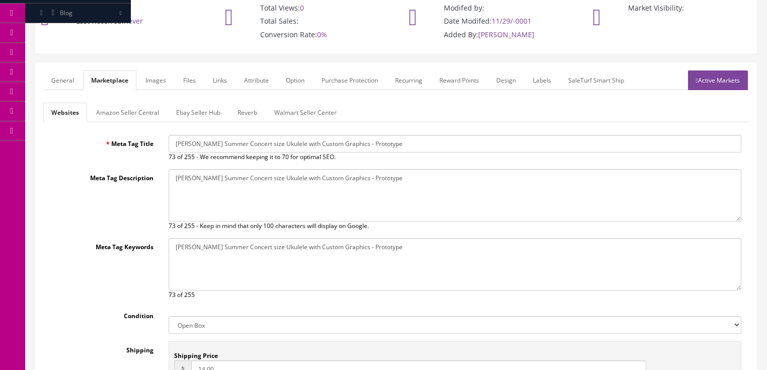
click at [122, 111] on link "Amazon Seller Central" at bounding box center [127, 113] width 79 height 20
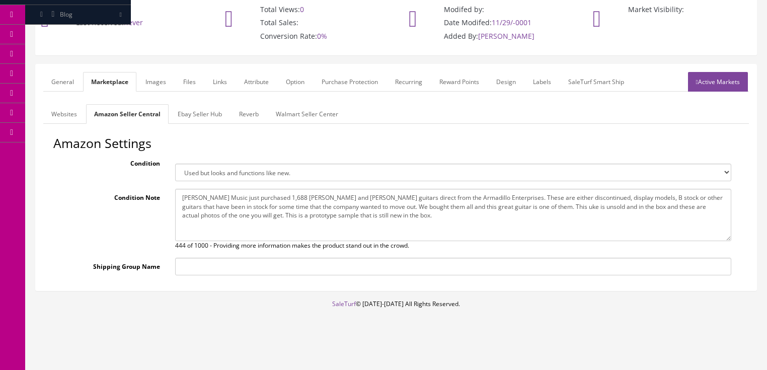
scroll to position [78, 0]
drag, startPoint x: 179, startPoint y: 198, endPoint x: 452, endPoint y: 222, distance: 273.4
click at [452, 222] on textarea "Butler Music just purchased 1,688 Dean and Luna guitars direct from the Armadil…" at bounding box center [453, 216] width 556 height 52
paste textarea "B stock uke but it plays new and looks great too."
type textarea "Butler Music just purchased 1,688 Dean and Luna guitars direct from the Armadil…"
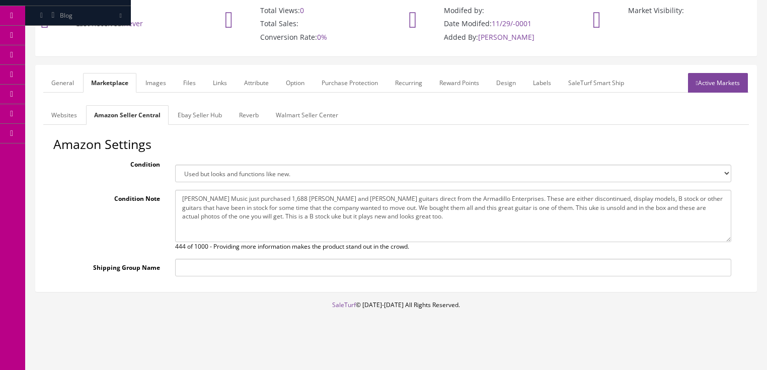
click at [207, 110] on link "Ebay Seller Hub" at bounding box center [200, 115] width 60 height 20
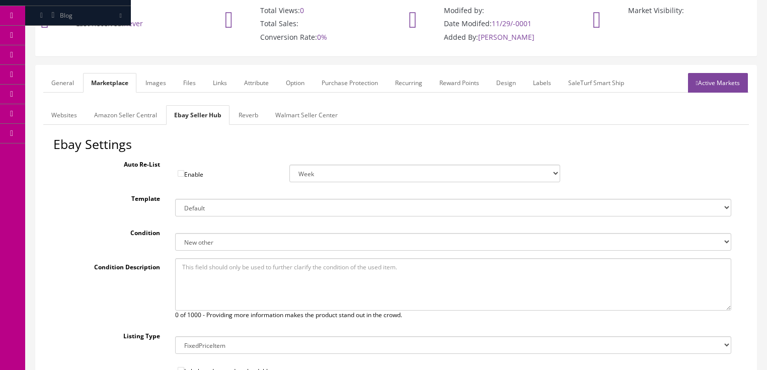
click at [245, 115] on link "Reverb" at bounding box center [249, 115] width 36 height 20
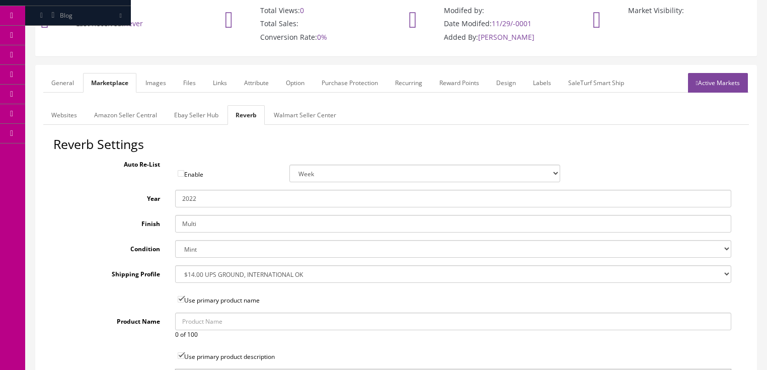
drag, startPoint x: 193, startPoint y: 199, endPoint x: 204, endPoint y: 199, distance: 10.6
click at [204, 199] on input "2022" at bounding box center [453, 199] width 556 height 18
type input "2025"
click at [205, 248] on select "Brand New Mint Excellent Very Good Good Fair Poor B-Stock Non Functioning" at bounding box center [453, 249] width 556 height 18
select select "df268ad1-c462-4ba6-b6db-e007e23922ea"
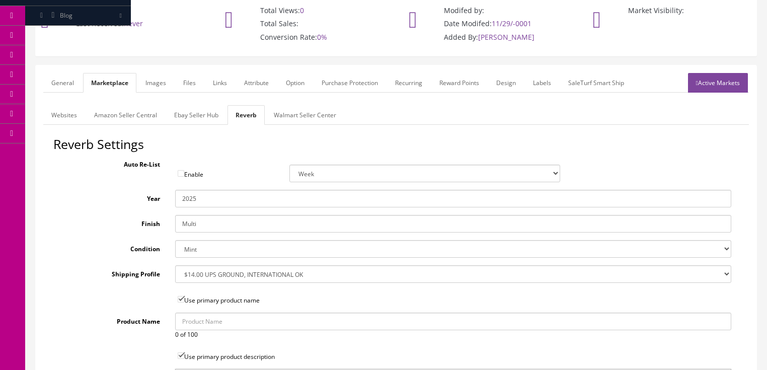
click at [175, 240] on select "Brand New Mint Excellent Very Good Good Fair Poor B-Stock Non Functioning" at bounding box center [453, 249] width 556 height 18
click at [153, 78] on link "Images" at bounding box center [155, 83] width 37 height 20
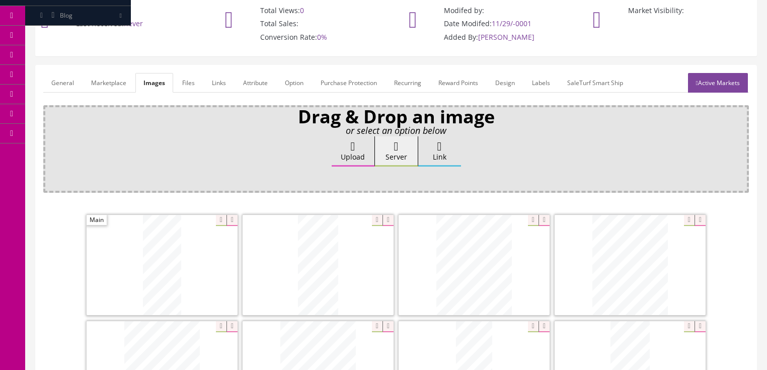
click at [246, 87] on link "Attribute" at bounding box center [255, 83] width 41 height 20
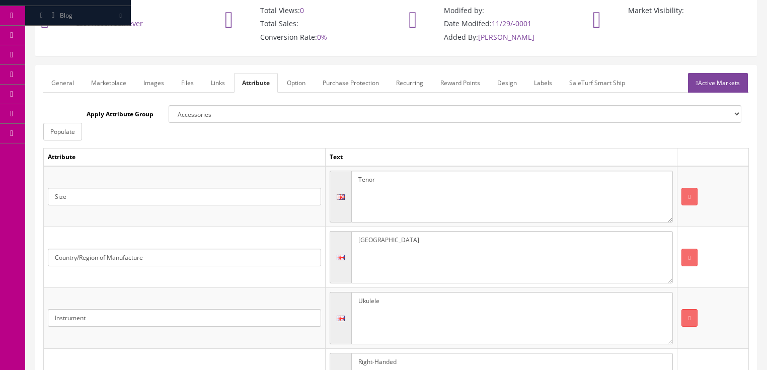
click at [710, 85] on link "Active Markets" at bounding box center [718, 83] width 60 height 20
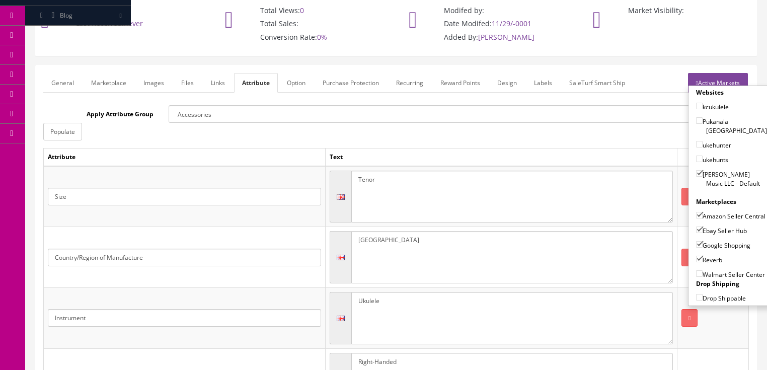
click at [712, 79] on link "Active Markets" at bounding box center [718, 83] width 60 height 20
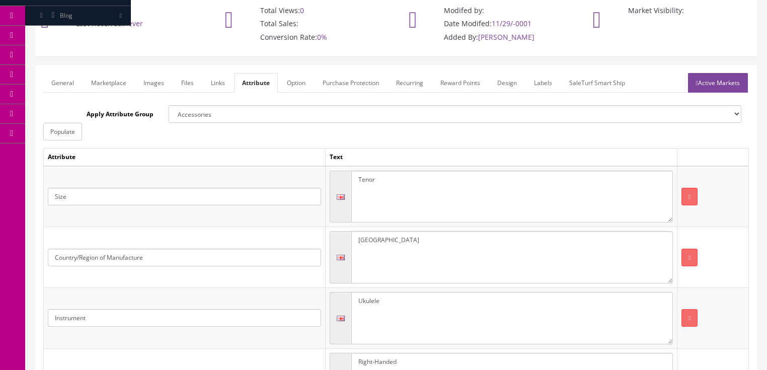
click at [49, 82] on link "General" at bounding box center [62, 83] width 39 height 20
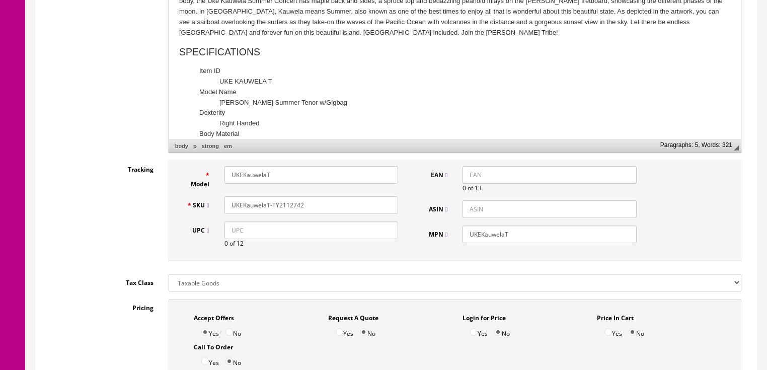
scroll to position [440, 0]
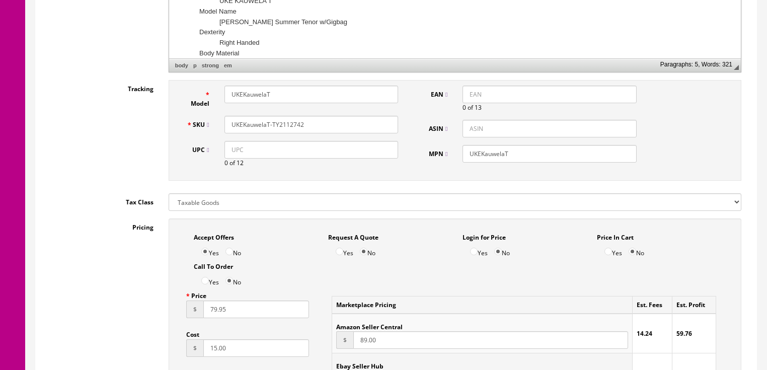
click at [225, 152] on input "UPC" at bounding box center [312, 150] width 174 height 18
paste input "810069634920"
type input "810069634920"
click at [230, 159] on input "810069634920" at bounding box center [312, 150] width 174 height 18
click at [497, 89] on input "EAN" at bounding box center [550, 95] width 174 height 18
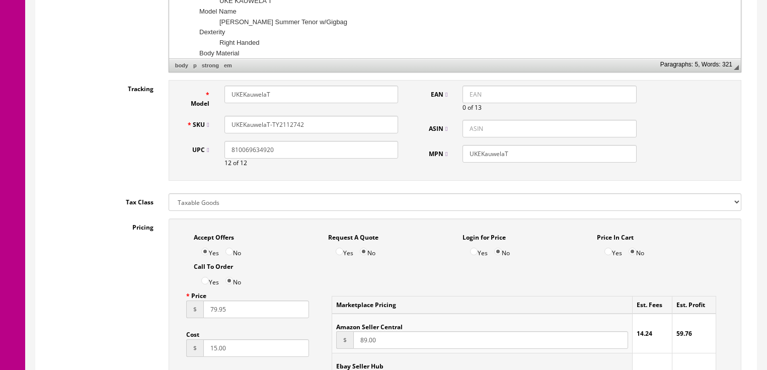
paste input "810069634920"
drag, startPoint x: 468, startPoint y: 102, endPoint x: 463, endPoint y: 93, distance: 9.9
click at [467, 101] on div "810069634920 0 of 13" at bounding box center [549, 99] width 189 height 27
click at [468, 96] on input "810069634920" at bounding box center [550, 95] width 174 height 18
type input "0810069634920"
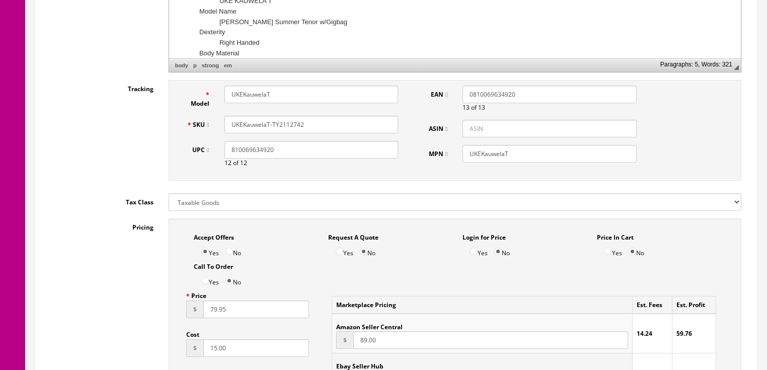
click at [286, 130] on input "UKEKauwelaT-TY2112742" at bounding box center [312, 125] width 174 height 18
drag, startPoint x: 307, startPoint y: 124, endPoint x: 223, endPoint y: 124, distance: 83.6
click at [213, 124] on div "SKU UKEKauwelaT-TY2112742" at bounding box center [292, 125] width 227 height 18
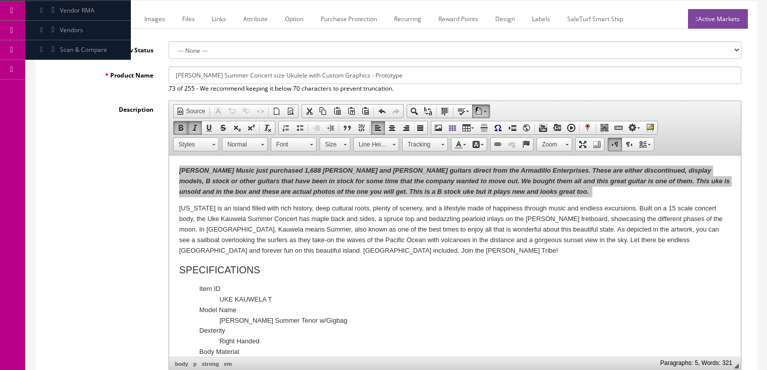
scroll to position [118, 0]
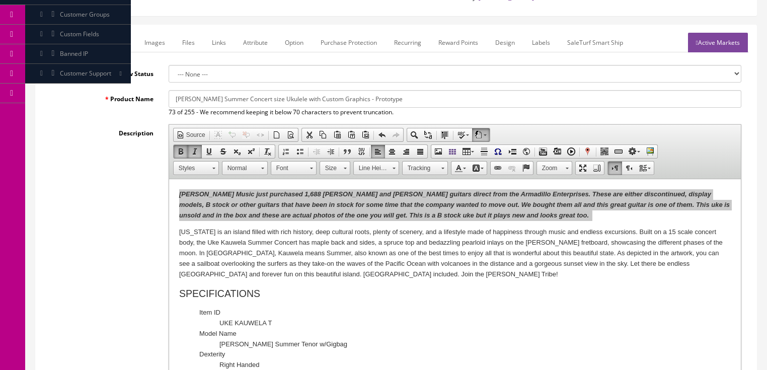
click at [725, 34] on link "Active Markets" at bounding box center [718, 43] width 60 height 20
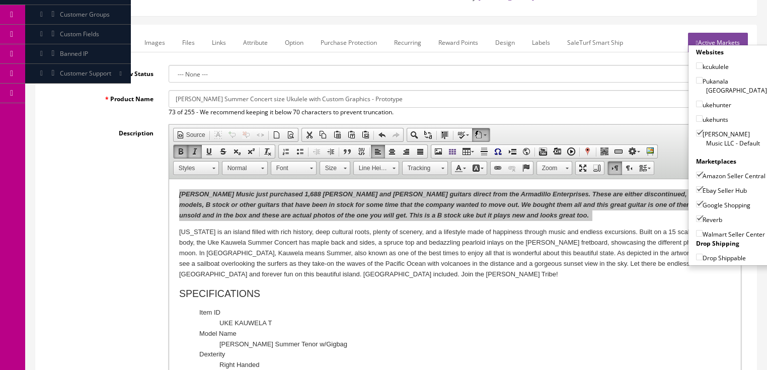
click at [697, 115] on input"] "ukehunts" at bounding box center [699, 118] width 7 height 7
checkbox input"] "true"
click at [697, 101] on input"] "ukehunter" at bounding box center [699, 104] width 7 height 7
checkbox input"] "true"
click at [697, 68] on input"] "kcukulele" at bounding box center [699, 65] width 7 height 7
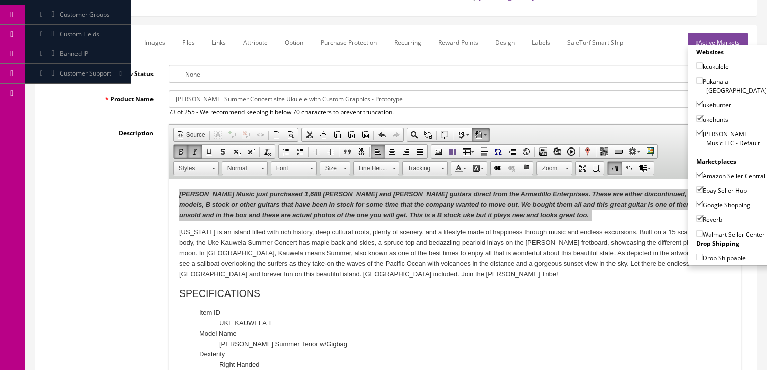
checkbox input"] "true"
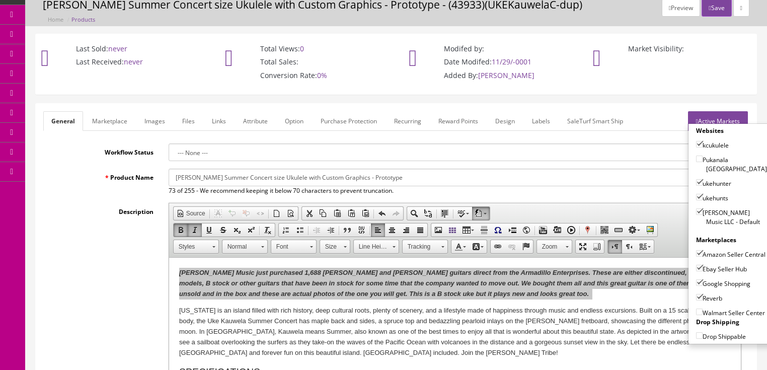
scroll to position [0, 0]
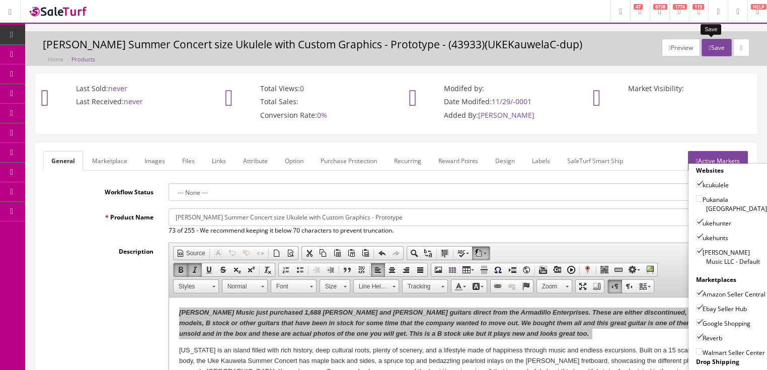
click at [707, 50] on button "Save" at bounding box center [717, 48] width 30 height 18
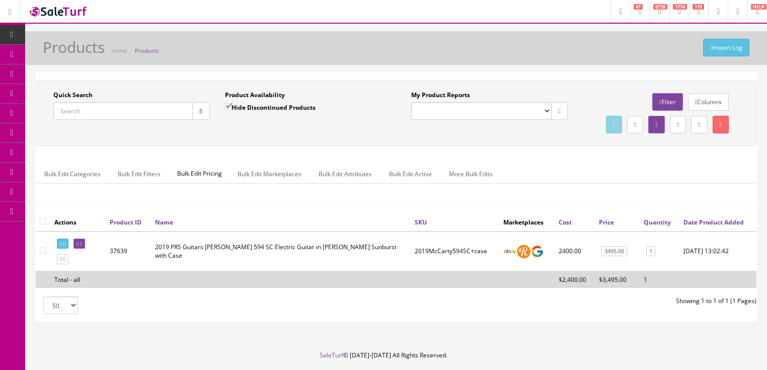
click at [101, 107] on input "Quick Search" at bounding box center [122, 111] width 139 height 18
paste input "UKEKauwelaT-TY2112742"
type input "UKEKauwelaT-TY2112742"
click at [199, 111] on icon "button" at bounding box center [201, 111] width 4 height 6
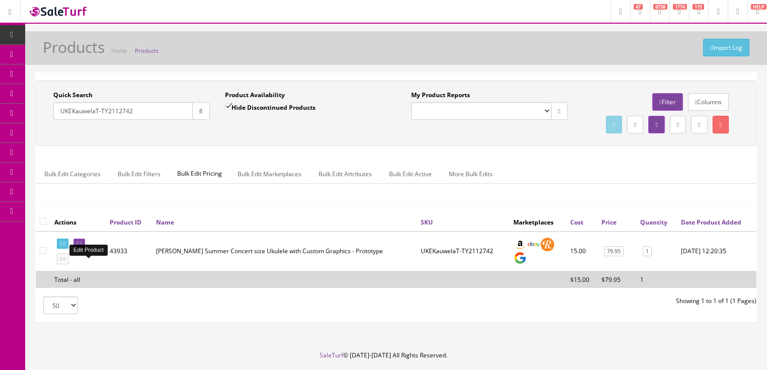
click at [82, 247] on icon at bounding box center [81, 244] width 2 height 6
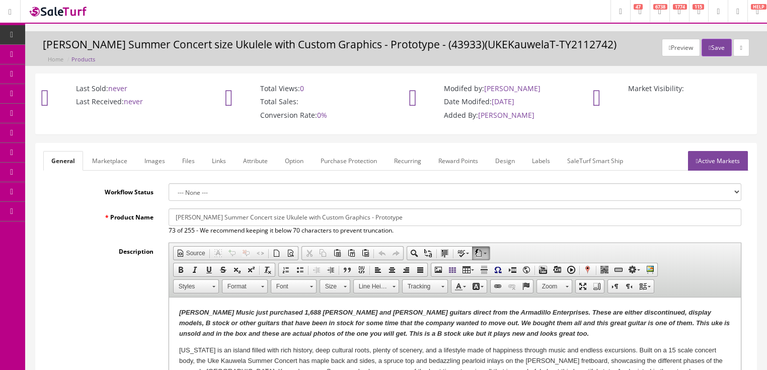
click at [243, 216] on input "[PERSON_NAME] Summer Concert size Ukulele with Custom Graphics - Prototype" at bounding box center [455, 217] width 573 height 18
drag, startPoint x: 174, startPoint y: 221, endPoint x: 403, endPoint y: 222, distance: 229.0
click at [403, 222] on input "Luna Kauwela Summer Tenor size Ukulele with Custom Graphics - B-stock" at bounding box center [455, 217] width 573 height 18
type input "Luna Kauwela Summer Tenor size Ukulele with Custom Graphics - B-stock"
click at [104, 166] on link "Marketplace" at bounding box center [109, 161] width 51 height 20
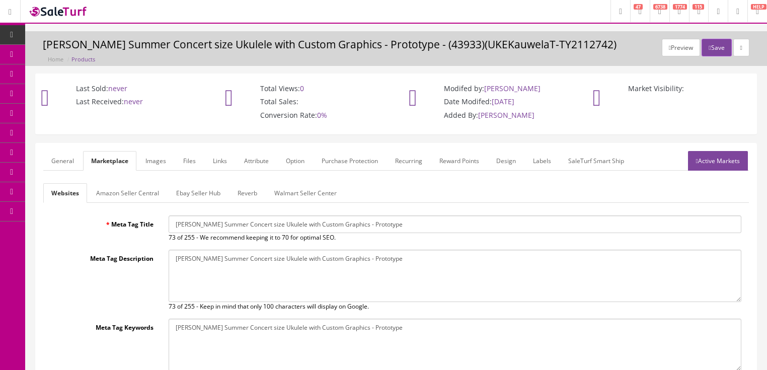
drag, startPoint x: 170, startPoint y: 225, endPoint x: 370, endPoint y: 226, distance: 200.8
click at [461, 225] on input "[PERSON_NAME] Summer Concert size Ukulele with Custom Graphics - Prototype" at bounding box center [455, 224] width 573 height 18
paste input "Tenor size Ukulele with Custom Graphics - B-stock"
type input "Luna Kauwela Summer Tenor size Ukulele with Custom Graphics - B-stock"
drag, startPoint x: 172, startPoint y: 263, endPoint x: 414, endPoint y: 263, distance: 242.1
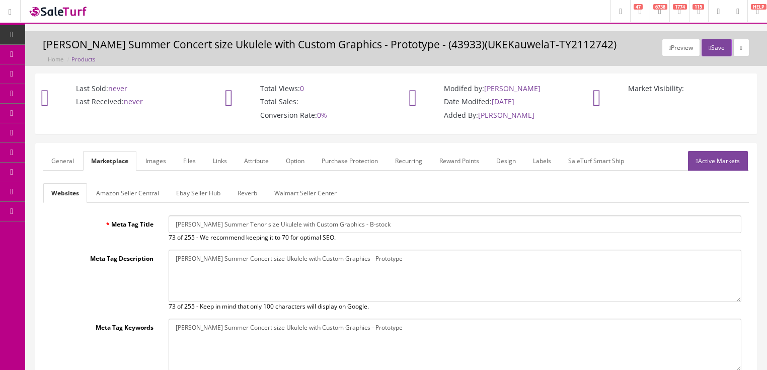
click at [414, 263] on textarea "[PERSON_NAME] Summer Concert size Ukulele with Custom Graphics - Prototype" at bounding box center [455, 276] width 573 height 52
paste textarea "Tenor size Ukulele with Custom Graphics - B-stock"
type textarea "Luna Kauwela Summer Tenor size Ukulele with Custom Graphics - B-stock"
drag, startPoint x: 172, startPoint y: 328, endPoint x: 407, endPoint y: 329, distance: 235.1
click at [407, 329] on textarea "[PERSON_NAME] Summer Concert size Ukulele with Custom Graphics - Prototype" at bounding box center [455, 345] width 573 height 52
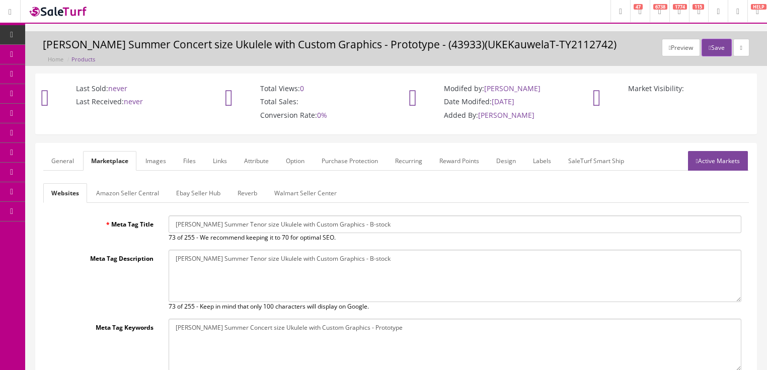
paste textarea "Tenor size Ukulele with Custom Graphics - B-stock"
type textarea "Luna Kauwela Summer Tenor size Ukulele with Custom Graphics - B-stock"
click at [723, 159] on link "Active Markets" at bounding box center [718, 161] width 60 height 20
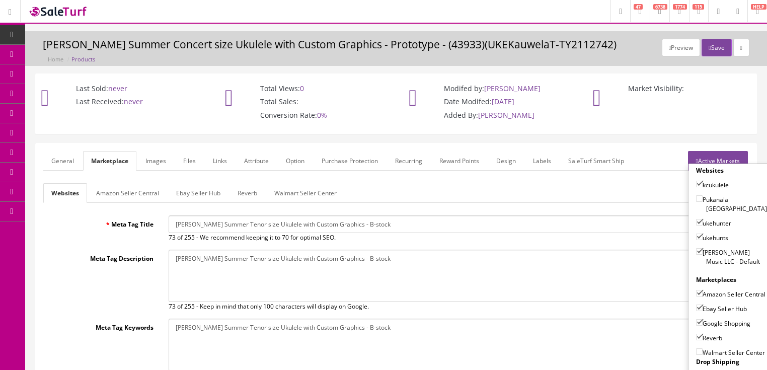
click at [717, 152] on link "Active Markets" at bounding box center [718, 161] width 60 height 20
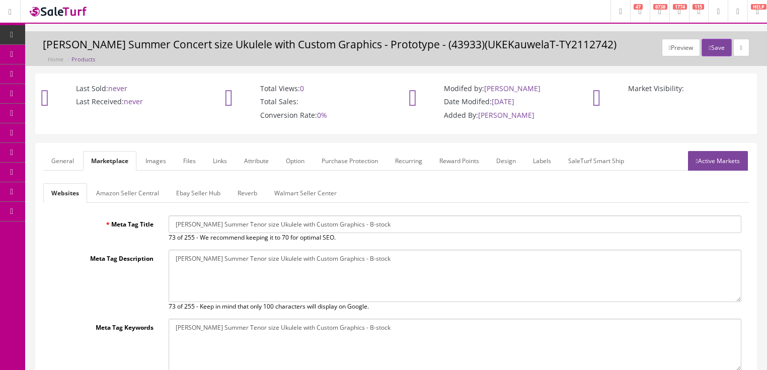
click at [68, 165] on link "General" at bounding box center [62, 161] width 39 height 20
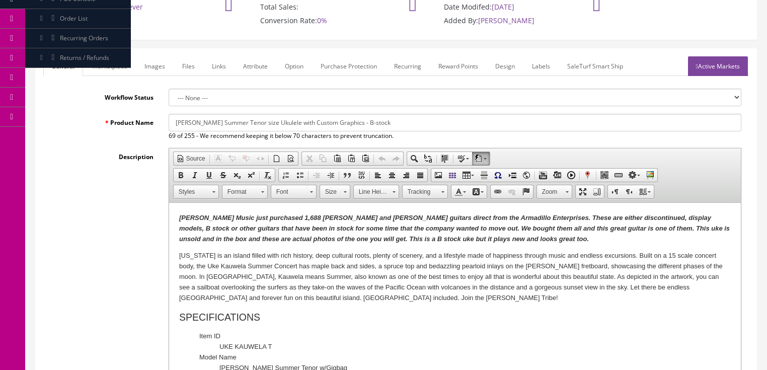
scroll to position [81, 0]
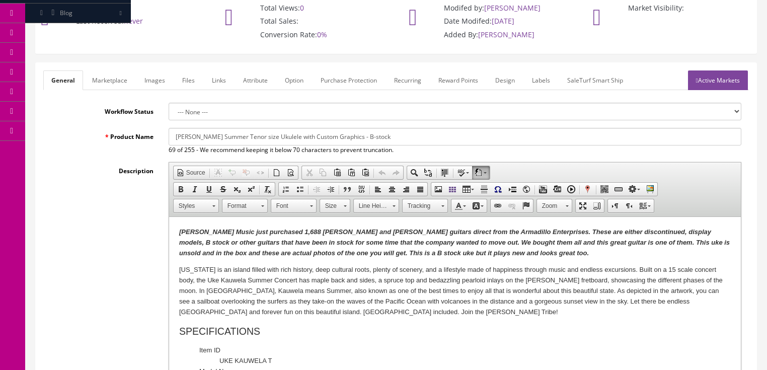
click at [128, 82] on link "Marketplace" at bounding box center [109, 80] width 51 height 20
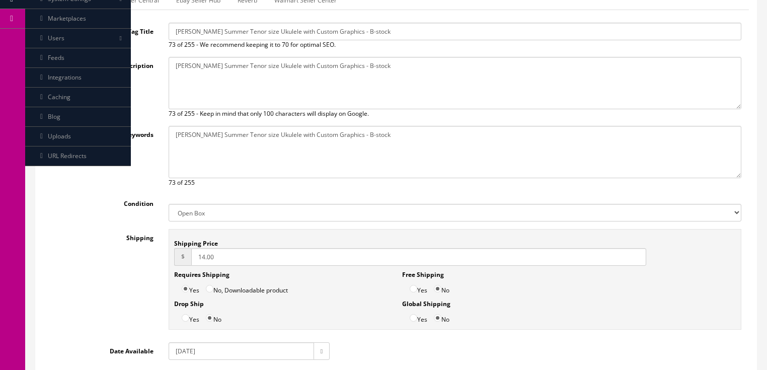
scroll to position [201, 0]
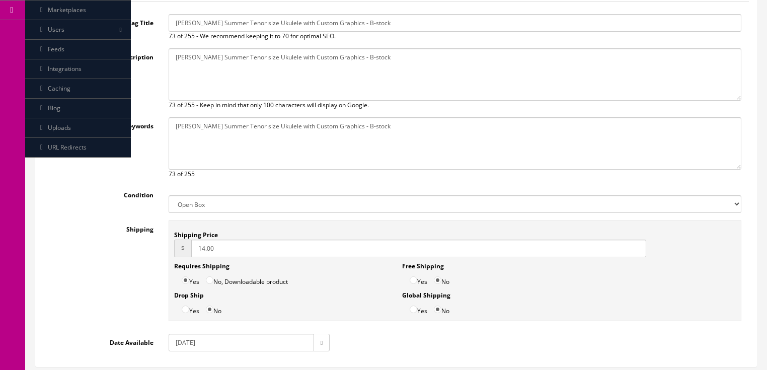
click at [213, 204] on select "New Used B Stock Open Box Re-Packed" at bounding box center [455, 204] width 573 height 18
select select "B Stock"
click at [169, 195] on select "New Used B Stock Open Box Re-Packed" at bounding box center [455, 204] width 573 height 18
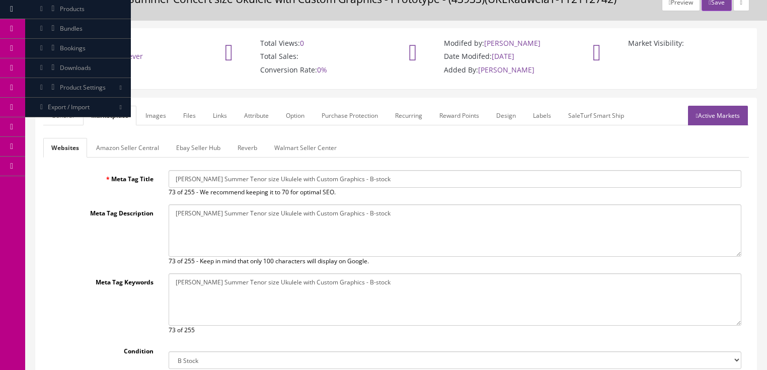
scroll to position [40, 0]
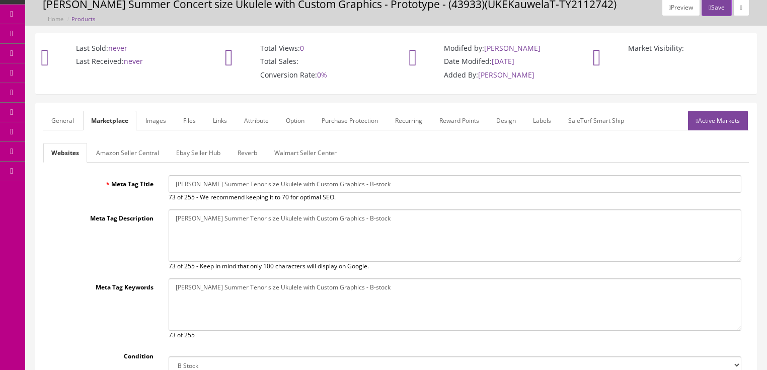
click at [147, 158] on link "Amazon Seller Central" at bounding box center [127, 153] width 79 height 20
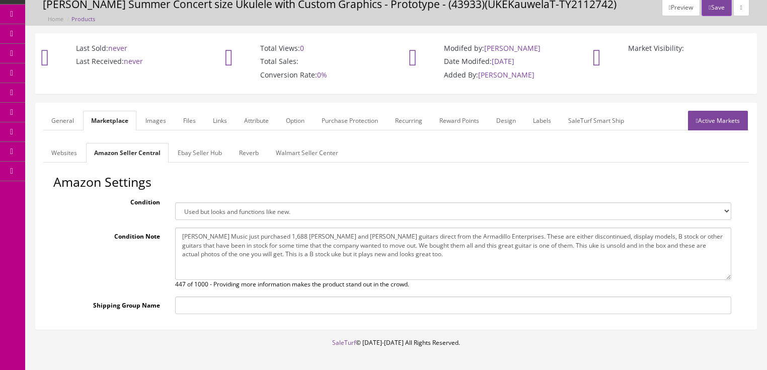
click at [192, 153] on link "Ebay Seller Hub" at bounding box center [200, 153] width 60 height 20
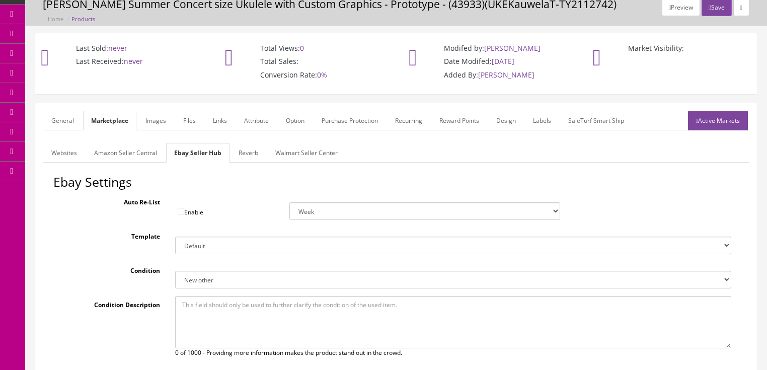
click at [253, 153] on link "Reverb" at bounding box center [249, 153] width 36 height 20
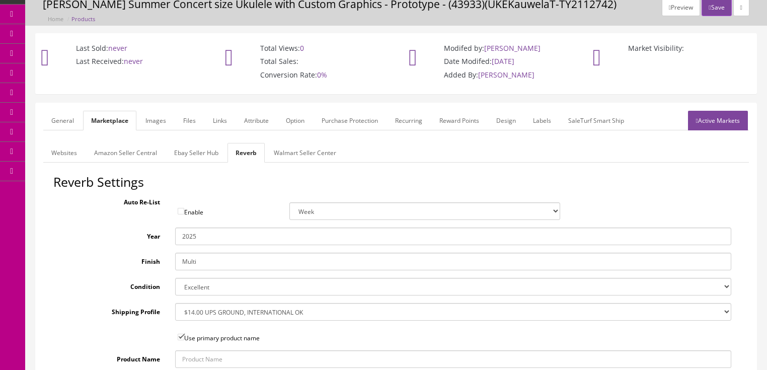
drag, startPoint x: 160, startPoint y: 124, endPoint x: 176, endPoint y: 127, distance: 16.9
click at [159, 124] on link "Images" at bounding box center [155, 121] width 37 height 20
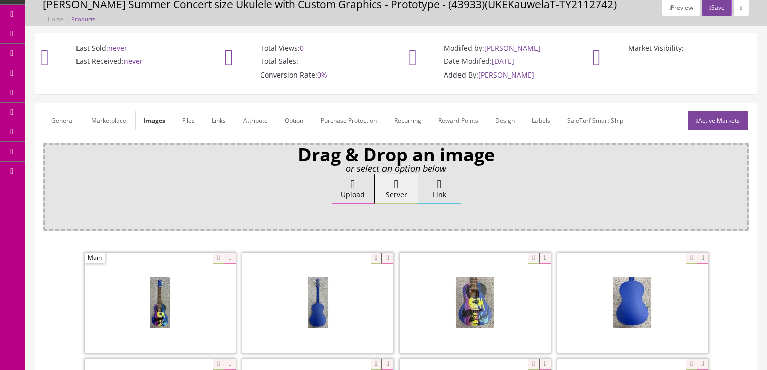
click at [246, 126] on link "Attribute" at bounding box center [255, 121] width 41 height 20
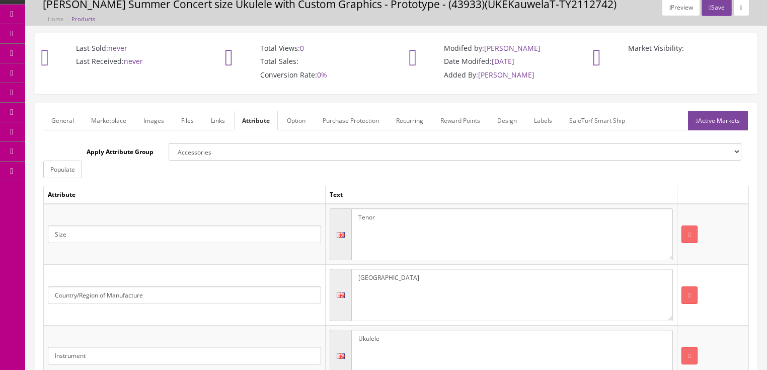
click at [728, 125] on link "Active Markets" at bounding box center [718, 121] width 60 height 20
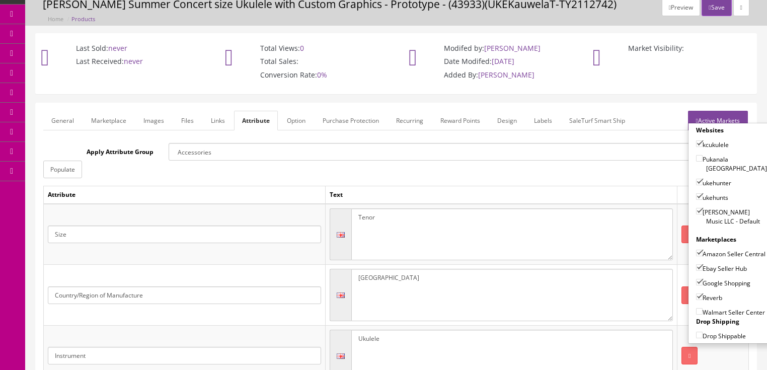
click at [720, 114] on link "Active Markets" at bounding box center [718, 121] width 60 height 20
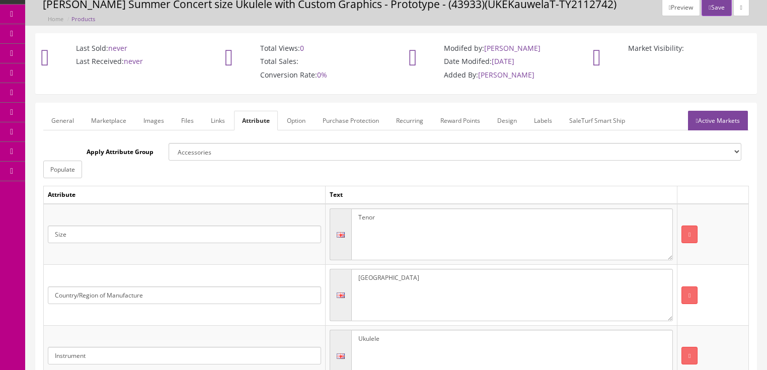
click at [66, 121] on link "General" at bounding box center [62, 121] width 39 height 20
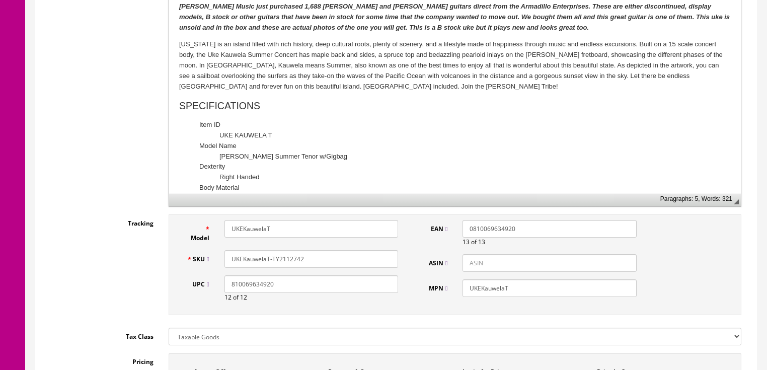
scroll to position [322, 0]
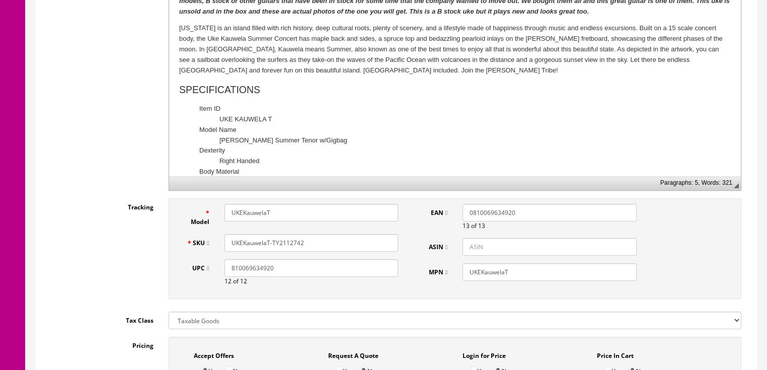
drag, startPoint x: 317, startPoint y: 246, endPoint x: 205, endPoint y: 246, distance: 111.8
click at [183, 246] on div "SKU UKEKauwelaT-TY2112742" at bounding box center [292, 243] width 227 height 18
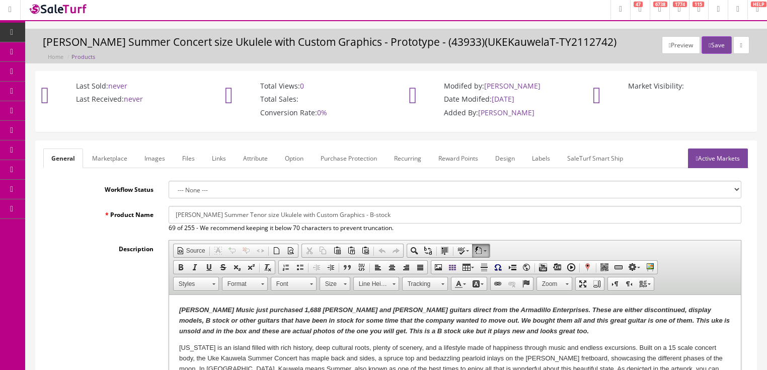
scroll to position [0, 0]
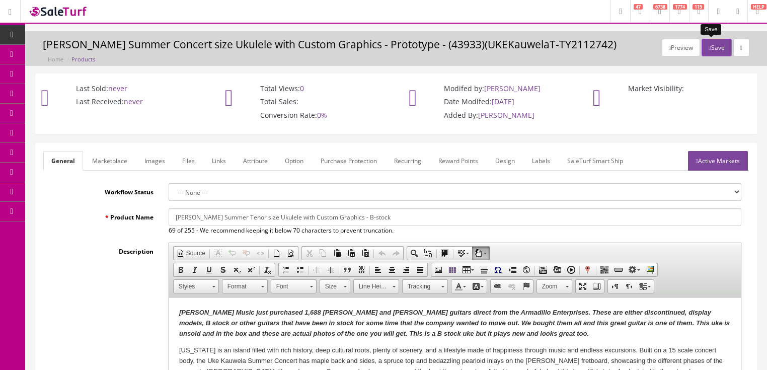
click at [709, 48] on icon "button" at bounding box center [710, 48] width 2 height 6
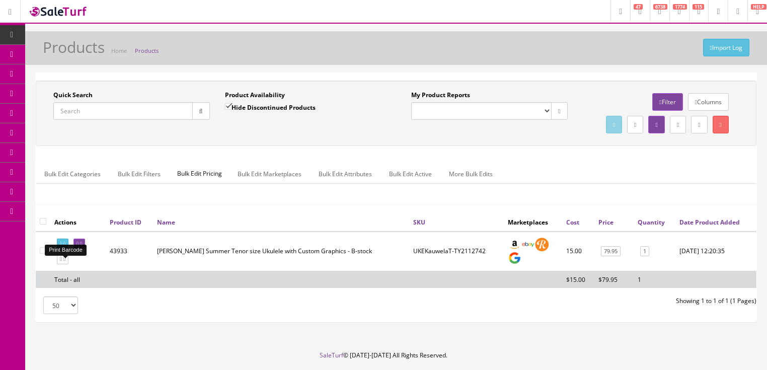
click at [65, 247] on icon at bounding box center [64, 244] width 2 height 6
click at [65, 262] on icon at bounding box center [64, 259] width 2 height 6
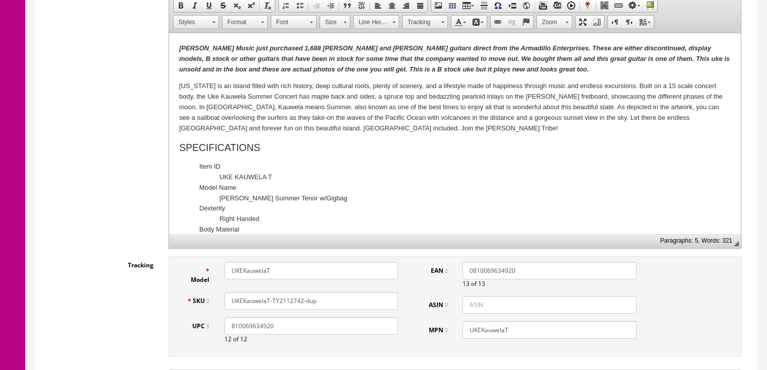
scroll to position [282, 0]
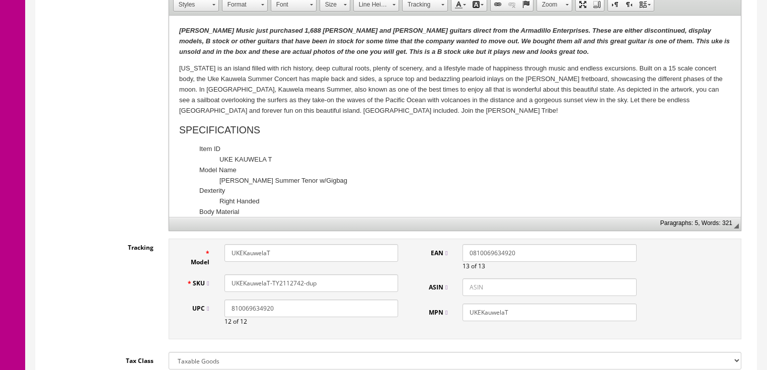
drag, startPoint x: 293, startPoint y: 283, endPoint x: 327, endPoint y: 282, distance: 33.2
click at [327, 282] on input "UKEKauwelaT-TY2112742-dup" at bounding box center [312, 283] width 174 height 18
type input "UKEKauwelaT-TY21121599"
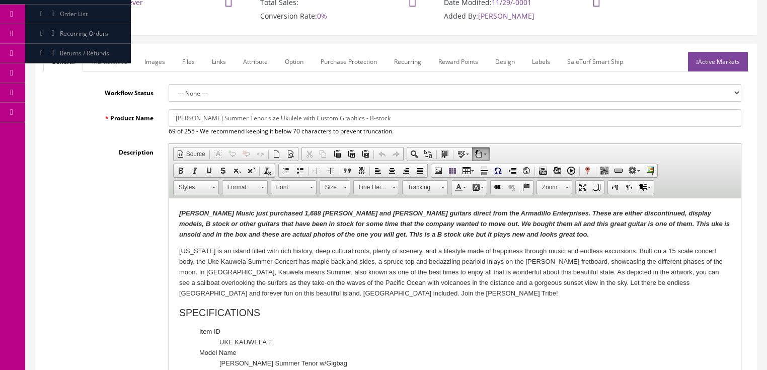
scroll to position [81, 0]
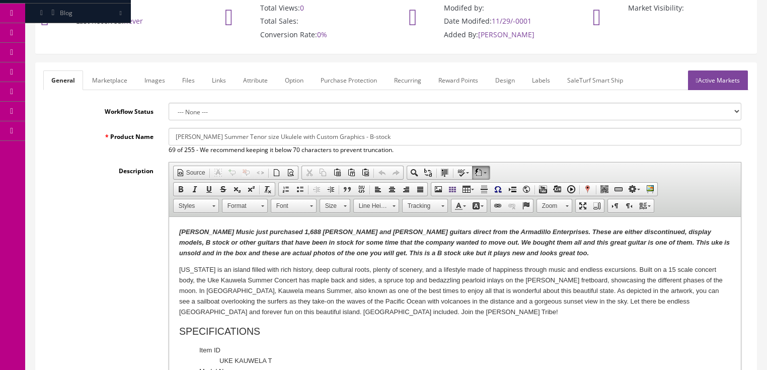
click at [700, 86] on link "Active Markets" at bounding box center [718, 80] width 60 height 20
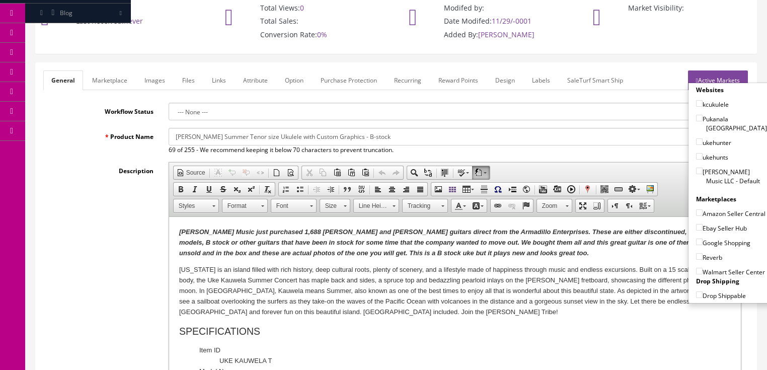
click at [696, 168] on input"] "[PERSON_NAME] Music LLC - Default" at bounding box center [699, 171] width 7 height 7
checkbox input"] "true"
click at [698, 152] on label "ukehunts" at bounding box center [712, 157] width 32 height 10
click at [698, 153] on input"] "ukehunts" at bounding box center [699, 156] width 7 height 7
checkbox input"] "true"
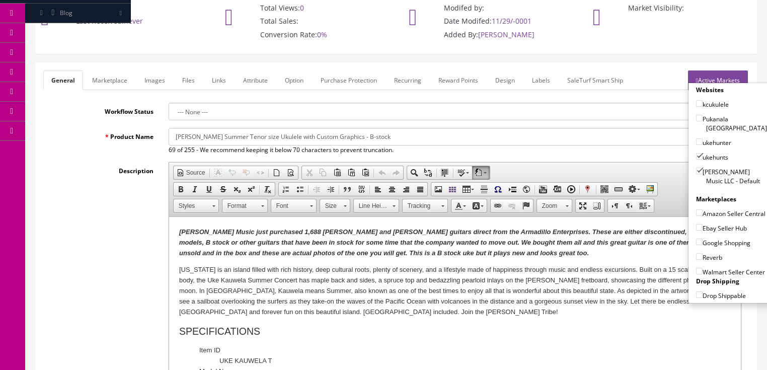
click at [697, 138] on input"] "ukehunter" at bounding box center [699, 141] width 7 height 7
checkbox input"] "true"
click at [696, 101] on input"] "kcukulele" at bounding box center [699, 103] width 7 height 7
checkbox input"] "true"
click at [698, 209] on input"] "Amazon Seller Central" at bounding box center [699, 212] width 7 height 7
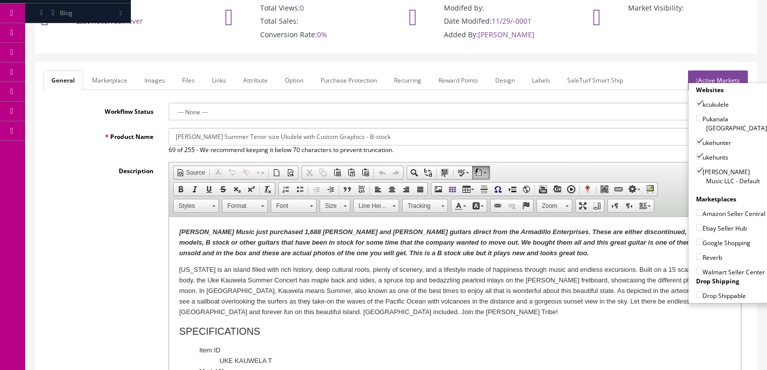
checkbox input"] "true"
click at [696, 226] on input"] "Ebay Seller Hub" at bounding box center [699, 227] width 7 height 7
checkbox input"] "true"
drag, startPoint x: 696, startPoint y: 240, endPoint x: 696, endPoint y: 246, distance: 6.0
click at [696, 240] on input"] "Google Shopping" at bounding box center [699, 242] width 7 height 7
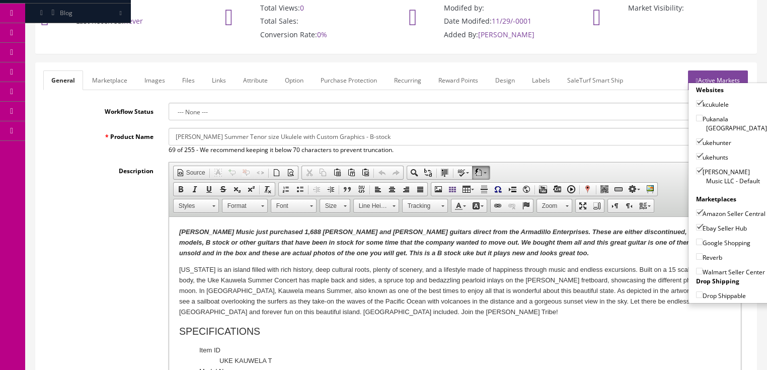
checkbox input"] "true"
drag, startPoint x: 695, startPoint y: 254, endPoint x: 713, endPoint y: 230, distance: 30.2
click at [696, 254] on input"] "Reverb" at bounding box center [699, 256] width 7 height 7
checkbox input"] "true"
click at [735, 73] on link "Active Markets" at bounding box center [718, 80] width 60 height 20
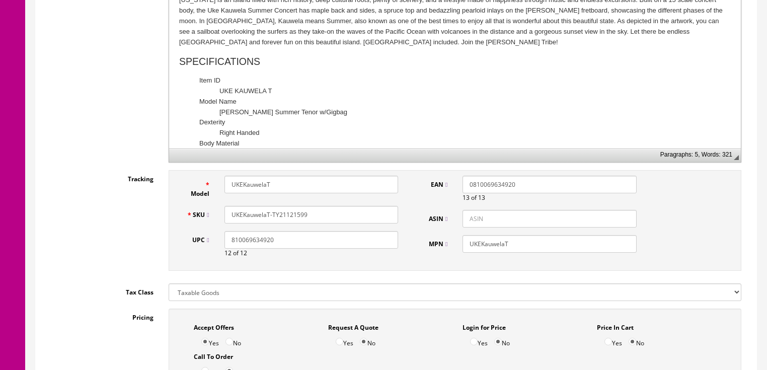
scroll to position [322, 0]
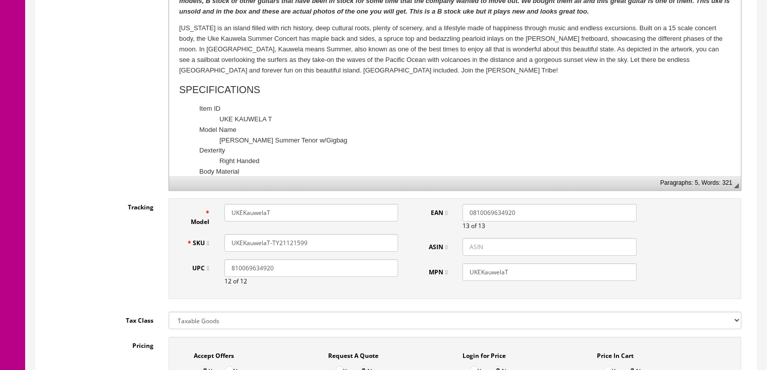
click at [313, 240] on input "UKEKauwelaT-TY21121599" at bounding box center [312, 243] width 174 height 18
drag, startPoint x: 316, startPoint y: 240, endPoint x: 227, endPoint y: 244, distance: 88.7
click at [217, 243] on div "UKEKauwelaT-TY21121599" at bounding box center [311, 243] width 189 height 18
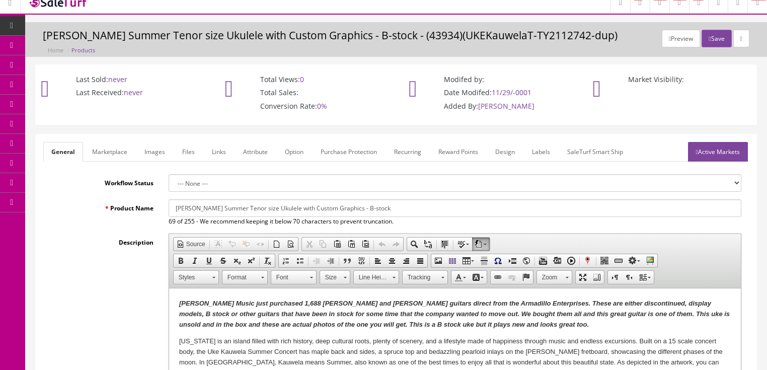
scroll to position [0, 0]
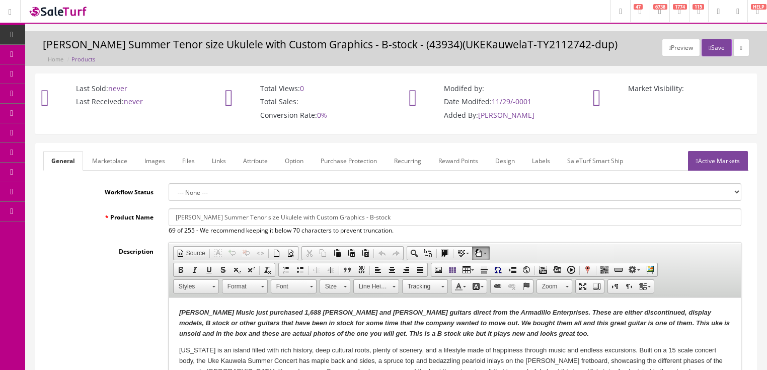
click at [97, 159] on link "Marketplace" at bounding box center [109, 161] width 51 height 20
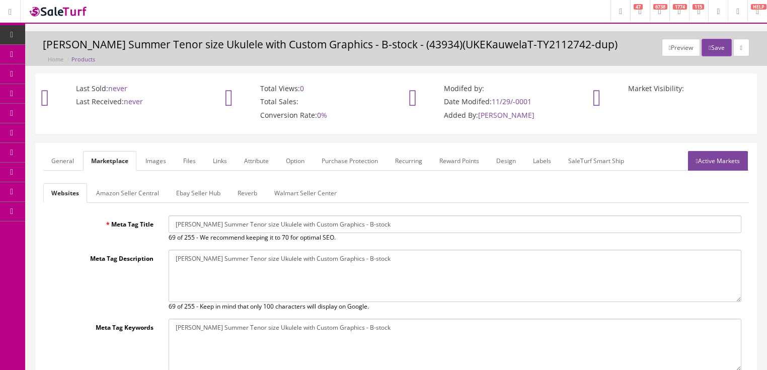
click at [237, 188] on link "Reverb" at bounding box center [248, 193] width 36 height 20
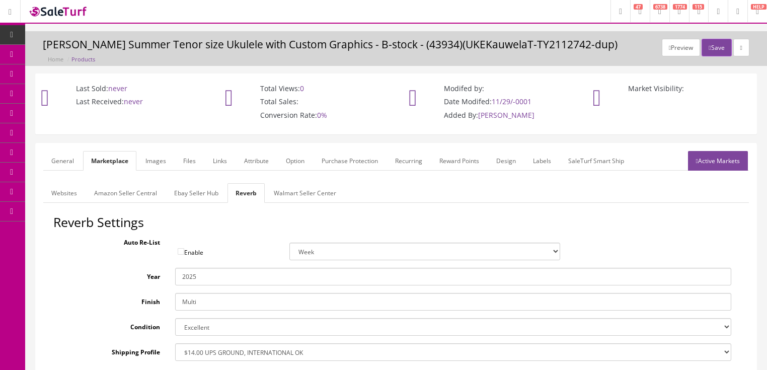
drag, startPoint x: 164, startPoint y: 159, endPoint x: 174, endPoint y: 172, distance: 16.2
click at [164, 159] on link "Images" at bounding box center [155, 161] width 37 height 20
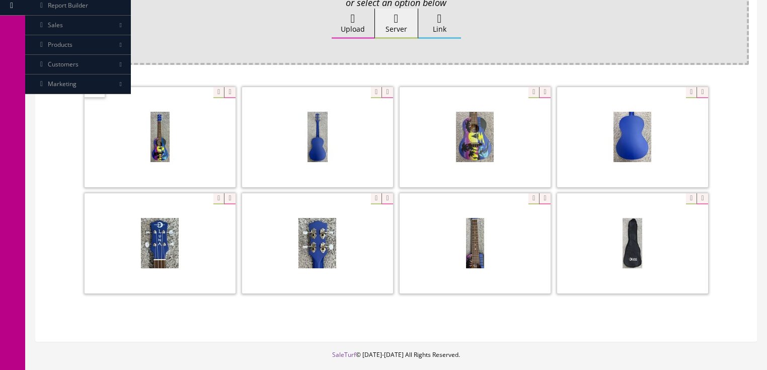
scroll to position [201, 0]
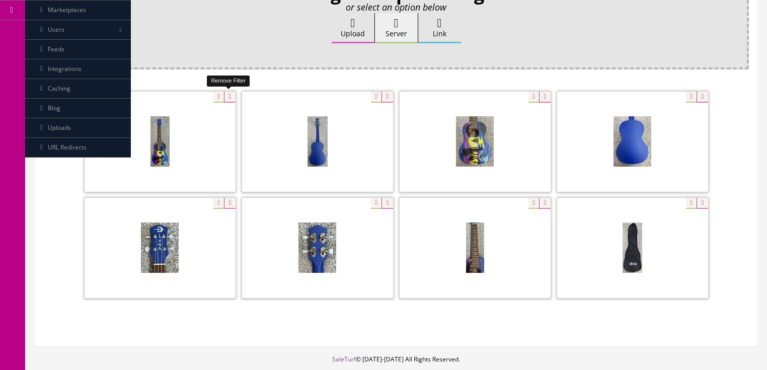
click at [229, 95] on icon at bounding box center [229, 97] width 11 height 11
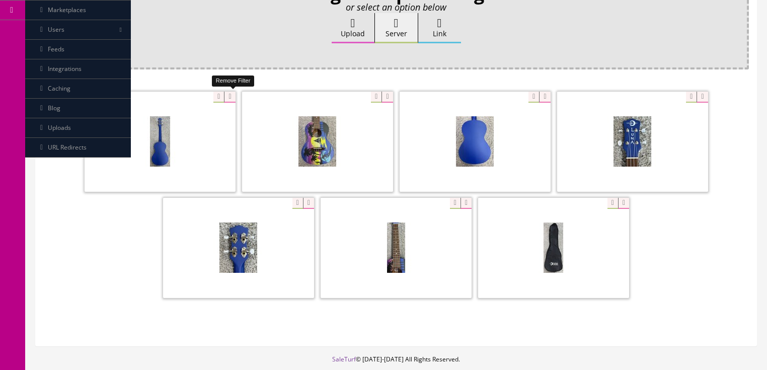
click at [230, 95] on icon at bounding box center [229, 97] width 11 height 11
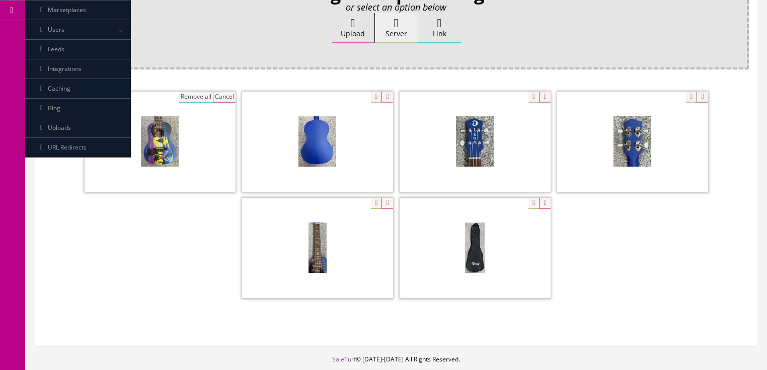
click at [200, 98] on button "Remove all" at bounding box center [196, 97] width 34 height 11
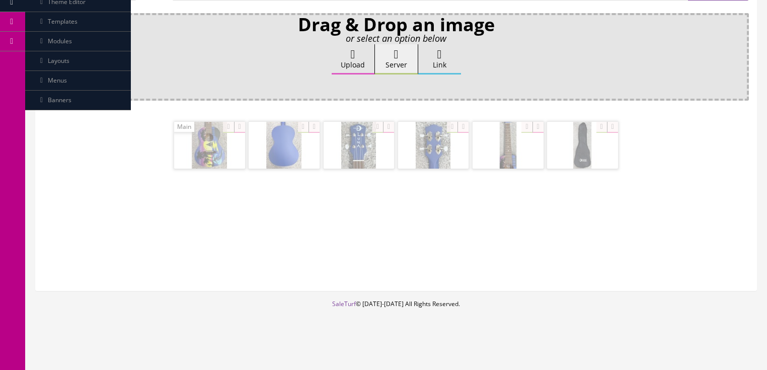
scroll to position [169, 0]
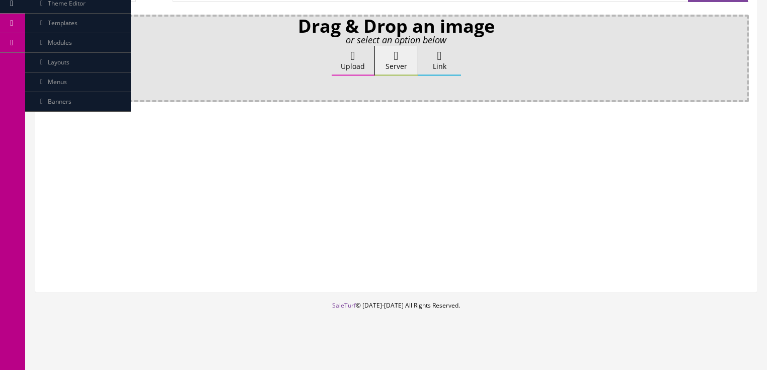
click at [355, 55] on icon at bounding box center [353, 56] width 5 height 12
click at [50, 55] on input "Upload" at bounding box center [50, 51] width 0 height 10
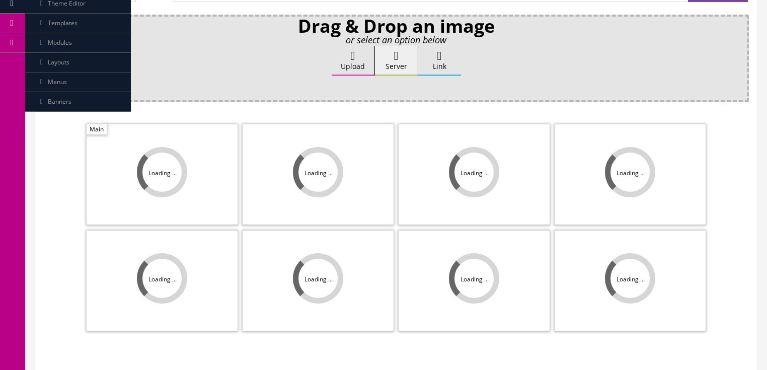
scroll to position [201, 0]
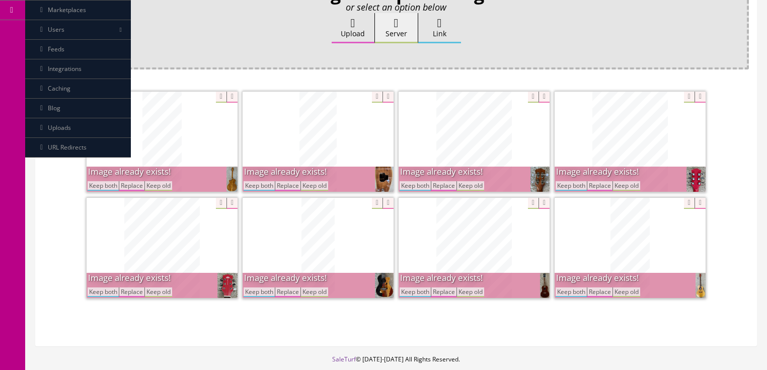
drag, startPoint x: 412, startPoint y: 189, endPoint x: 418, endPoint y: 189, distance: 6.1
click at [412, 189] on button "Keep both" at bounding box center [415, 186] width 31 height 10
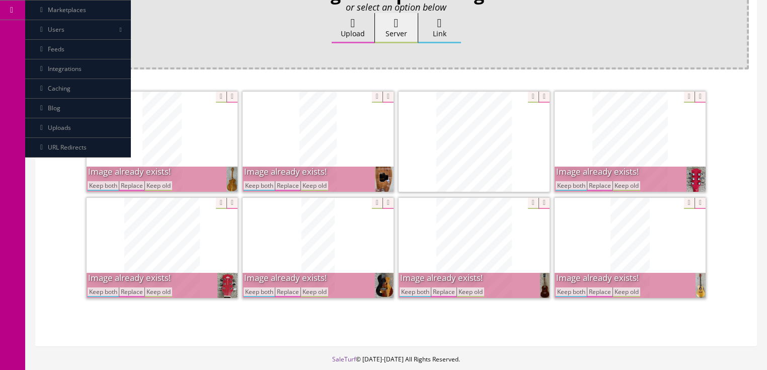
click at [562, 185] on button "Keep both" at bounding box center [571, 186] width 31 height 10
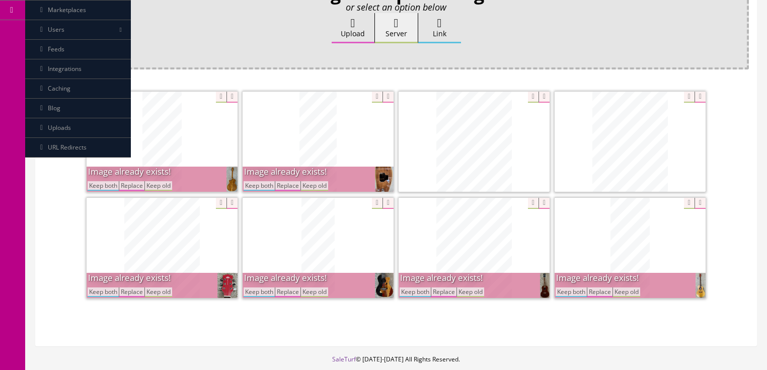
click at [572, 288] on button "Keep both" at bounding box center [571, 292] width 31 height 10
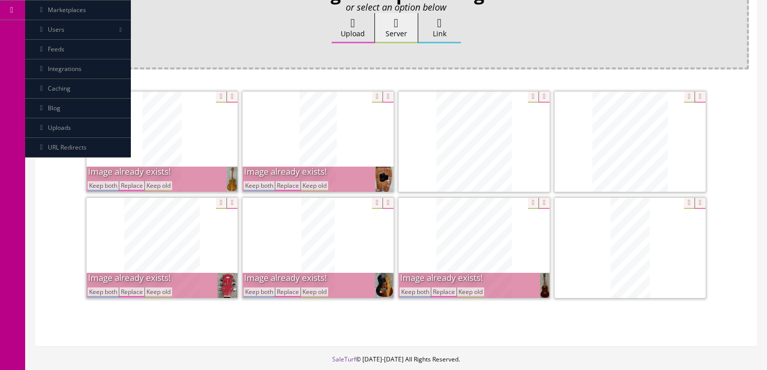
click at [421, 292] on button "Keep both" at bounding box center [415, 292] width 31 height 10
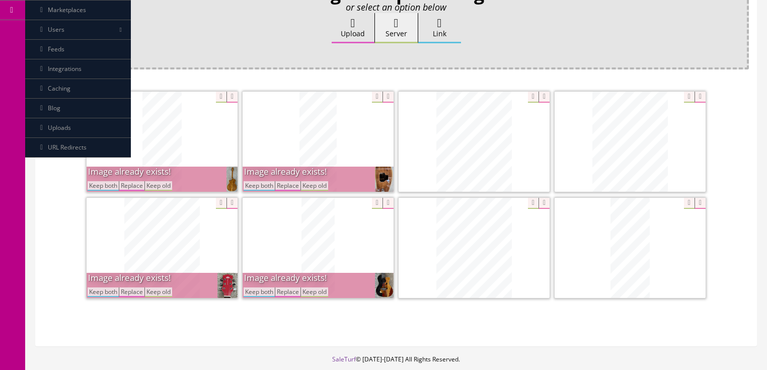
drag, startPoint x: 255, startPoint y: 184, endPoint x: 258, endPoint y: 223, distance: 39.8
click at [256, 185] on button "Keep both" at bounding box center [259, 186] width 31 height 10
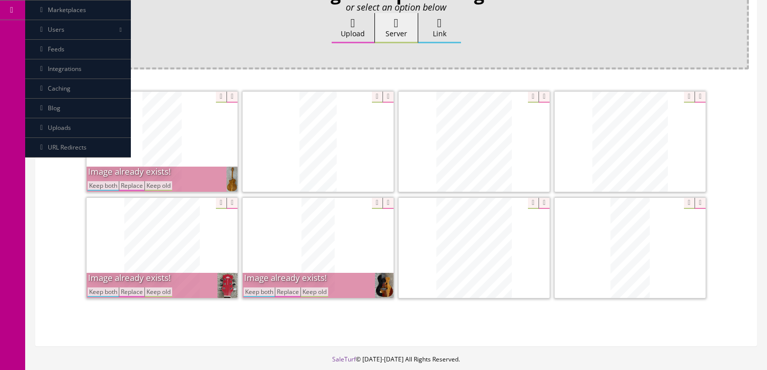
click at [263, 290] on button "Keep both" at bounding box center [259, 292] width 31 height 10
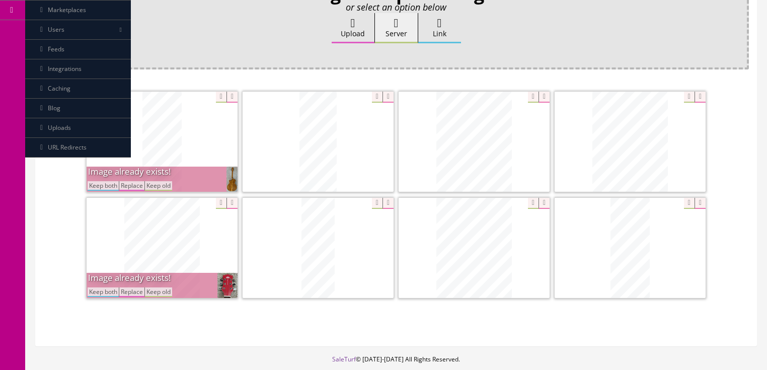
drag, startPoint x: 103, startPoint y: 187, endPoint x: 116, endPoint y: 223, distance: 38.2
click at [103, 188] on button "Keep both" at bounding box center [103, 186] width 31 height 10
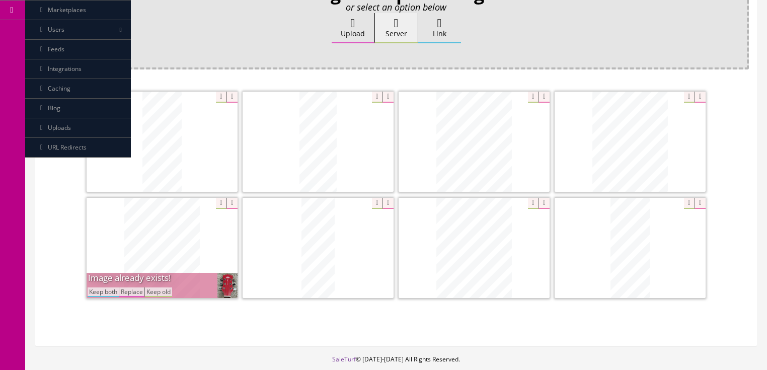
click at [106, 290] on button "Keep both" at bounding box center [103, 292] width 31 height 10
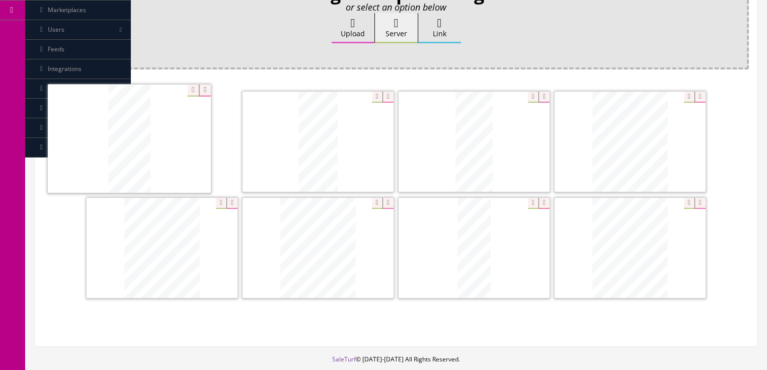
drag, startPoint x: 607, startPoint y: 263, endPoint x: 271, endPoint y: 165, distance: 350.4
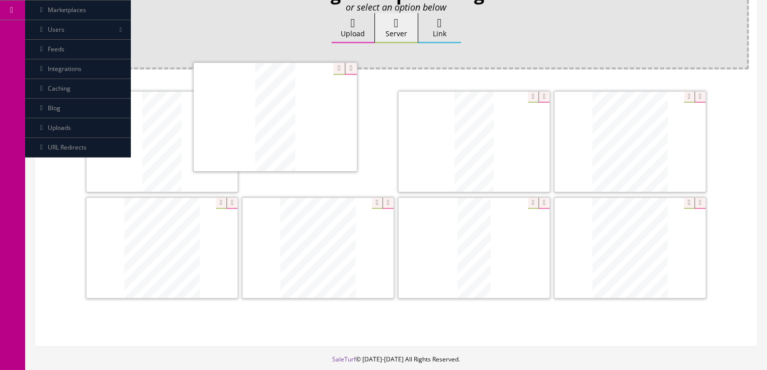
drag, startPoint x: 469, startPoint y: 158, endPoint x: 323, endPoint y: 161, distance: 146.5
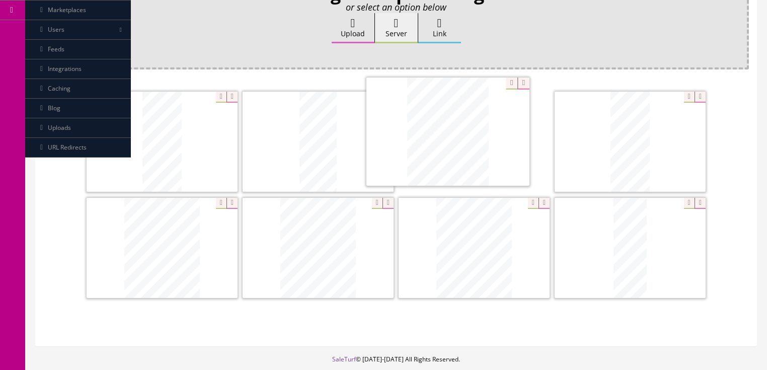
drag, startPoint x: 612, startPoint y: 252, endPoint x: 428, endPoint y: 135, distance: 217.9
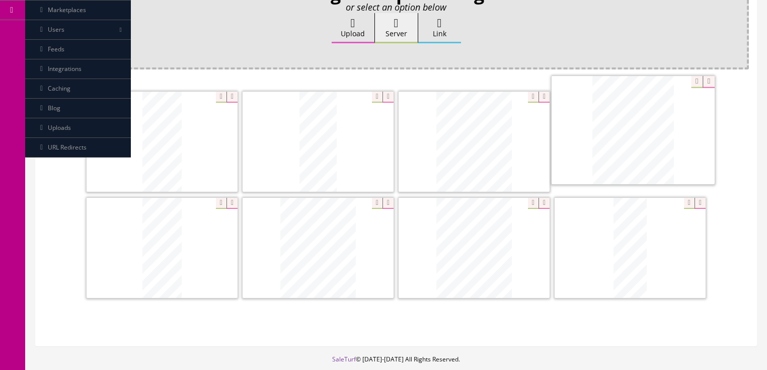
drag, startPoint x: 182, startPoint y: 246, endPoint x: 653, endPoint y: 129, distance: 485.3
drag, startPoint x: 453, startPoint y: 238, endPoint x: 95, endPoint y: 234, distance: 358.4
drag, startPoint x: 488, startPoint y: 241, endPoint x: 503, endPoint y: 252, distance: 18.4
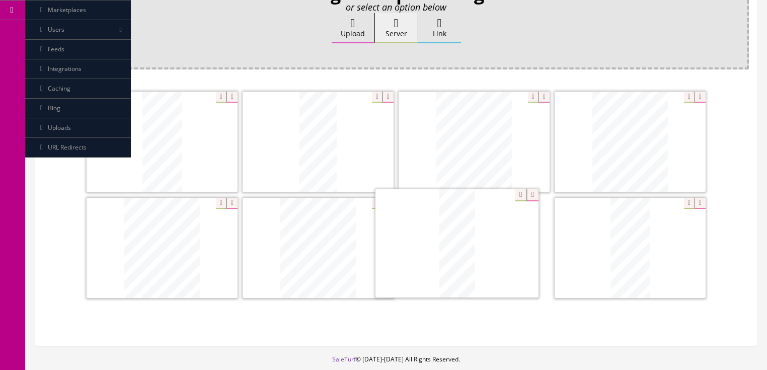
drag, startPoint x: 642, startPoint y: 247, endPoint x: 469, endPoint y: 244, distance: 173.2
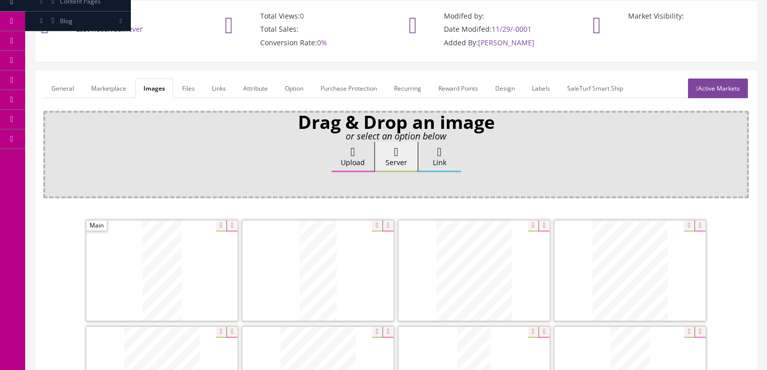
scroll to position [40, 0]
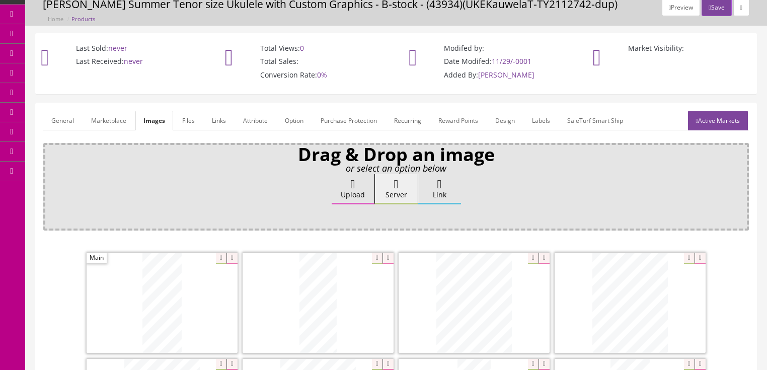
click at [721, 127] on link "Active Markets" at bounding box center [718, 121] width 60 height 20
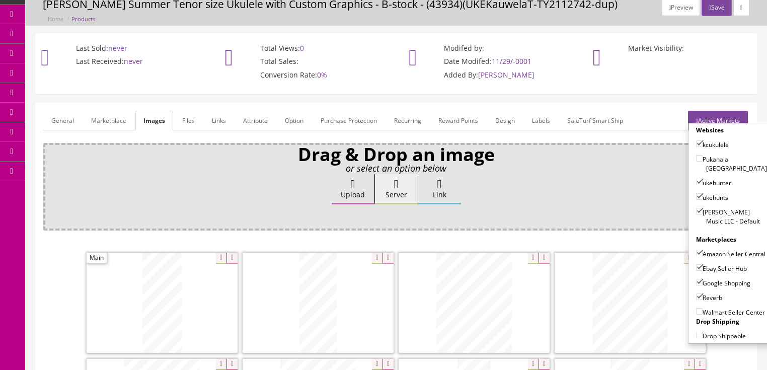
click at [719, 117] on link "Active Markets" at bounding box center [718, 121] width 60 height 20
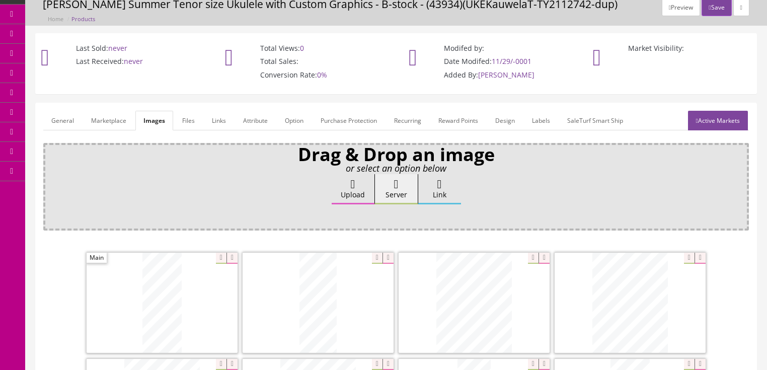
click at [67, 115] on link "General" at bounding box center [62, 121] width 39 height 20
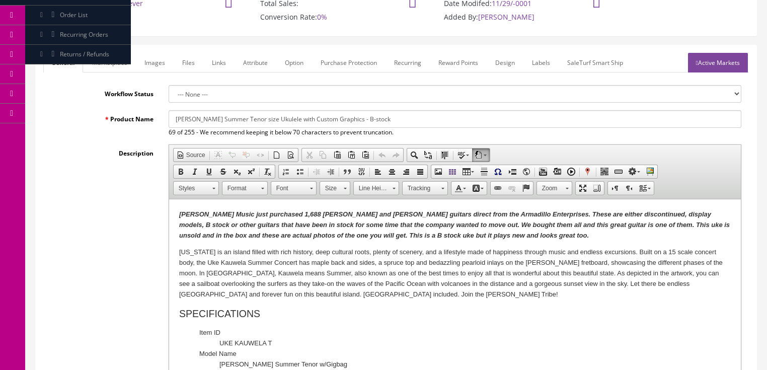
scroll to position [0, 0]
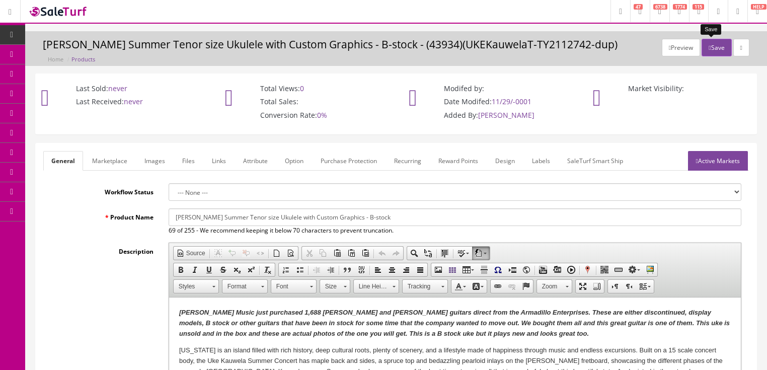
click at [707, 46] on button "Save" at bounding box center [717, 48] width 30 height 18
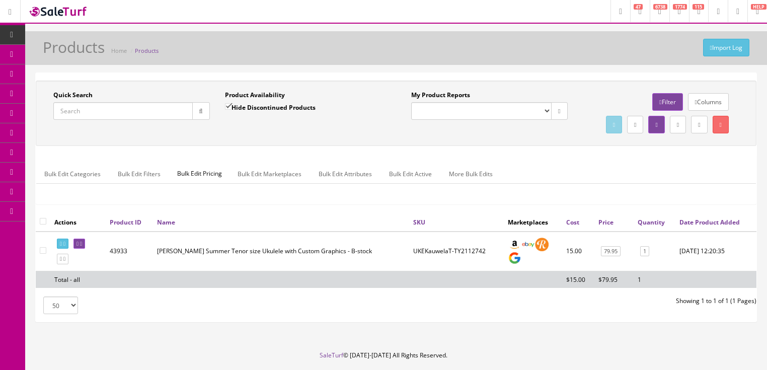
click at [129, 116] on input "Quick Search" at bounding box center [122, 111] width 139 height 18
paste input "UKEKauwelaT-TY21121599"
type input "UKEKauwelaT-TY21121599"
click at [203, 115] on button "button" at bounding box center [201, 111] width 18 height 18
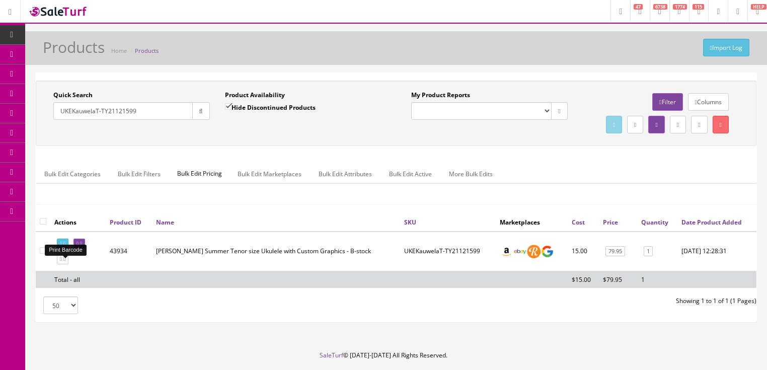
click at [67, 249] on link at bounding box center [63, 244] width 12 height 11
click at [65, 262] on icon at bounding box center [64, 259] width 2 height 6
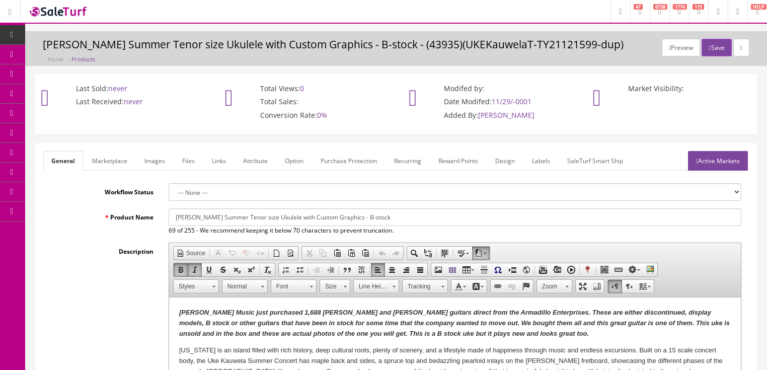
click at [501, 335] on p "[PERSON_NAME] Music just purchased 1,688 [PERSON_NAME] and [PERSON_NAME] guitar…" at bounding box center [455, 323] width 552 height 31
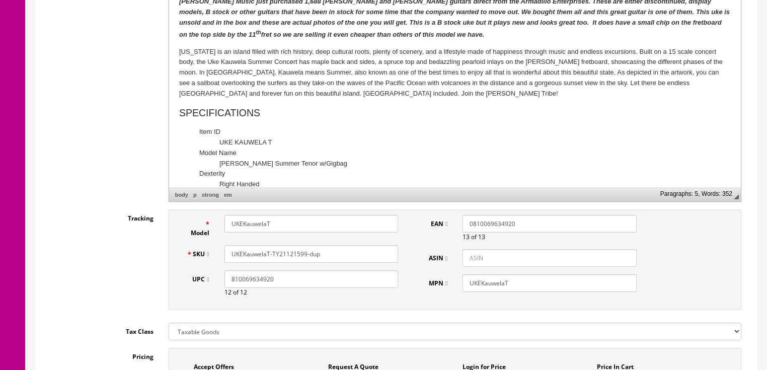
scroll to position [362, 0]
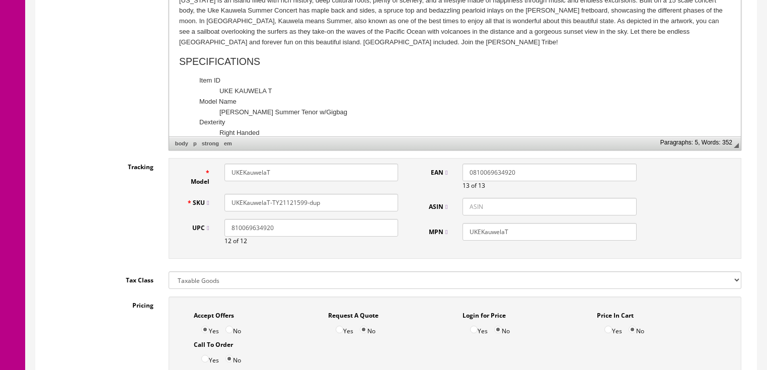
drag, startPoint x: 296, startPoint y: 198, endPoint x: 323, endPoint y: 201, distance: 26.8
click at [323, 201] on input "UKEKauwelaT-TY21121599-dup" at bounding box center [312, 203] width 174 height 18
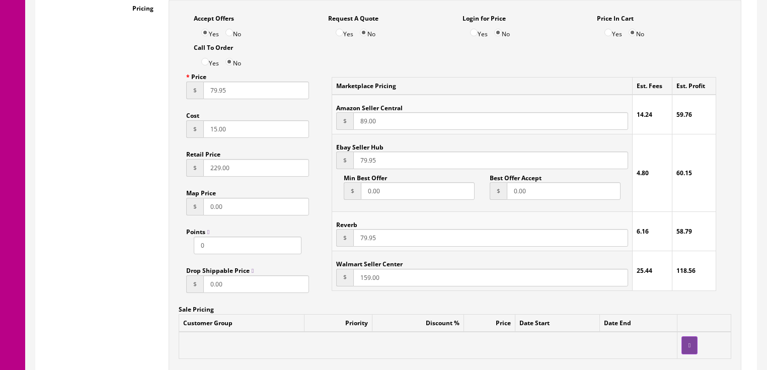
scroll to position [725, 0]
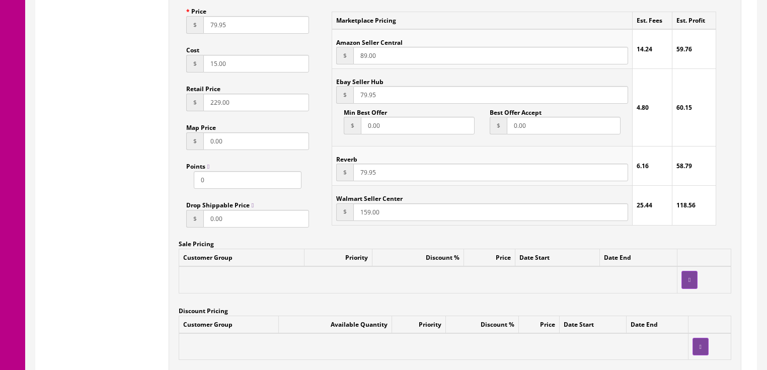
type input "UKEKauwelaT-TY21121710"
drag, startPoint x: 206, startPoint y: 24, endPoint x: 195, endPoint y: 26, distance: 10.7
click at [195, 26] on div "$ 79.95" at bounding box center [247, 25] width 123 height 18
type input "58.00"
drag, startPoint x: 395, startPoint y: 96, endPoint x: 322, endPoint y: 105, distance: 73.5
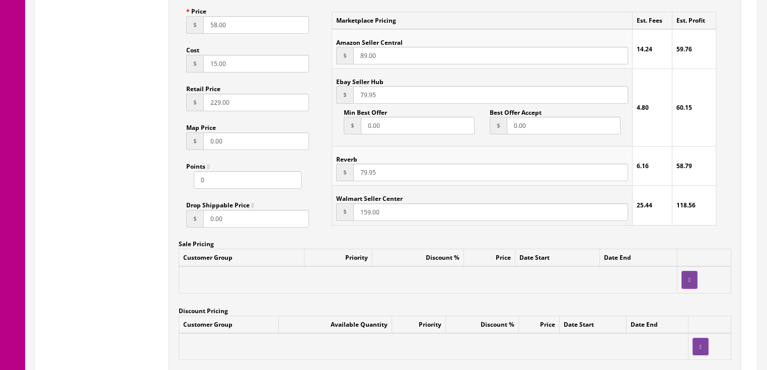
click at [322, 105] on div "Marketplace Pricing Est. Fees Est. Profit Amazon Seller Central $ 89.00 14.24 5…" at bounding box center [524, 118] width 415 height 231
type input "58.00"
drag, startPoint x: 345, startPoint y: 179, endPoint x: 337, endPoint y: 179, distance: 7.6
click at [337, 179] on div "$ 79.95" at bounding box center [481, 173] width 291 height 18
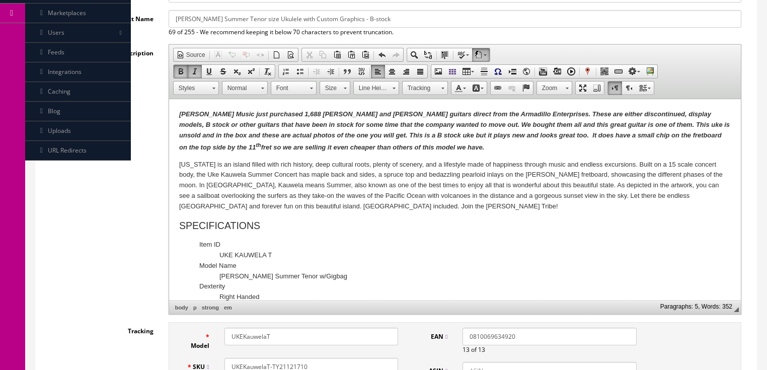
scroll to position [81, 0]
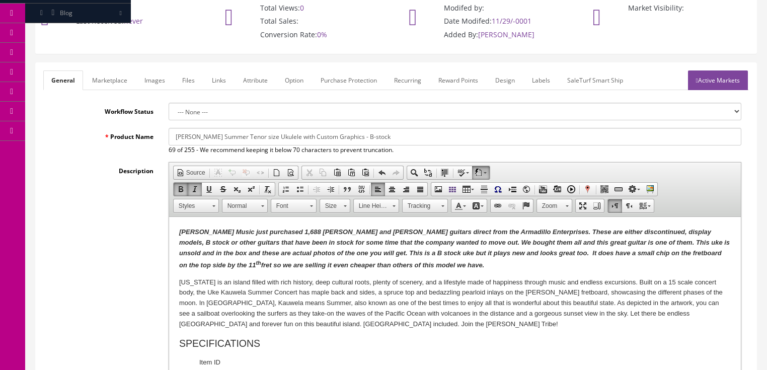
type input "58.00"
click at [105, 86] on link "Marketplace" at bounding box center [109, 80] width 51 height 20
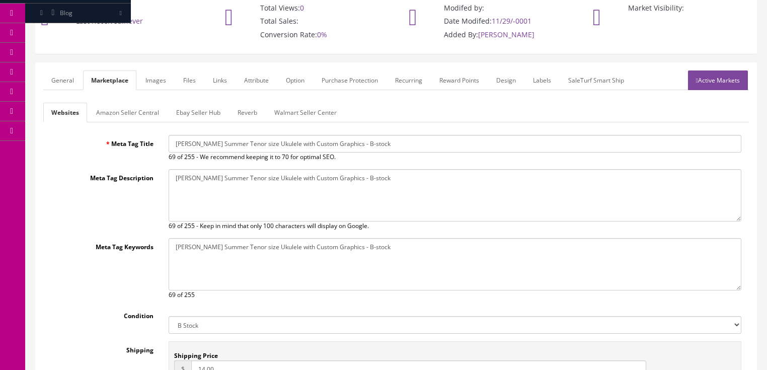
click at [235, 108] on link "Reverb" at bounding box center [248, 113] width 36 height 20
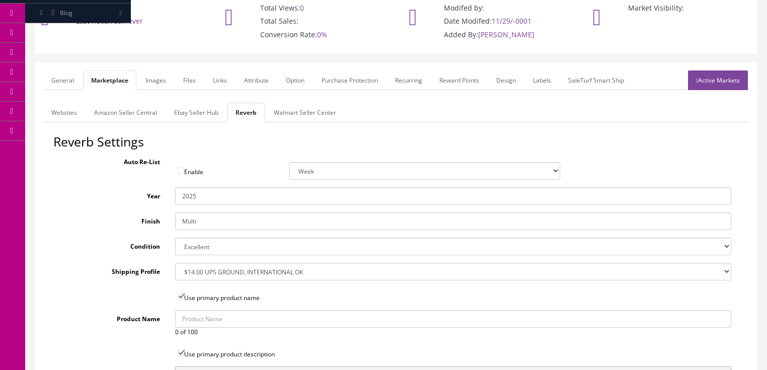
click at [196, 243] on select "Brand New Mint Excellent Very Good Good Fair Poor B-Stock Non Functioning" at bounding box center [453, 247] width 556 height 18
select select "ae4d9114-1bd7-4ec5-a4ba-6653af5ac84d"
click at [175, 238] on select "Brand New Mint Excellent Very Good Good Fair Poor B-Stock Non Functioning" at bounding box center [453, 247] width 556 height 18
click at [153, 78] on link "Images" at bounding box center [155, 80] width 37 height 20
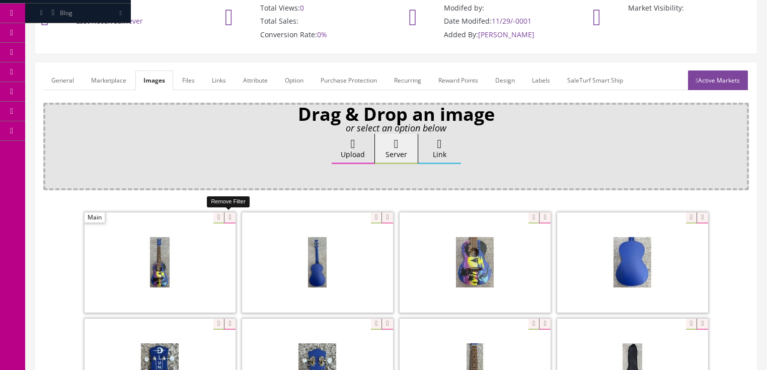
click at [231, 216] on icon at bounding box center [229, 217] width 11 height 11
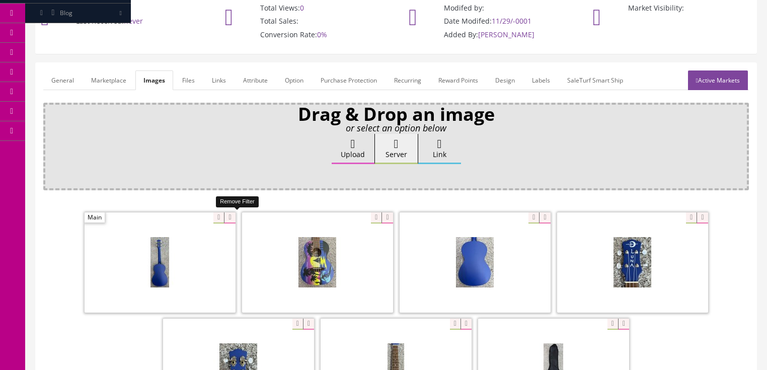
click at [231, 216] on icon at bounding box center [229, 217] width 11 height 11
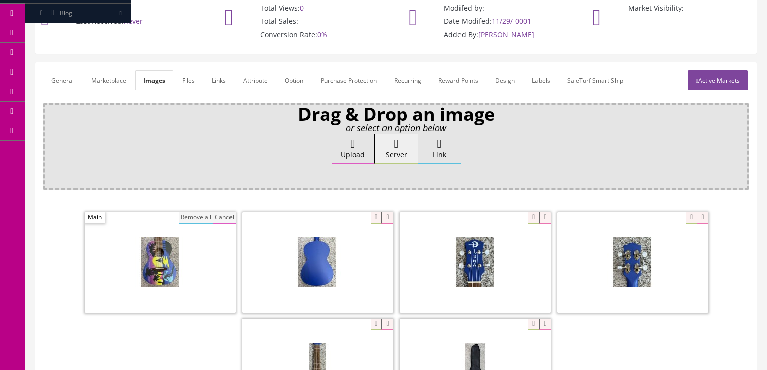
drag, startPoint x: 187, startPoint y: 215, endPoint x: 206, endPoint y: 209, distance: 19.7
click at [187, 215] on button "Remove all" at bounding box center [196, 217] width 34 height 11
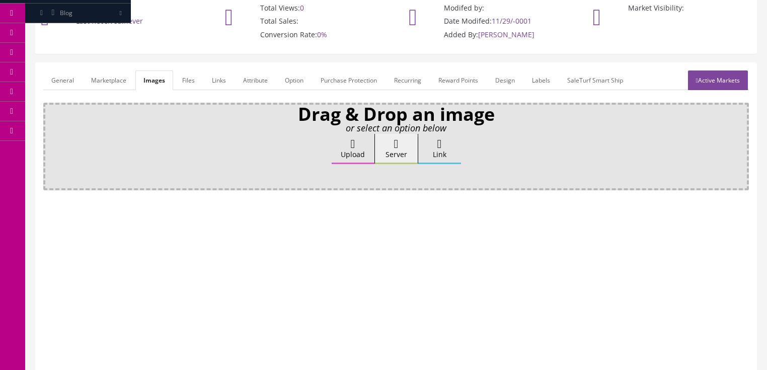
click at [359, 153] on label "Upload" at bounding box center [353, 149] width 43 height 30
click at [50, 144] on input "Upload" at bounding box center [50, 139] width 0 height 10
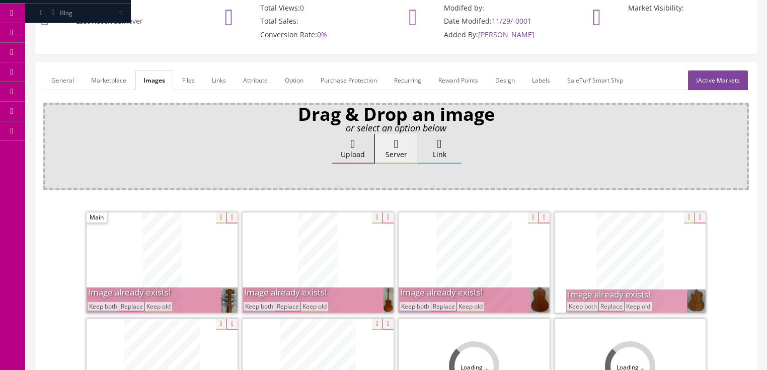
scroll to position [242, 0]
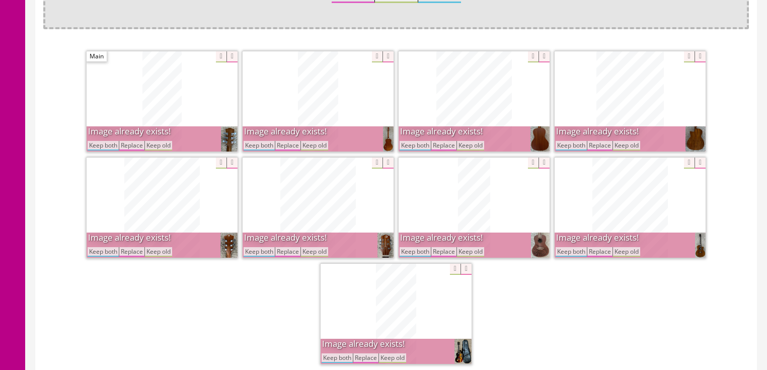
drag, startPoint x: 96, startPoint y: 144, endPoint x: 281, endPoint y: 144, distance: 185.2
click at [97, 144] on button "Keep both" at bounding box center [103, 146] width 31 height 10
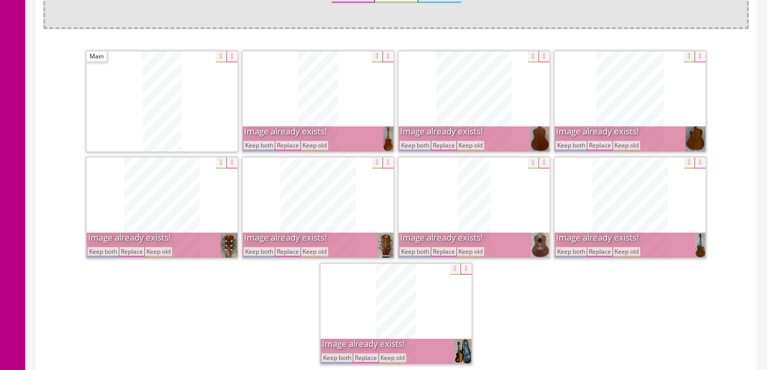
drag, startPoint x: 257, startPoint y: 146, endPoint x: 376, endPoint y: 146, distance: 119.3
click at [261, 146] on button "Keep both" at bounding box center [259, 146] width 31 height 10
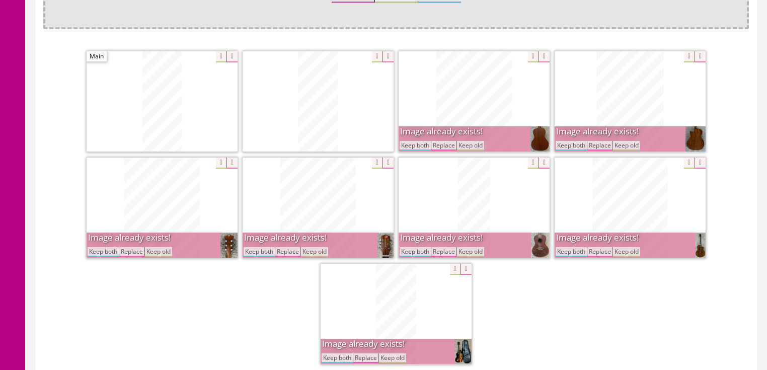
drag, startPoint x: 407, startPoint y: 144, endPoint x: 503, endPoint y: 144, distance: 96.6
click at [414, 144] on button "Keep both" at bounding box center [415, 146] width 31 height 10
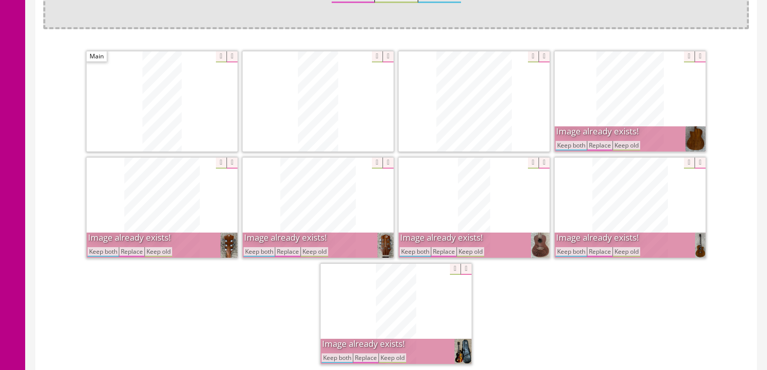
click at [559, 144] on button "Keep both" at bounding box center [571, 146] width 31 height 10
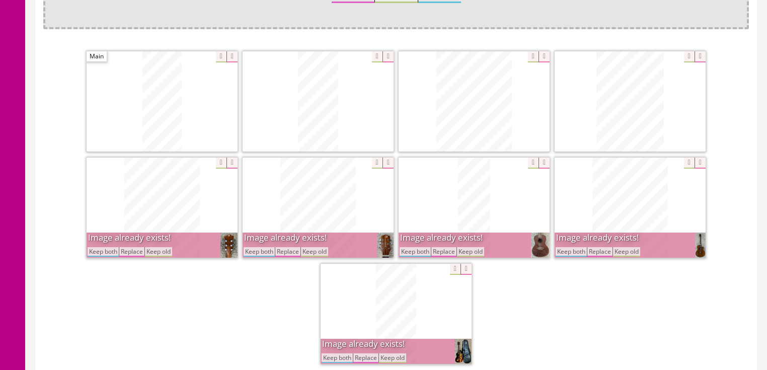
click at [564, 247] on button "Keep both" at bounding box center [571, 252] width 31 height 10
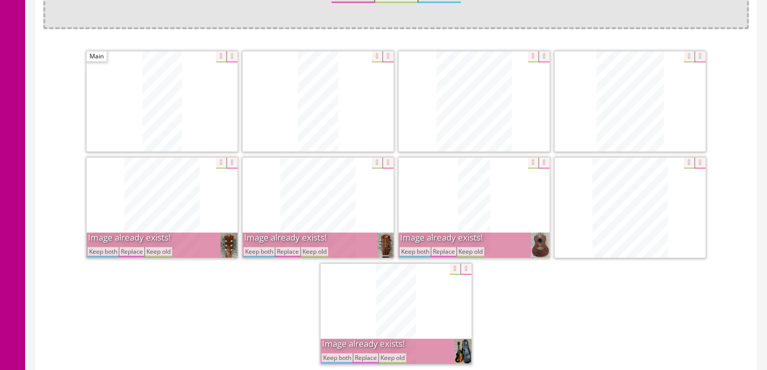
click at [407, 252] on button "Keep both" at bounding box center [415, 252] width 31 height 10
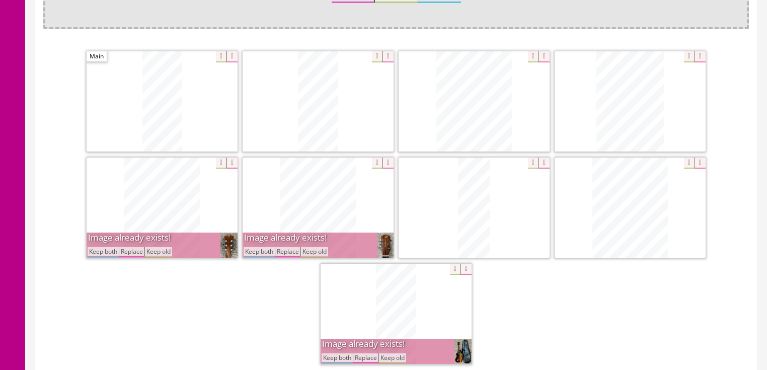
drag, startPoint x: 261, startPoint y: 249, endPoint x: 144, endPoint y: 269, distance: 118.5
click at [260, 249] on button "Keep both" at bounding box center [259, 252] width 31 height 10
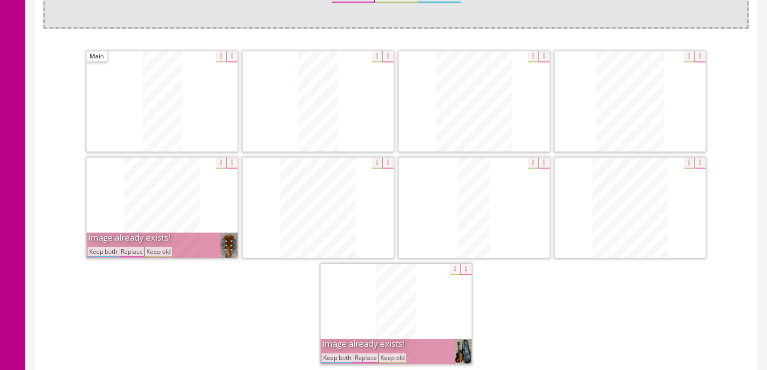
click at [92, 250] on button "Keep both" at bounding box center [103, 252] width 31 height 10
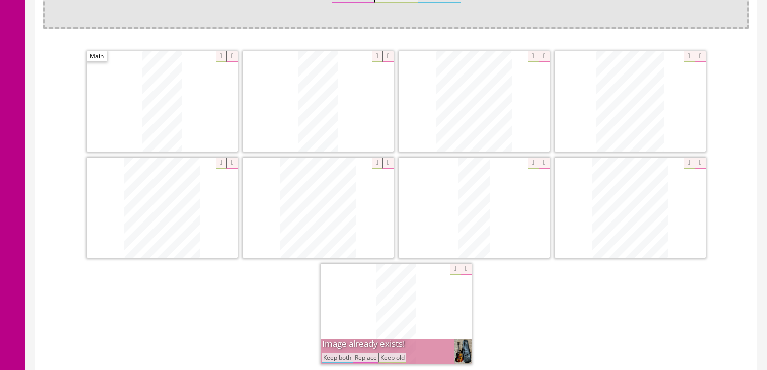
click at [334, 357] on button "Keep both" at bounding box center [337, 358] width 31 height 10
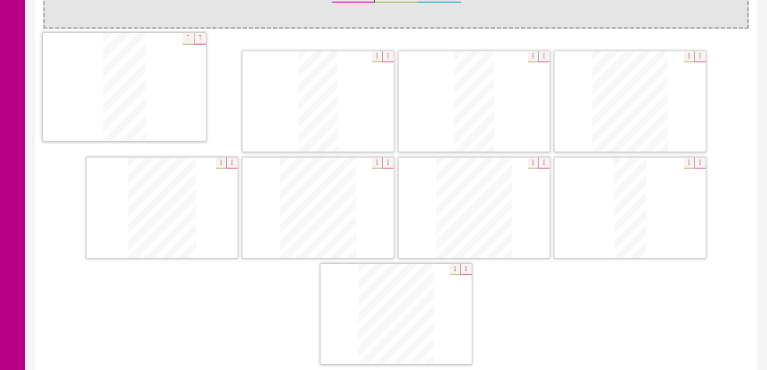
drag, startPoint x: 374, startPoint y: 324, endPoint x: 102, endPoint y: 98, distance: 353.2
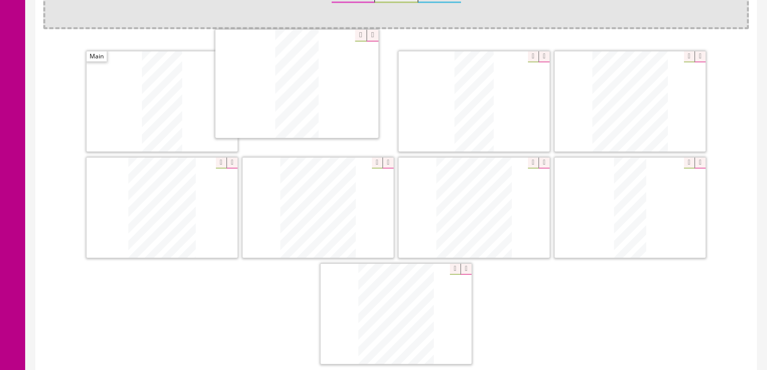
drag, startPoint x: 465, startPoint y: 123, endPoint x: 288, endPoint y: 107, distance: 178.0
drag, startPoint x: 378, startPoint y: 310, endPoint x: 453, endPoint y: 93, distance: 230.0
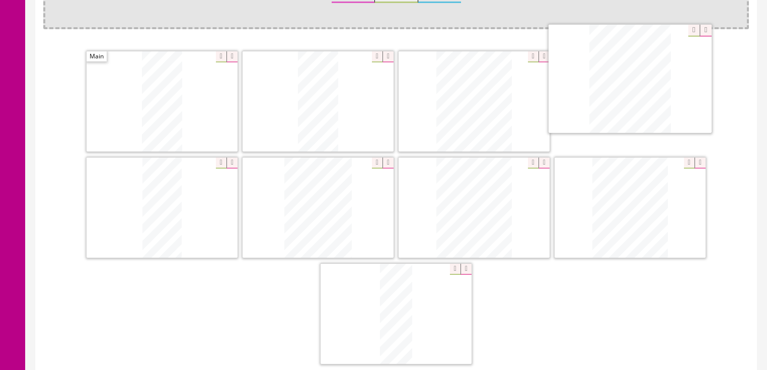
drag, startPoint x: 185, startPoint y: 214, endPoint x: 646, endPoint y: 97, distance: 475.8
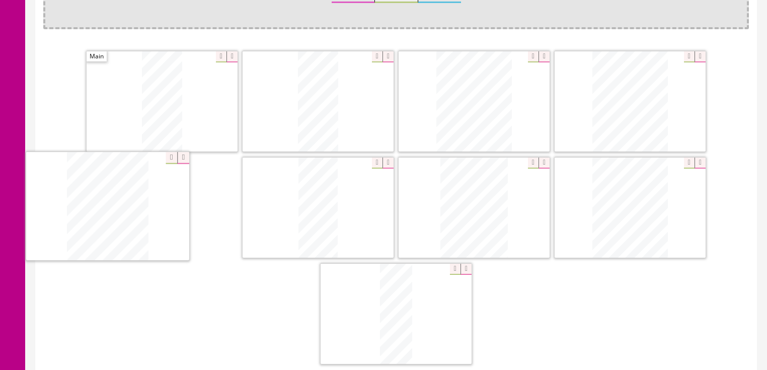
drag, startPoint x: 477, startPoint y: 212, endPoint x: 411, endPoint y: 221, distance: 66.1
drag, startPoint x: 481, startPoint y: 211, endPoint x: 297, endPoint y: 206, distance: 184.3
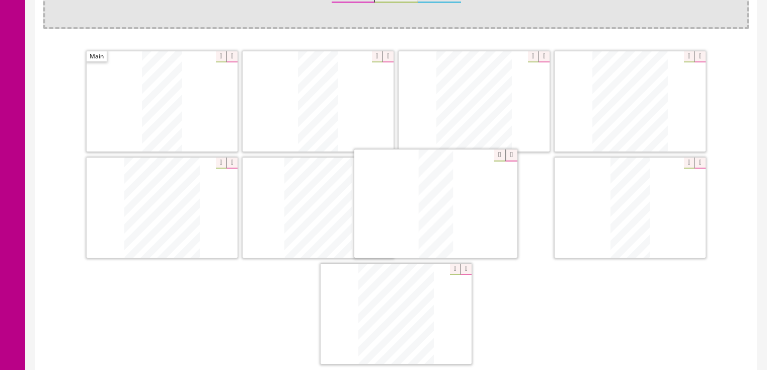
drag, startPoint x: 393, startPoint y: 294, endPoint x: 442, endPoint y: 192, distance: 113.0
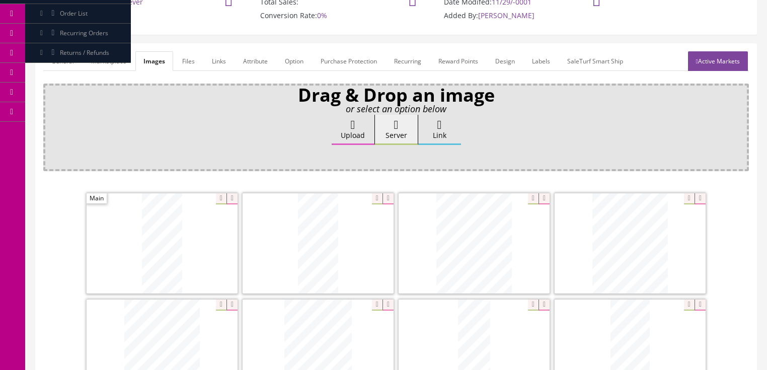
scroll to position [0, 0]
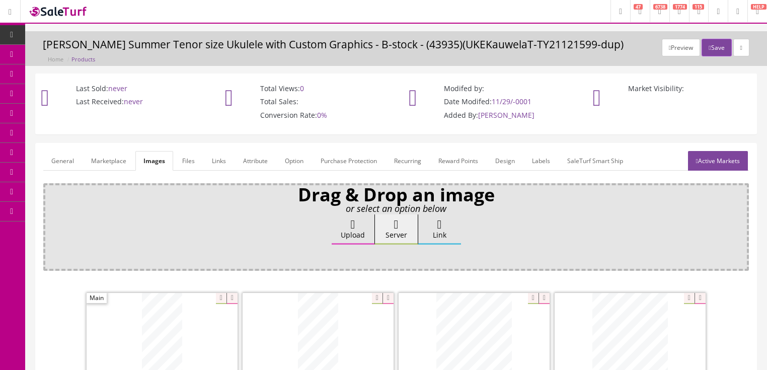
click at [701, 153] on link "Active Markets" at bounding box center [718, 161] width 60 height 20
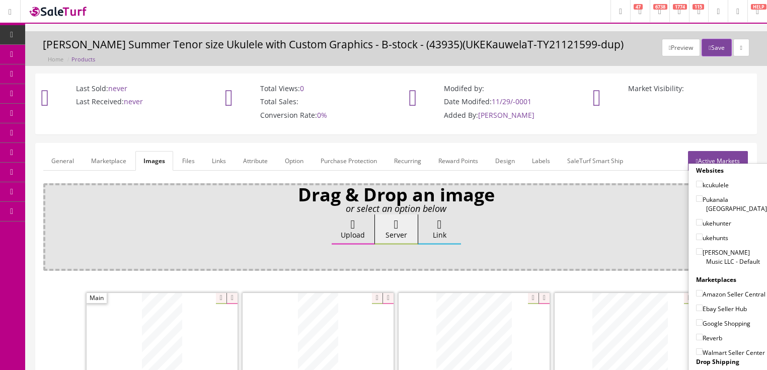
click at [696, 248] on input"] "[PERSON_NAME] Music LLC - Default" at bounding box center [699, 251] width 7 height 7
checkbox input"] "true"
click at [698, 308] on input"] "Ebay Seller Hub" at bounding box center [699, 308] width 7 height 7
checkbox input"] "true"
click at [696, 322] on input"] "Google Shopping" at bounding box center [699, 322] width 7 height 7
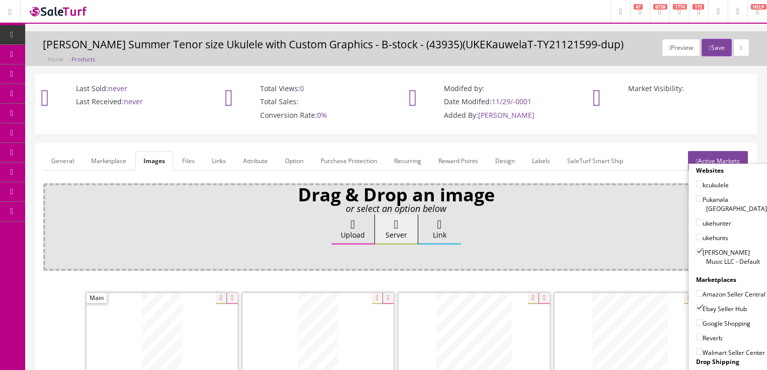
checkbox input"] "true"
click at [696, 334] on input"] "Reverb" at bounding box center [699, 337] width 7 height 7
checkbox input"] "true"
click at [725, 155] on link "Active Markets" at bounding box center [718, 161] width 60 height 20
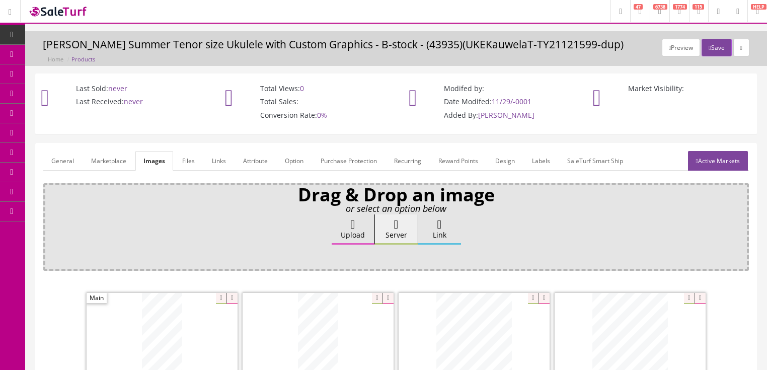
click at [63, 163] on link "General" at bounding box center [62, 161] width 39 height 20
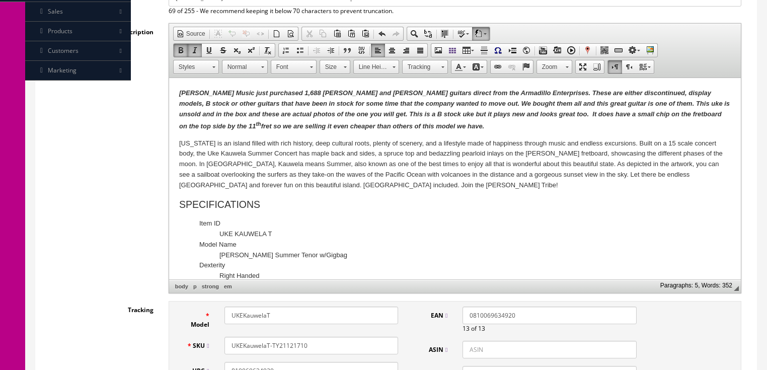
scroll to position [242, 0]
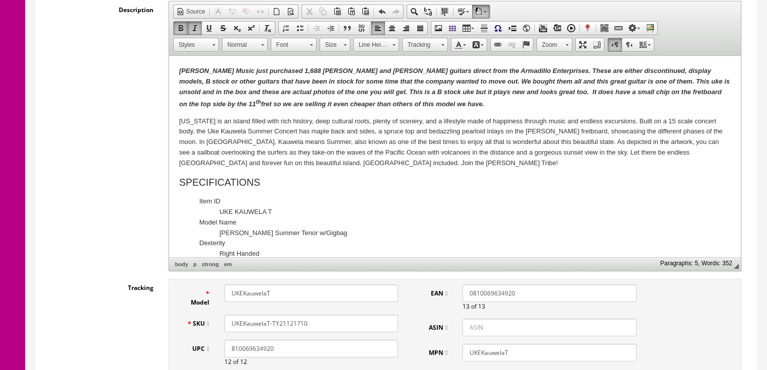
drag, startPoint x: 328, startPoint y: 325, endPoint x: 201, endPoint y: 320, distance: 127.5
click at [201, 320] on div "SKU UKEKauwelaT-TY21121710" at bounding box center [292, 324] width 227 height 18
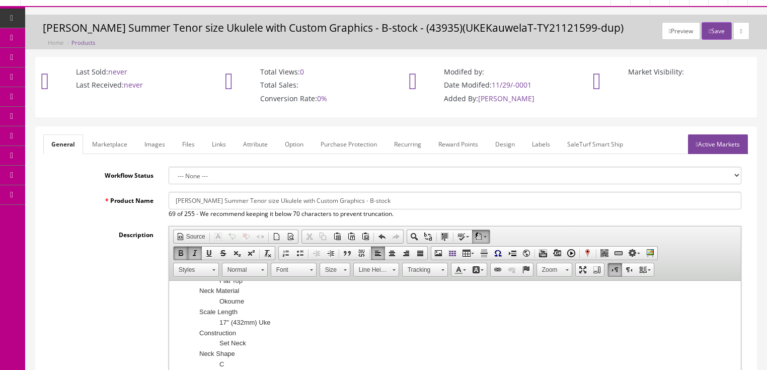
scroll to position [0, 0]
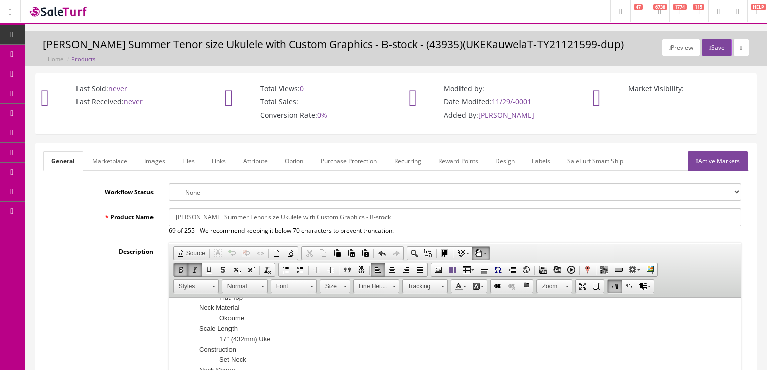
click at [732, 163] on link "Active Markets" at bounding box center [718, 161] width 60 height 20
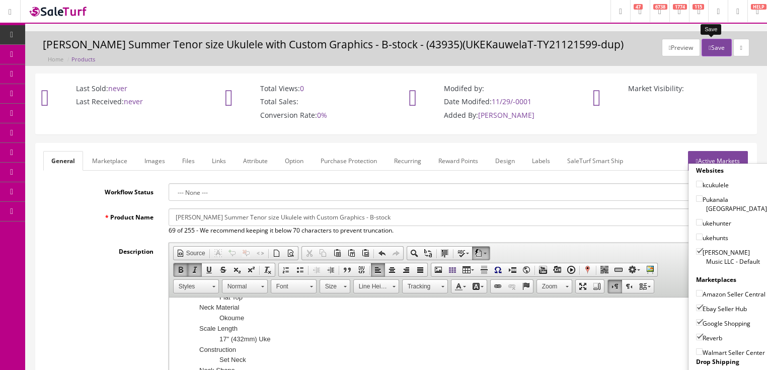
click at [708, 48] on button "Save" at bounding box center [717, 48] width 30 height 18
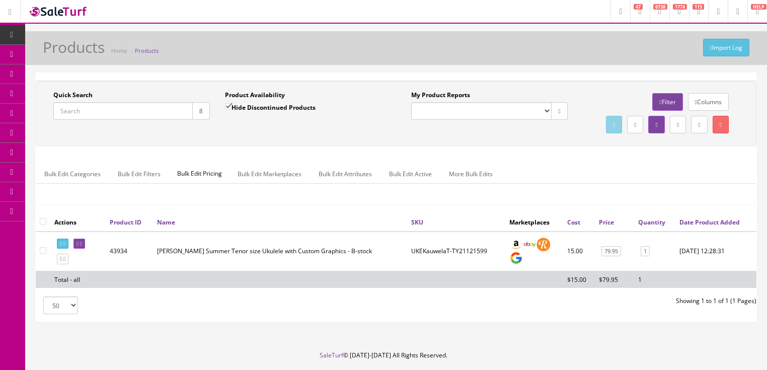
click at [138, 113] on input "Quick Search" at bounding box center [122, 111] width 139 height 18
paste input "UKEKauwelaT-TY21121710"
type input "UKEKauwelaT-TY21121710"
click at [199, 108] on icon "button" at bounding box center [201, 111] width 4 height 6
click at [65, 247] on icon at bounding box center [64, 244] width 2 height 6
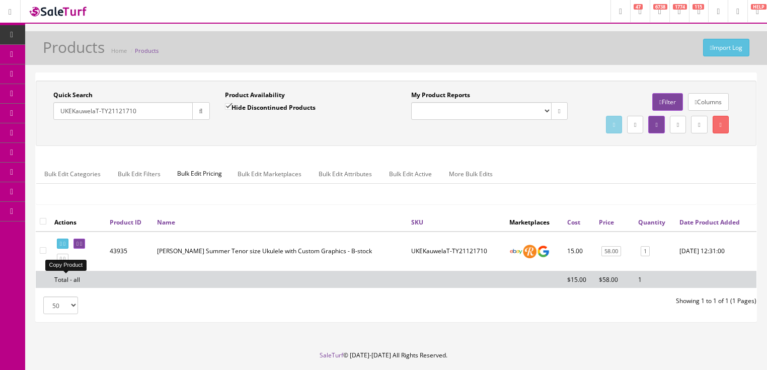
click at [62, 262] on icon at bounding box center [61, 259] width 2 height 6
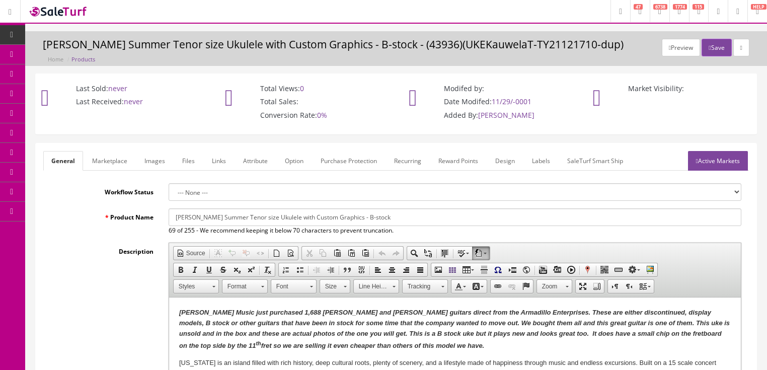
click at [553, 335] on em "[PERSON_NAME] Music just purchased 1,688 [PERSON_NAME] and [PERSON_NAME] guitar…" at bounding box center [454, 329] width 551 height 41
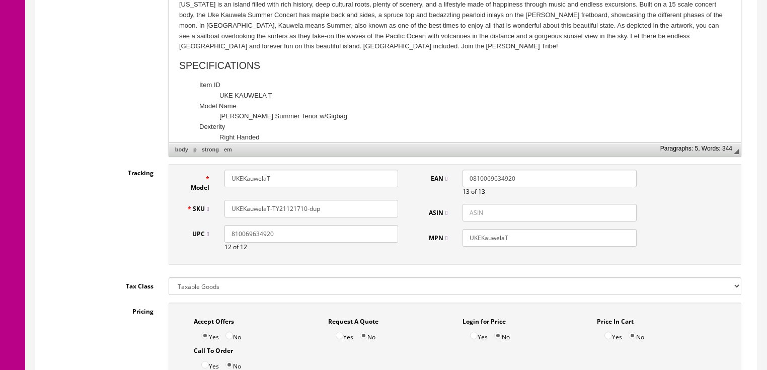
scroll to position [362, 0]
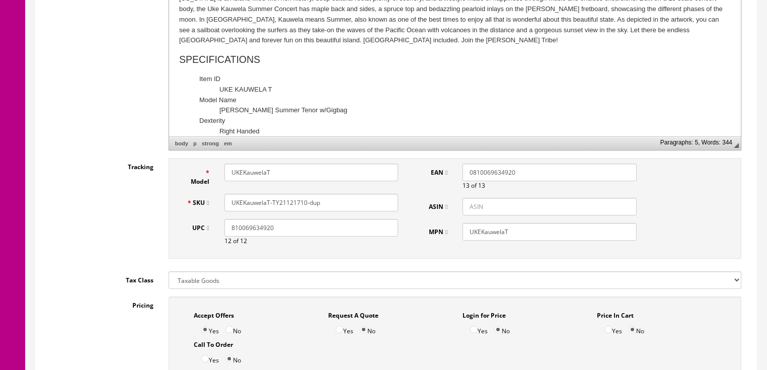
drag, startPoint x: 298, startPoint y: 203, endPoint x: 325, endPoint y: 202, distance: 27.2
click at [325, 202] on input "UKEKauwelaT-TY21121710-dup" at bounding box center [312, 203] width 174 height 18
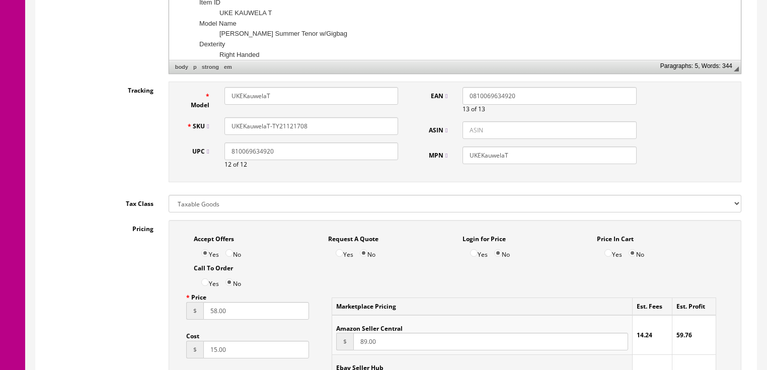
scroll to position [483, 0]
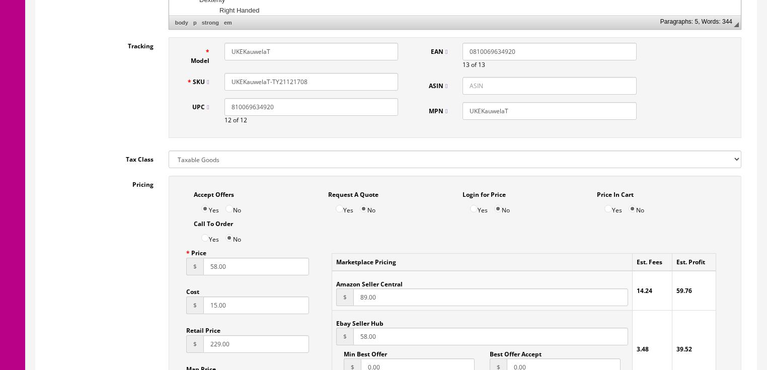
type input "UKEKauwelaT-TY21121708"
click at [206, 268] on input "58.00" at bounding box center [256, 267] width 106 height 18
type input "68.00"
click at [358, 345] on input "58.00" at bounding box center [490, 337] width 274 height 18
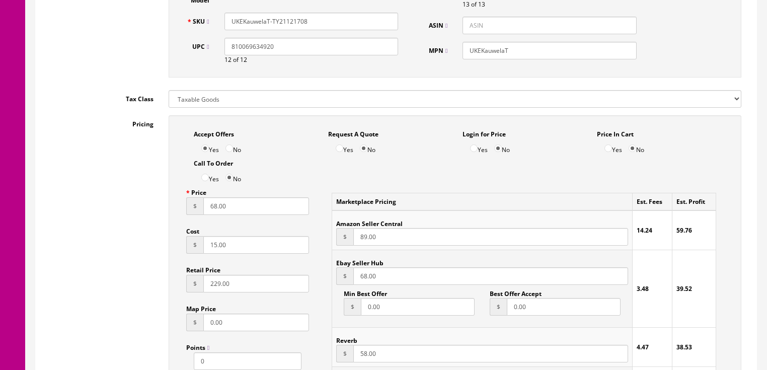
scroll to position [604, 0]
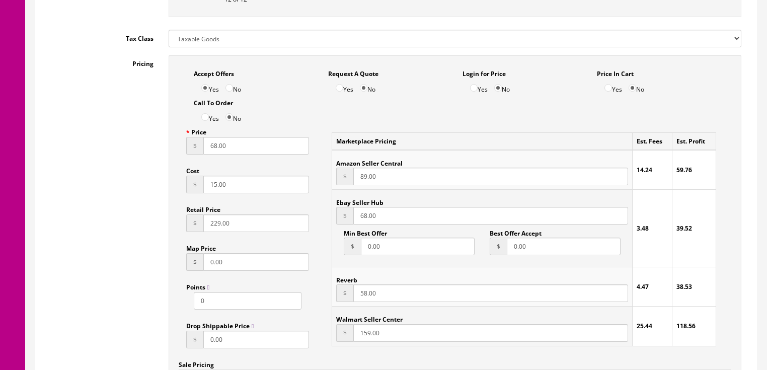
type input "68.00"
click at [355, 295] on input "58.00" at bounding box center [490, 293] width 274 height 18
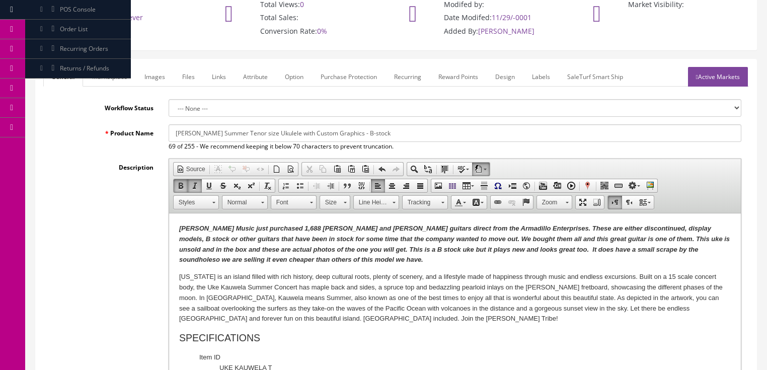
scroll to position [81, 0]
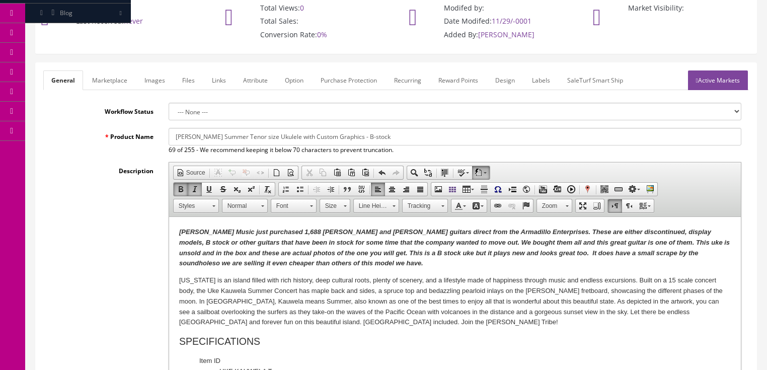
type input "68.00"
click at [705, 79] on link "Active Markets" at bounding box center [718, 80] width 60 height 20
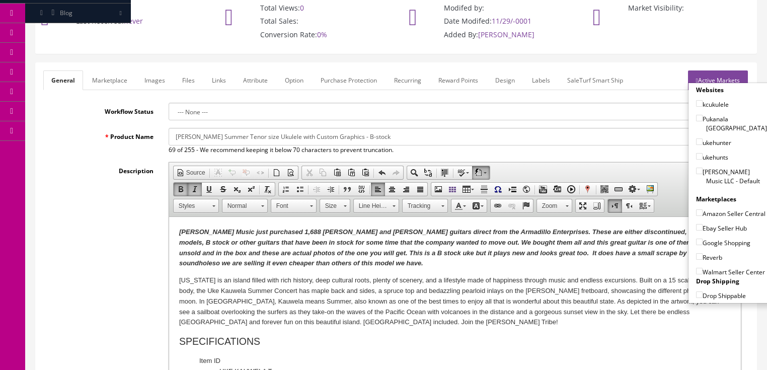
click at [696, 168] on input"] "[PERSON_NAME] Music LLC - Default" at bounding box center [699, 171] width 7 height 7
checkbox input"] "true"
click at [696, 224] on input"] "Ebay Seller Hub" at bounding box center [699, 227] width 7 height 7
checkbox input"] "true"
drag, startPoint x: 696, startPoint y: 238, endPoint x: 694, endPoint y: 243, distance: 5.7
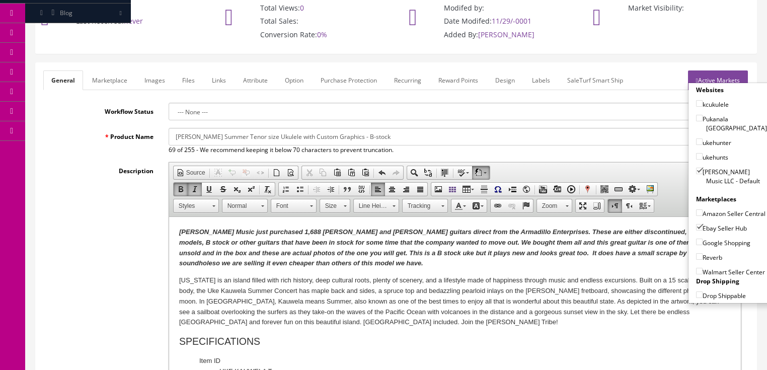
click at [696, 239] on input"] "Google Shopping" at bounding box center [699, 242] width 7 height 7
checkbox input"] "true"
click at [696, 256] on input"] "Reverb" at bounding box center [699, 256] width 7 height 7
checkbox input"] "true"
click at [725, 74] on link "Active Markets" at bounding box center [718, 80] width 60 height 20
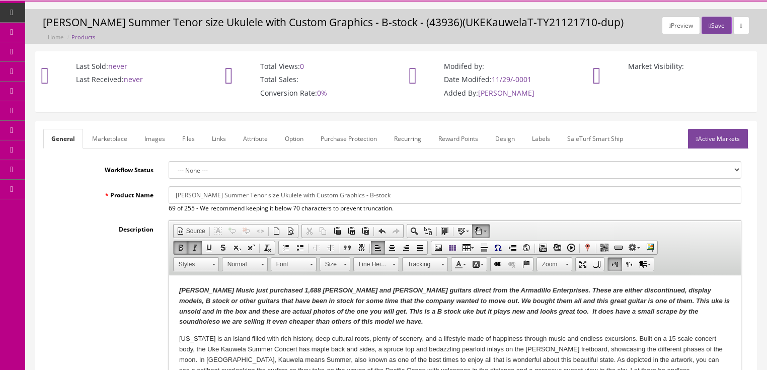
scroll to position [0, 0]
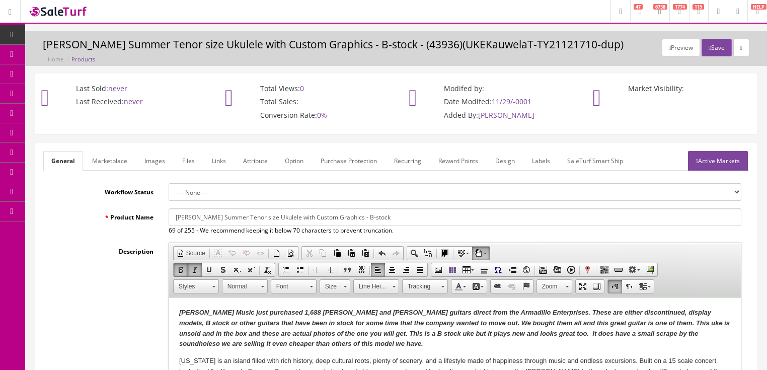
click at [158, 164] on link "Images" at bounding box center [154, 161] width 37 height 20
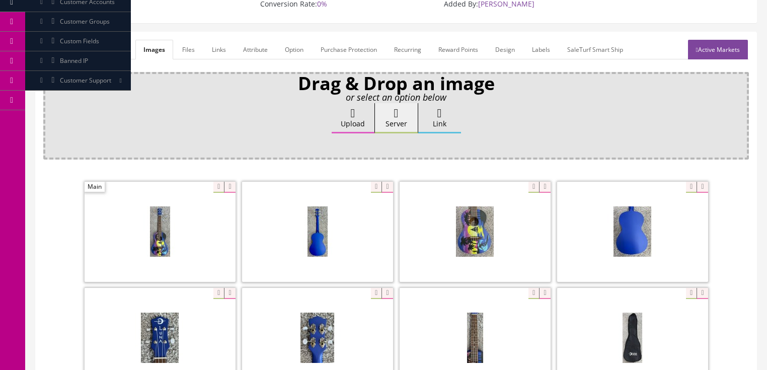
scroll to position [201, 0]
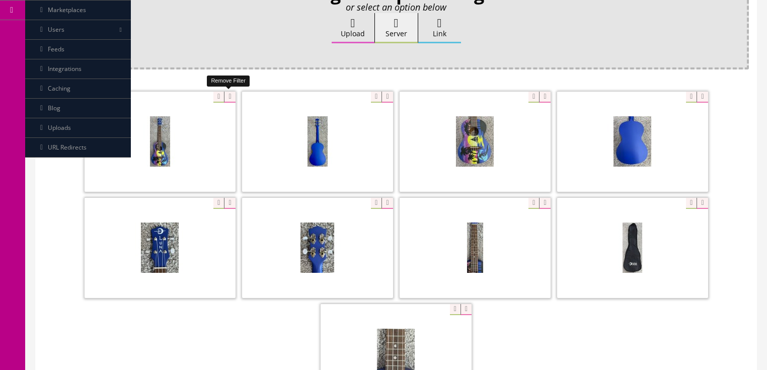
click at [226, 95] on icon at bounding box center [229, 97] width 11 height 11
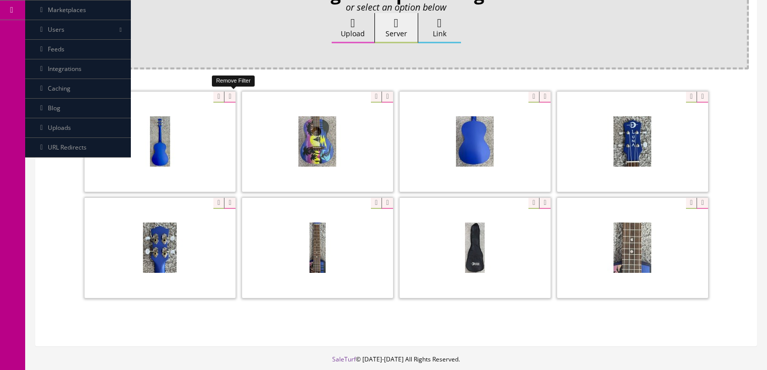
drag, startPoint x: 226, startPoint y: 95, endPoint x: 211, endPoint y: 97, distance: 14.7
click at [226, 96] on icon at bounding box center [229, 97] width 11 height 11
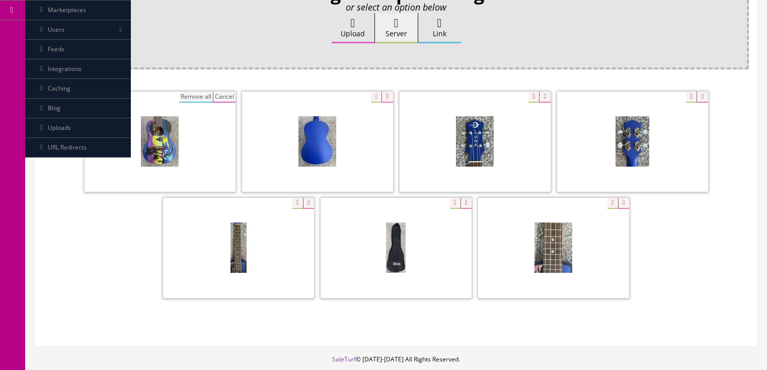
click at [200, 94] on button "Remove all" at bounding box center [196, 97] width 34 height 11
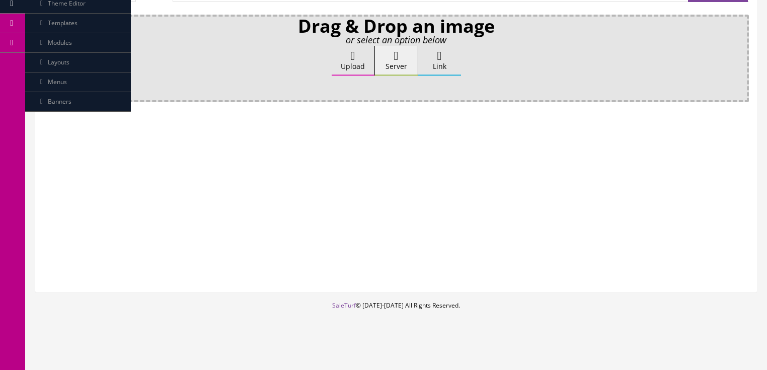
click at [343, 55] on label "Upload" at bounding box center [353, 61] width 43 height 30
click at [50, 55] on input "Upload" at bounding box center [50, 51] width 0 height 10
click at [350, 66] on label "Upload" at bounding box center [353, 61] width 43 height 30
click at [50, 56] on input "Upload" at bounding box center [50, 51] width 0 height 10
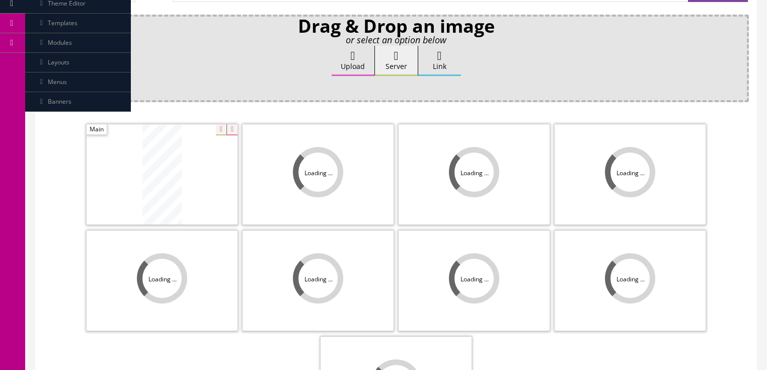
scroll to position [201, 0]
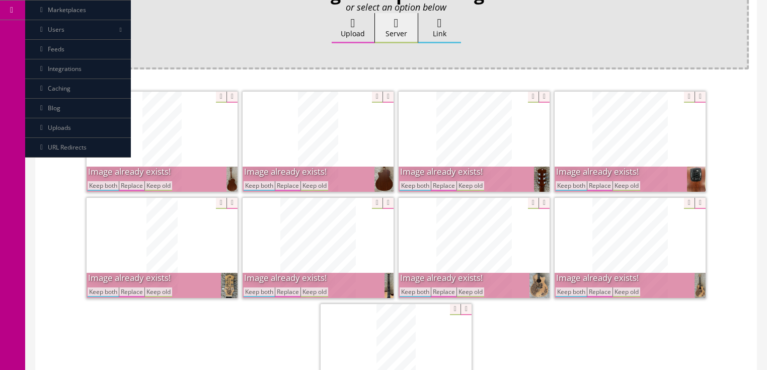
click at [260, 184] on button "Keep both" at bounding box center [259, 186] width 31 height 10
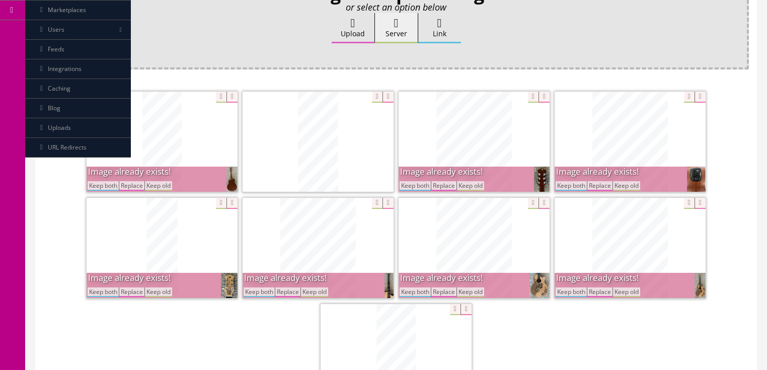
drag, startPoint x: 99, startPoint y: 184, endPoint x: 247, endPoint y: 184, distance: 148.5
click at [99, 184] on button "Keep both" at bounding box center [103, 186] width 31 height 10
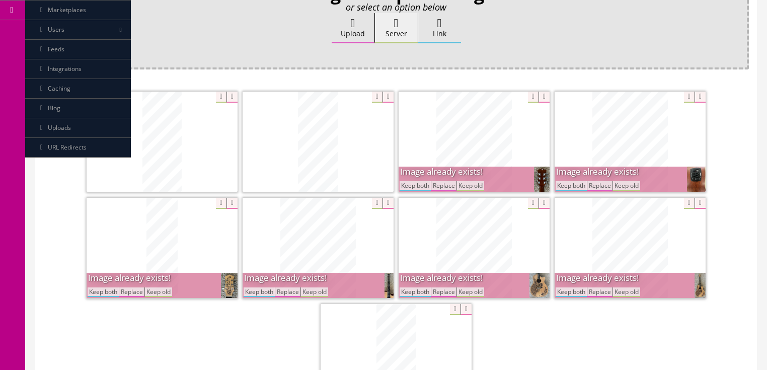
drag, startPoint x: 405, startPoint y: 185, endPoint x: 487, endPoint y: 187, distance: 82.6
click at [407, 186] on button "Keep both" at bounding box center [415, 186] width 31 height 10
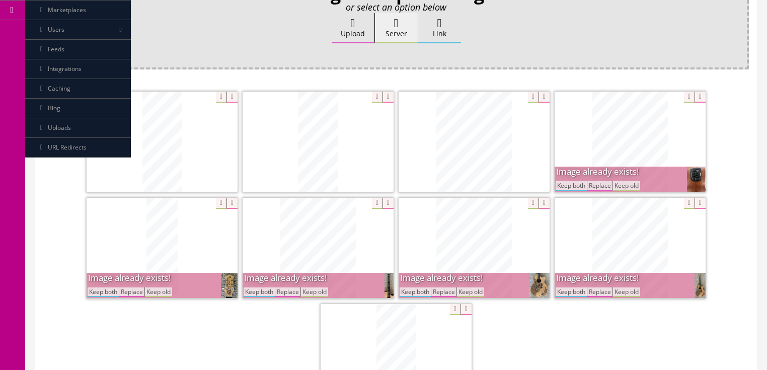
click at [565, 188] on button "Keep both" at bounding box center [571, 186] width 31 height 10
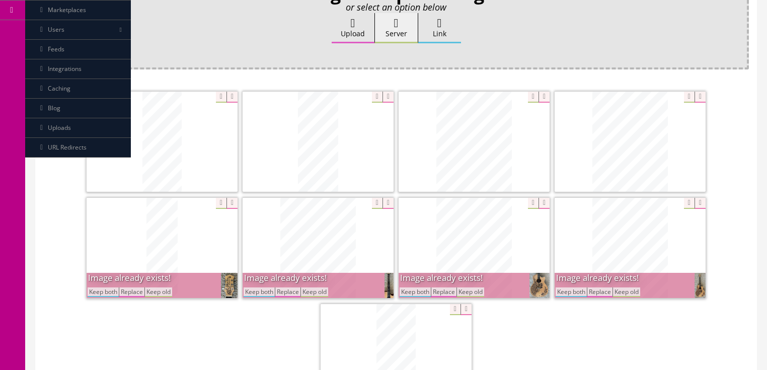
click at [575, 292] on button "Keep both" at bounding box center [571, 292] width 31 height 10
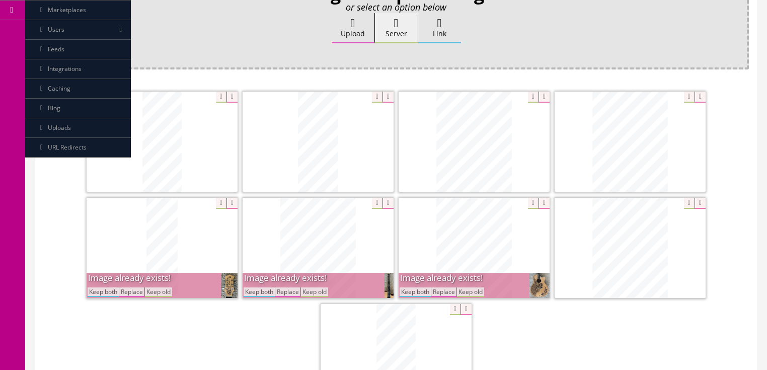
click at [422, 288] on button "Keep both" at bounding box center [415, 292] width 31 height 10
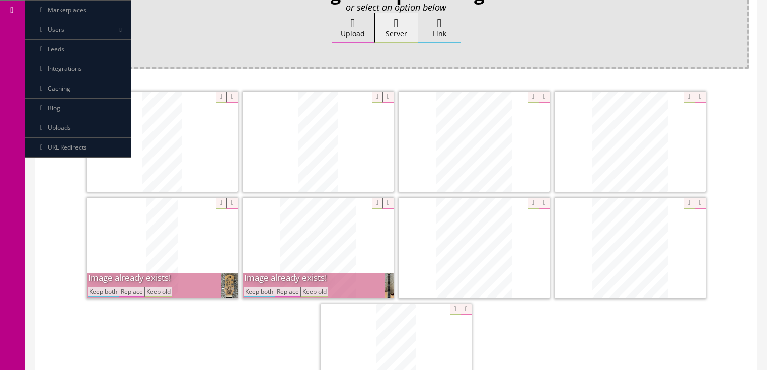
drag, startPoint x: 264, startPoint y: 292, endPoint x: 185, endPoint y: 307, distance: 80.4
click at [264, 292] on button "Keep both" at bounding box center [259, 292] width 31 height 10
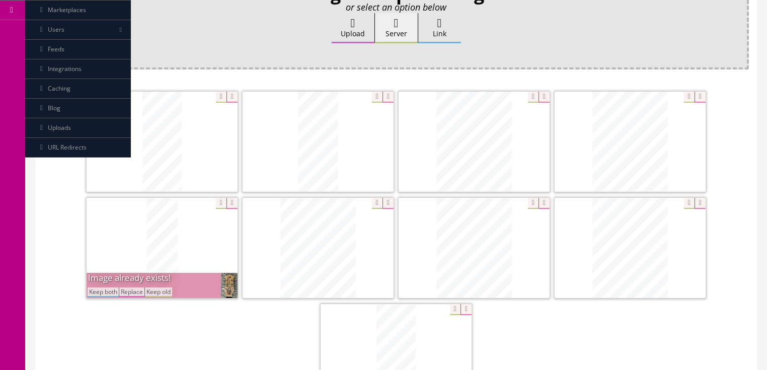
drag, startPoint x: 95, startPoint y: 292, endPoint x: 107, endPoint y: 292, distance: 12.1
click at [96, 292] on button "Keep both" at bounding box center [103, 292] width 31 height 10
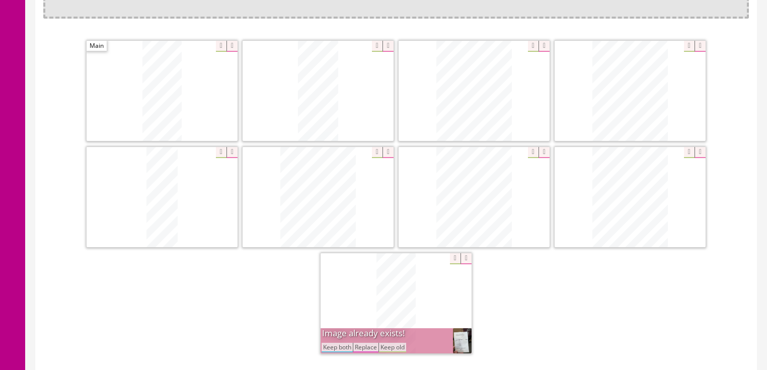
scroll to position [282, 0]
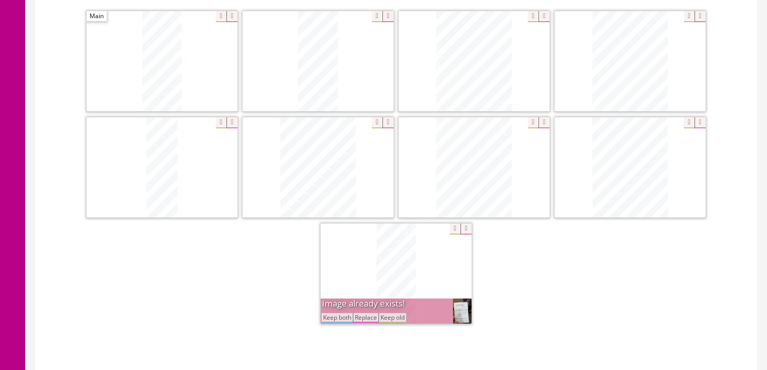
click at [327, 317] on button "Keep both" at bounding box center [337, 318] width 31 height 10
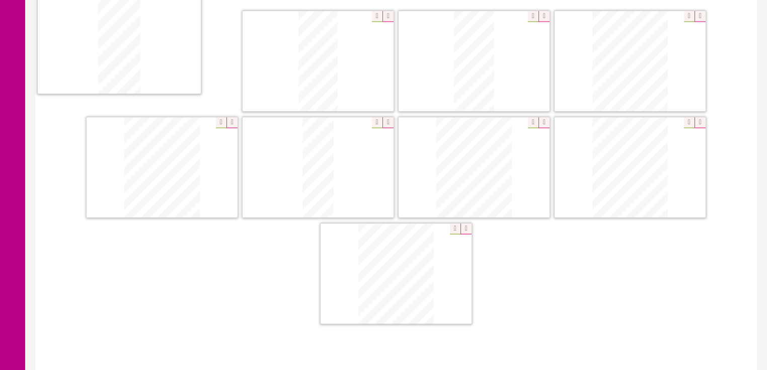
drag, startPoint x: 384, startPoint y: 291, endPoint x: 306, endPoint y: 112, distance: 195.5
drag, startPoint x: 490, startPoint y: 97, endPoint x: 333, endPoint y: 108, distance: 157.0
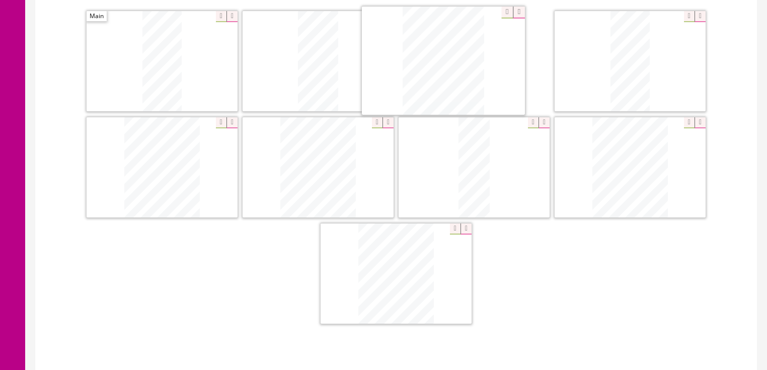
drag, startPoint x: 429, startPoint y: 212, endPoint x: 454, endPoint y: 71, distance: 143.5
drag, startPoint x: 170, startPoint y: 165, endPoint x: 622, endPoint y: 61, distance: 463.8
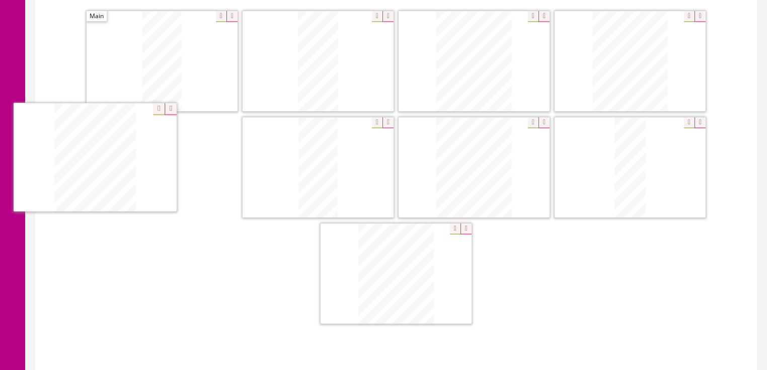
drag, startPoint x: 540, startPoint y: 148, endPoint x: 95, endPoint y: 136, distance: 445.6
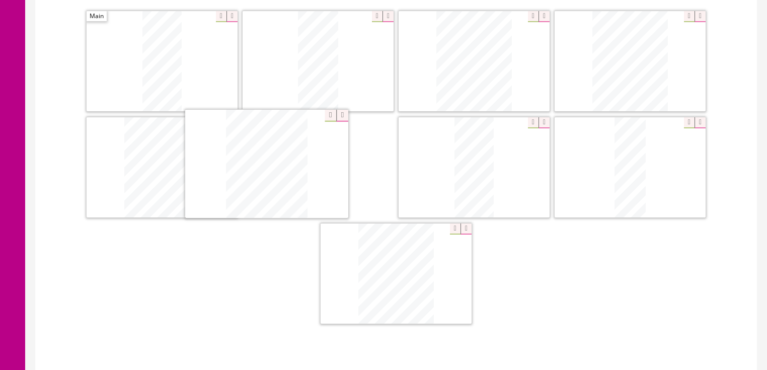
drag, startPoint x: 461, startPoint y: 174, endPoint x: 254, endPoint y: 172, distance: 207.4
drag, startPoint x: 635, startPoint y: 182, endPoint x: 461, endPoint y: 177, distance: 174.3
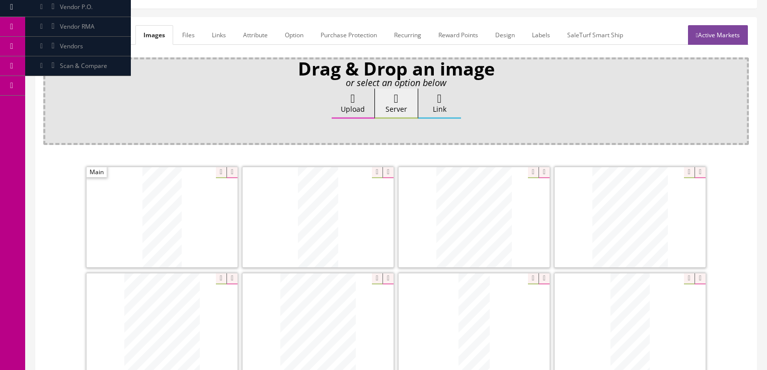
scroll to position [81, 0]
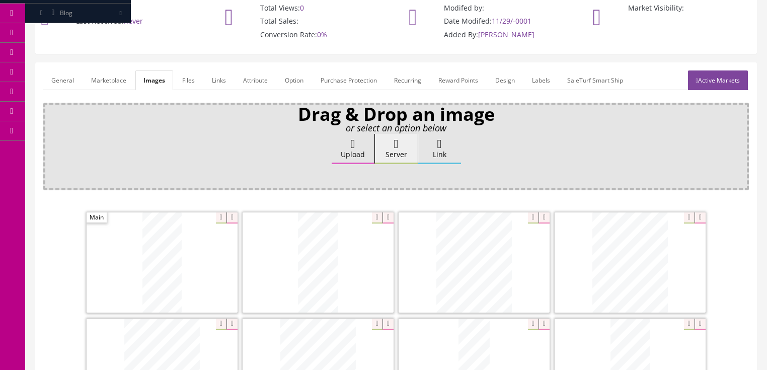
click at [714, 82] on link "Active Markets" at bounding box center [718, 80] width 60 height 20
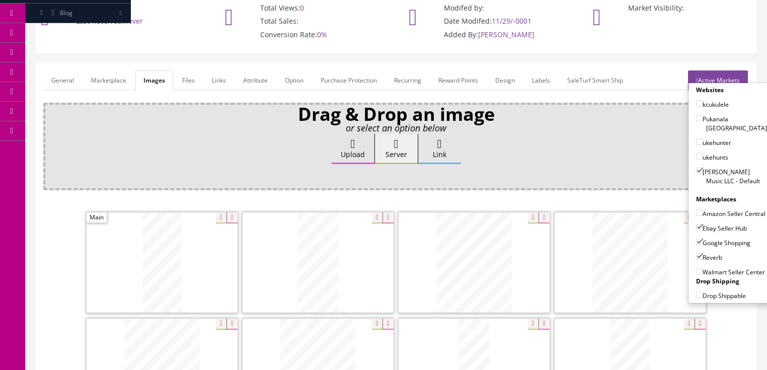
click at [696, 153] on input"] "ukehunts" at bounding box center [699, 156] width 7 height 7
checkbox input"] "true"
click at [696, 138] on input"] "ukehunter" at bounding box center [699, 141] width 7 height 7
checkbox input"] "true"
click at [696, 106] on input"] "kcukulele" at bounding box center [699, 103] width 7 height 7
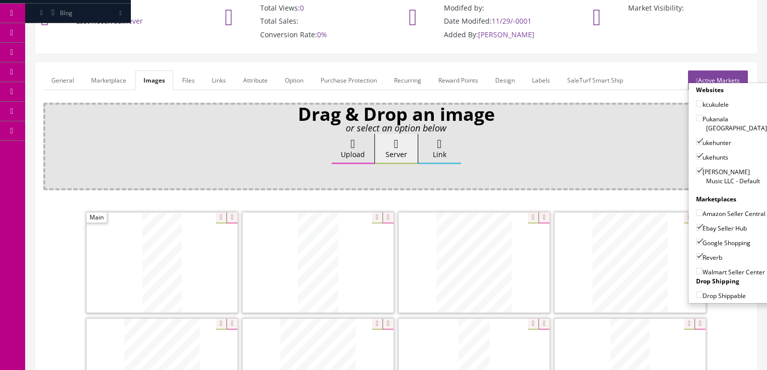
checkbox input"] "true"
click at [707, 78] on link "Active Markets" at bounding box center [718, 80] width 60 height 20
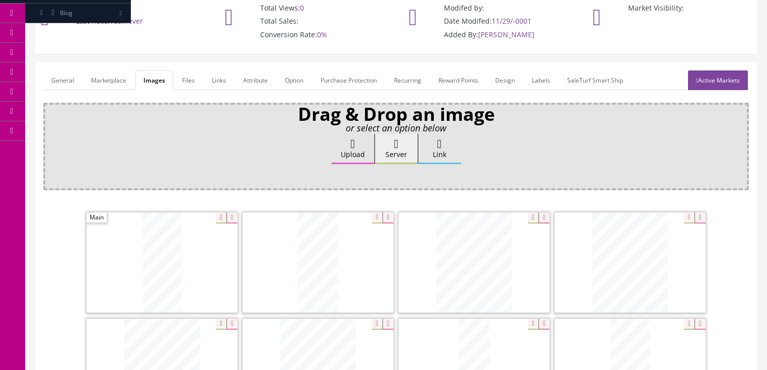
click at [60, 79] on link "General" at bounding box center [62, 80] width 39 height 20
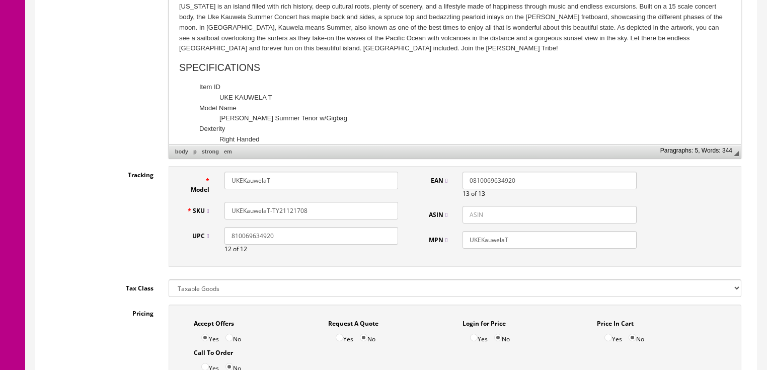
scroll to position [443, 0]
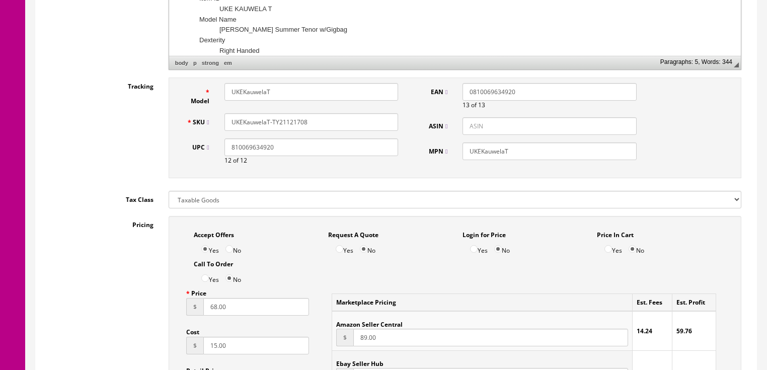
drag, startPoint x: 324, startPoint y: 126, endPoint x: 223, endPoint y: 128, distance: 101.2
click at [221, 128] on div "UKEKauwelaT-TY21121708" at bounding box center [311, 122] width 189 height 18
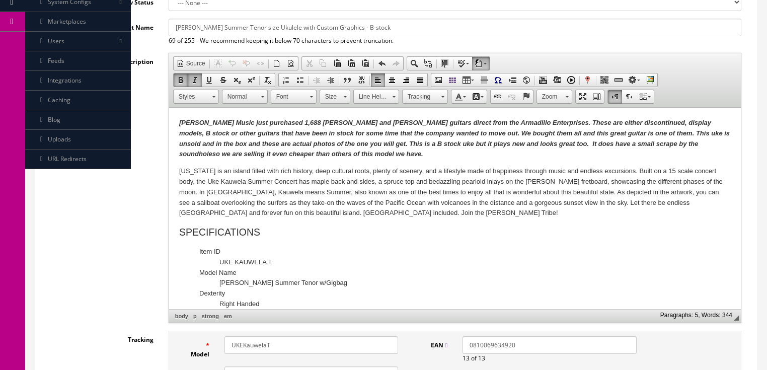
scroll to position [0, 0]
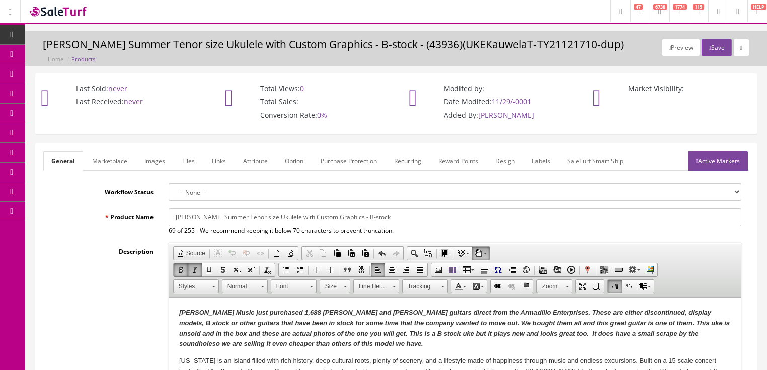
click at [728, 163] on link "Active Markets" at bounding box center [718, 161] width 60 height 20
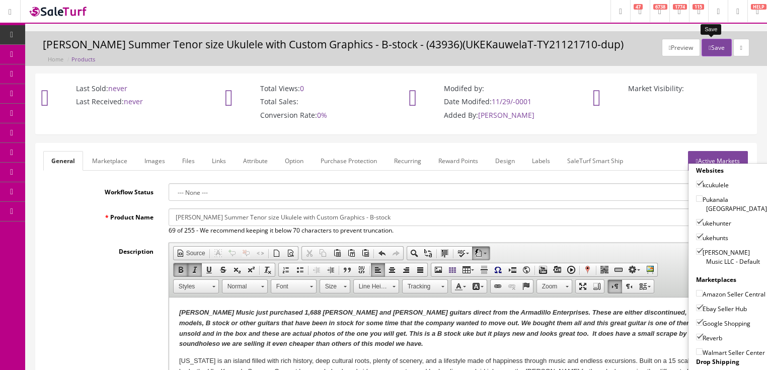
click at [714, 45] on button "Save" at bounding box center [717, 48] width 30 height 18
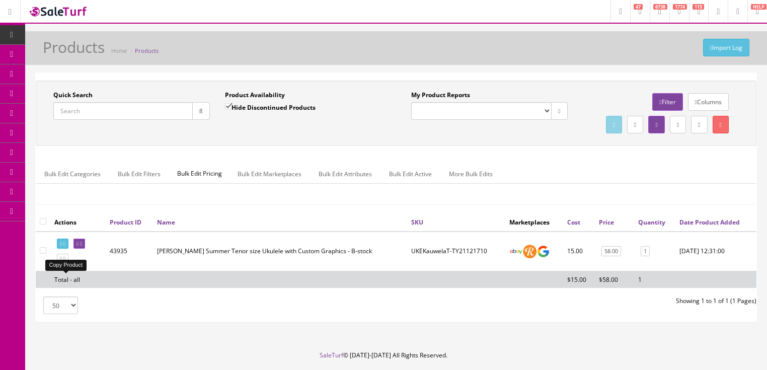
click at [65, 262] on icon at bounding box center [64, 259] width 2 height 6
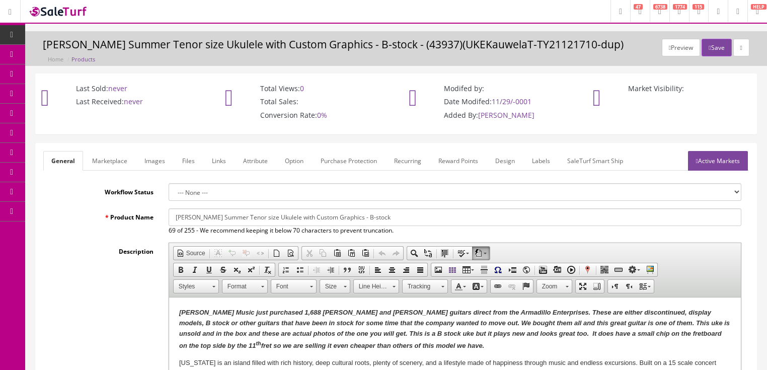
click at [541, 155] on link "Labels" at bounding box center [541, 161] width 34 height 20
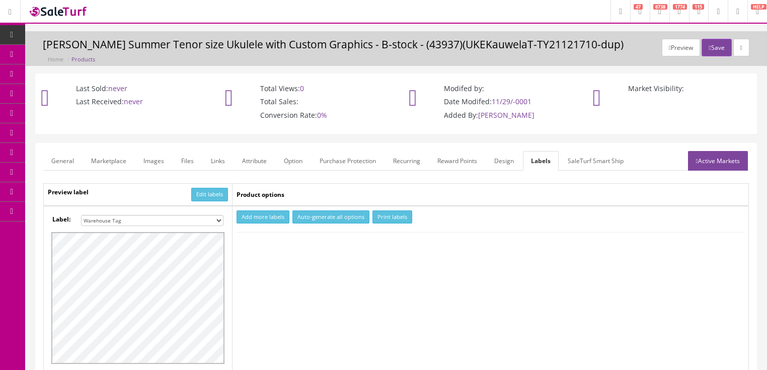
drag, startPoint x: 248, startPoint y: 217, endPoint x: 257, endPoint y: 228, distance: 14.0
click at [249, 217] on button "Add more labels" at bounding box center [263, 217] width 53 height 14
drag, startPoint x: 269, startPoint y: 243, endPoint x: 302, endPoint y: 245, distance: 32.8
type input "1"
click at [270, 243] on input "1" at bounding box center [256, 247] width 37 height 11
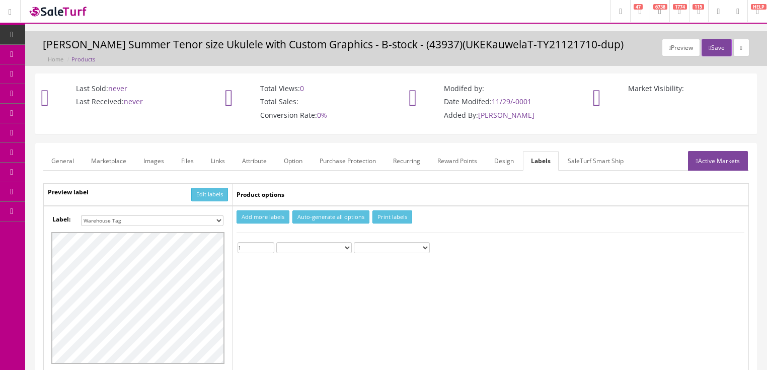
click at [400, 216] on button "Print labels" at bounding box center [392, 217] width 40 height 14
click at [142, 164] on link "Images" at bounding box center [153, 161] width 37 height 20
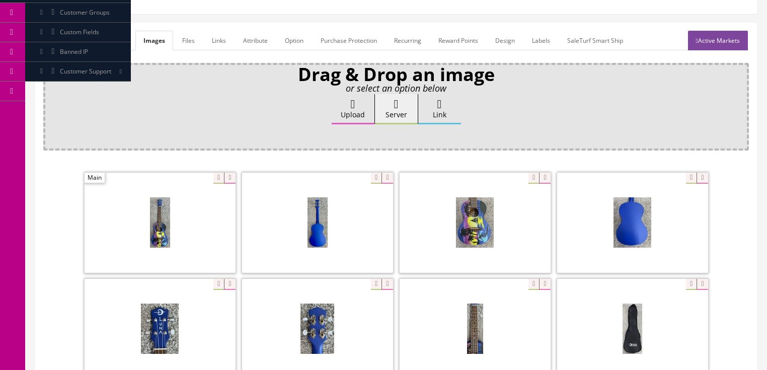
scroll to position [121, 0]
click at [224, 177] on icon at bounding box center [229, 177] width 11 height 11
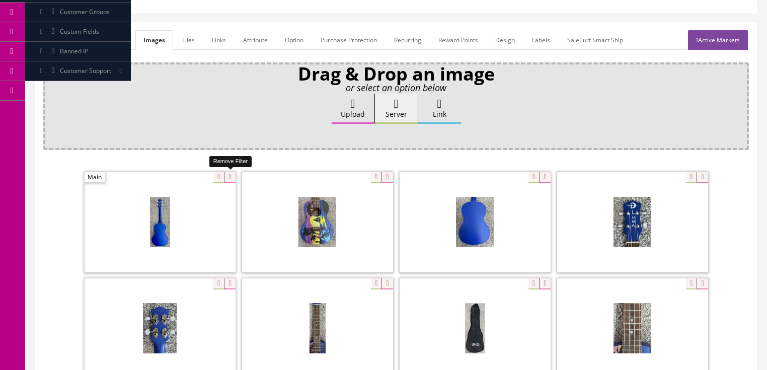
drag, startPoint x: 223, startPoint y: 177, endPoint x: 201, endPoint y: 177, distance: 21.6
click at [215, 177] on span at bounding box center [224, 177] width 22 height 11
click at [229, 178] on icon at bounding box center [229, 177] width 11 height 11
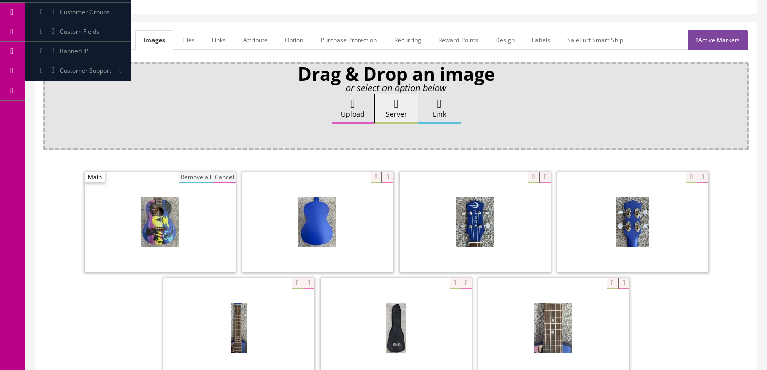
drag, startPoint x: 191, startPoint y: 178, endPoint x: 242, endPoint y: 165, distance: 52.0
click at [193, 178] on button "Remove all" at bounding box center [196, 177] width 34 height 11
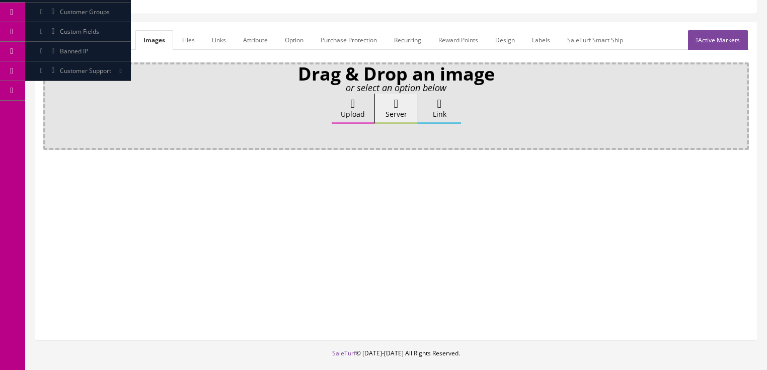
click at [357, 113] on label "Upload" at bounding box center [353, 109] width 43 height 30
click at [50, 104] on input "Upload" at bounding box center [50, 99] width 0 height 10
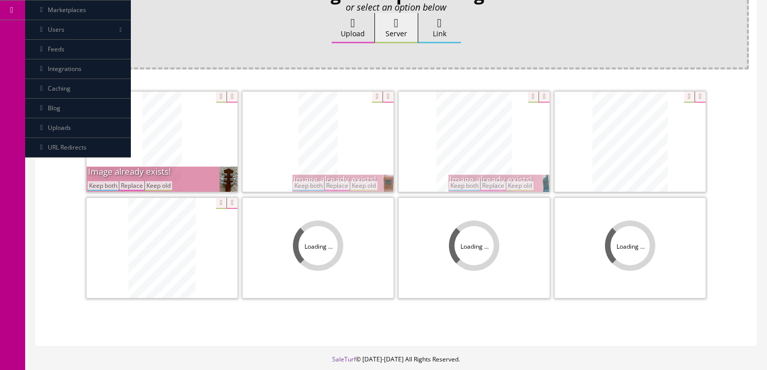
scroll to position [242, 0]
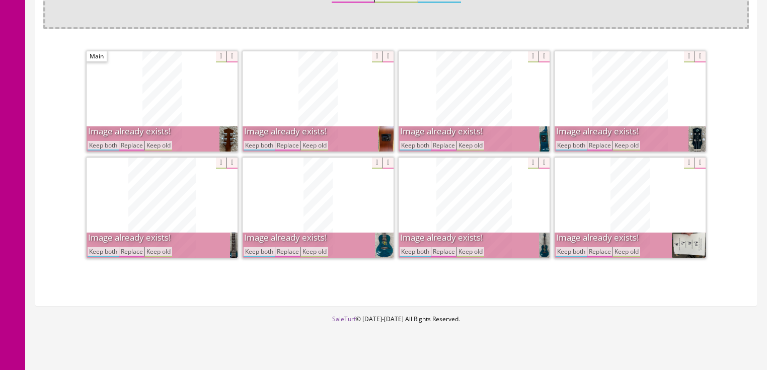
click at [256, 141] on button "Keep both" at bounding box center [259, 146] width 31 height 10
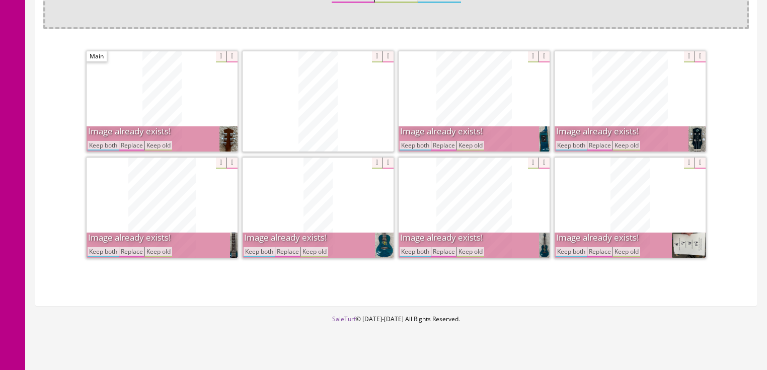
drag, startPoint x: 101, startPoint y: 143, endPoint x: 273, endPoint y: 152, distance: 172.9
click at [103, 143] on button "Keep both" at bounding box center [103, 146] width 31 height 10
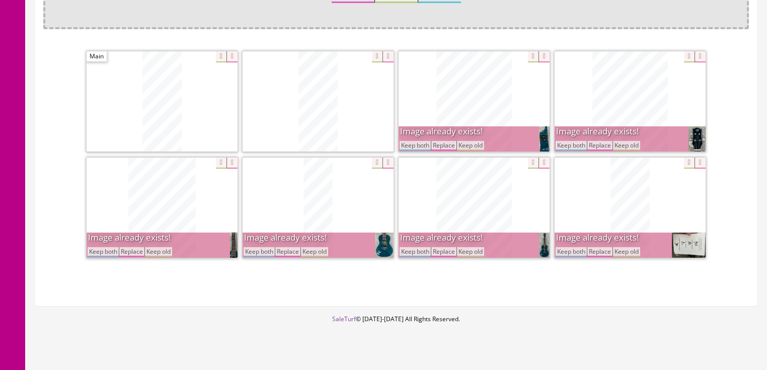
drag, startPoint x: 408, startPoint y: 145, endPoint x: 515, endPoint y: 148, distance: 106.8
click at [409, 145] on button "Keep both" at bounding box center [415, 146] width 31 height 10
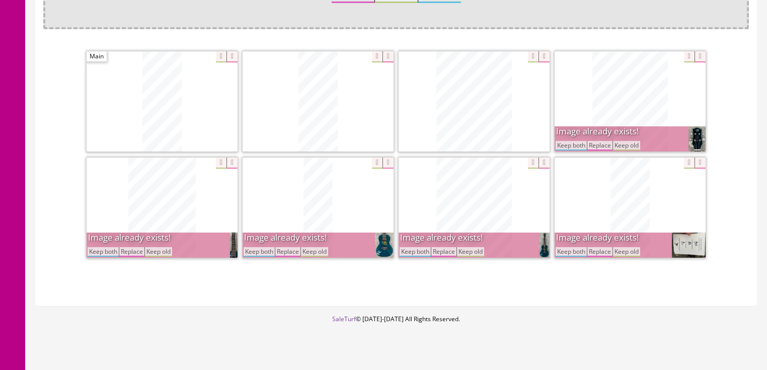
click at [565, 148] on button "Keep both" at bounding box center [571, 146] width 31 height 10
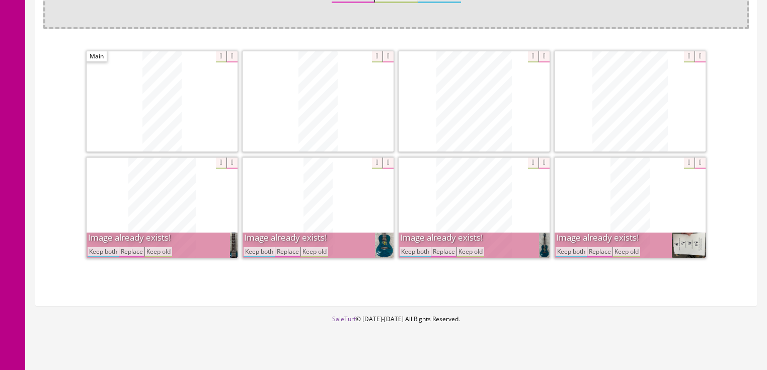
click at [577, 248] on button "Keep both" at bounding box center [571, 252] width 31 height 10
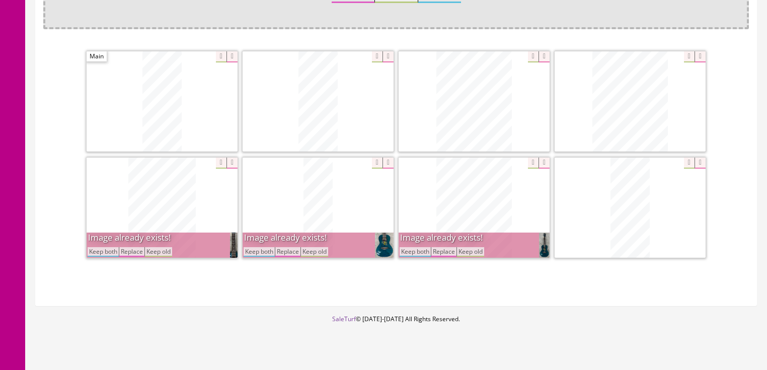
click at [415, 249] on button "Keep both" at bounding box center [415, 252] width 31 height 10
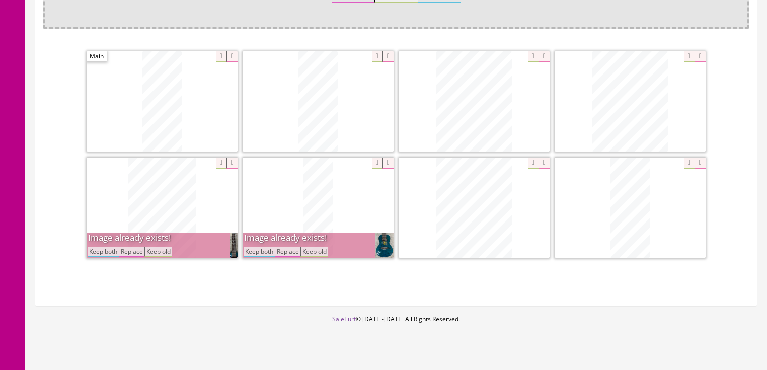
click at [260, 254] on button "Keep both" at bounding box center [259, 252] width 31 height 10
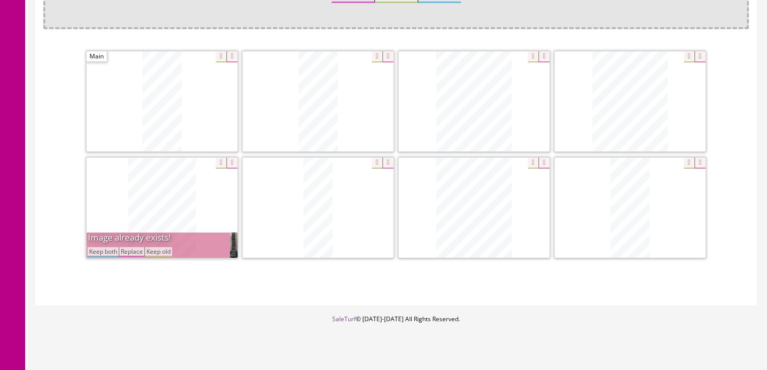
click at [114, 248] on button "Keep both" at bounding box center [103, 252] width 31 height 10
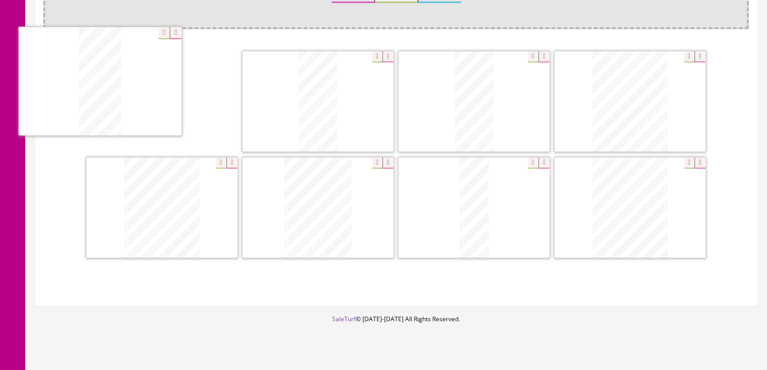
drag, startPoint x: 616, startPoint y: 223, endPoint x: 151, endPoint y: 116, distance: 477.9
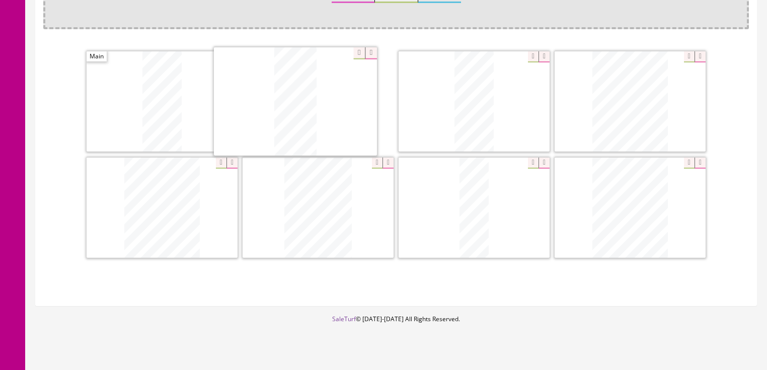
drag, startPoint x: 478, startPoint y: 106, endPoint x: 421, endPoint y: 152, distance: 73.0
drag, startPoint x: 601, startPoint y: 199, endPoint x: 470, endPoint y: 99, distance: 165.5
drag, startPoint x: 166, startPoint y: 199, endPoint x: 619, endPoint y: 87, distance: 466.9
drag, startPoint x: 160, startPoint y: 195, endPoint x: 622, endPoint y: 208, distance: 462.8
drag, startPoint x: 332, startPoint y: 210, endPoint x: 155, endPoint y: 209, distance: 177.2
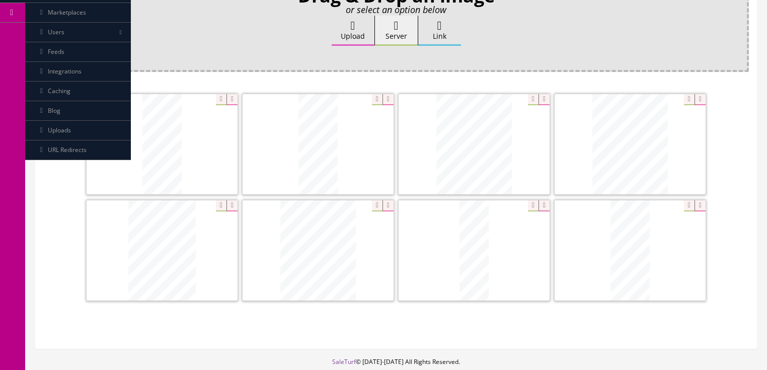
scroll to position [0, 0]
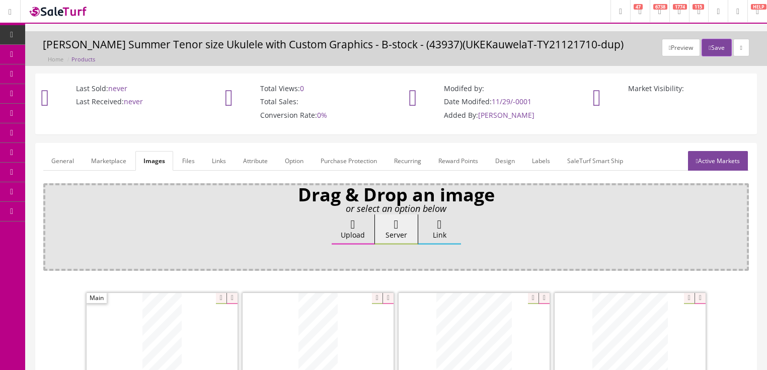
click at [721, 164] on link "Active Markets" at bounding box center [718, 161] width 60 height 20
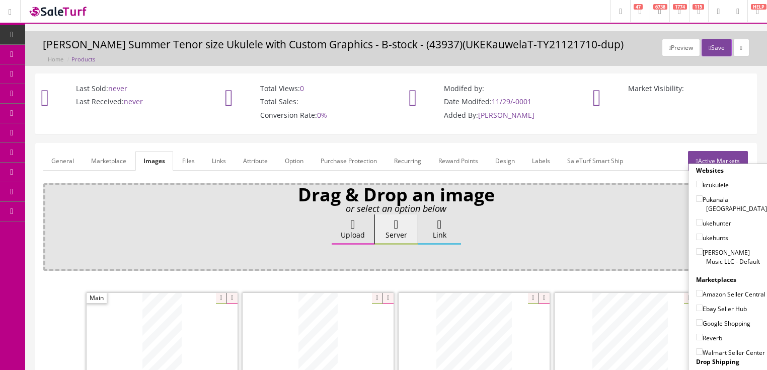
click at [696, 234] on input"] "ukehunts" at bounding box center [699, 237] width 7 height 7
checkbox input"] "true"
click at [696, 219] on input"] "ukehunter" at bounding box center [699, 222] width 7 height 7
checkbox input"] "true"
drag, startPoint x: 696, startPoint y: 186, endPoint x: 697, endPoint y: 205, distance: 19.6
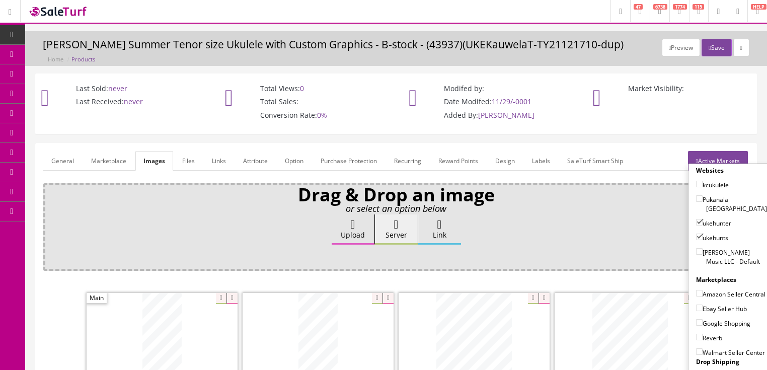
click at [697, 186] on input"] "kcukulele" at bounding box center [699, 184] width 7 height 7
checkbox input"] "true"
drag, startPoint x: 695, startPoint y: 241, endPoint x: 701, endPoint y: 261, distance: 21.0
click at [696, 248] on input"] "[PERSON_NAME] Music LLC - Default" at bounding box center [699, 251] width 7 height 7
checkbox input"] "true"
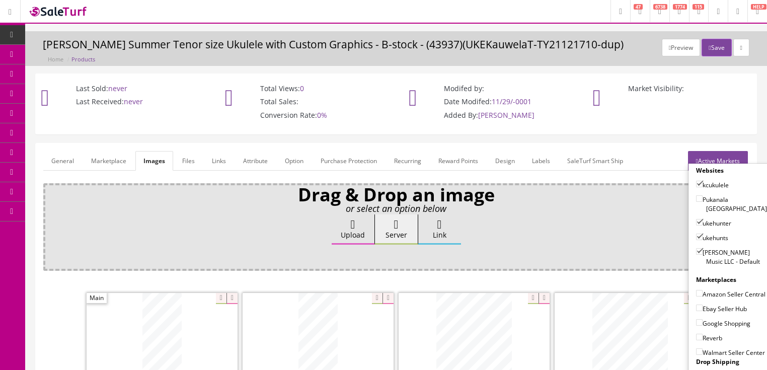
click at [697, 290] on input"] "Amazon Seller Central" at bounding box center [699, 293] width 7 height 7
checkbox input"] "true"
drag, startPoint x: 697, startPoint y: 305, endPoint x: 697, endPoint y: 312, distance: 7.0
click at [697, 306] on input"] "Ebay Seller Hub" at bounding box center [699, 308] width 7 height 7
checkbox input"] "true"
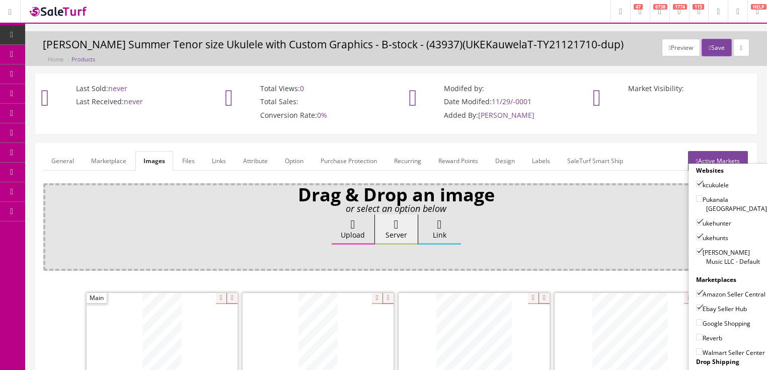
click at [697, 320] on input"] "Google Shopping" at bounding box center [699, 322] width 7 height 7
checkbox input"] "true"
click at [698, 338] on label "Reverb" at bounding box center [709, 338] width 26 height 10
click at [698, 338] on input"] "Reverb" at bounding box center [699, 337] width 7 height 7
checkbox input"] "true"
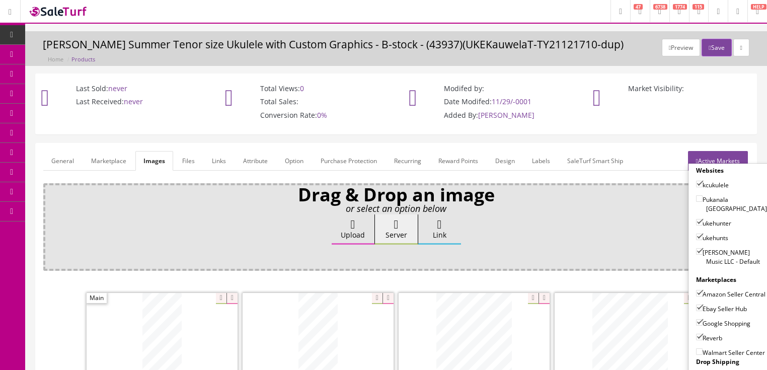
click at [722, 158] on link "Active Markets" at bounding box center [718, 161] width 60 height 20
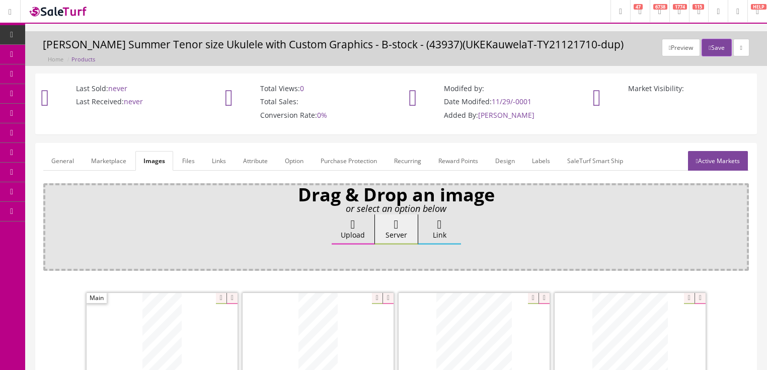
click at [67, 162] on link "General" at bounding box center [62, 161] width 39 height 20
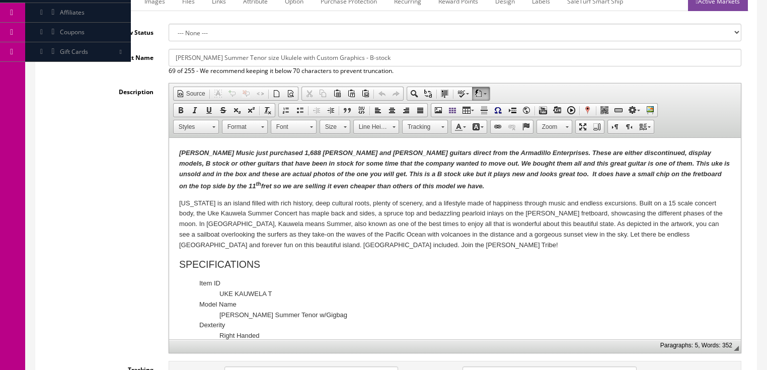
scroll to position [161, 0]
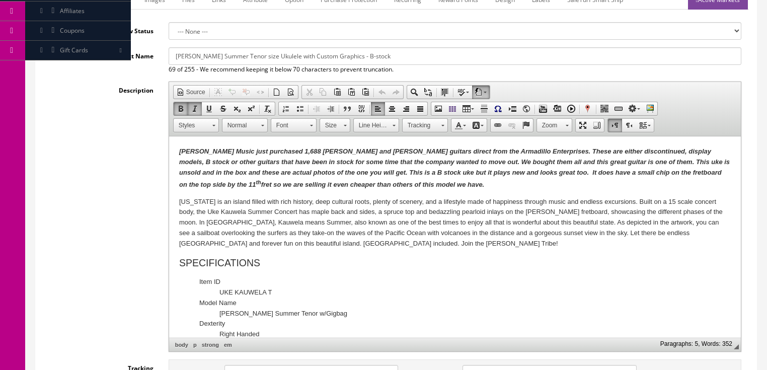
drag, startPoint x: 488, startPoint y: 171, endPoint x: 495, endPoint y: 183, distance: 14.0
click at [495, 183] on p "[PERSON_NAME] Music just purchased 1,688 [PERSON_NAME] and [PERSON_NAME] guitar…" at bounding box center [455, 168] width 552 height 44
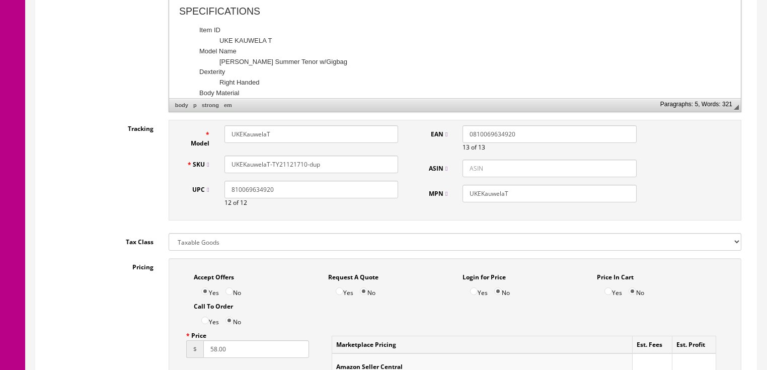
scroll to position [403, 0]
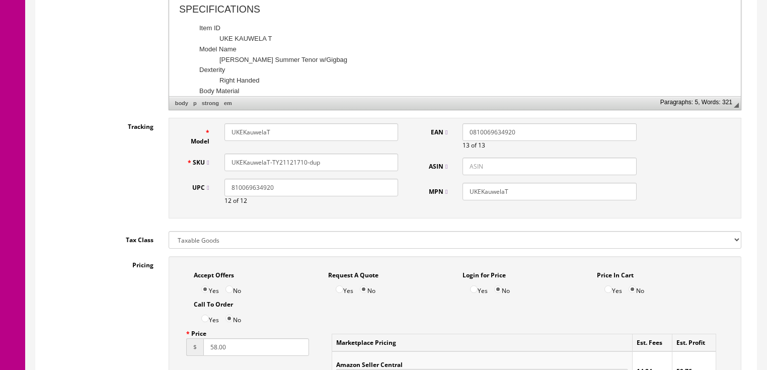
drag, startPoint x: 299, startPoint y: 165, endPoint x: 372, endPoint y: 165, distance: 74.0
click at [372, 165] on input "UKEKauwelaT-TY21121710-dup" at bounding box center [312, 163] width 174 height 18
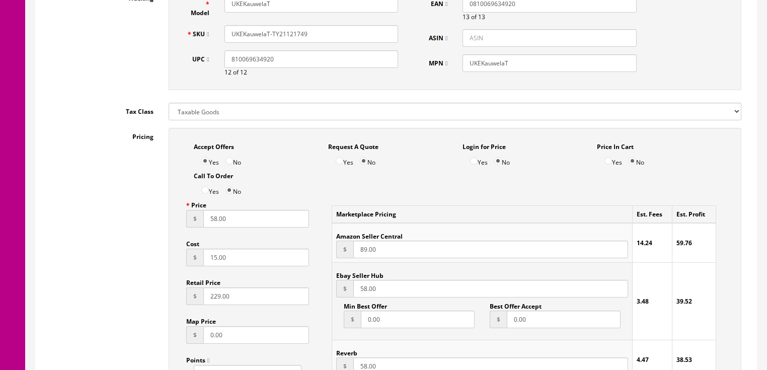
scroll to position [564, 0]
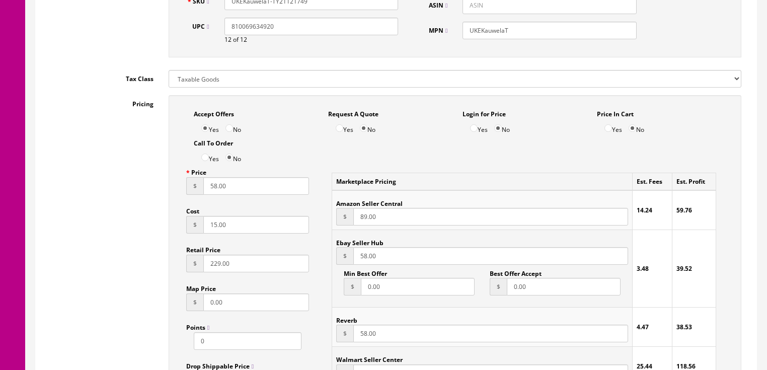
type input "UKEKauwelaT-TY21121749"
drag, startPoint x: 274, startPoint y: 188, endPoint x: 122, endPoint y: 187, distance: 152.5
click at [122, 187] on div "Pricing Accept Offers Yes No Request A Quote Yes No Login for Price Yes No Pric…" at bounding box center [396, 322] width 706 height 455
type input "79.95"
drag, startPoint x: 386, startPoint y: 257, endPoint x: 330, endPoint y: 263, distance: 56.2
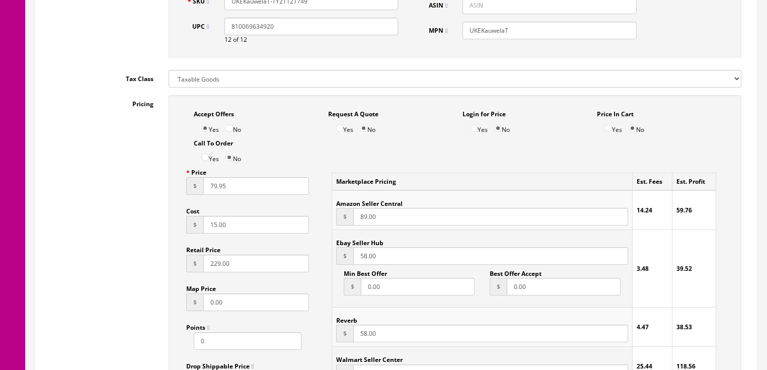
click at [330, 263] on div "Marketplace Pricing Est. Fees Est. Profit Amazon Seller Central $ 89.00 14.24 5…" at bounding box center [524, 279] width 400 height 231
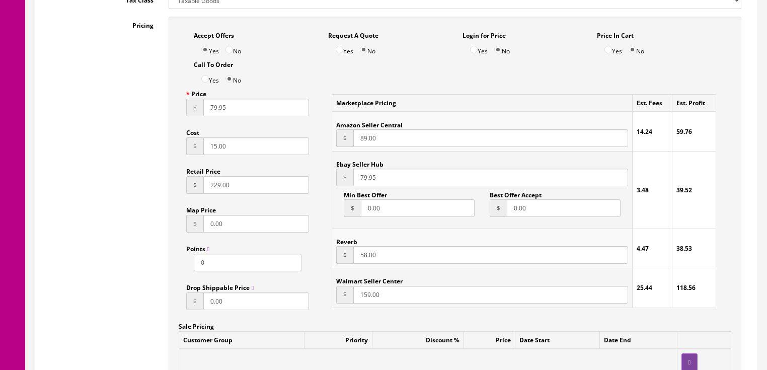
scroll to position [644, 0]
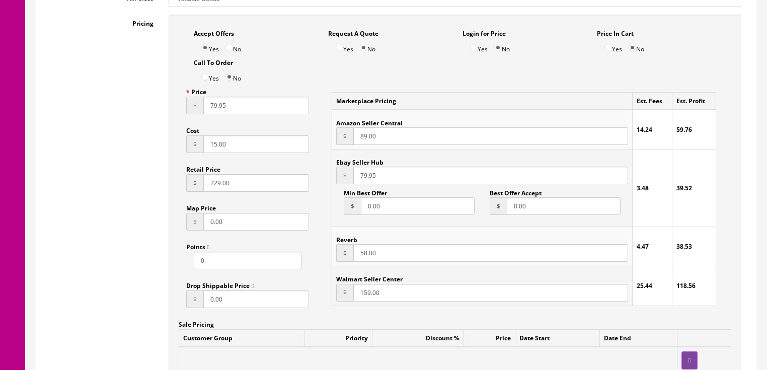
type input "79.95"
drag, startPoint x: 395, startPoint y: 260, endPoint x: 320, endPoint y: 260, distance: 74.5
click at [320, 260] on div "Marketplace Pricing Est. Fees Est. Profit Amazon Seller Central $ 89.00 14.24 5…" at bounding box center [524, 198] width 415 height 231
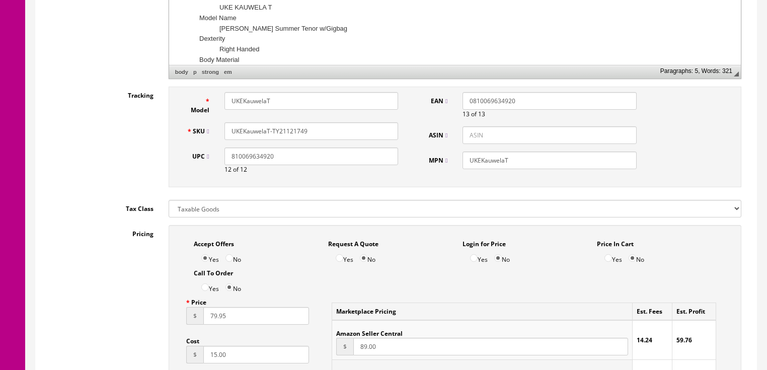
scroll to position [403, 0]
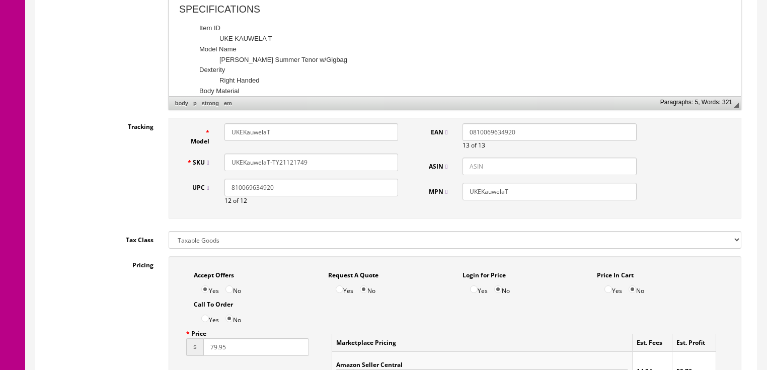
type input "79.95"
drag, startPoint x: 306, startPoint y: 162, endPoint x: 241, endPoint y: 169, distance: 65.3
click at [199, 171] on div "SKU UKEKauwelaT-TY21121749" at bounding box center [292, 163] width 227 height 18
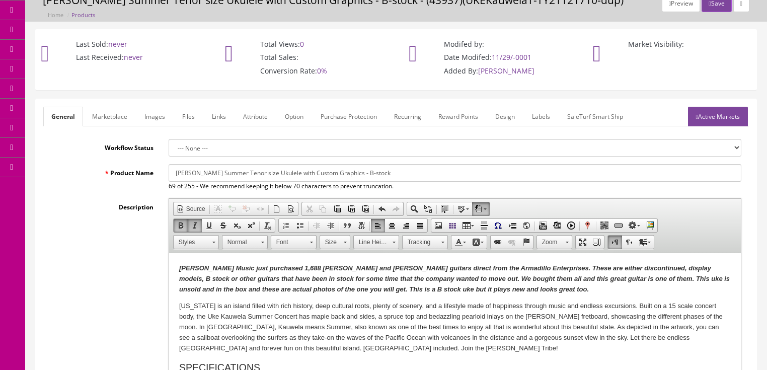
scroll to position [0, 0]
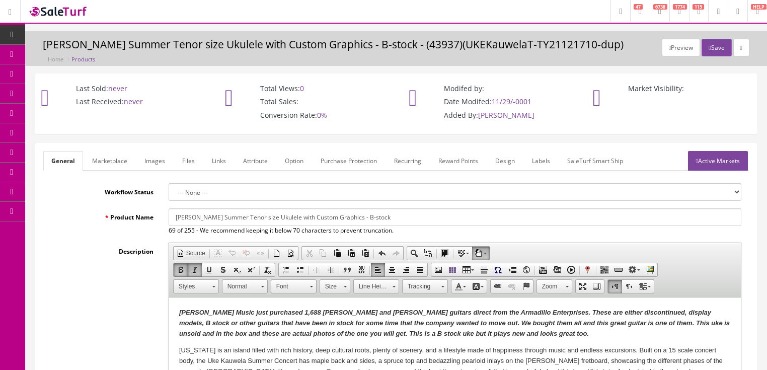
click at [716, 169] on link "Active Markets" at bounding box center [718, 161] width 60 height 20
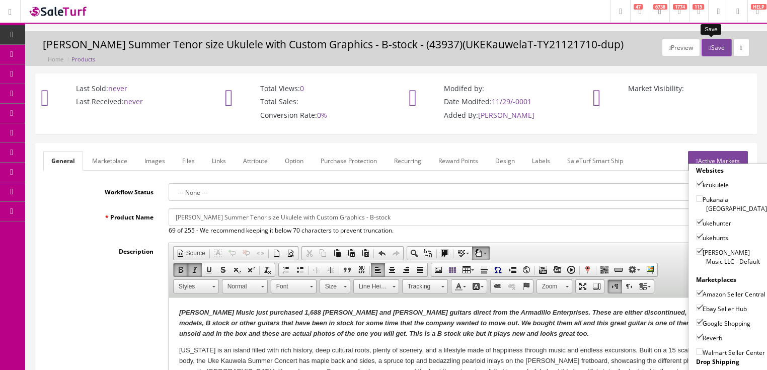
click at [711, 45] on button "Save" at bounding box center [717, 48] width 30 height 18
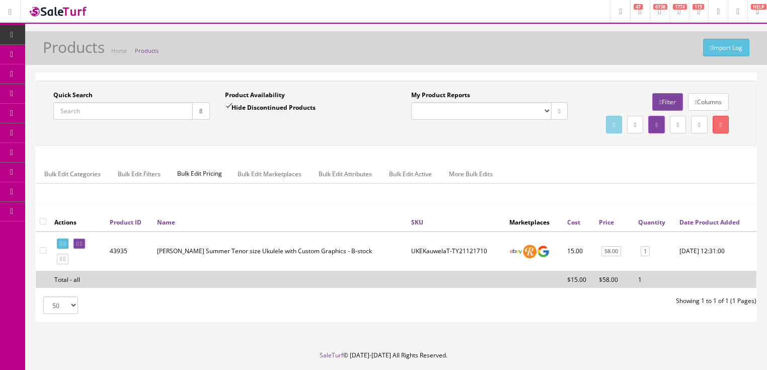
click at [121, 111] on input "Quick Search" at bounding box center [122, 111] width 139 height 18
paste input "UKEKauwelaT-TY21121749"
click at [195, 112] on button "button" at bounding box center [201, 111] width 18 height 18
click at [65, 247] on icon at bounding box center [64, 244] width 2 height 6
drag, startPoint x: 157, startPoint y: 115, endPoint x: 43, endPoint y: 124, distance: 114.2
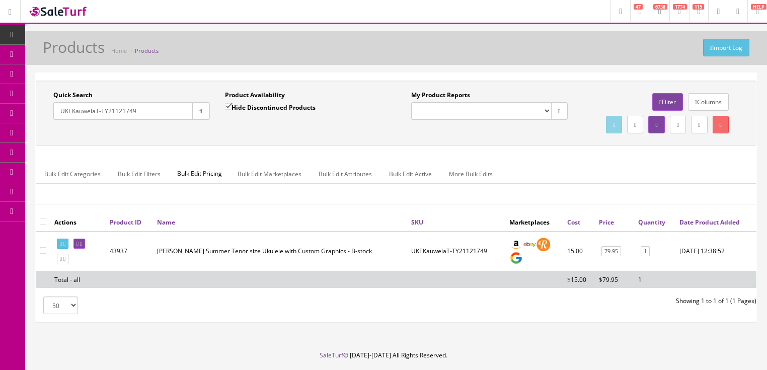
click at [40, 124] on div "Quick Search UKEKauwelaT-TY21121749 Date From Product Availability Hide Discont…" at bounding box center [217, 109] width 358 height 37
type input "epiphone 1958 flying v"
click at [227, 105] on input "Hide Discontinued Products" at bounding box center [228, 106] width 7 height 7
checkbox input "false"
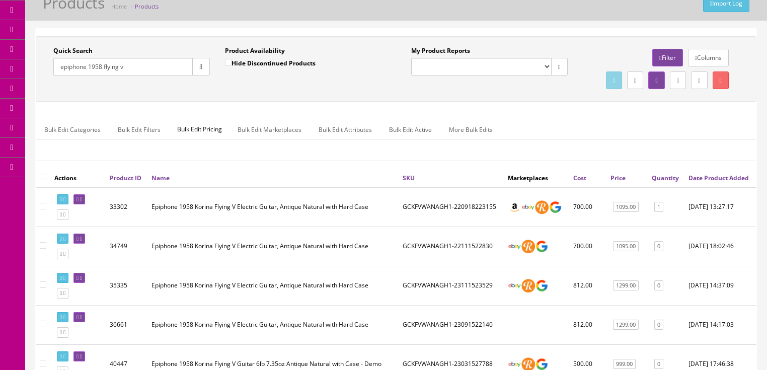
scroll to position [81, 0]
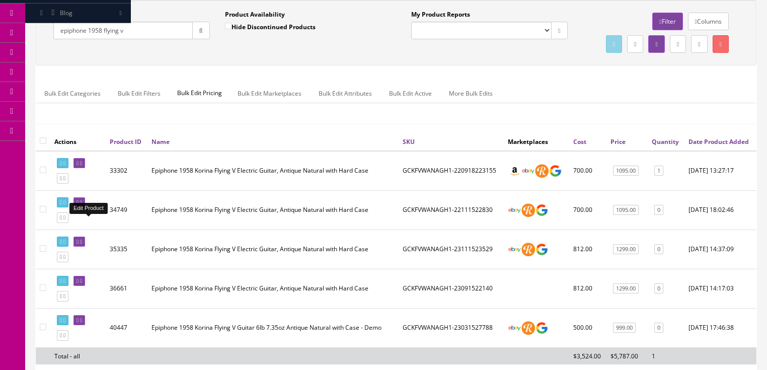
click at [82, 205] on icon at bounding box center [81, 203] width 2 height 6
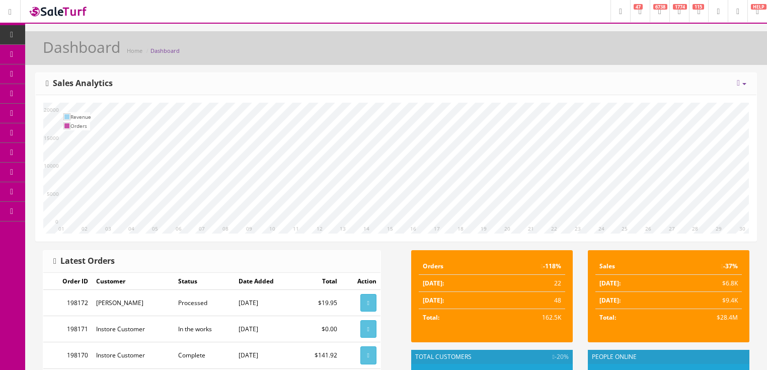
click at [737, 82] on icon at bounding box center [738, 83] width 3 height 8
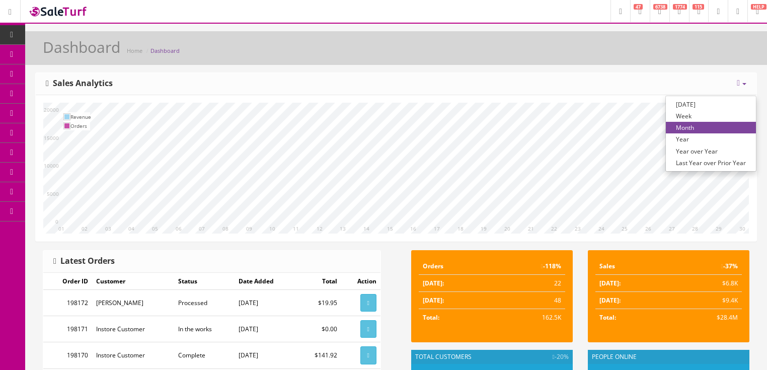
click at [685, 148] on link "Year over Year" at bounding box center [711, 151] width 90 height 12
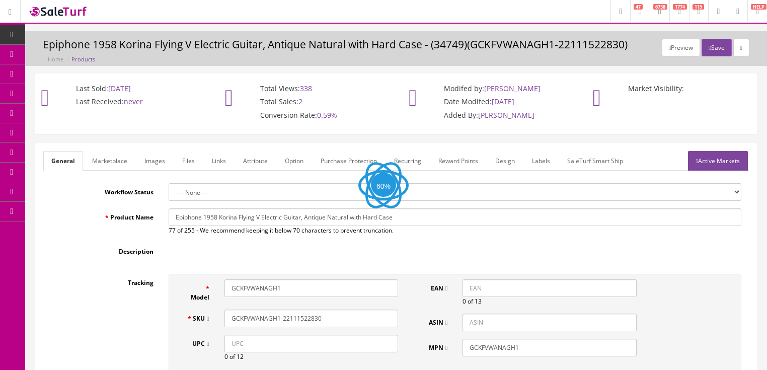
click at [153, 165] on link "Images" at bounding box center [154, 161] width 37 height 20
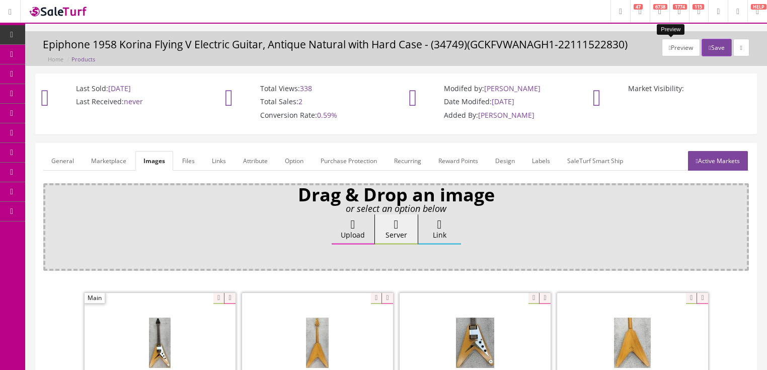
click at [676, 46] on button "Preview" at bounding box center [681, 48] width 38 height 18
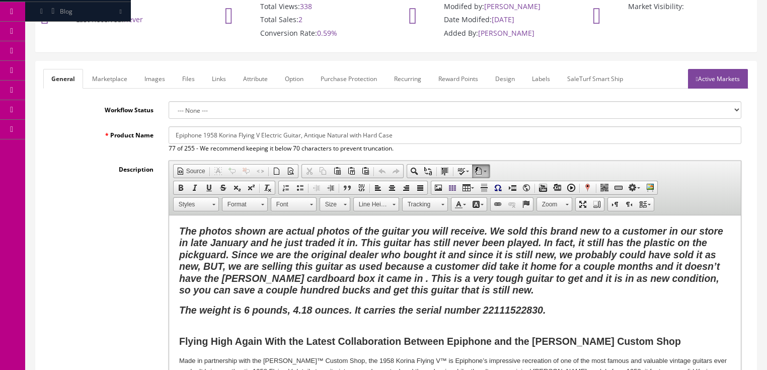
scroll to position [81, 0]
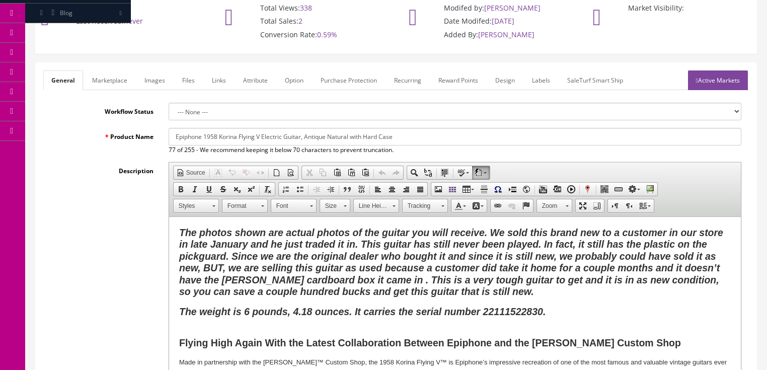
click at [158, 82] on link "Images" at bounding box center [154, 80] width 37 height 20
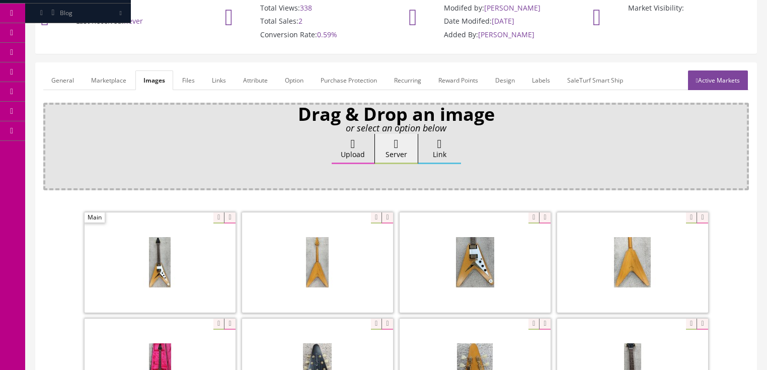
click at [70, 83] on link "General" at bounding box center [62, 80] width 39 height 20
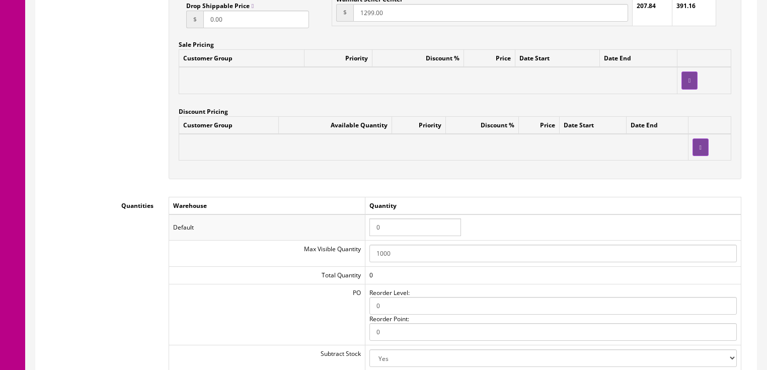
scroll to position [926, 0]
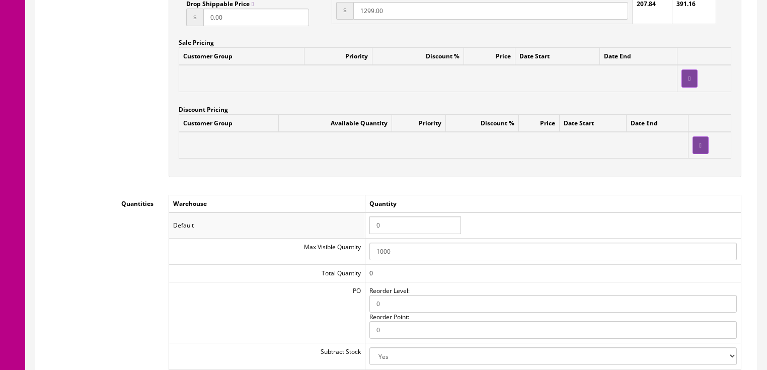
drag, startPoint x: 389, startPoint y: 230, endPoint x: 350, endPoint y: 230, distance: 38.3
click at [350, 230] on tr "Default 0" at bounding box center [455, 225] width 572 height 26
type input "1"
click at [487, 201] on td "Quantity" at bounding box center [553, 204] width 376 height 18
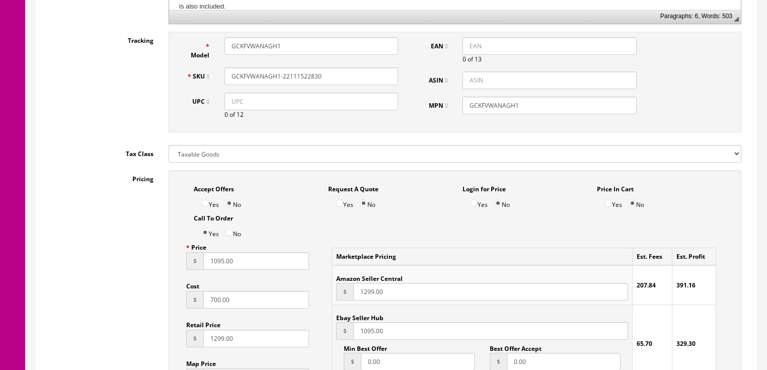
scroll to position [483, 0]
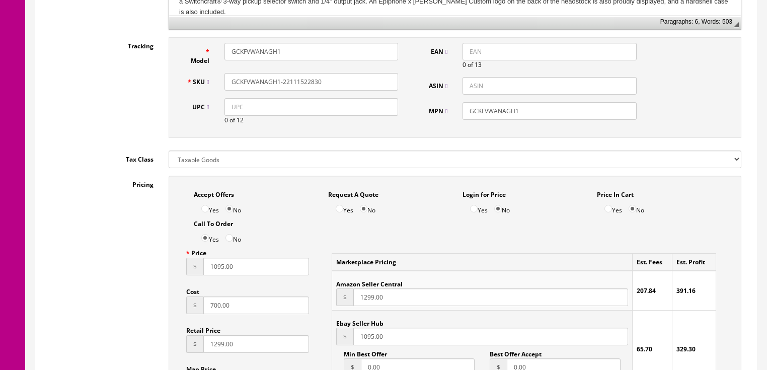
drag, startPoint x: 282, startPoint y: 82, endPoint x: 328, endPoint y: 85, distance: 46.4
click at [328, 85] on input "GCKFVWANAGH1-22111522830" at bounding box center [312, 82] width 174 height 18
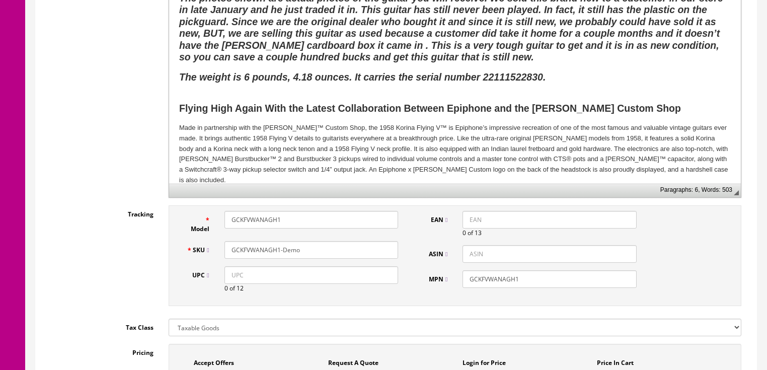
scroll to position [282, 0]
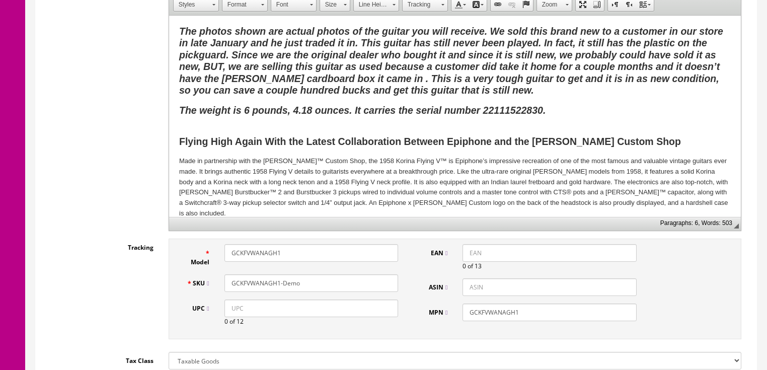
type input "GCKFVWANAGH1-Demo"
drag, startPoint x: 353, startPoint y: 111, endPoint x: 570, endPoint y: 110, distance: 217.0
click at [570, 110] on h2 "The weight is 6 pounds, 4.18 ounces. It carries the serial number 22111522830." at bounding box center [455, 117] width 552 height 24
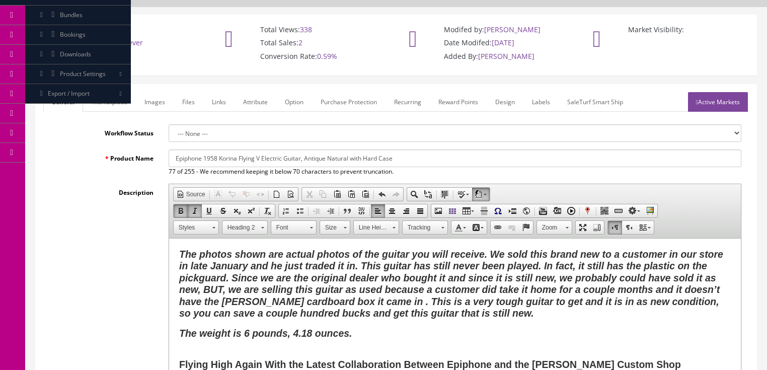
scroll to position [40, 0]
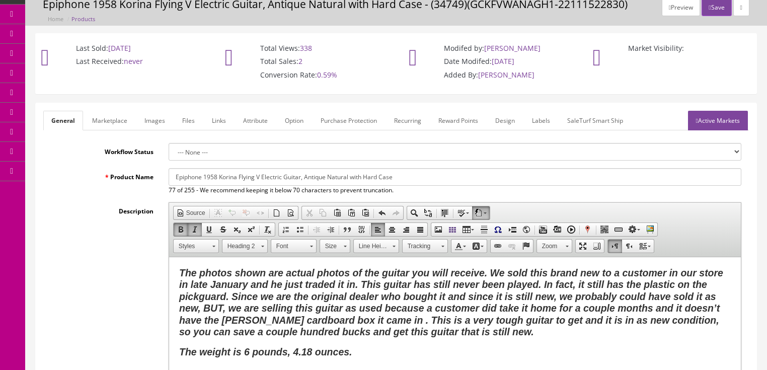
click at [715, 123] on link "Active Markets" at bounding box center [718, 121] width 60 height 20
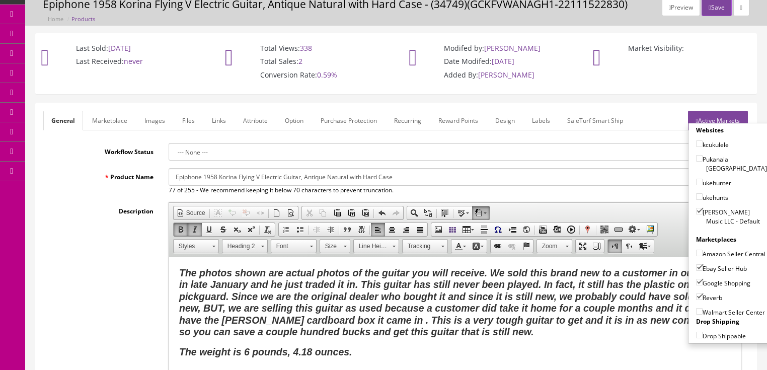
click at [735, 116] on link "Active Markets" at bounding box center [718, 121] width 60 height 20
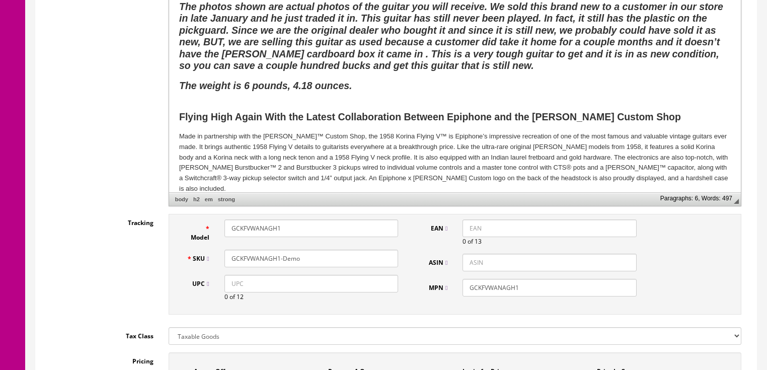
scroll to position [403, 0]
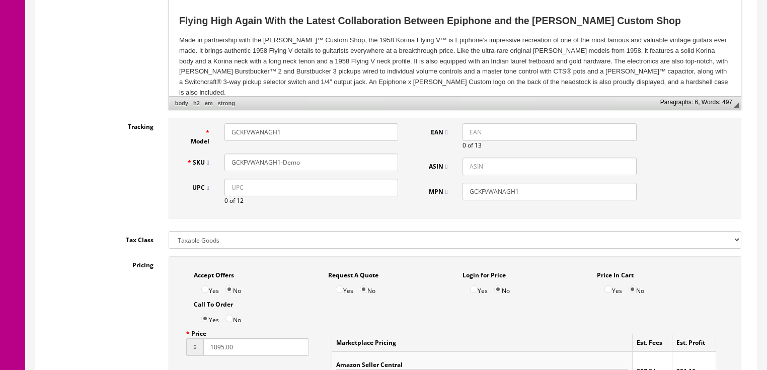
drag, startPoint x: 308, startPoint y: 164, endPoint x: 213, endPoint y: 165, distance: 94.1
click at [191, 164] on div "SKU GCKFVWANAGH1-Demo" at bounding box center [292, 163] width 227 height 18
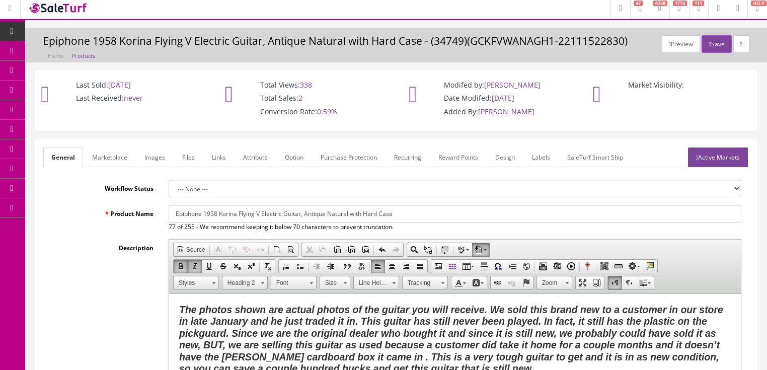
scroll to position [0, 0]
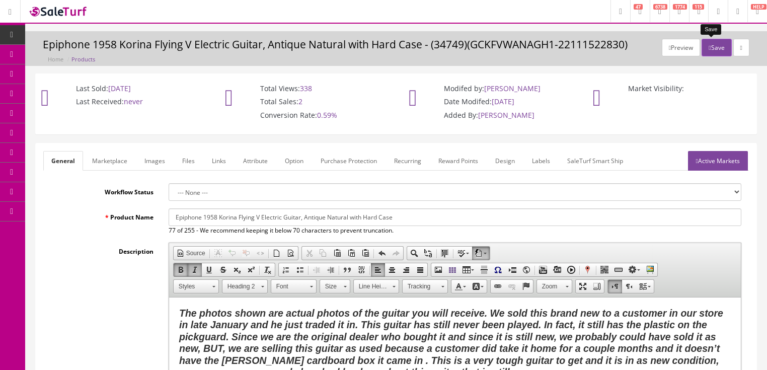
click at [707, 43] on button "Save" at bounding box center [717, 48] width 30 height 18
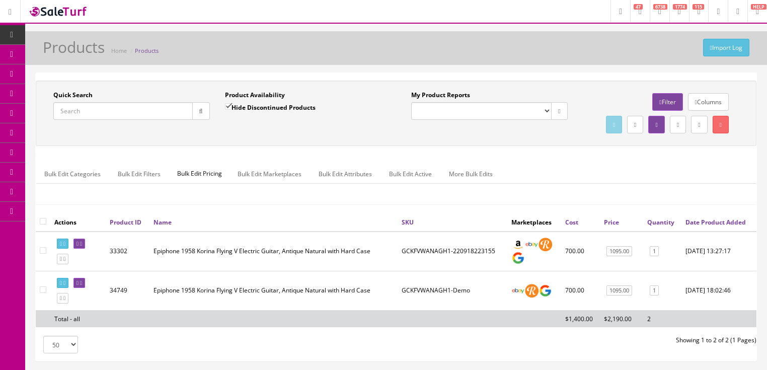
click at [126, 114] on input "Quick Search" at bounding box center [122, 111] width 139 height 18
paste input "GCKFVWANAGH1-Demo"
type input "GCKFVWANAGH1-Demo"
click at [205, 118] on button "button" at bounding box center [201, 111] width 18 height 18
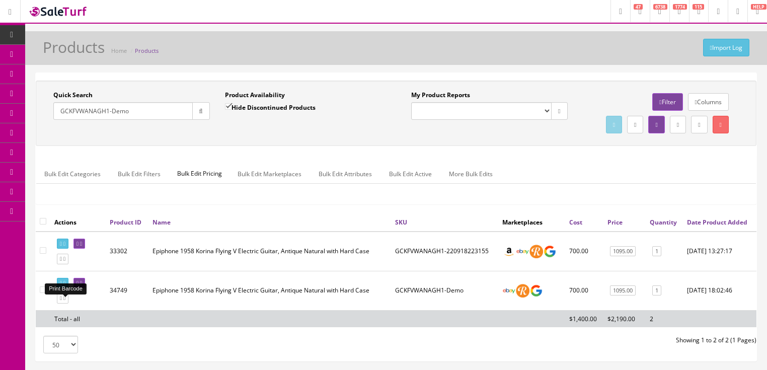
click at [65, 286] on icon at bounding box center [64, 283] width 2 height 6
click at [82, 286] on icon at bounding box center [81, 283] width 2 height 6
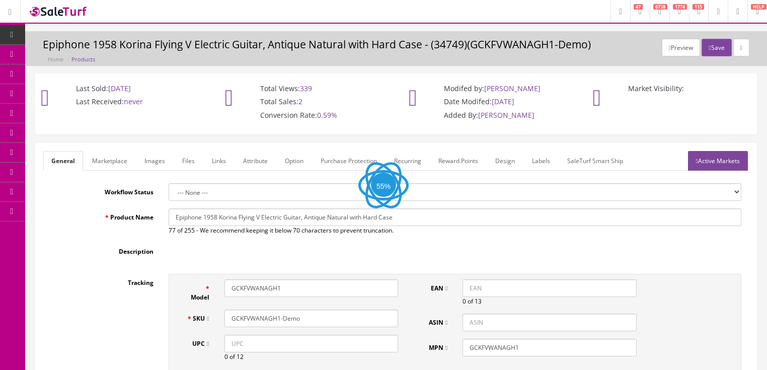
click at [543, 162] on link "Labels" at bounding box center [541, 161] width 34 height 20
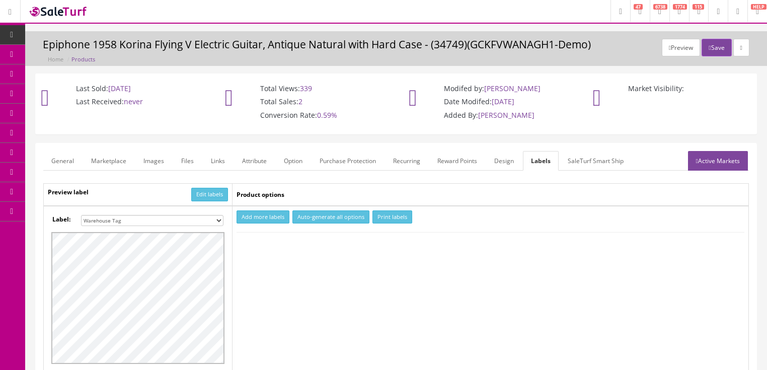
click at [220, 219] on select "Small Label 2 x 1 Label Shoe label 100 barcodes Dymo Label 2 X 1 Sticker Labels…" at bounding box center [152, 220] width 142 height 11
select select "16"
click at [81, 215] on select "Small Label 2 x 1 Label Shoe label 100 barcodes Dymo Label 2 X 1 Sticker Labels…" at bounding box center [152, 220] width 142 height 11
click at [265, 217] on button "Add more labels" at bounding box center [263, 217] width 53 height 14
type input "1"
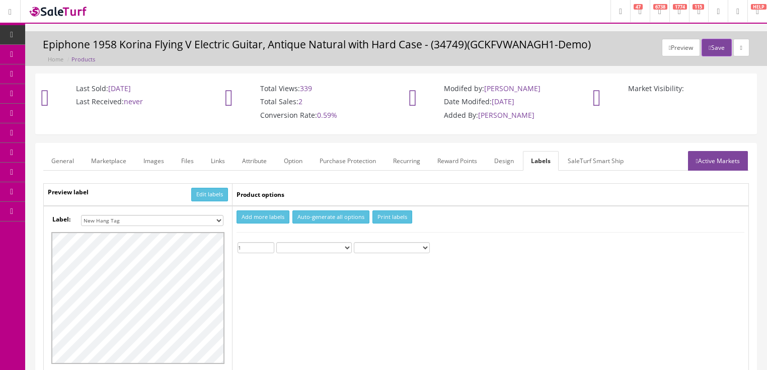
click at [271, 244] on input "1" at bounding box center [256, 247] width 37 height 11
click at [393, 211] on button "Print labels" at bounding box center [392, 217] width 40 height 14
click at [664, 44] on button "Preview" at bounding box center [681, 48] width 38 height 18
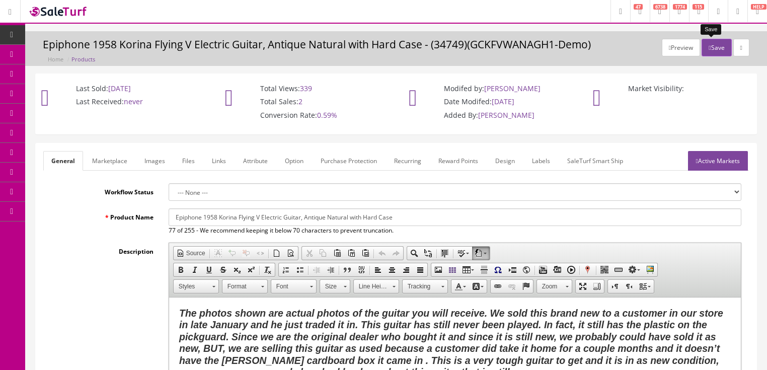
click at [712, 46] on button "Save" at bounding box center [717, 48] width 30 height 18
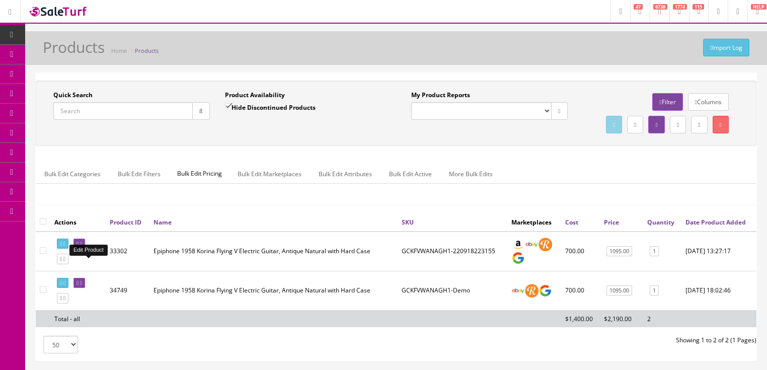
click at [82, 247] on icon at bounding box center [81, 244] width 2 height 6
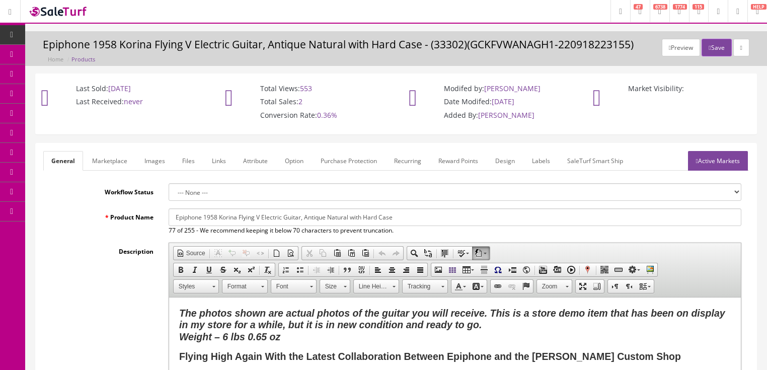
click at [710, 164] on link "Active Markets" at bounding box center [718, 161] width 60 height 20
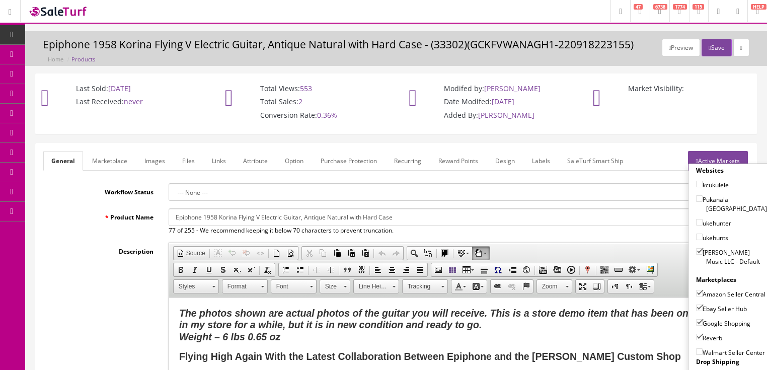
click at [696, 248] on input"] "[PERSON_NAME] Music LLC - Default" at bounding box center [699, 251] width 7 height 7
checkbox input"] "false"
click at [697, 290] on input"] "Amazon Seller Central" at bounding box center [699, 293] width 7 height 7
checkbox input"] "false"
drag, startPoint x: 695, startPoint y: 305, endPoint x: 697, endPoint y: 317, distance: 12.7
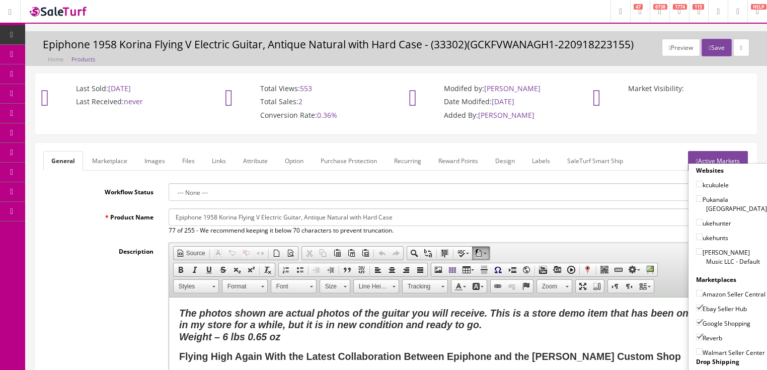
click at [696, 306] on input"] "Ebay Seller Hub" at bounding box center [699, 308] width 7 height 7
checkbox input"] "false"
drag, startPoint x: 697, startPoint y: 318, endPoint x: 697, endPoint y: 330, distance: 11.6
click at [697, 321] on input"] "Google Shopping" at bounding box center [699, 322] width 7 height 7
checkbox input"] "false"
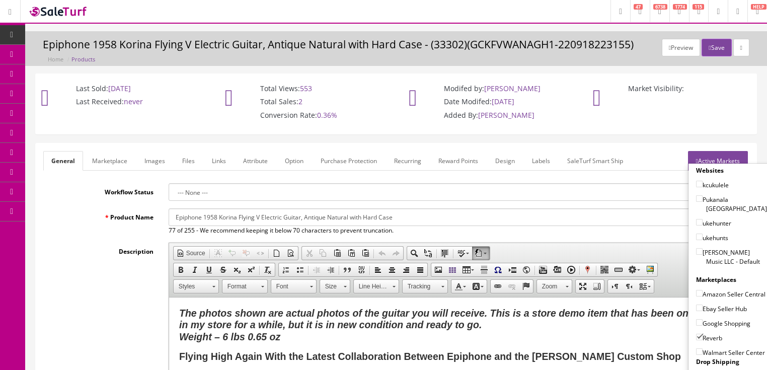
click at [697, 335] on input"] "Reverb" at bounding box center [699, 337] width 7 height 7
checkbox input"] "false"
click at [731, 154] on link "Active Markets" at bounding box center [718, 161] width 60 height 20
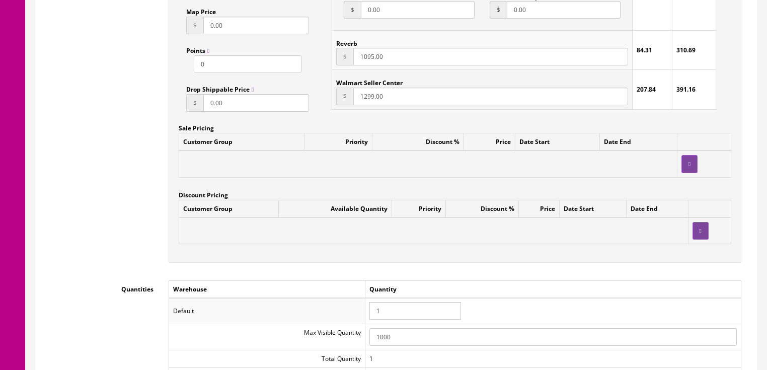
scroll to position [886, 0]
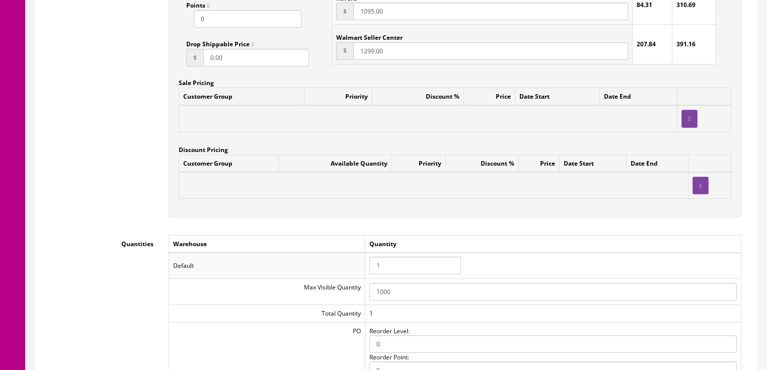
drag, startPoint x: 396, startPoint y: 272, endPoint x: 371, endPoint y: 274, distance: 25.2
click at [371, 274] on input "1" at bounding box center [415, 266] width 92 height 18
type input "0"
click at [512, 223] on div "Accept Offers Yes No Request A Quote Yes No Login for Price Yes No Price In Car…" at bounding box center [455, 0] width 588 height 455
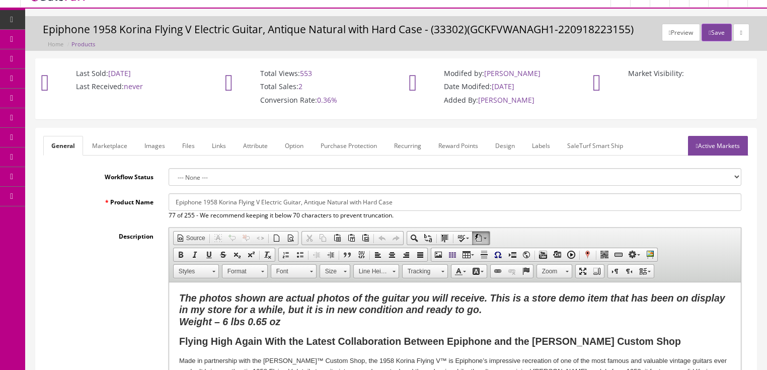
scroll to position [0, 0]
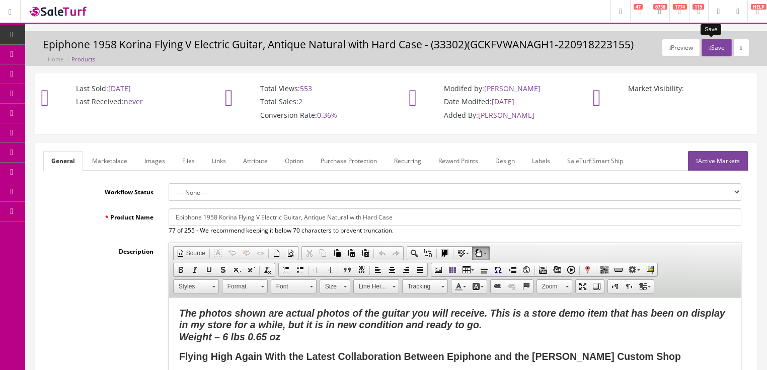
click at [707, 46] on button "Save" at bounding box center [717, 48] width 30 height 18
